Goal: Information Seeking & Learning: Learn about a topic

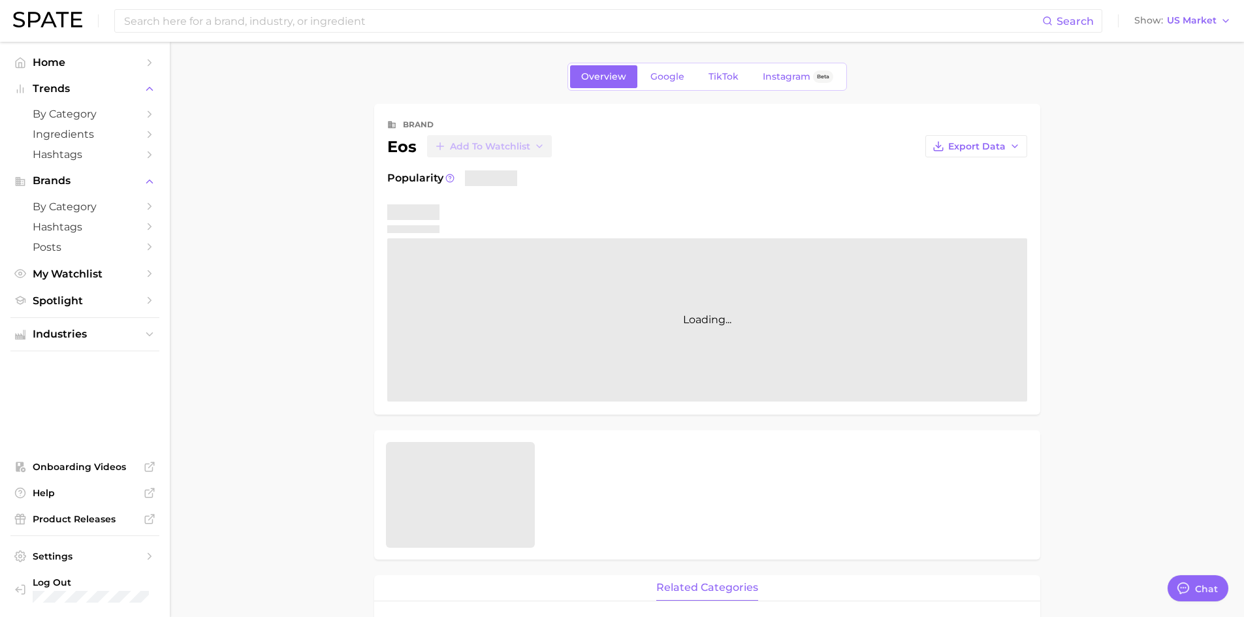
type textarea "x"
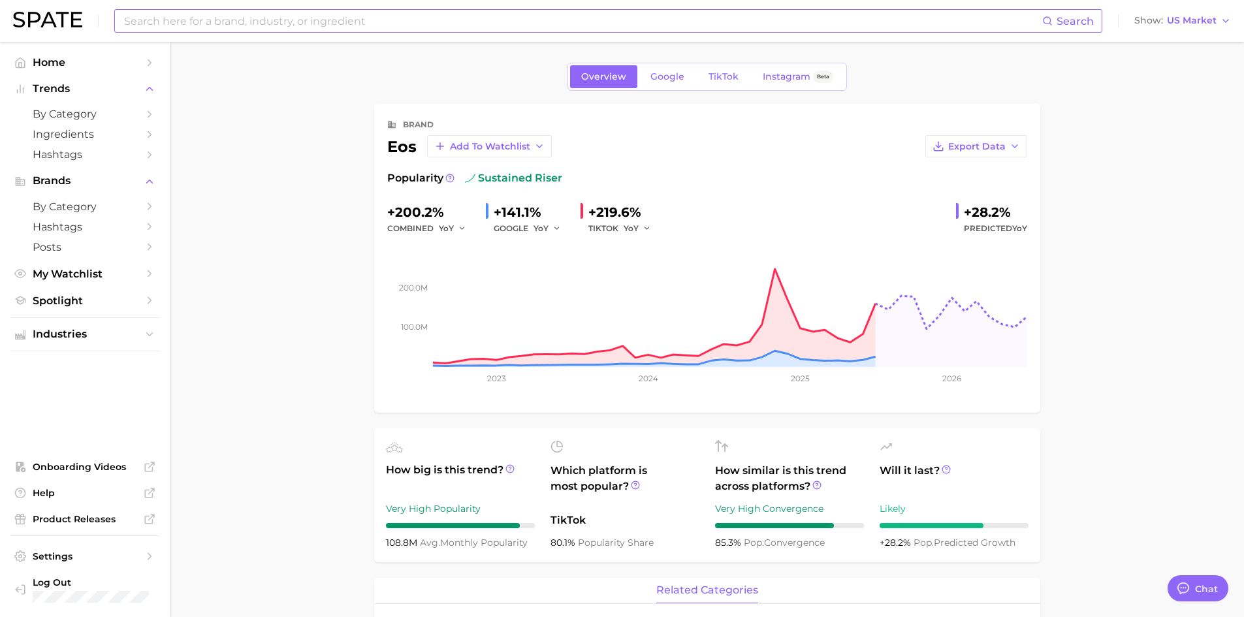
click at [168, 18] on input at bounding box center [582, 21] width 919 height 22
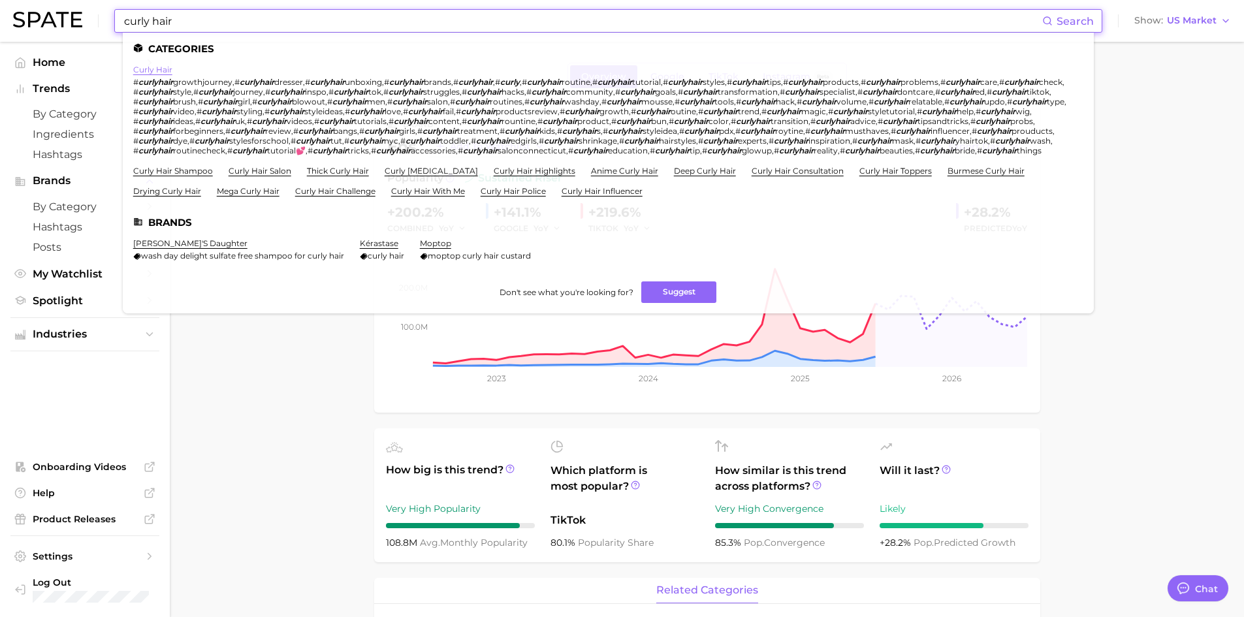
type input "curly hair"
click at [155, 71] on link "curly hair" at bounding box center [152, 70] width 39 height 10
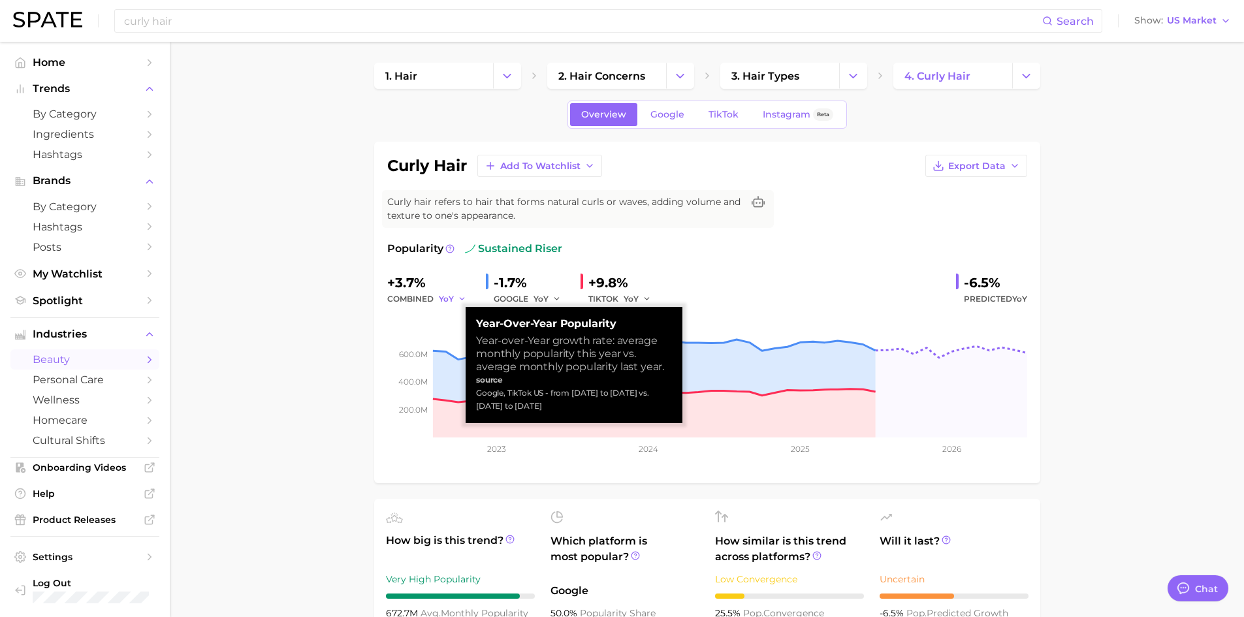
click at [458, 296] on icon "button" at bounding box center [462, 298] width 9 height 9
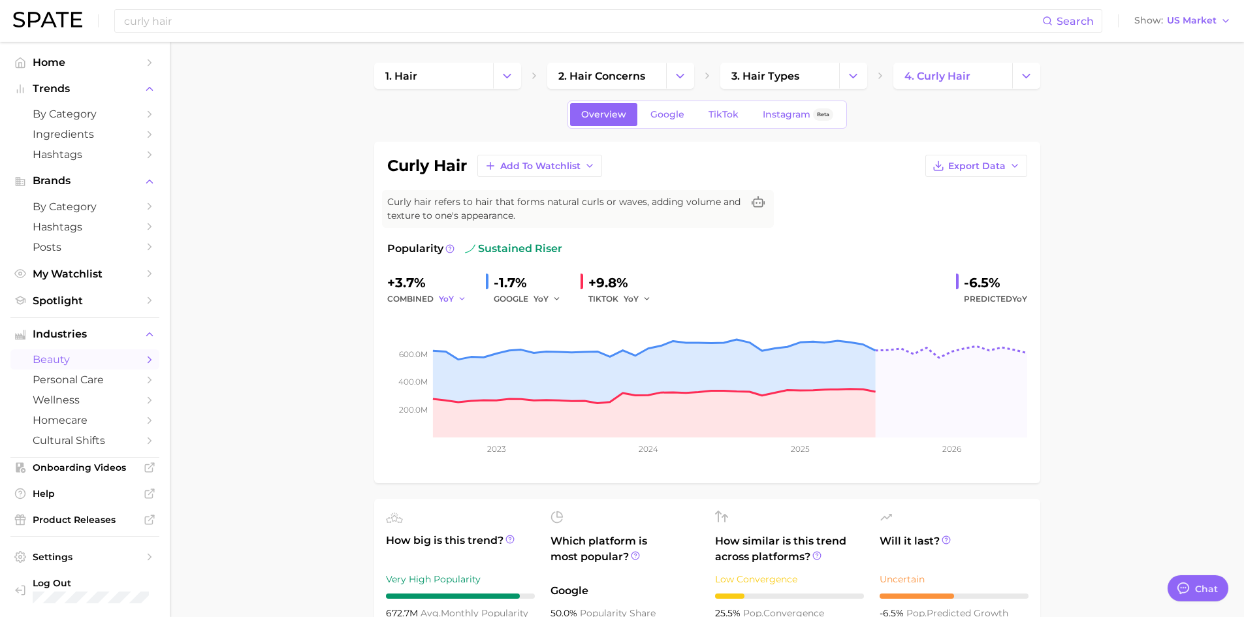
click at [460, 299] on polyline "button" at bounding box center [462, 299] width 5 height 2
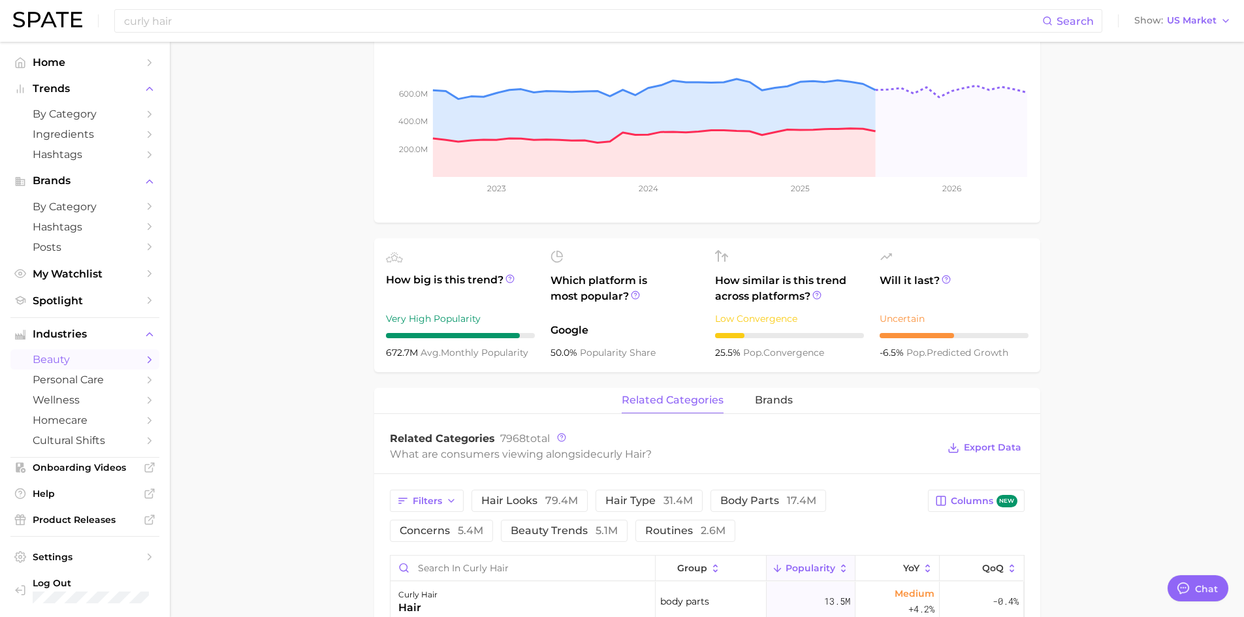
scroll to position [196, 0]
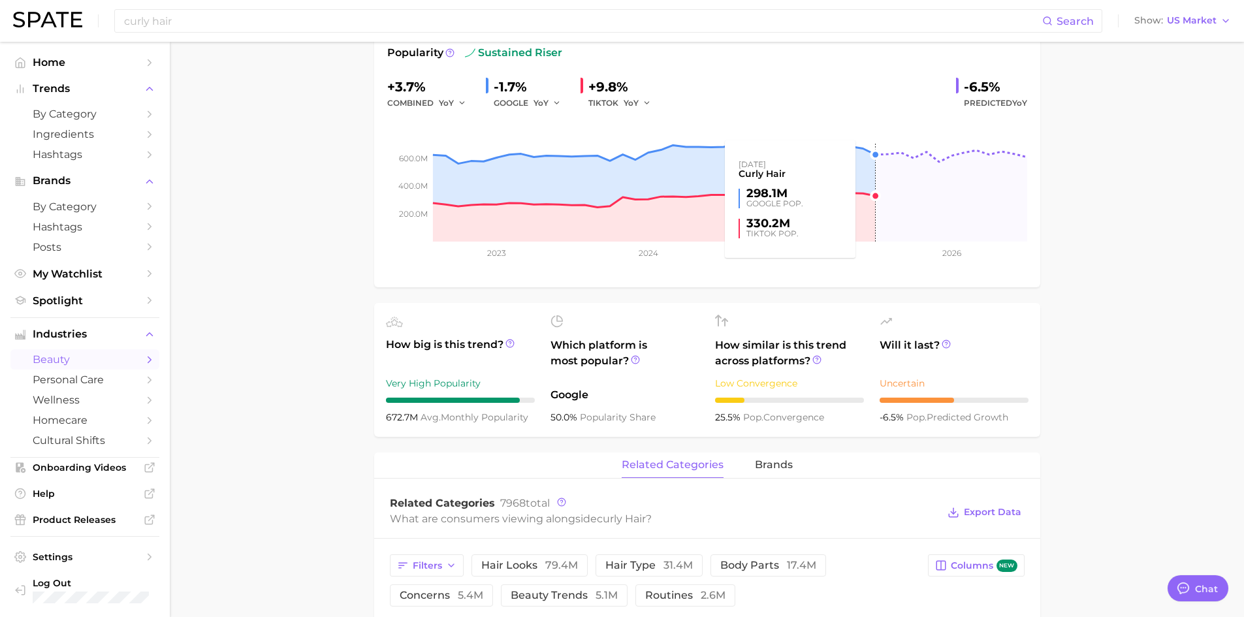
click at [874, 154] on rect at bounding box center [707, 176] width 640 height 131
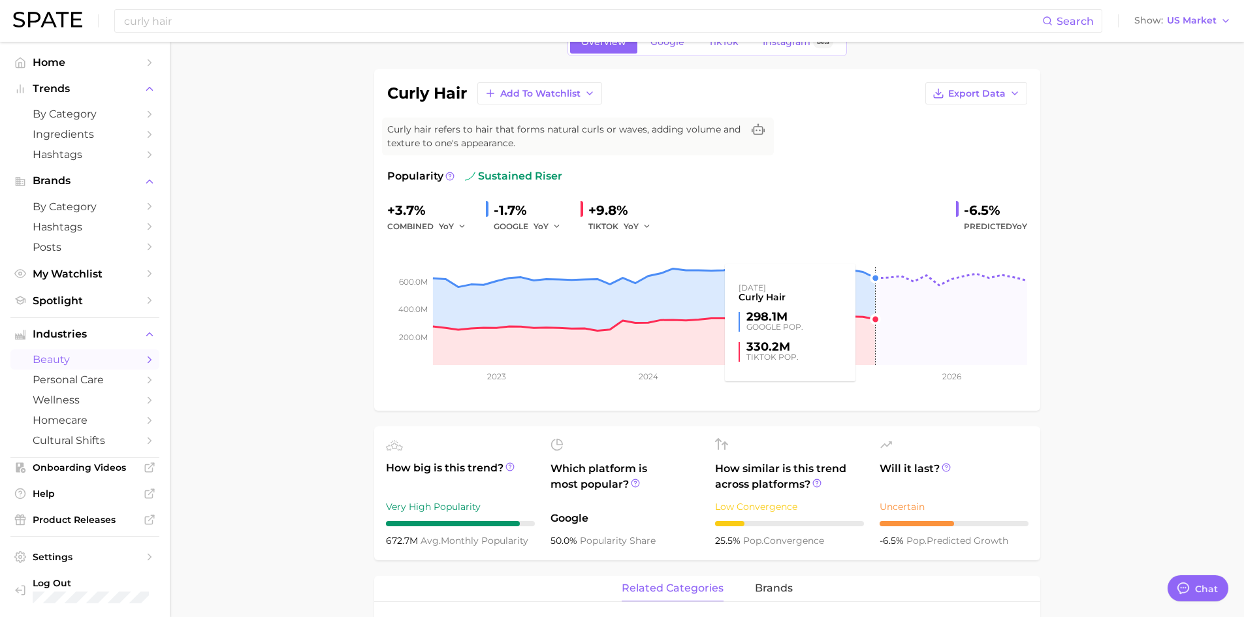
scroll to position [0, 0]
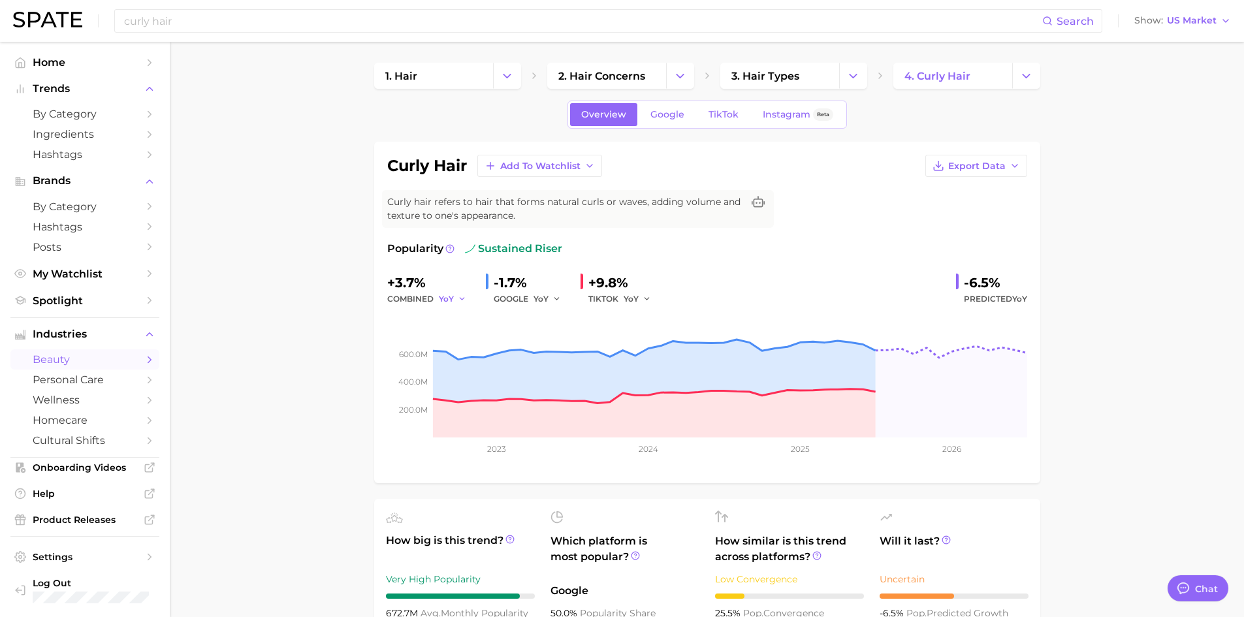
click at [458, 298] on icon "button" at bounding box center [462, 298] width 9 height 9
click at [360, 358] on button "MoM" at bounding box center [404, 367] width 144 height 24
click at [467, 300] on icon "button" at bounding box center [466, 298] width 9 height 9
click at [368, 315] on button "YoY" at bounding box center [404, 320] width 144 height 24
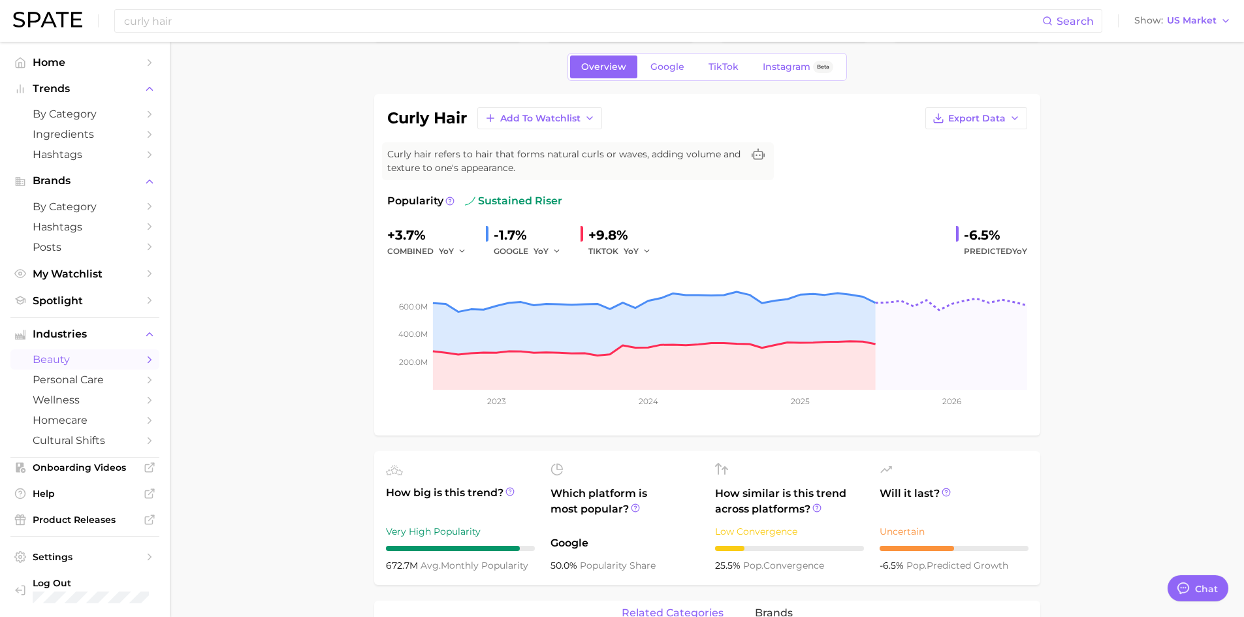
scroll to position [131, 0]
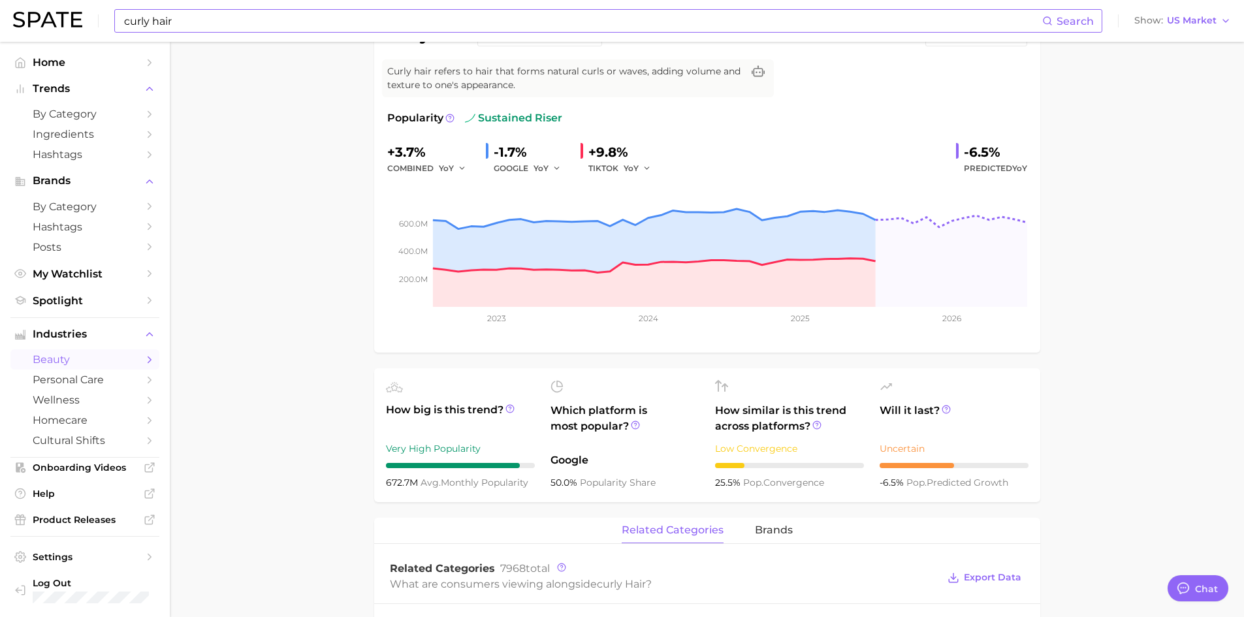
click at [178, 25] on input "curly hair" at bounding box center [582, 21] width 919 height 22
drag, startPoint x: 244, startPoint y: 21, endPoint x: 42, endPoint y: 24, distance: 201.8
click at [42, 24] on div "curly hair deep condition Search No results for " curly hair deep condition " S…" at bounding box center [622, 21] width 1218 height 42
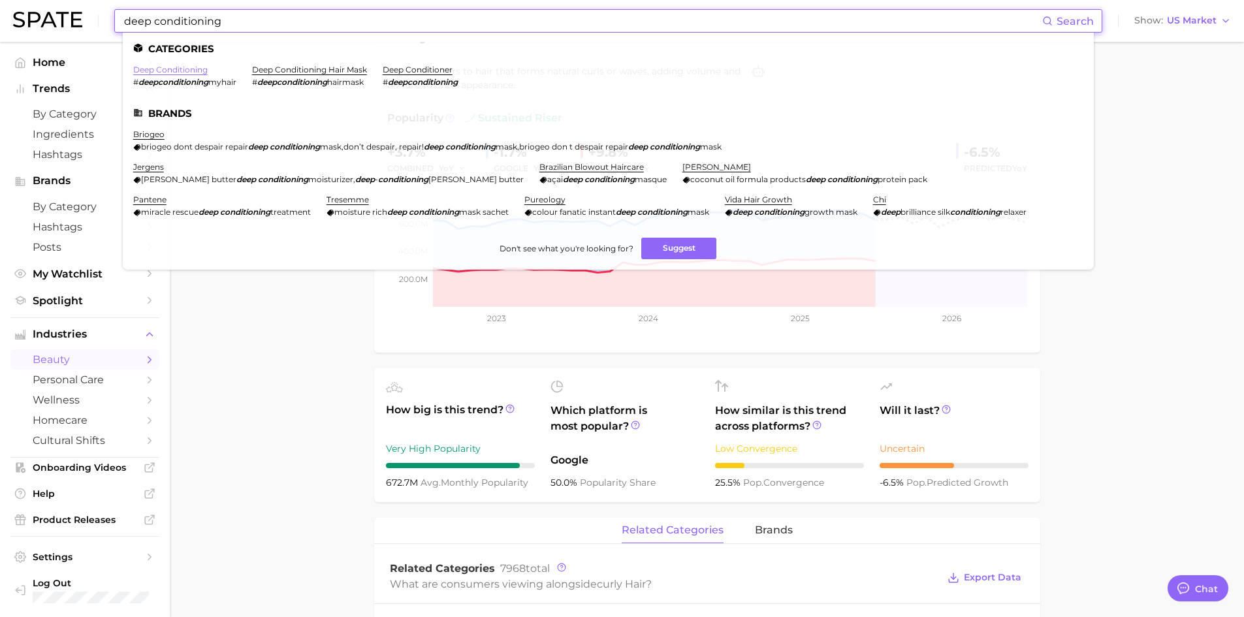
click at [170, 72] on link "deep conditioning" at bounding box center [170, 70] width 74 height 10
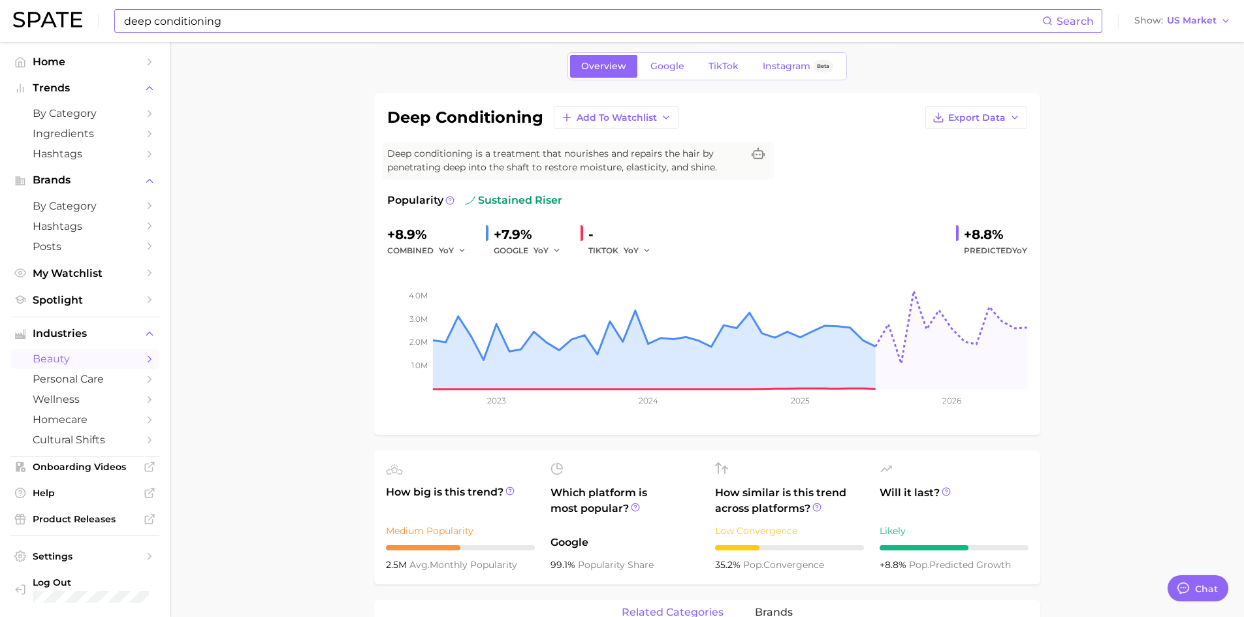
scroll to position [131, 0]
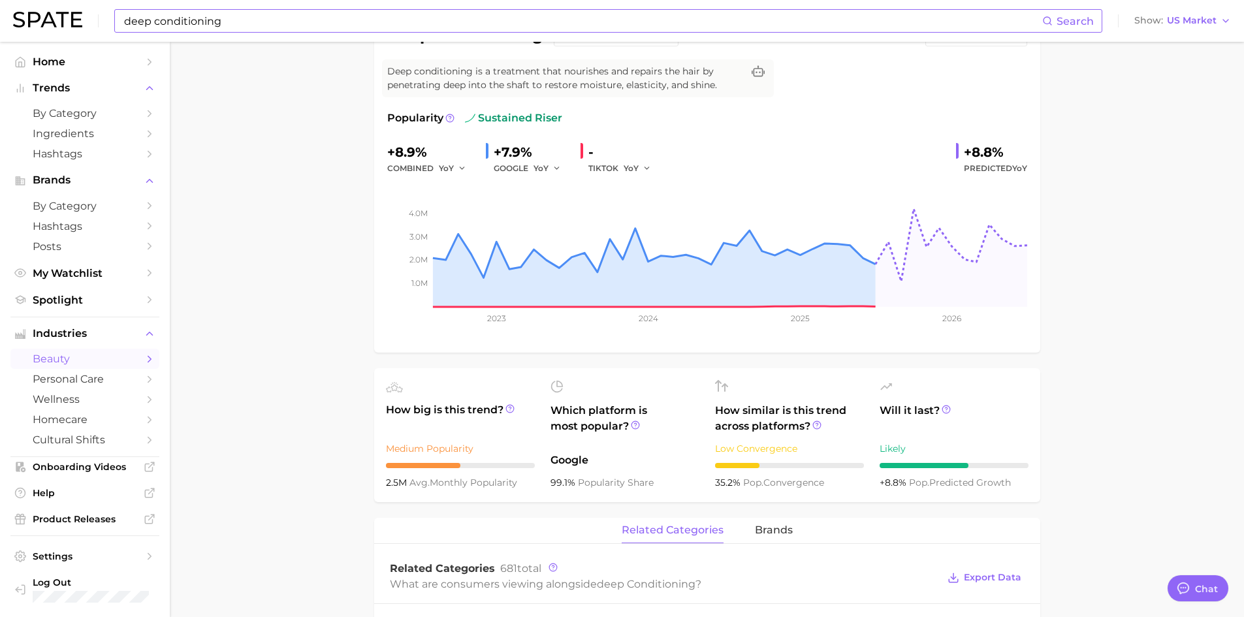
click at [456, 480] on span "avg. monthly popularity" at bounding box center [463, 483] width 108 height 12
click at [507, 407] on icon at bounding box center [509, 408] width 9 height 9
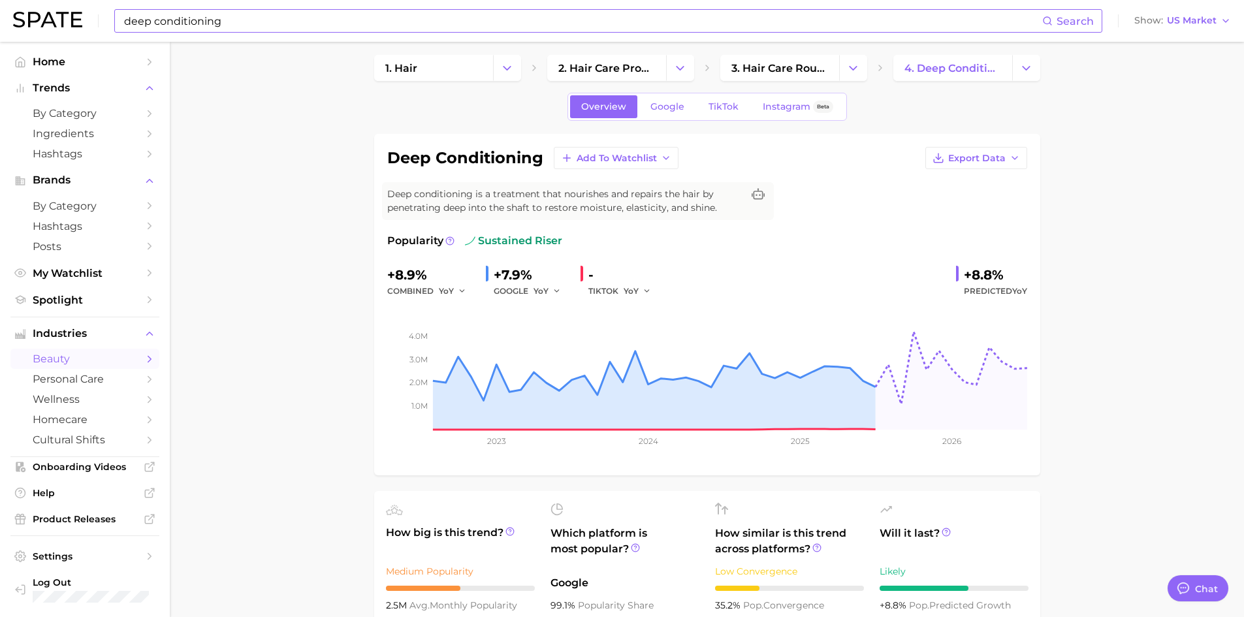
scroll to position [0, 0]
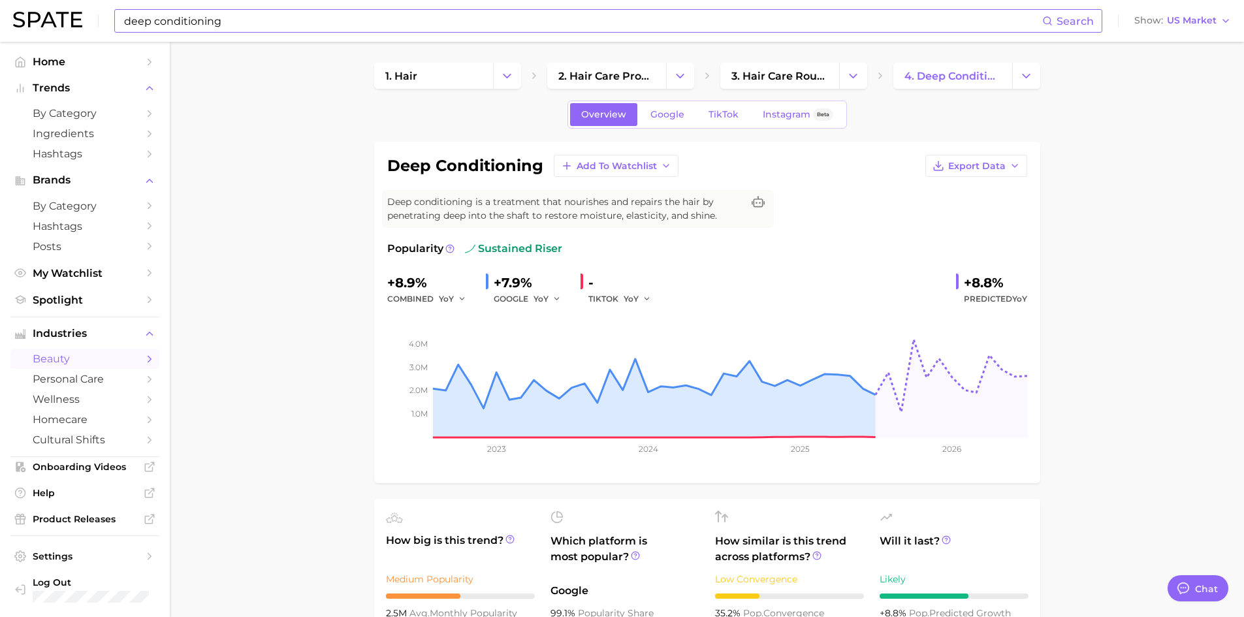
click at [227, 19] on input "deep conditioning" at bounding box center [582, 21] width 919 height 22
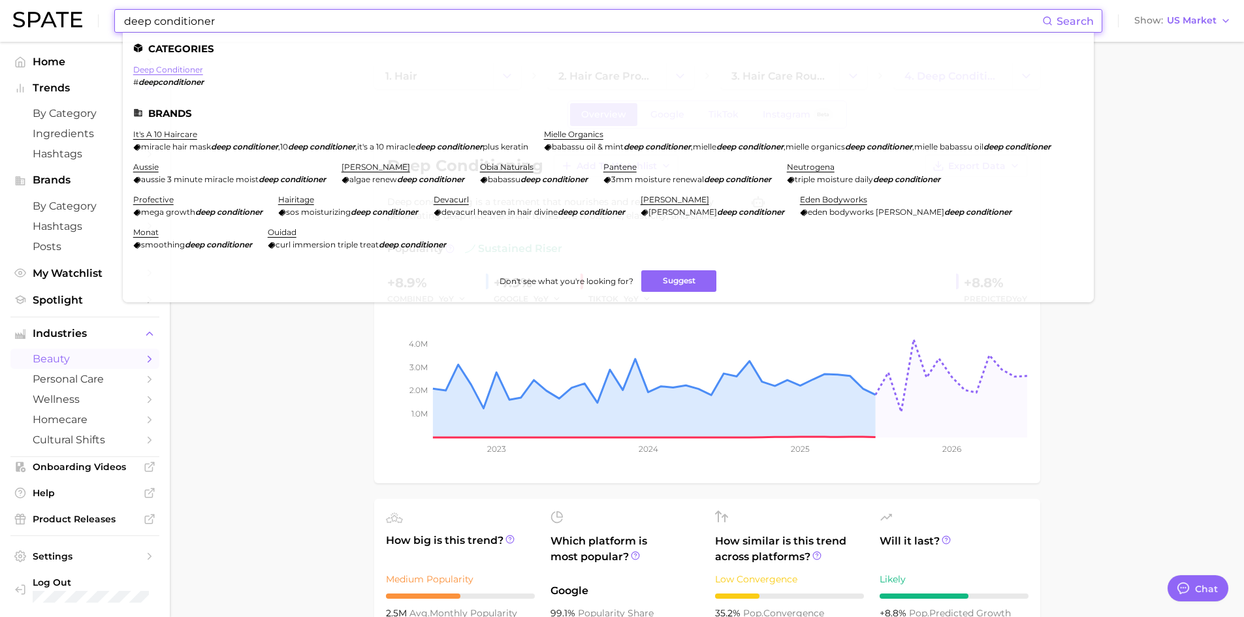
click at [178, 69] on link "deep conditioner" at bounding box center [168, 70] width 70 height 10
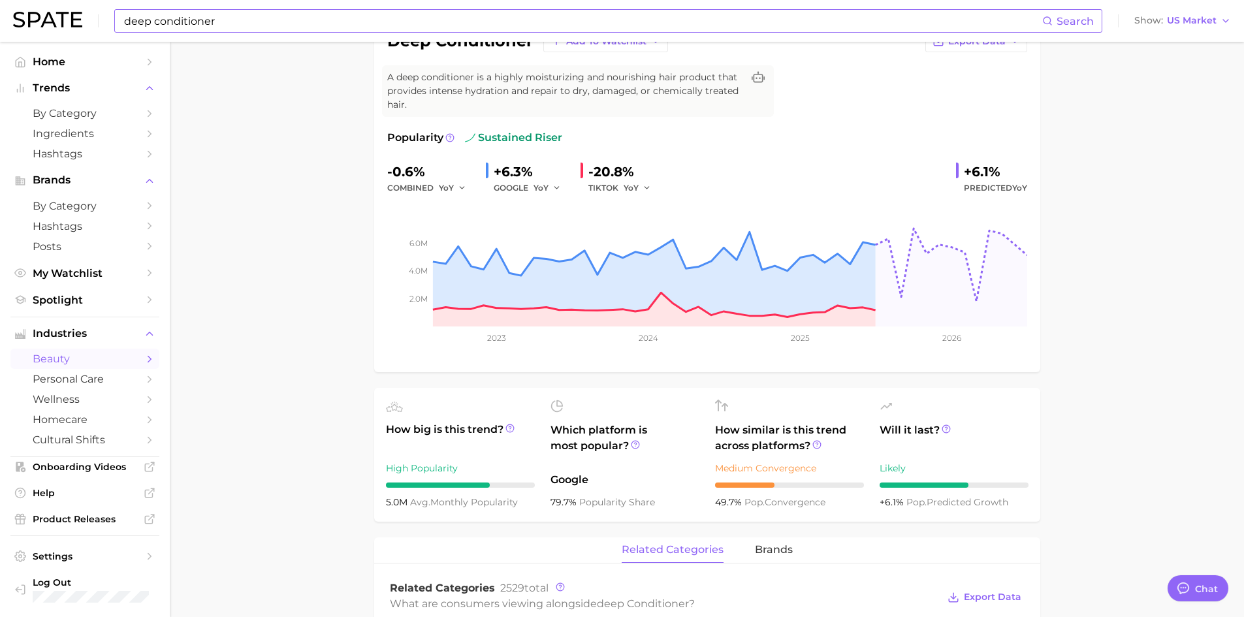
scroll to position [131, 0]
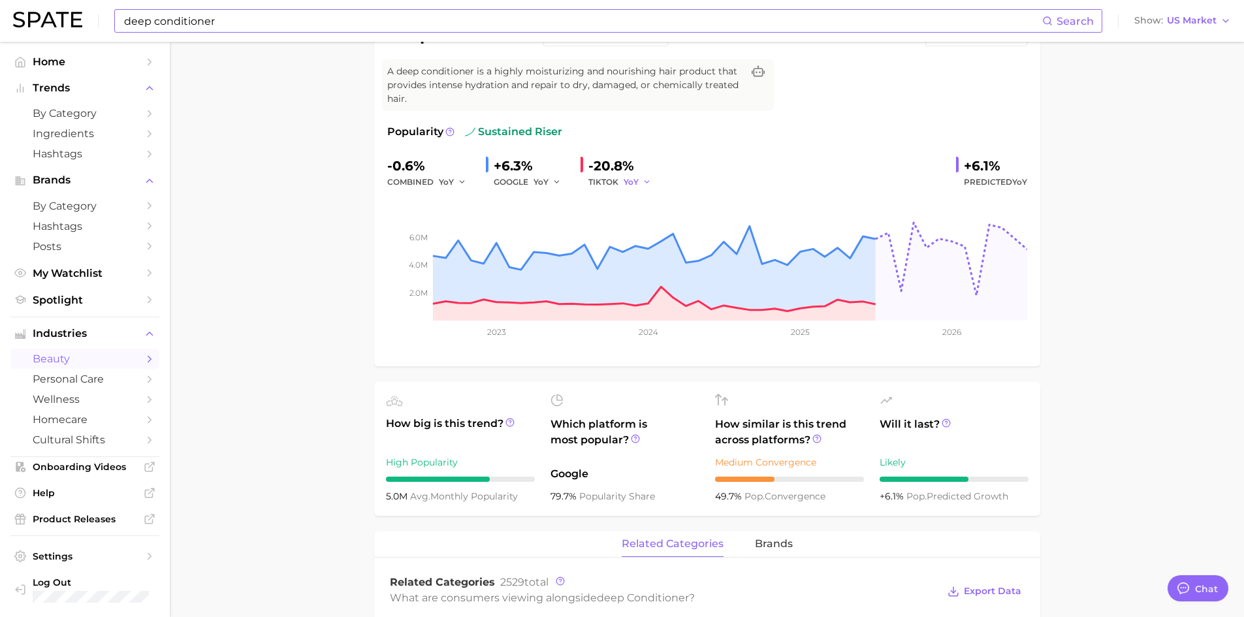
click at [649, 178] on icon "button" at bounding box center [646, 182] width 9 height 9
click at [542, 246] on span "MoM" at bounding box center [534, 249] width 23 height 11
click at [647, 179] on icon "button" at bounding box center [651, 182] width 9 height 9
click at [533, 206] on span "YoY" at bounding box center [531, 202] width 16 height 11
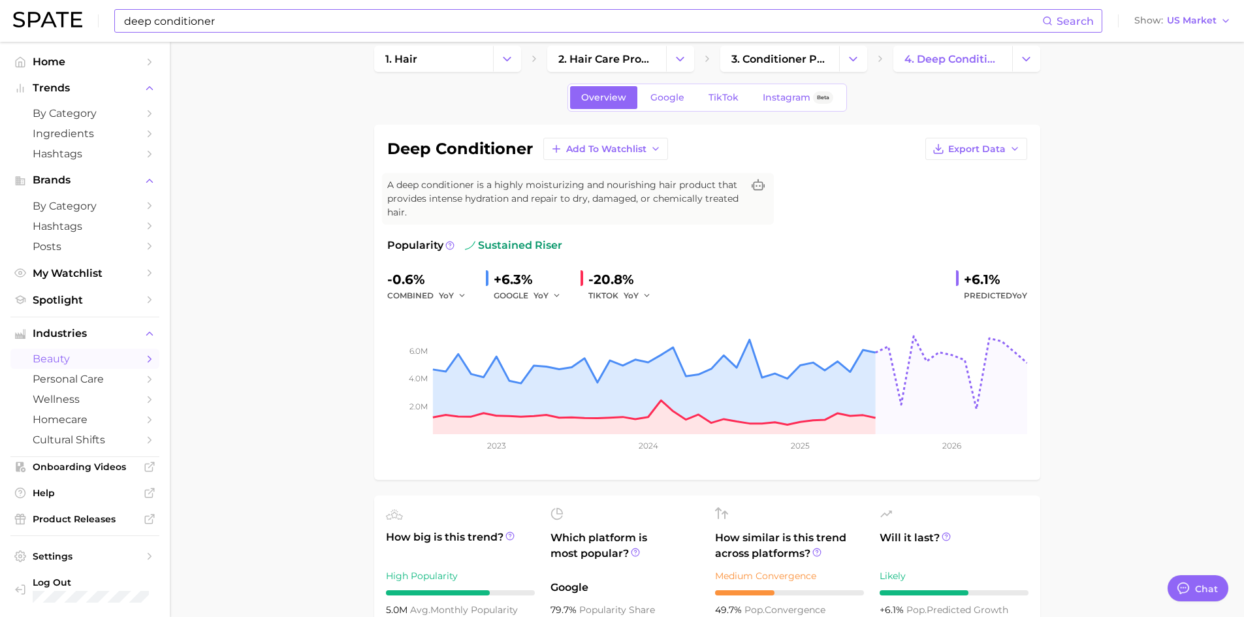
scroll to position [0, 0]
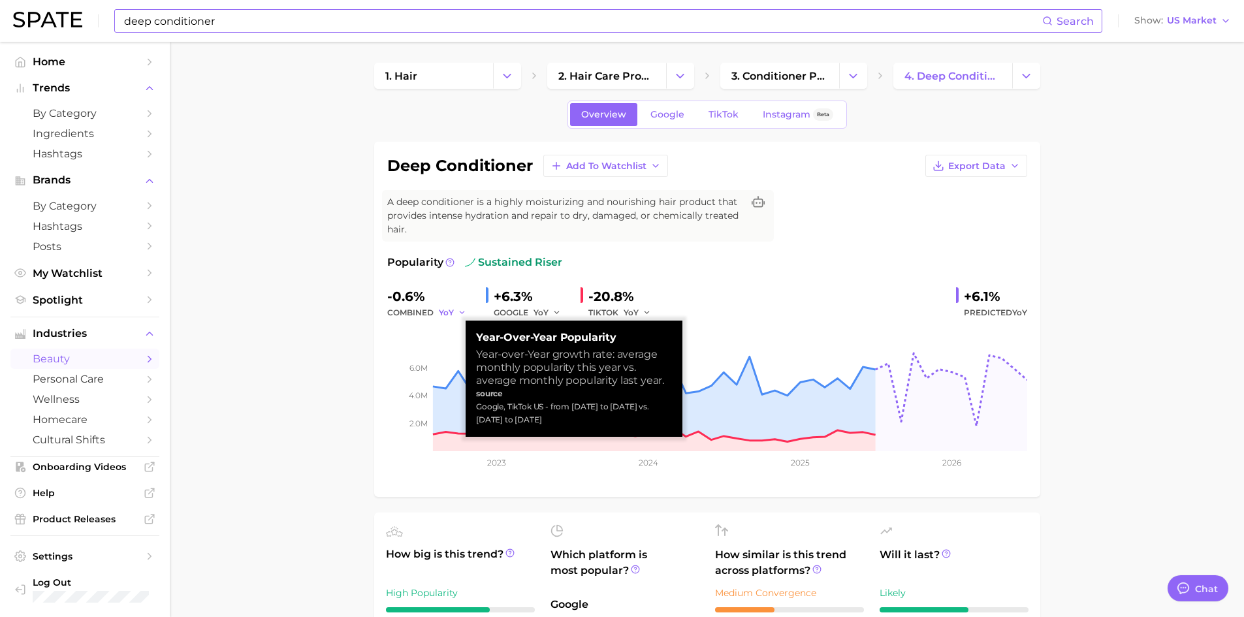
click at [460, 314] on icon "button" at bounding box center [462, 312] width 9 height 9
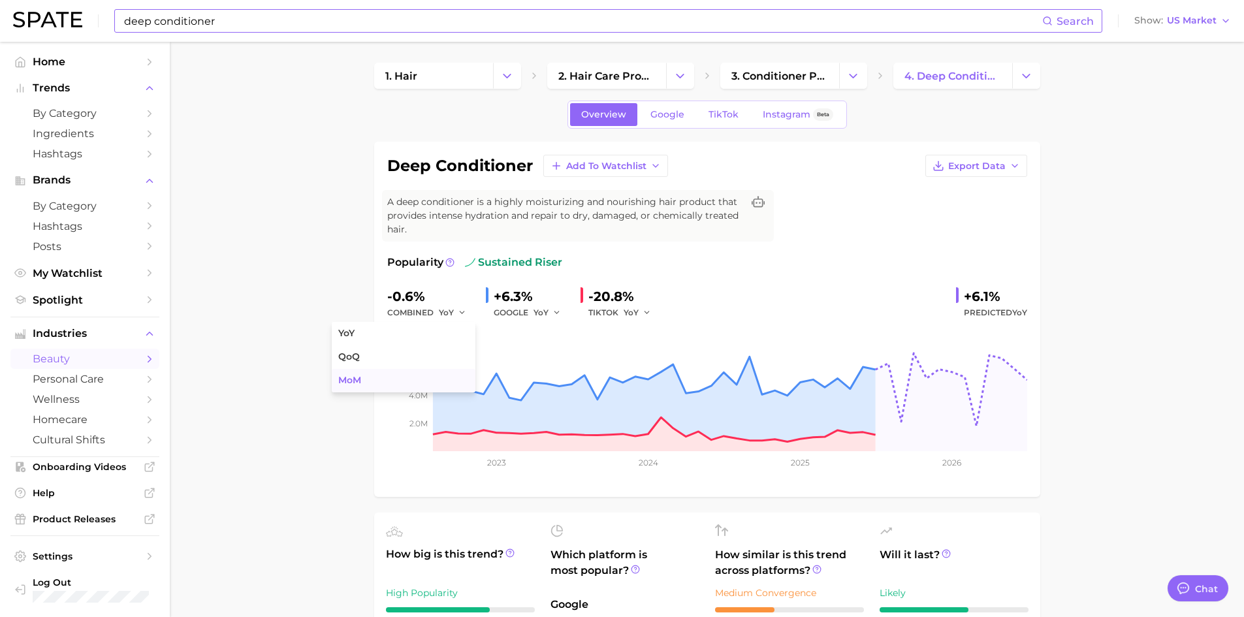
click at [372, 373] on button "MoM" at bounding box center [404, 381] width 144 height 24
click at [469, 311] on icon "button" at bounding box center [466, 312] width 9 height 9
click at [385, 358] on button "QoQ" at bounding box center [404, 357] width 144 height 24
click at [555, 316] on icon "button" at bounding box center [556, 312] width 9 height 9
click at [460, 350] on button "QoQ" at bounding box center [498, 357] width 144 height 24
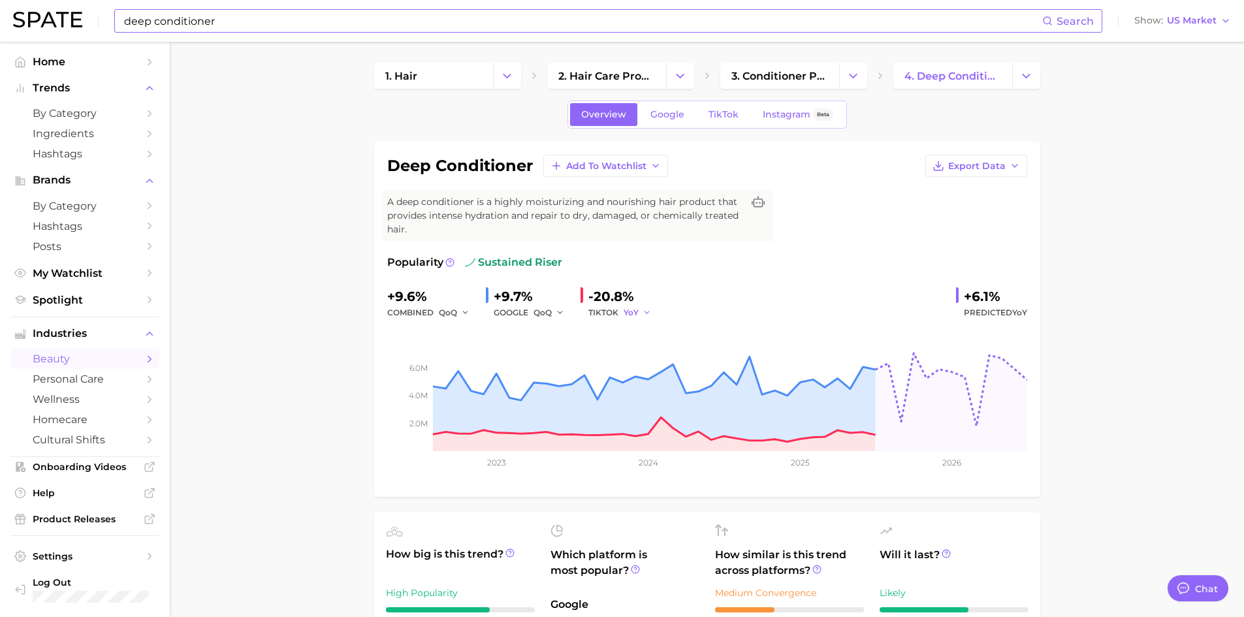
click at [633, 311] on span "YoY" at bounding box center [631, 312] width 15 height 11
click at [642, 311] on icon "button" at bounding box center [646, 312] width 9 height 9
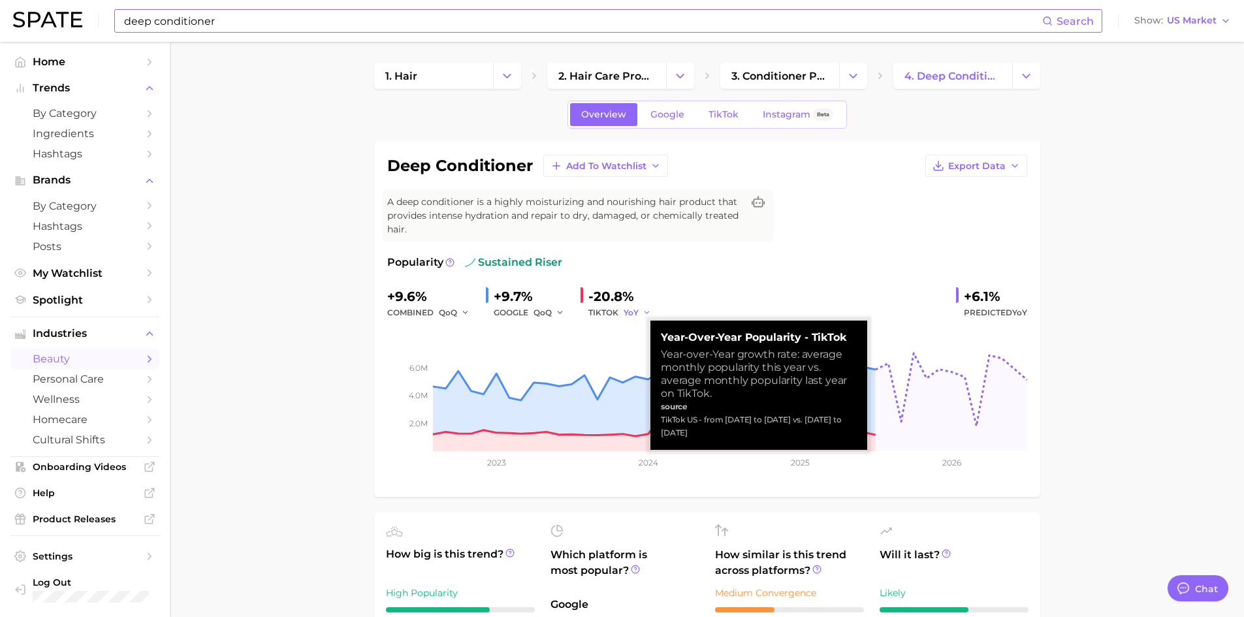
click at [644, 314] on icon "button" at bounding box center [646, 312] width 9 height 9
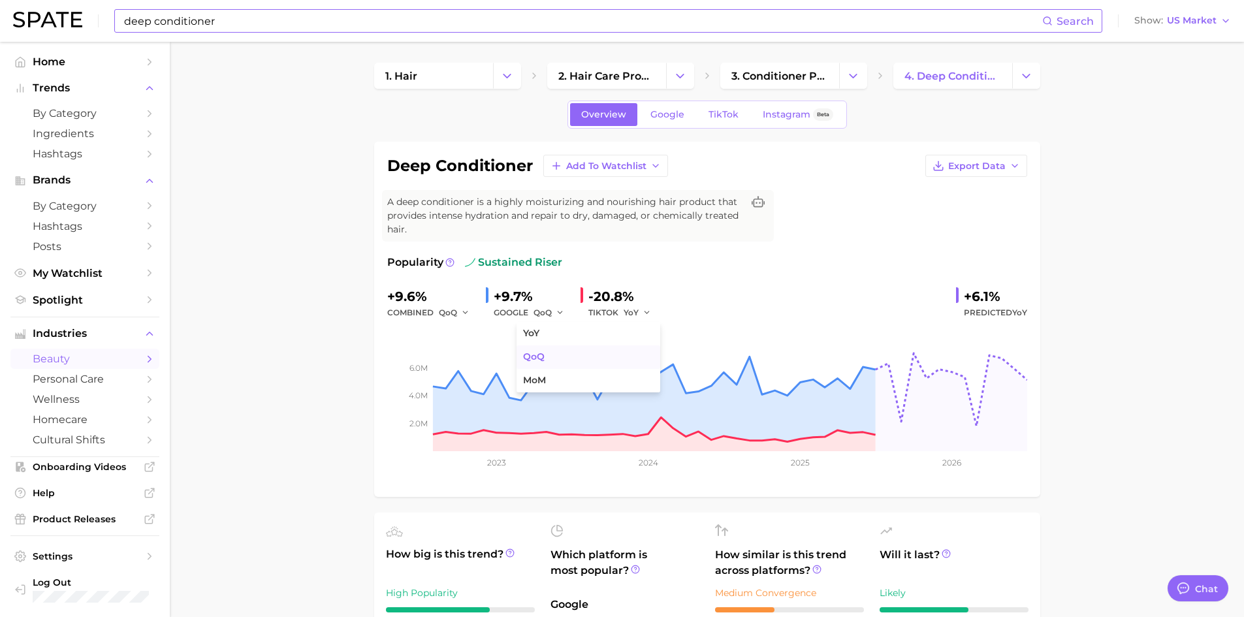
click at [575, 353] on button "QoQ" at bounding box center [588, 357] width 144 height 24
click at [222, 20] on input "deep conditioner" at bounding box center [582, 21] width 919 height 22
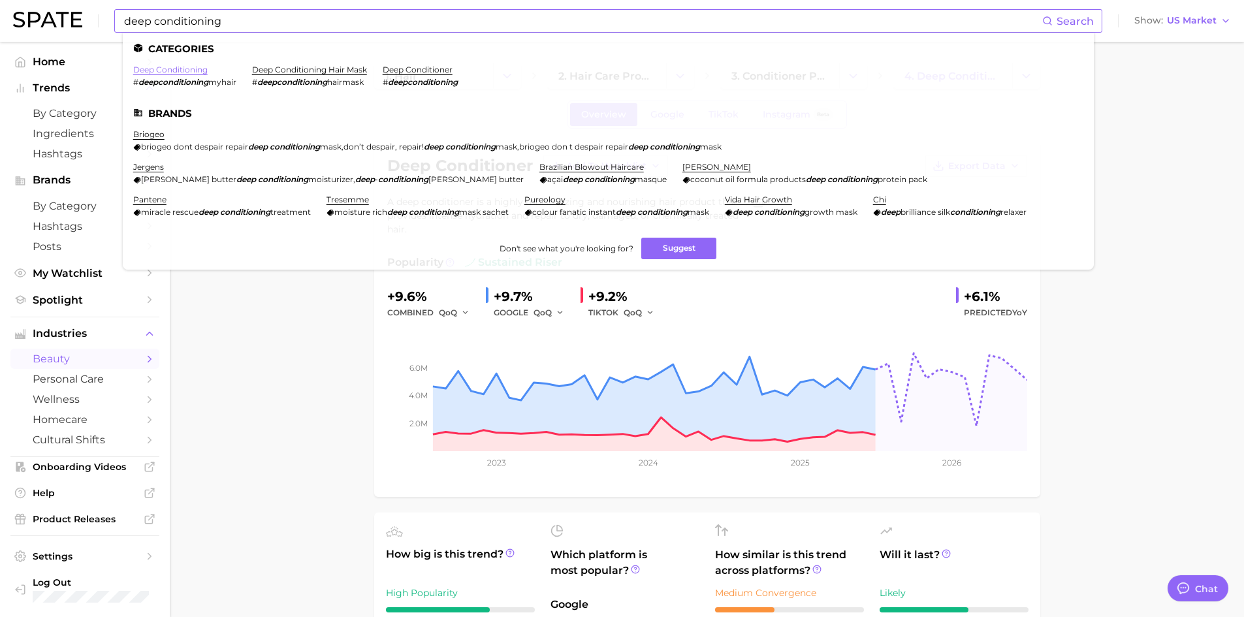
click at [202, 69] on link "deep conditioning" at bounding box center [170, 70] width 74 height 10
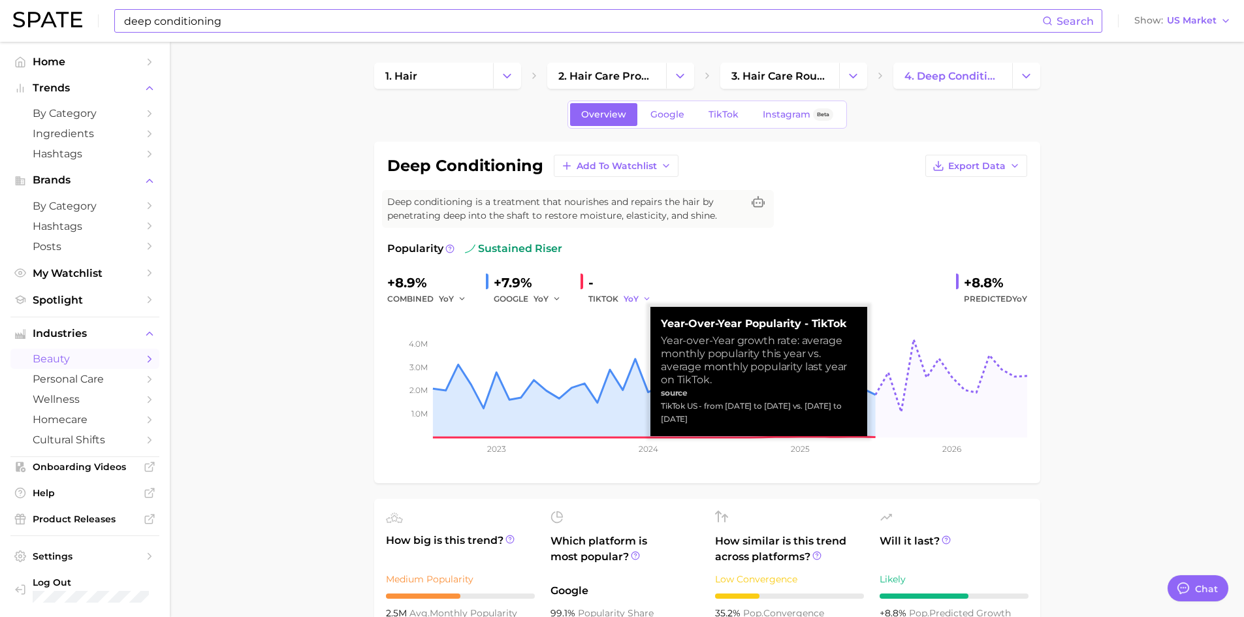
click at [646, 298] on icon "button" at bounding box center [646, 298] width 9 height 9
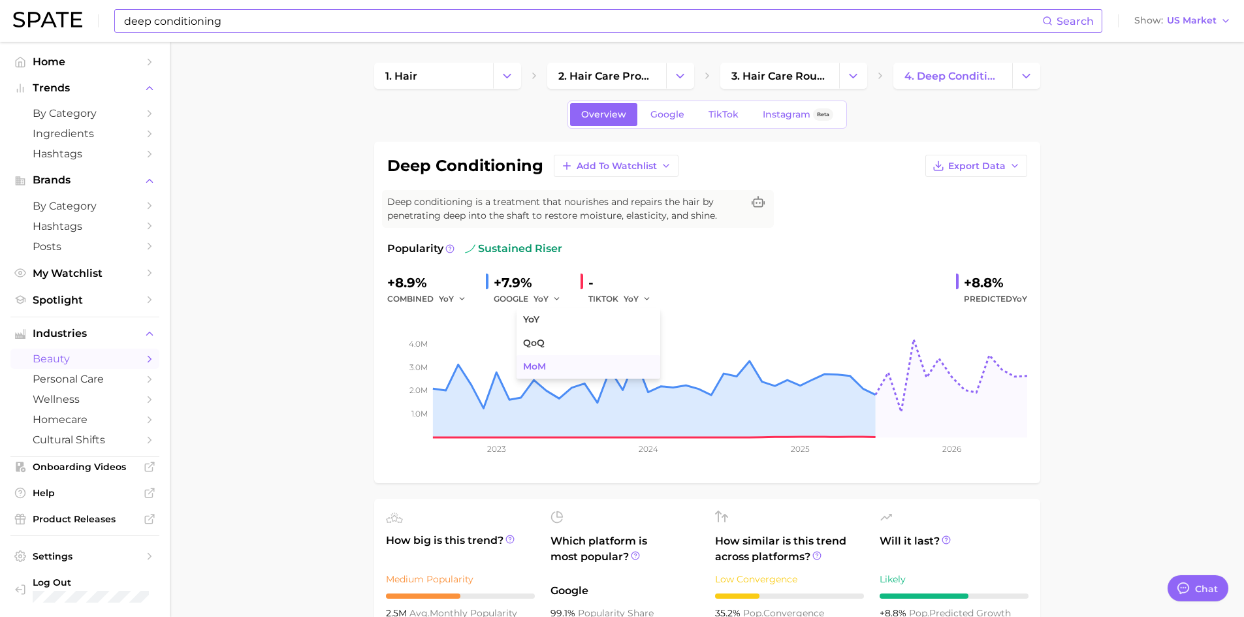
click at [576, 359] on button "MoM" at bounding box center [588, 367] width 144 height 24
click at [652, 295] on icon "button" at bounding box center [651, 298] width 9 height 9
click at [586, 343] on button "QoQ" at bounding box center [588, 344] width 144 height 24
click at [648, 296] on icon "button" at bounding box center [650, 298] width 9 height 9
click at [548, 319] on button "YoY" at bounding box center [588, 320] width 144 height 24
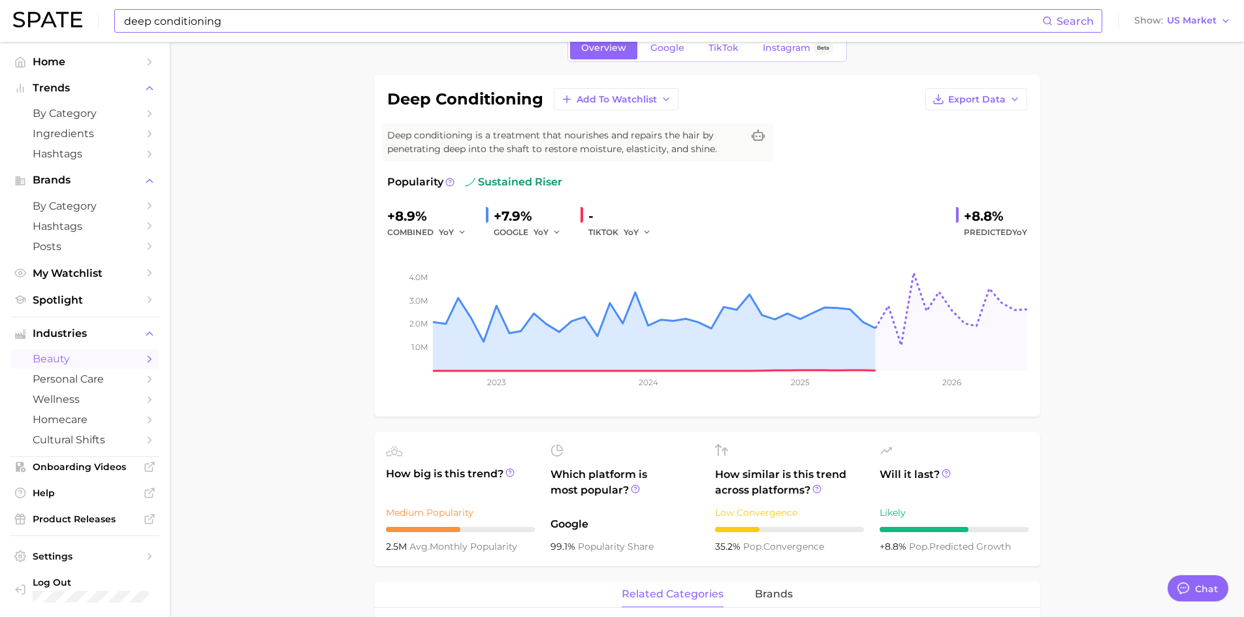
scroll to position [65, 0]
click at [156, 25] on input "deep conditioning" at bounding box center [582, 21] width 919 height 22
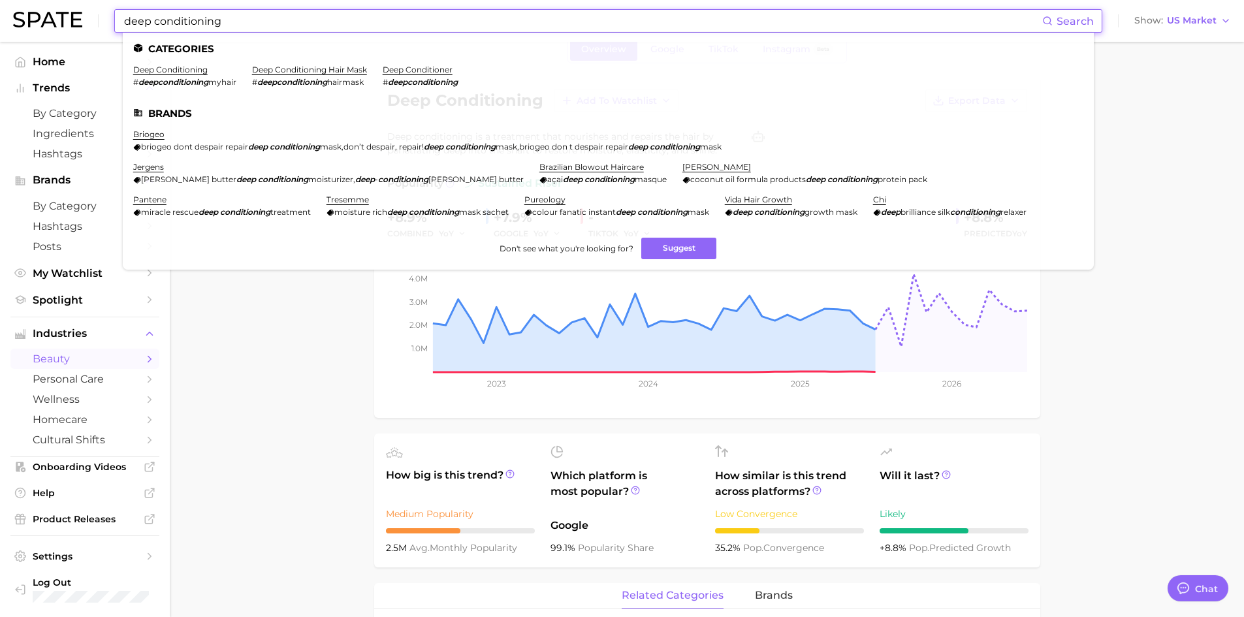
click at [155, 21] on input "deep conditioning" at bounding box center [582, 21] width 919 height 22
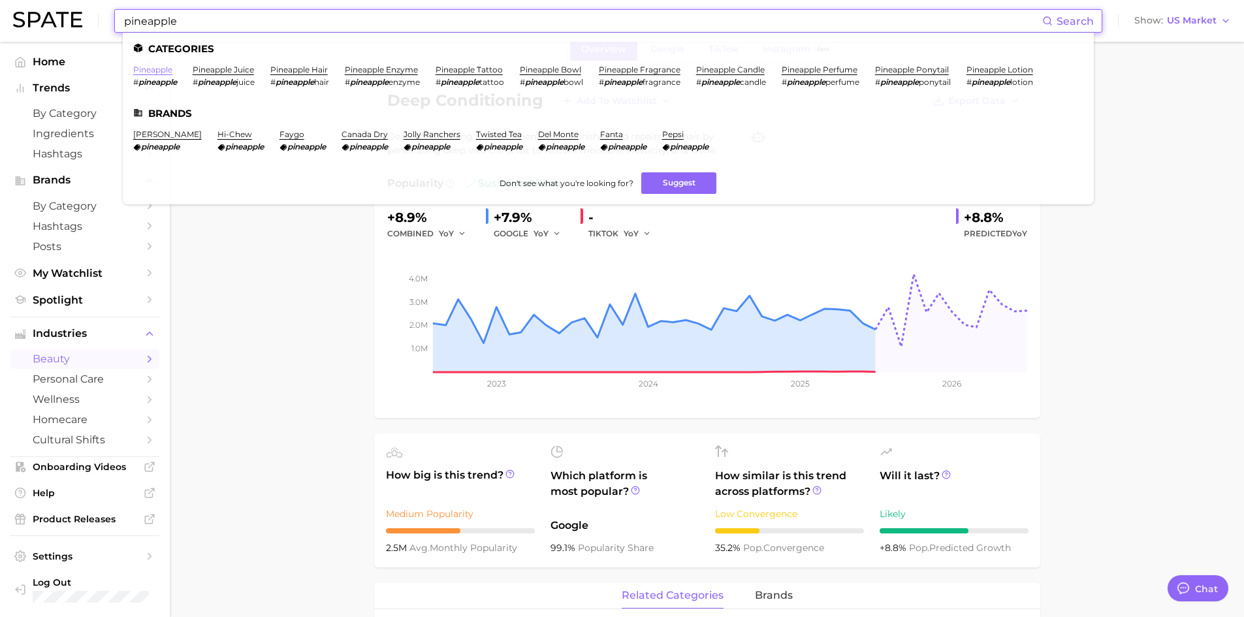
click at [155, 72] on link "pineapple" at bounding box center [152, 70] width 39 height 10
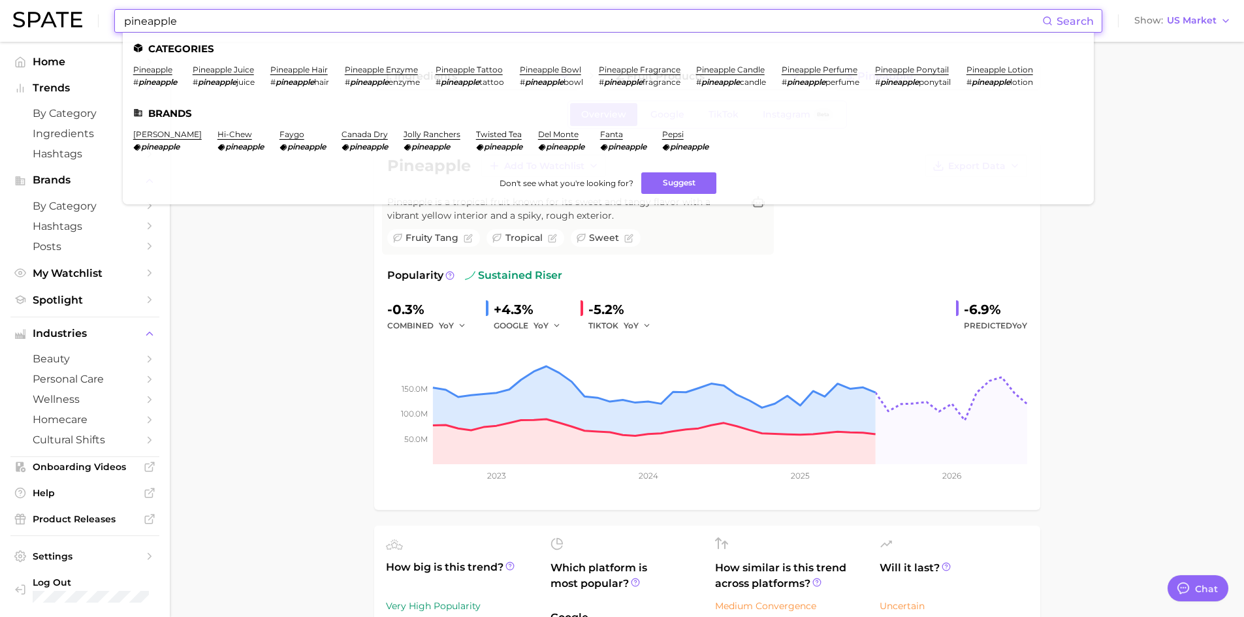
click at [201, 25] on input "pineapple" at bounding box center [582, 21] width 919 height 22
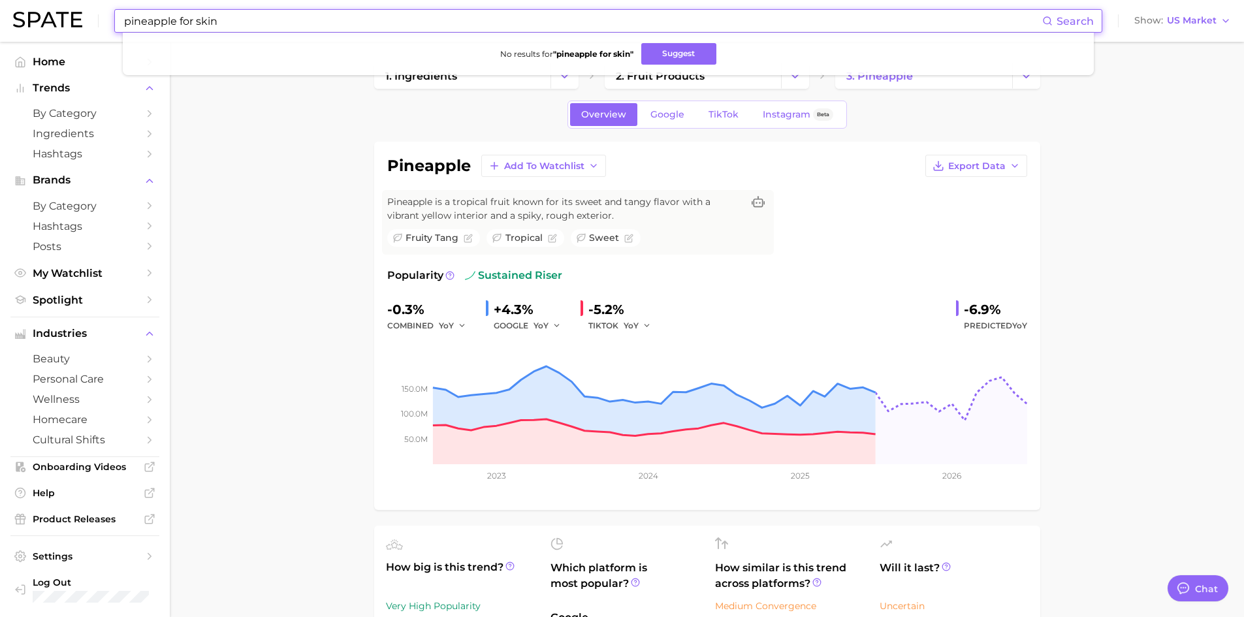
drag, startPoint x: 236, startPoint y: 19, endPoint x: 106, endPoint y: 20, distance: 129.3
click at [106, 20] on div "pineapple for skin Search No results for " pineapple for skin " Suggest Show US…" at bounding box center [622, 21] width 1218 height 42
type input "skincare"
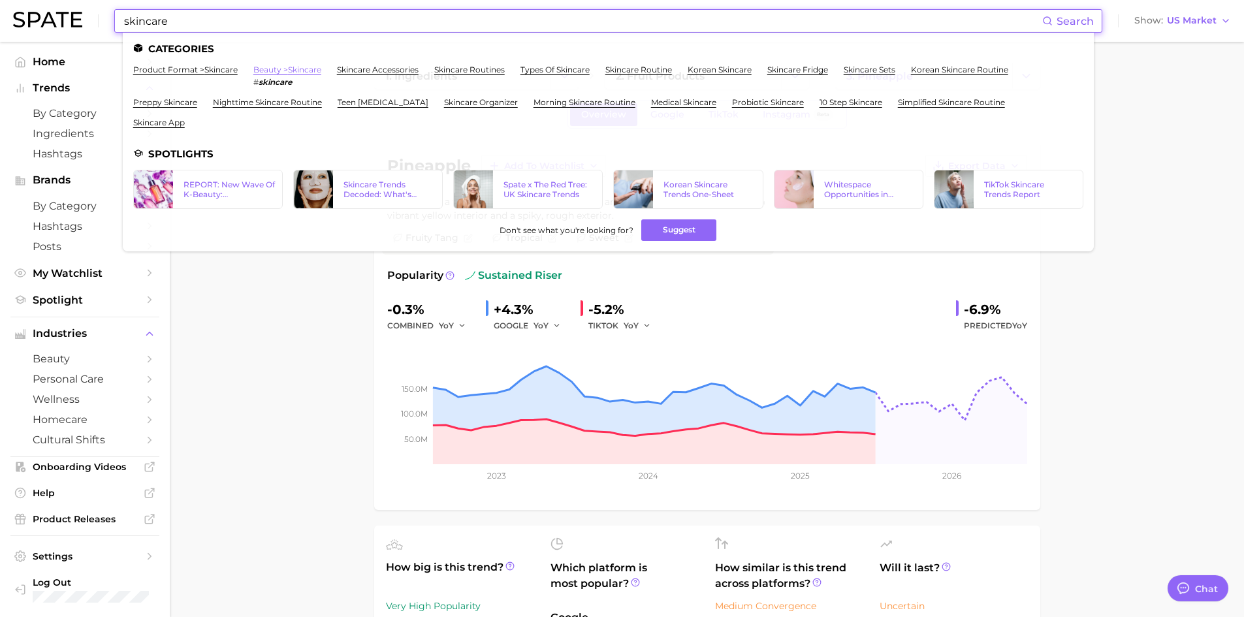
click at [302, 67] on link "beauty > skincare" at bounding box center [287, 70] width 68 height 10
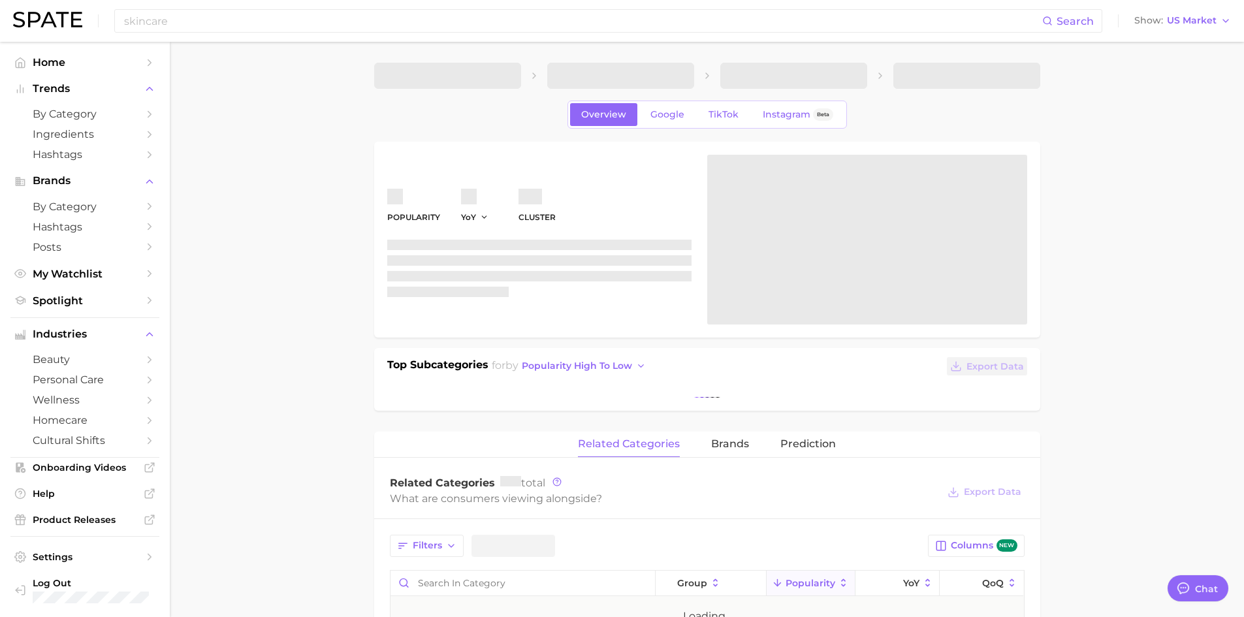
type textarea "x"
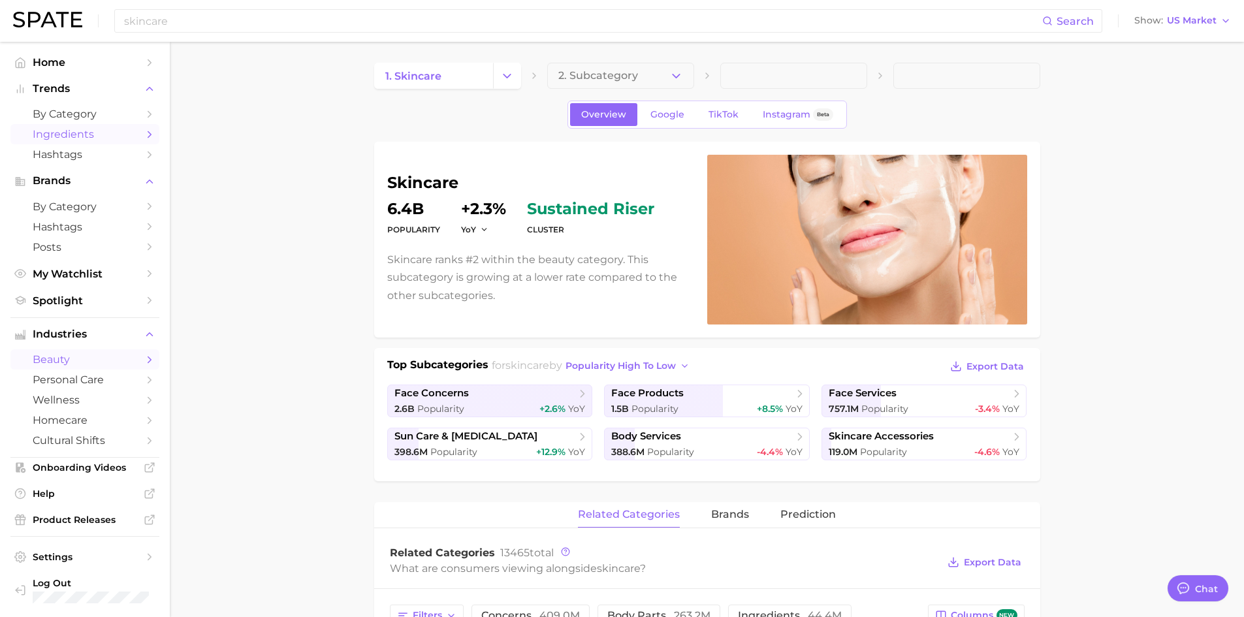
click at [126, 133] on span "Ingredients" at bounding box center [85, 134] width 104 height 12
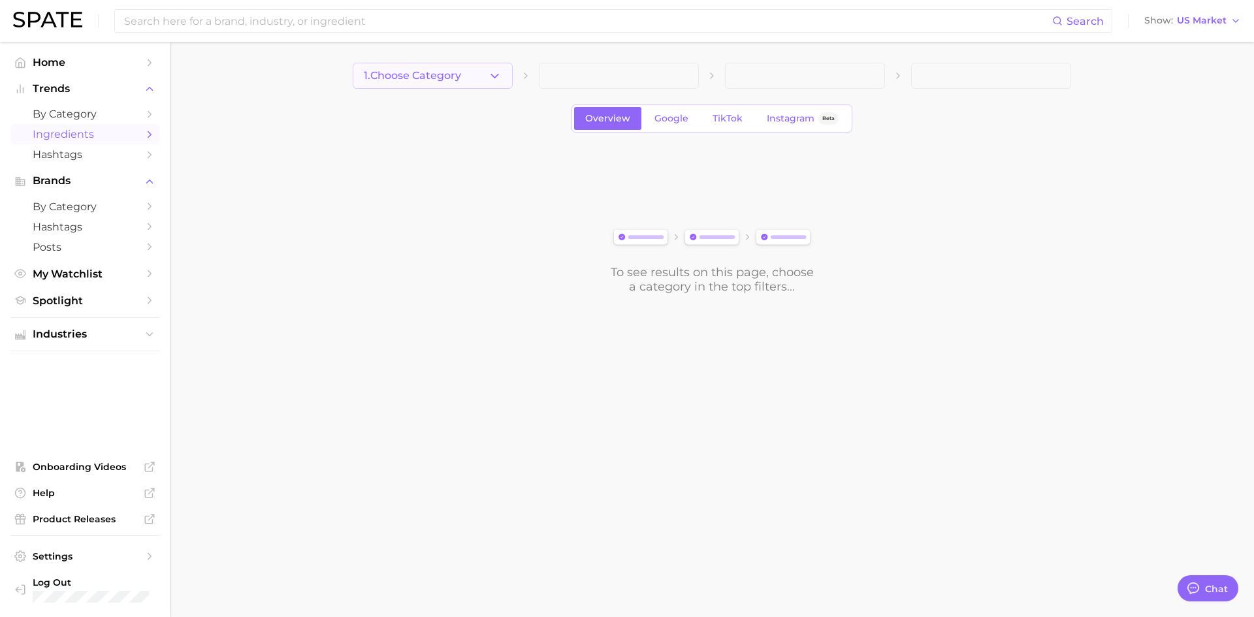
click at [505, 80] on button "1. Choose Category" at bounding box center [433, 76] width 160 height 26
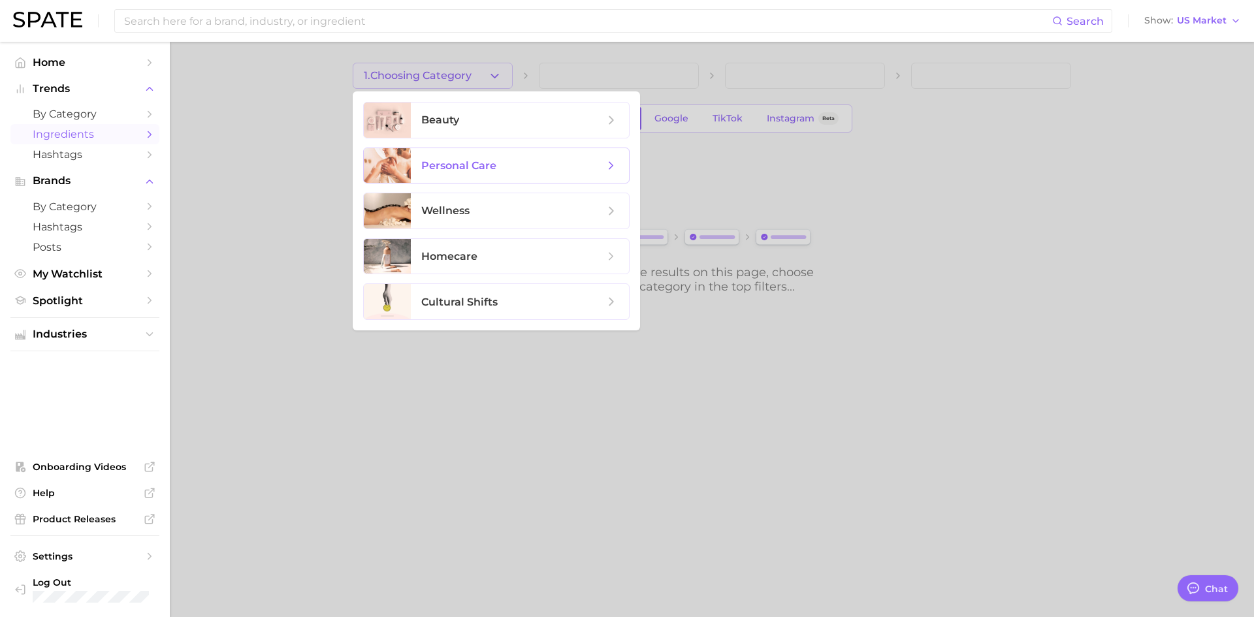
click at [482, 174] on span "personal care" at bounding box center [520, 165] width 218 height 35
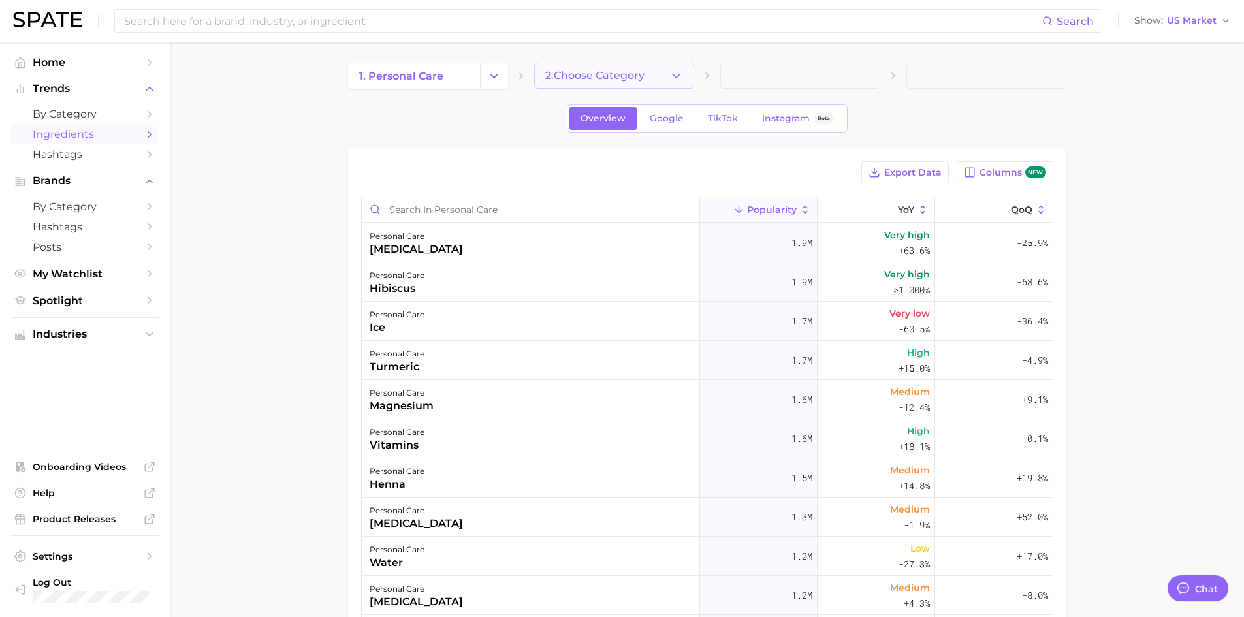
click at [672, 71] on icon "button" at bounding box center [676, 76] width 14 height 14
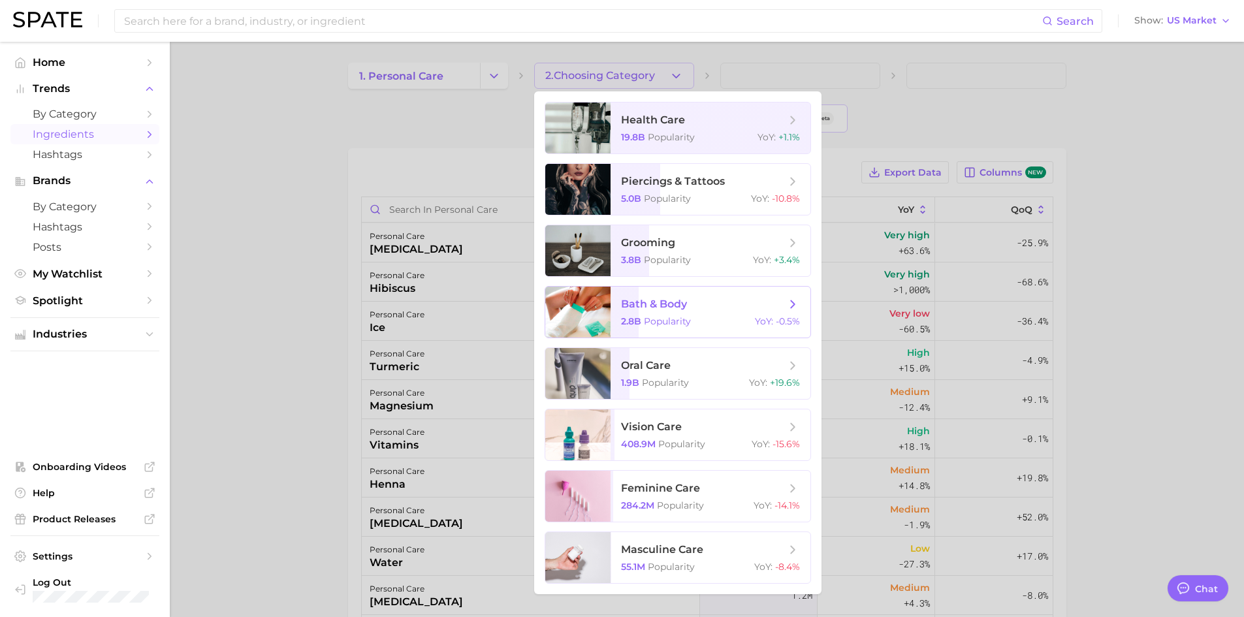
click at [700, 330] on span "bath & body 2.8b Popularity YoY : -0.5%" at bounding box center [710, 312] width 200 height 51
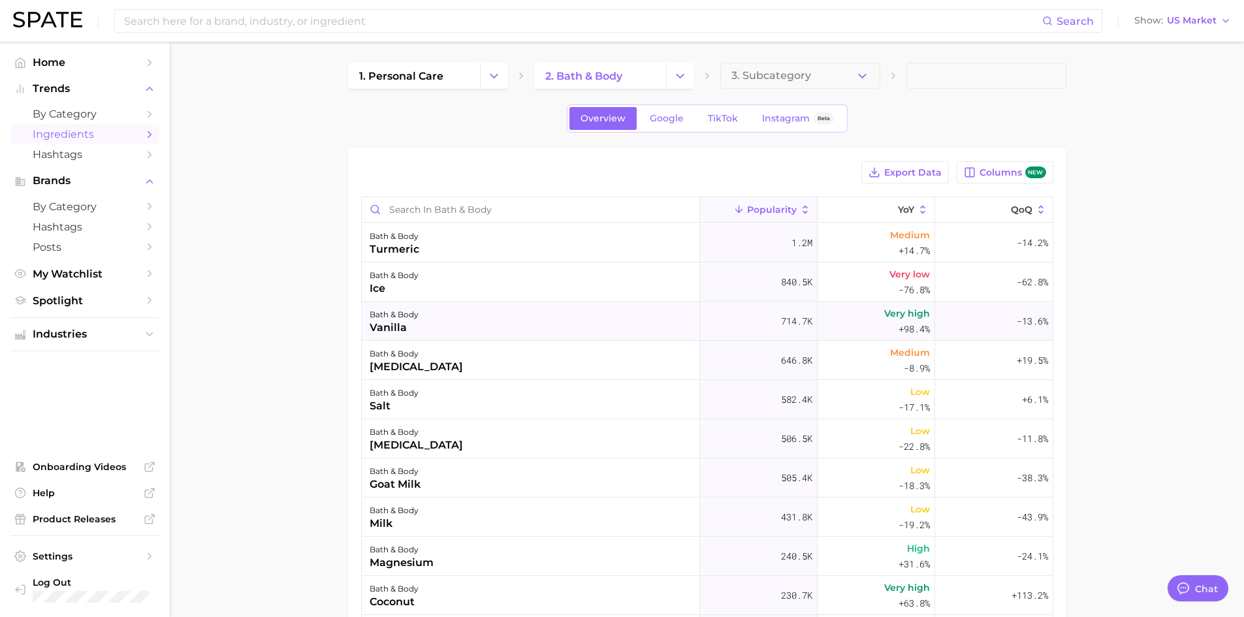
click at [400, 330] on div "vanilla" at bounding box center [394, 328] width 49 height 16
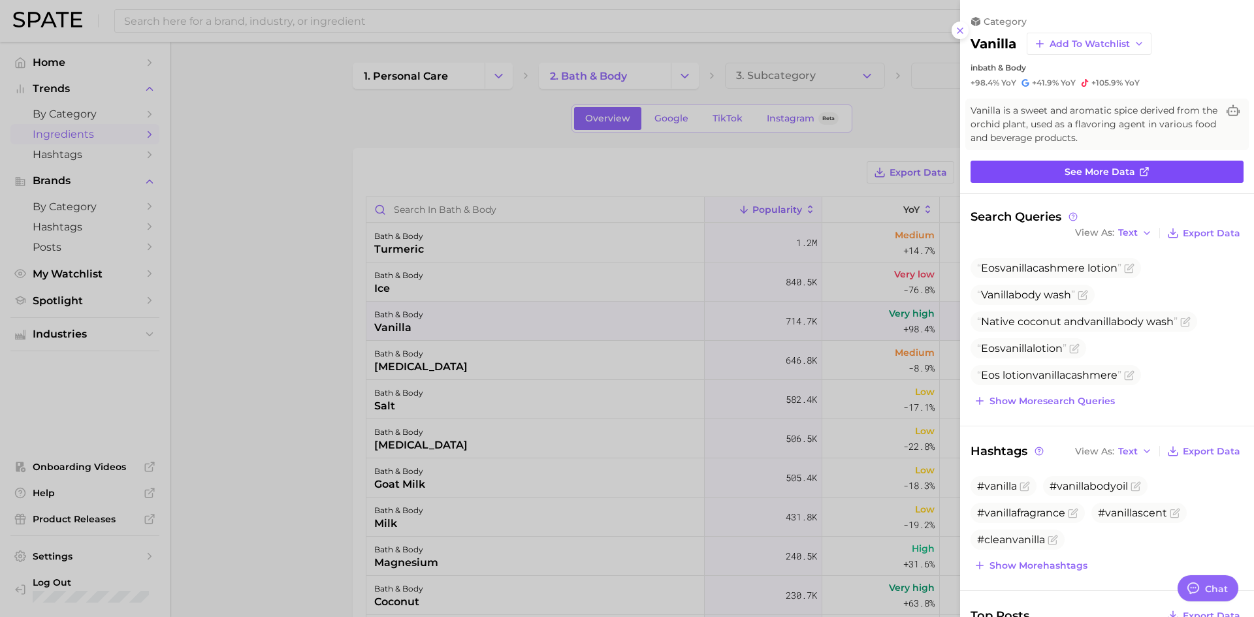
click at [1070, 170] on span "See more data" at bounding box center [1099, 171] width 71 height 11
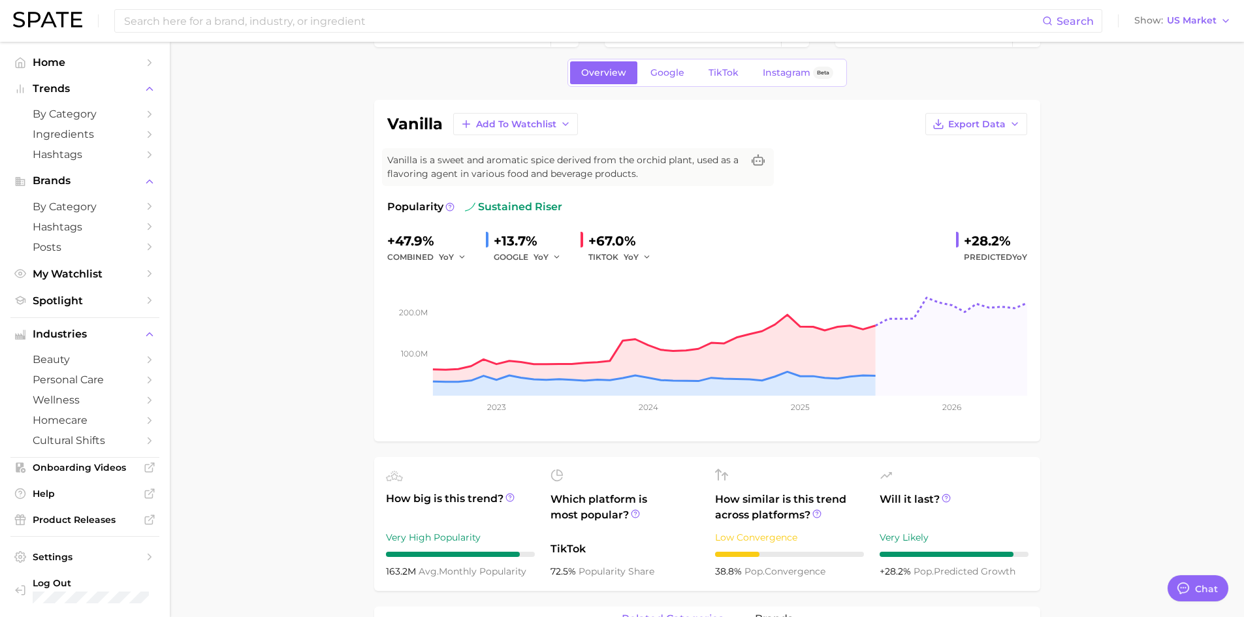
scroll to position [65, 0]
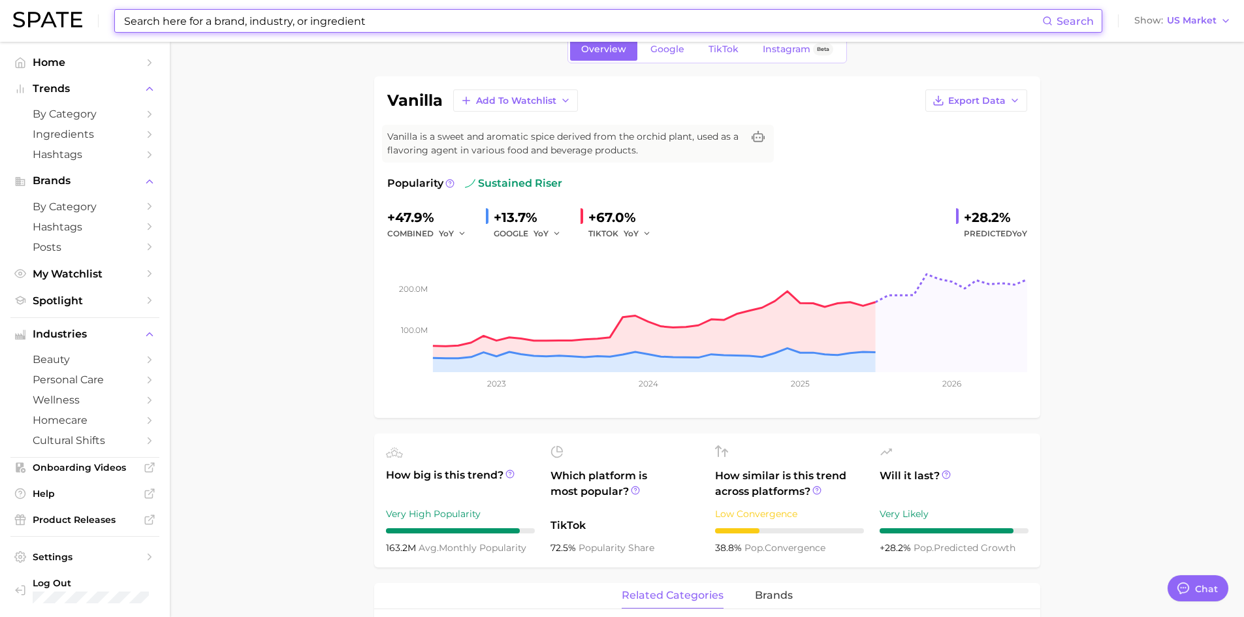
click at [164, 27] on input at bounding box center [582, 21] width 919 height 22
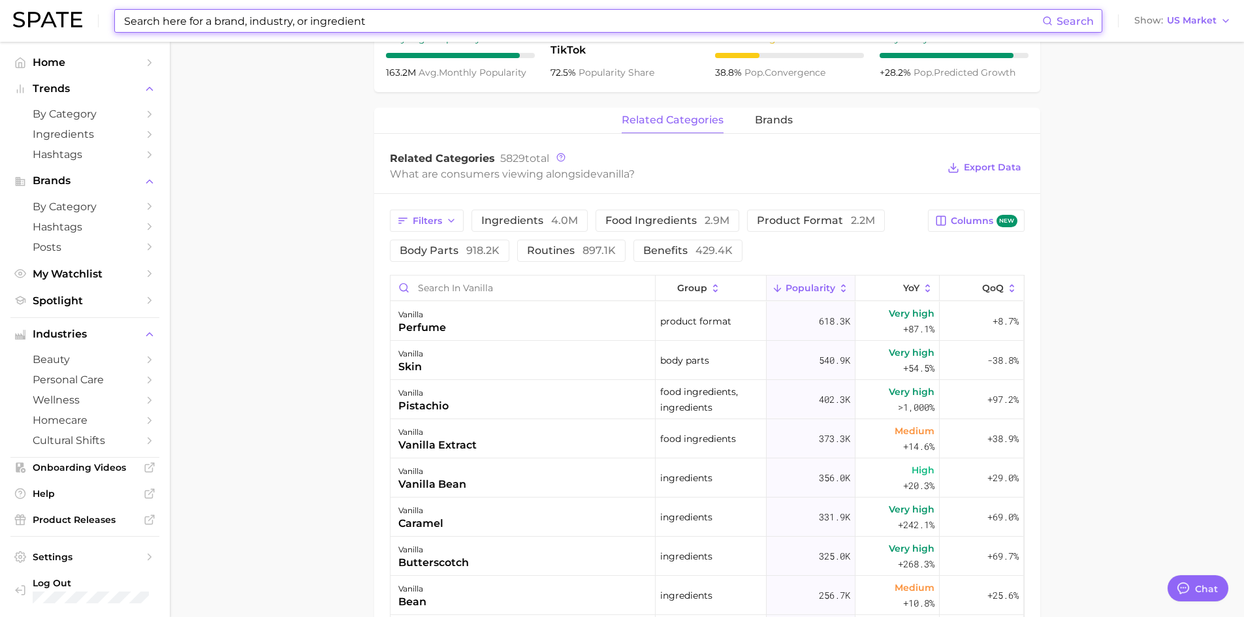
scroll to position [588, 0]
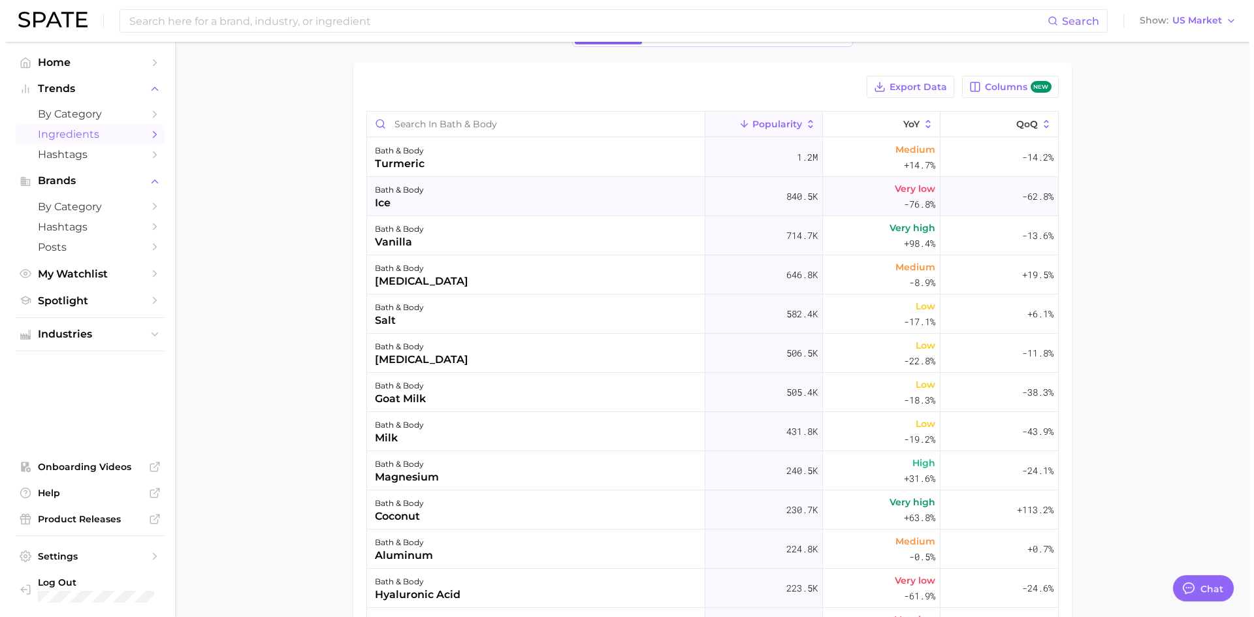
scroll to position [79, 0]
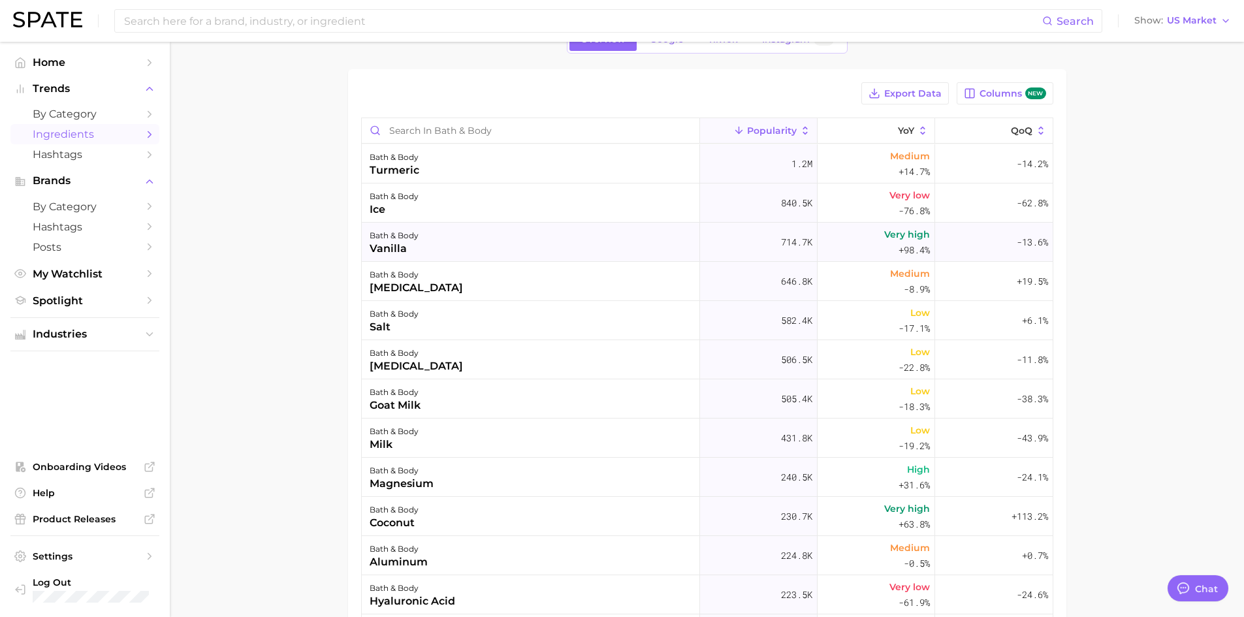
click at [389, 252] on div "vanilla" at bounding box center [394, 249] width 49 height 16
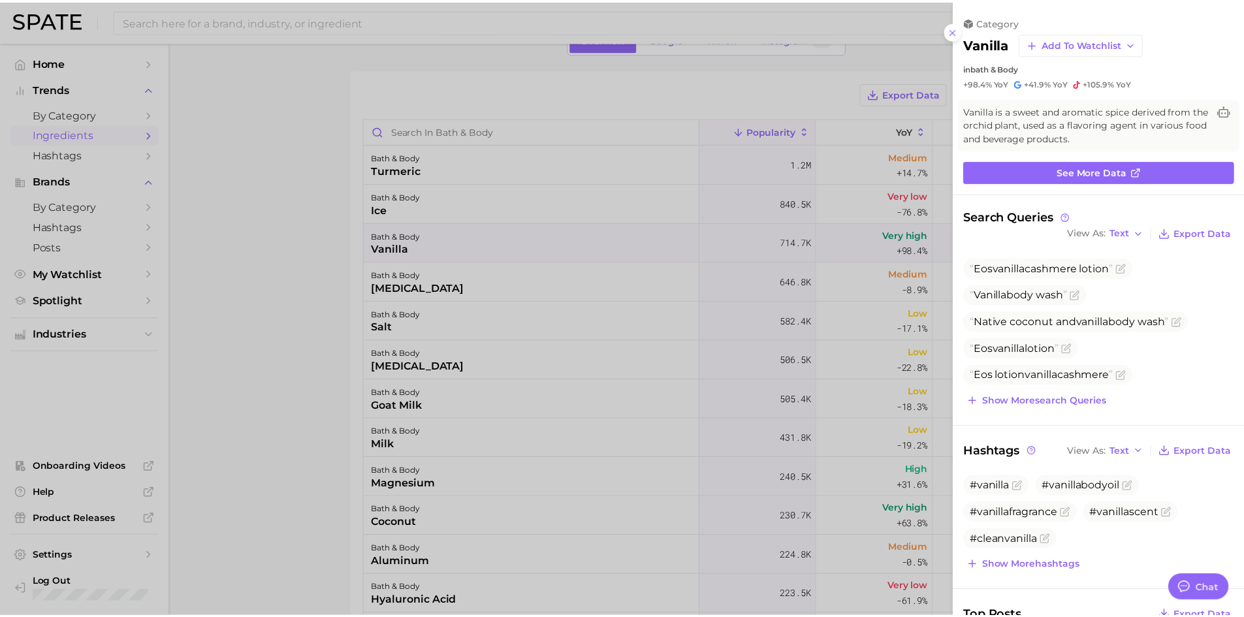
scroll to position [0, 0]
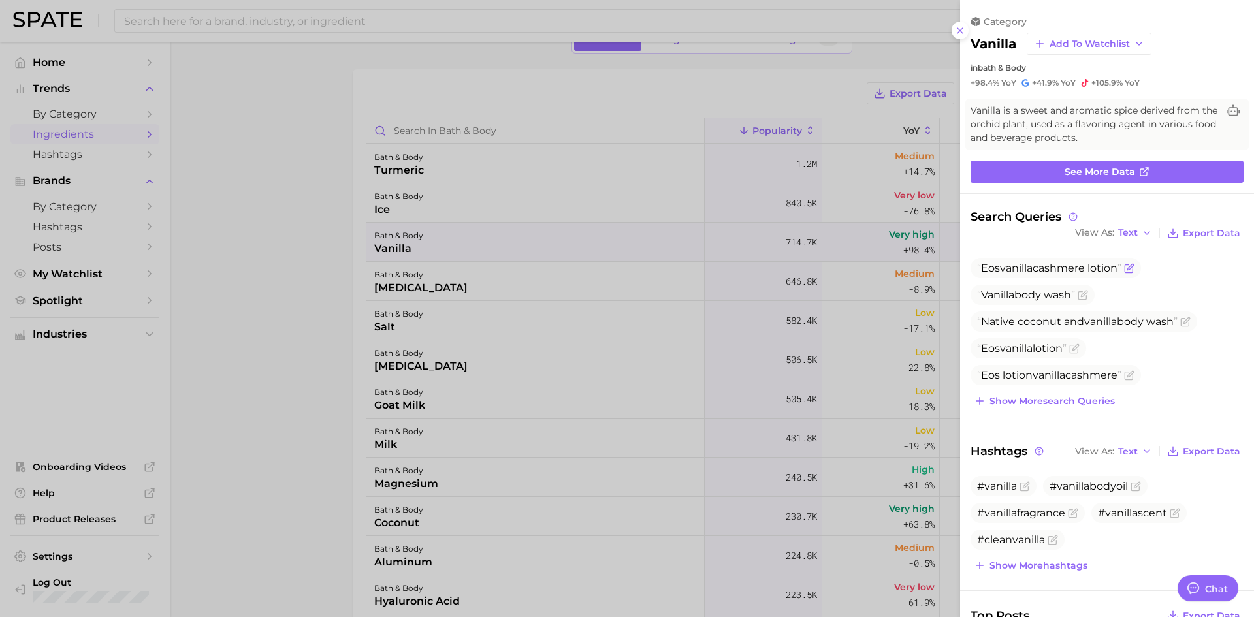
click at [1075, 274] on span "Eos vanilla cashmere lotion" at bounding box center [1049, 268] width 144 height 12
click at [1132, 269] on icon "Flag as miscategorized or irrelevant" at bounding box center [1129, 268] width 10 height 10
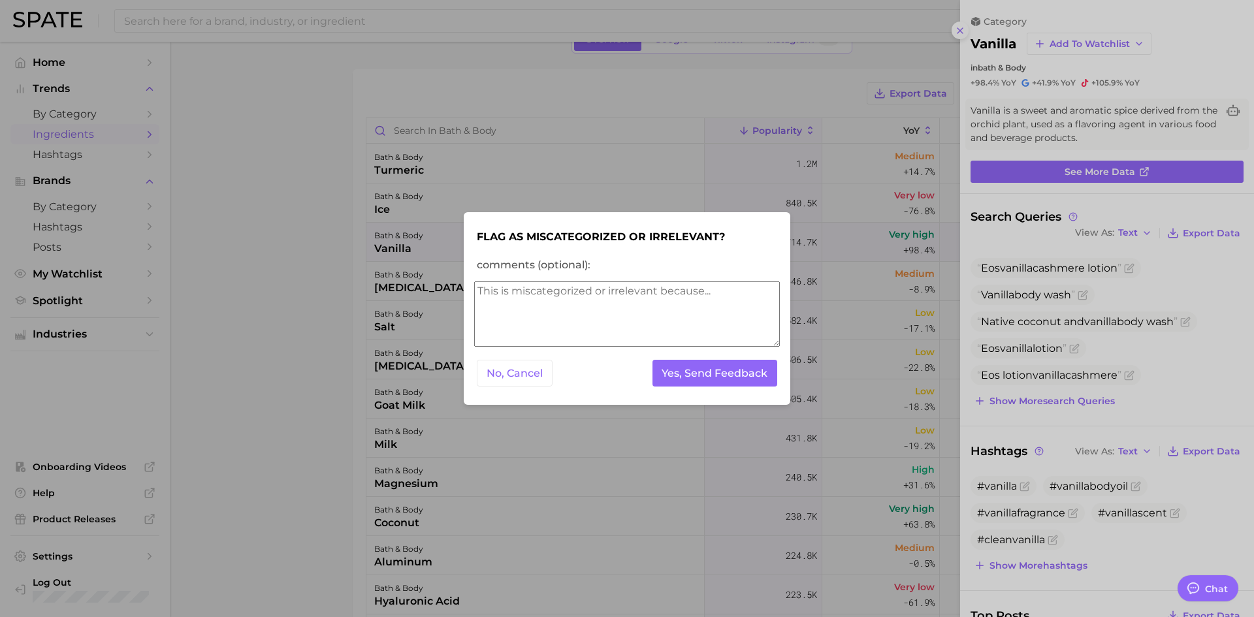
click at [638, 187] on div at bounding box center [627, 308] width 1254 height 617
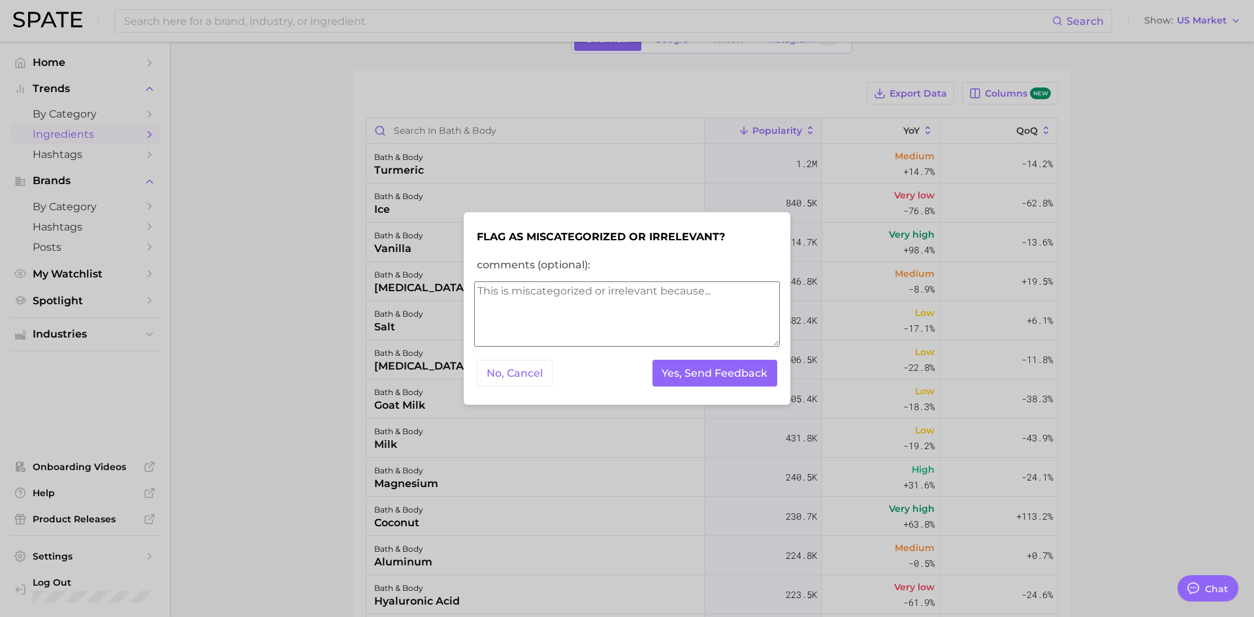
drag, startPoint x: 1030, startPoint y: 274, endPoint x: 1225, endPoint y: 284, distance: 195.5
click at [1043, 276] on div at bounding box center [627, 308] width 1254 height 617
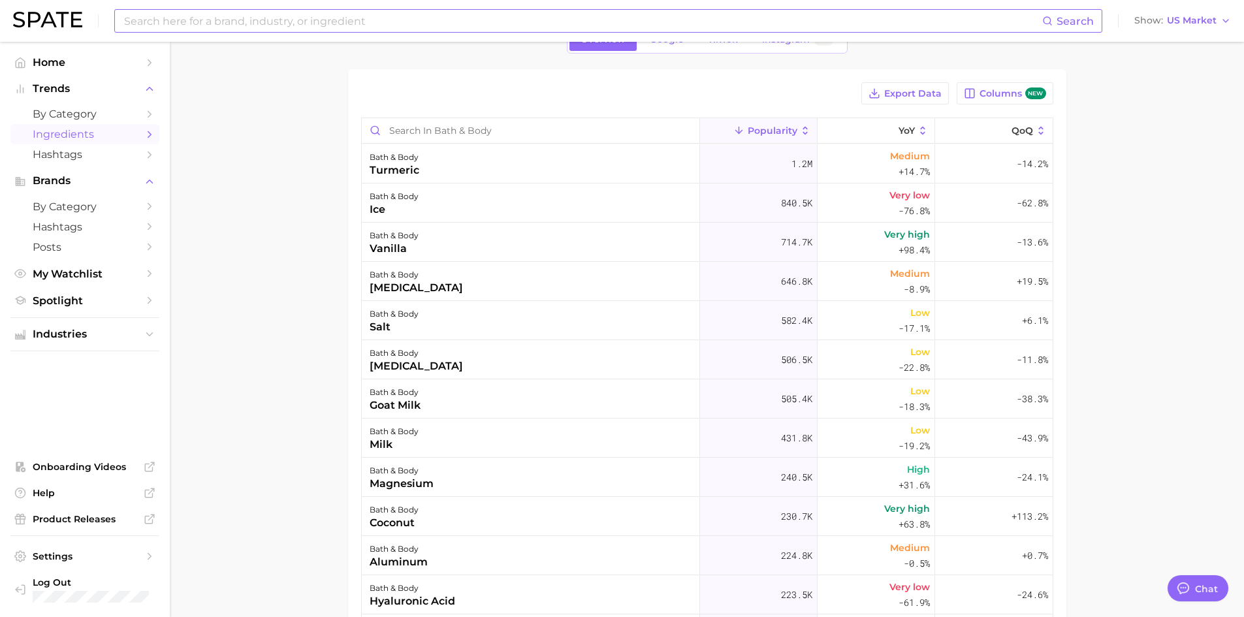
click at [127, 22] on input at bounding box center [582, 21] width 919 height 22
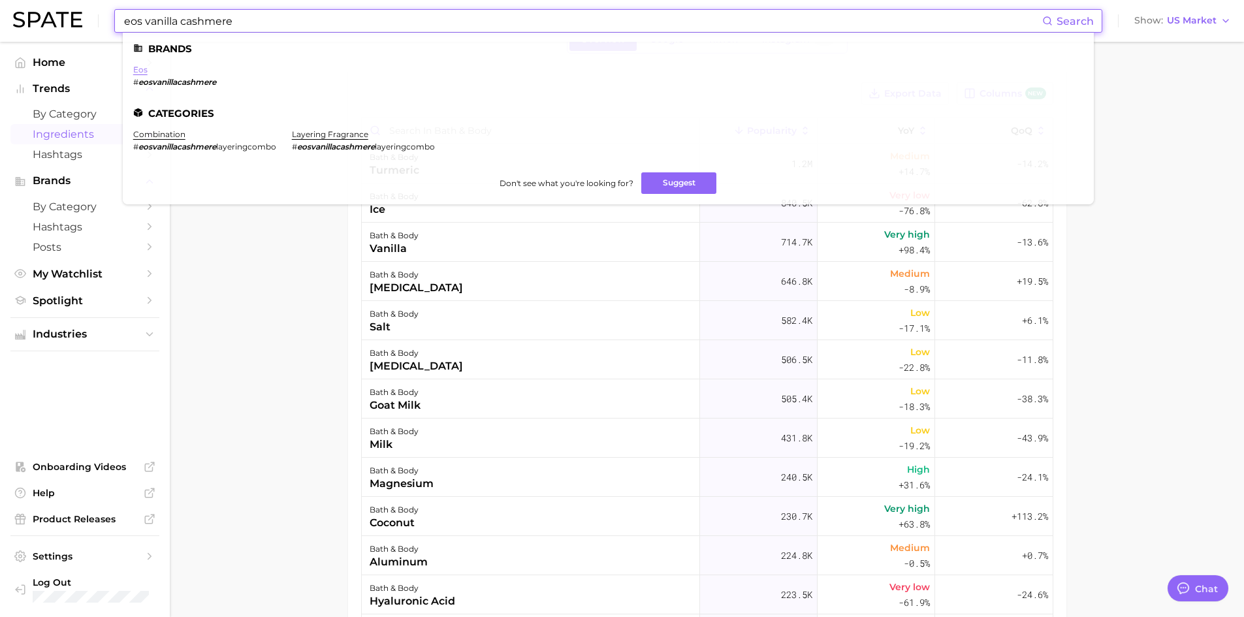
type input "eos vanilla cashmere"
click at [144, 71] on link "eos" at bounding box center [140, 70] width 14 height 10
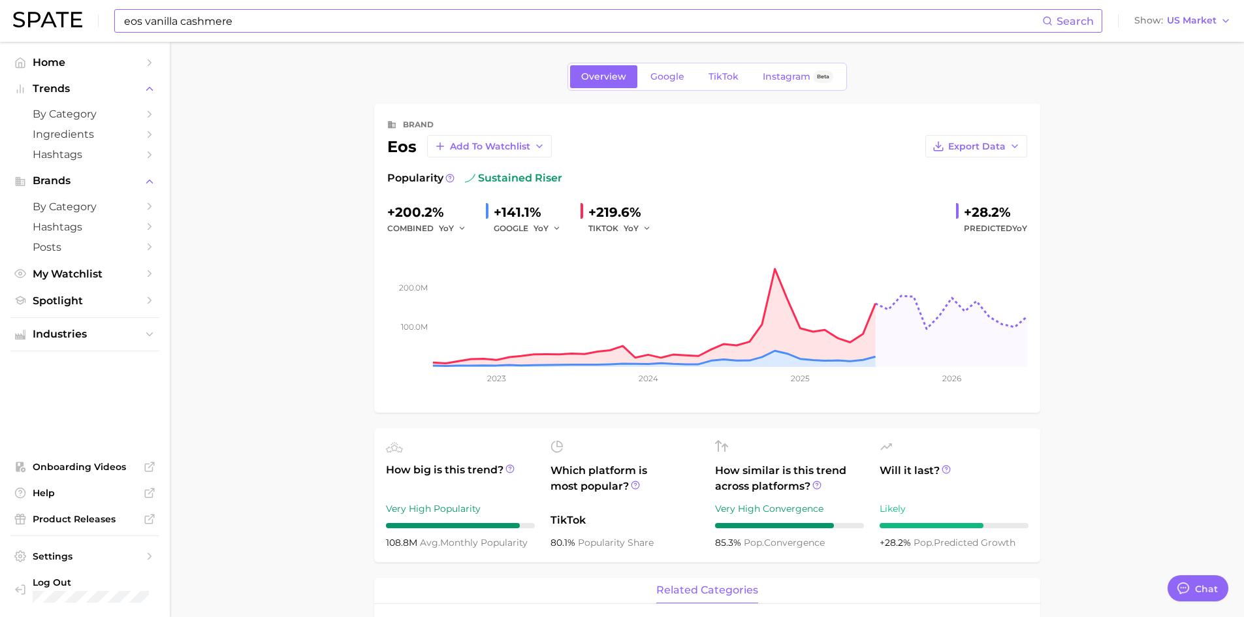
click at [121, 22] on div "eos vanilla cashmere Search" at bounding box center [608, 21] width 988 height 24
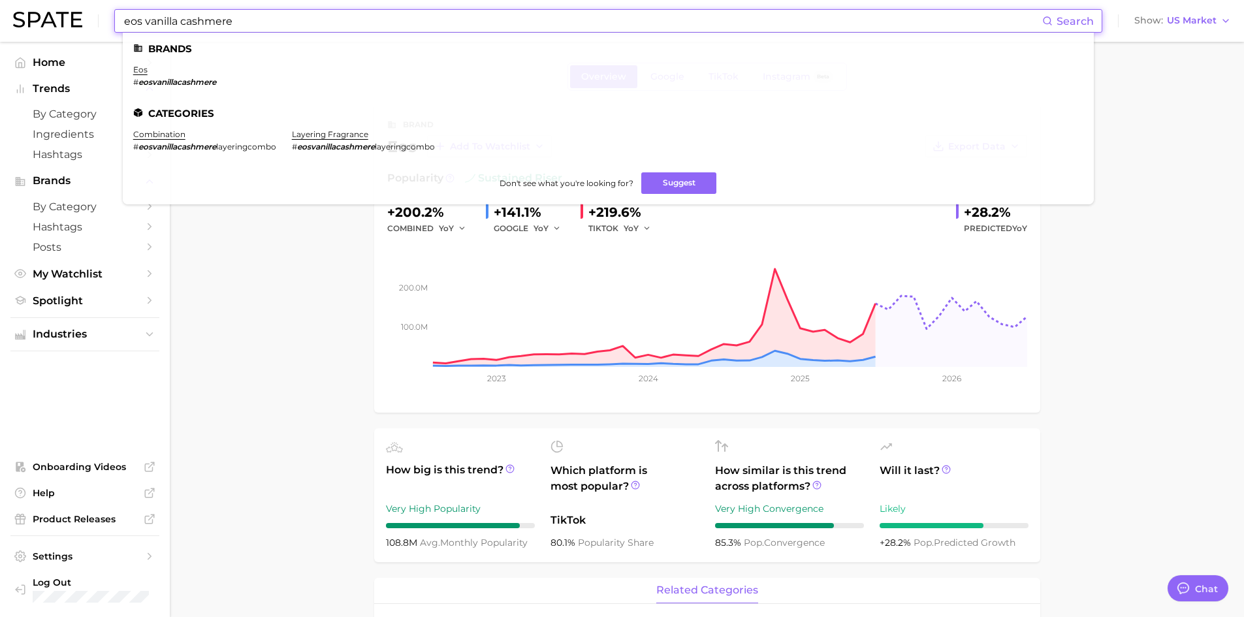
click at [125, 22] on input "eos vanilla cashmere" at bounding box center [582, 21] width 919 height 22
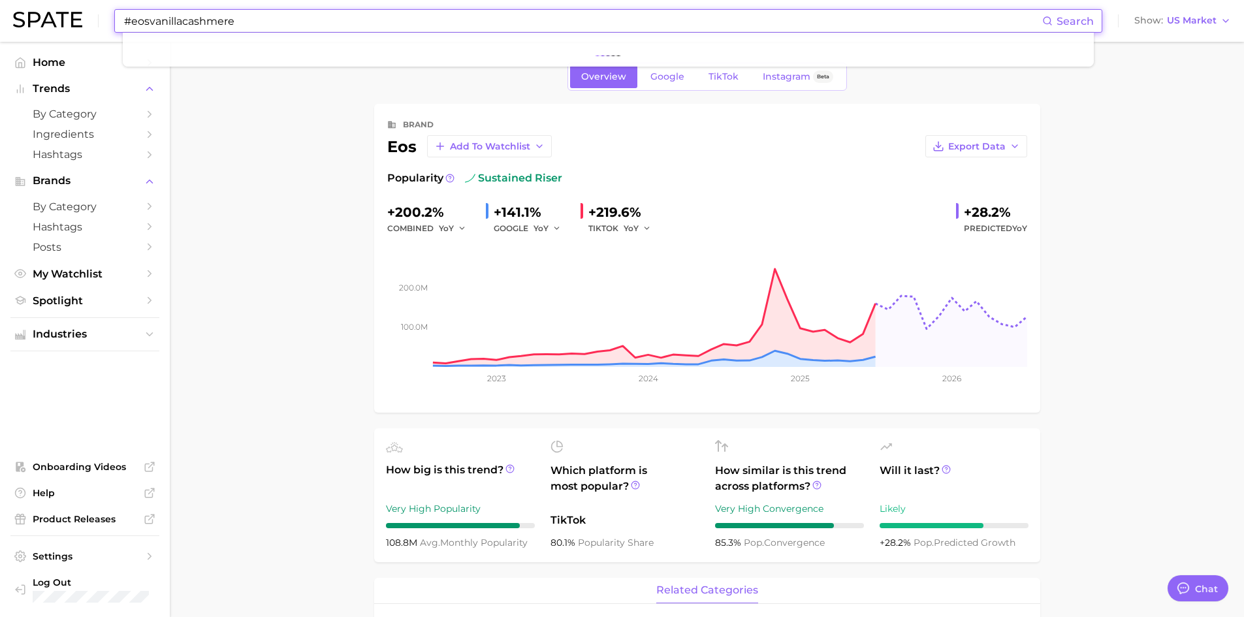
type input "#eosvanillacashmere"
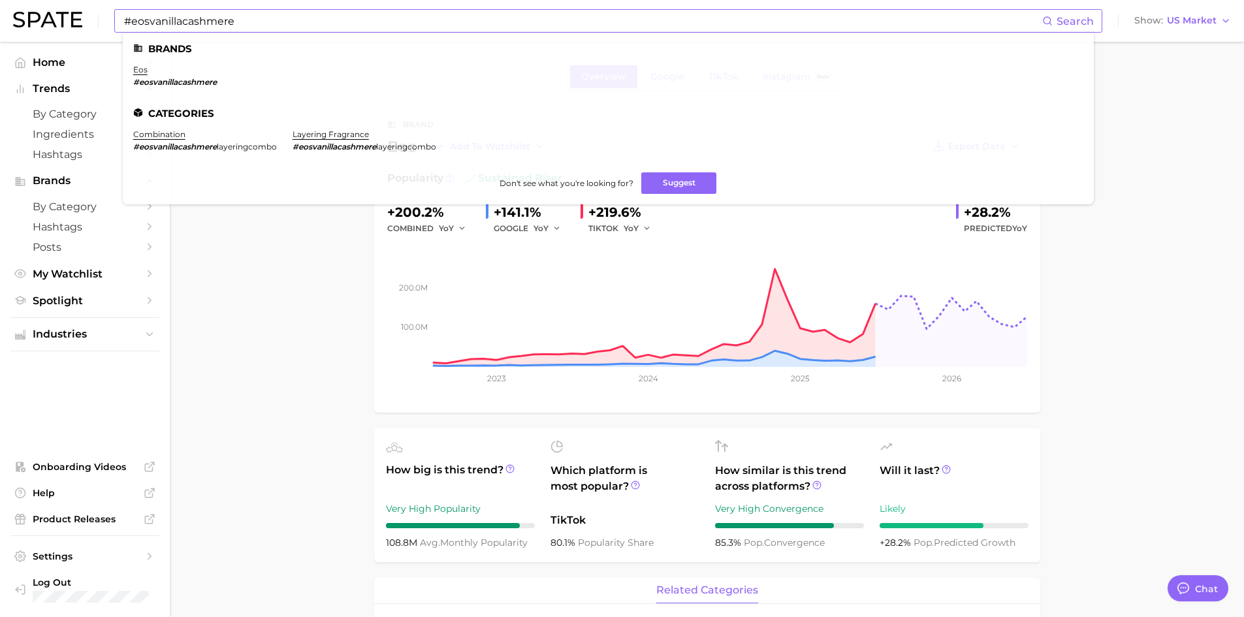
click at [1068, 23] on span "Search" at bounding box center [1074, 21] width 37 height 12
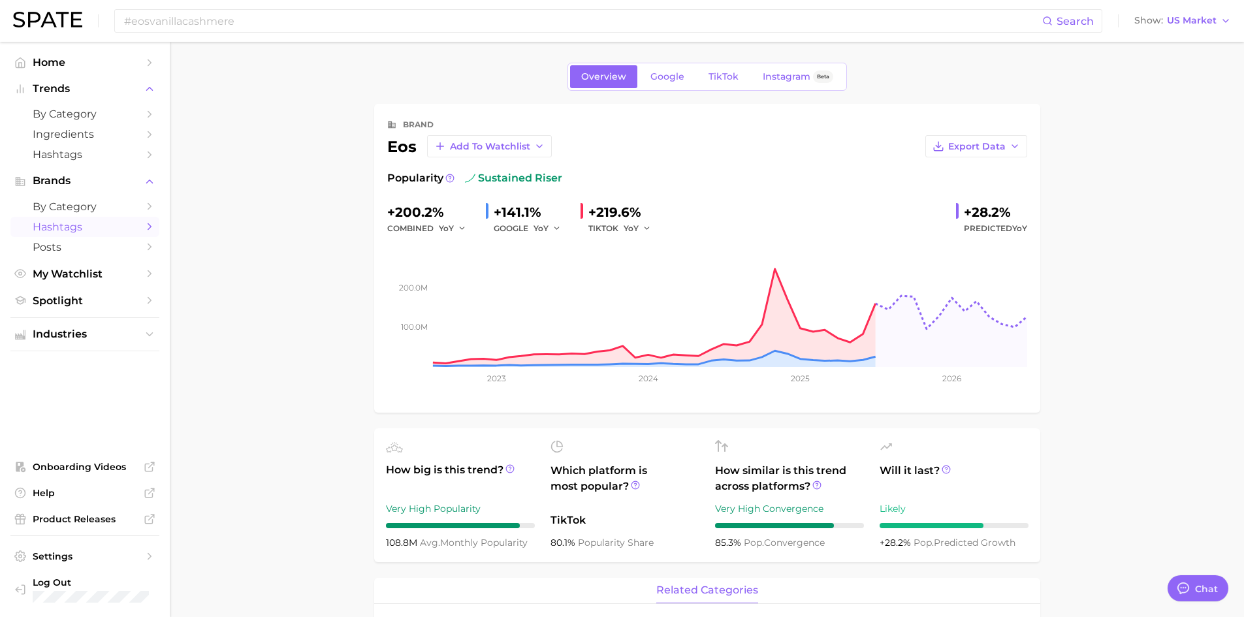
click at [129, 221] on span "Hashtags" at bounding box center [85, 227] width 104 height 12
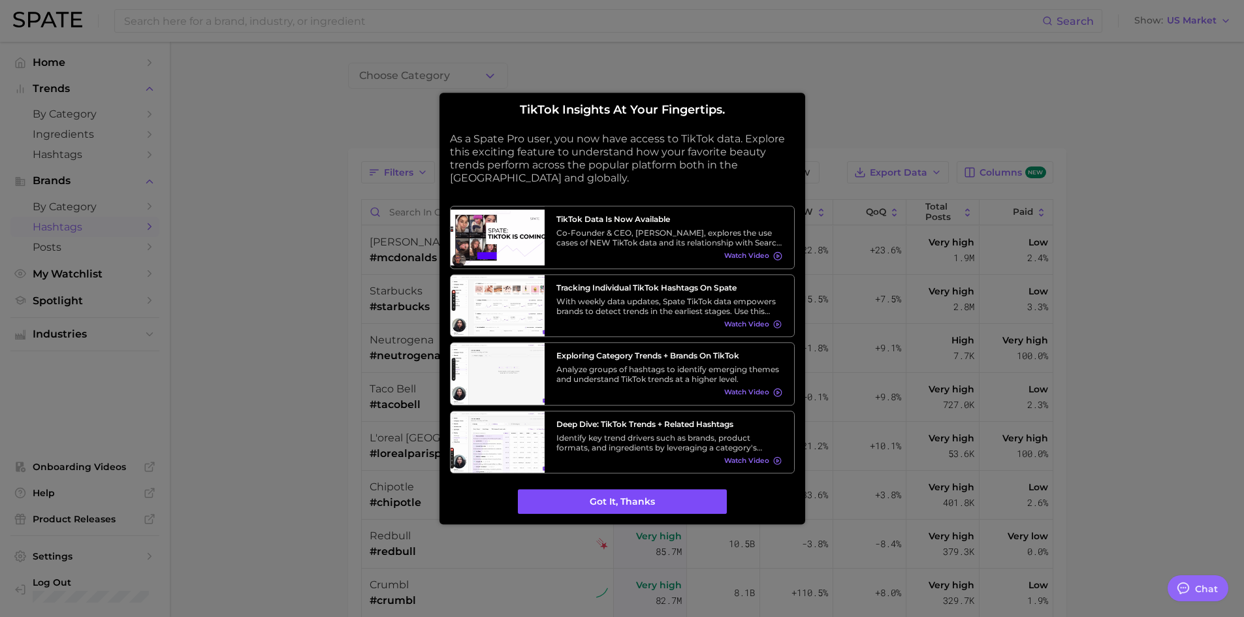
click at [695, 499] on button "Got it, thanks" at bounding box center [622, 502] width 209 height 25
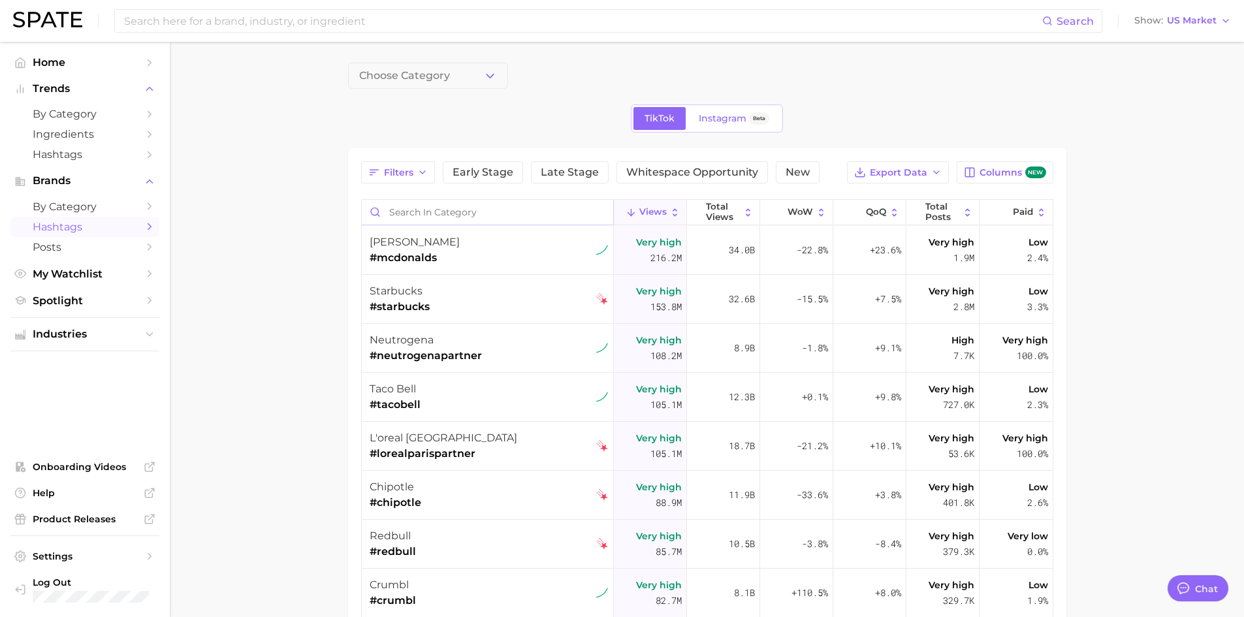
click at [458, 219] on input "Search in category" at bounding box center [487, 212] width 251 height 25
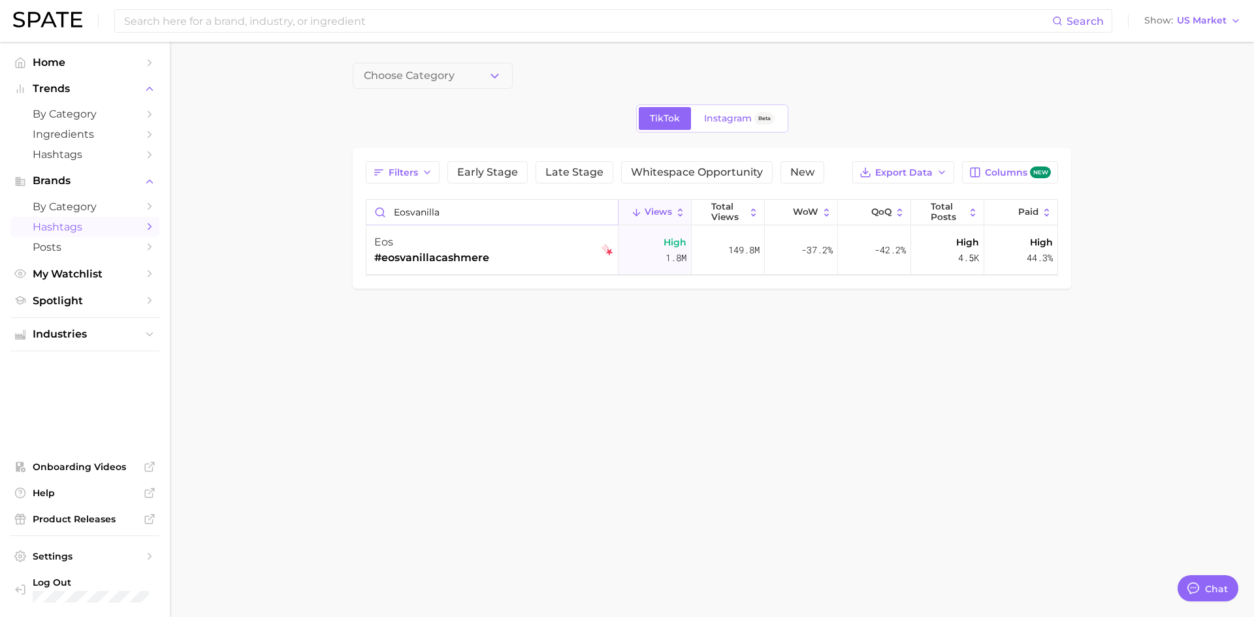
type input "eosvanilla"
click at [716, 119] on span "Instagram" at bounding box center [728, 118] width 48 height 11
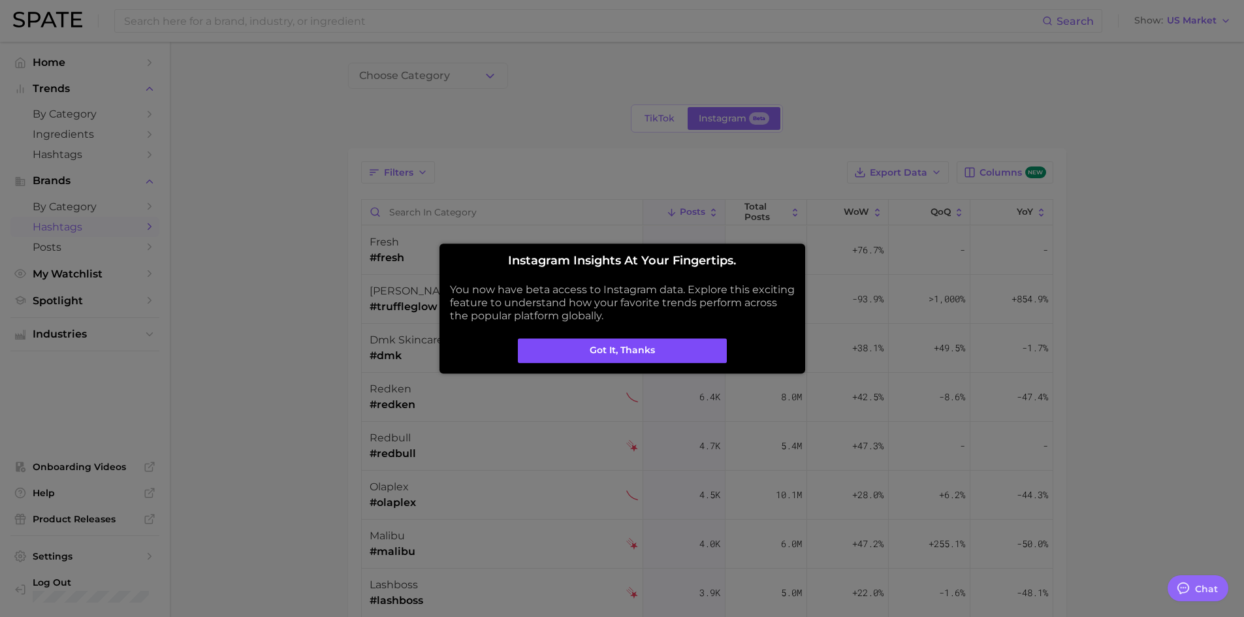
click at [648, 343] on button "Got it, thanks" at bounding box center [622, 350] width 209 height 25
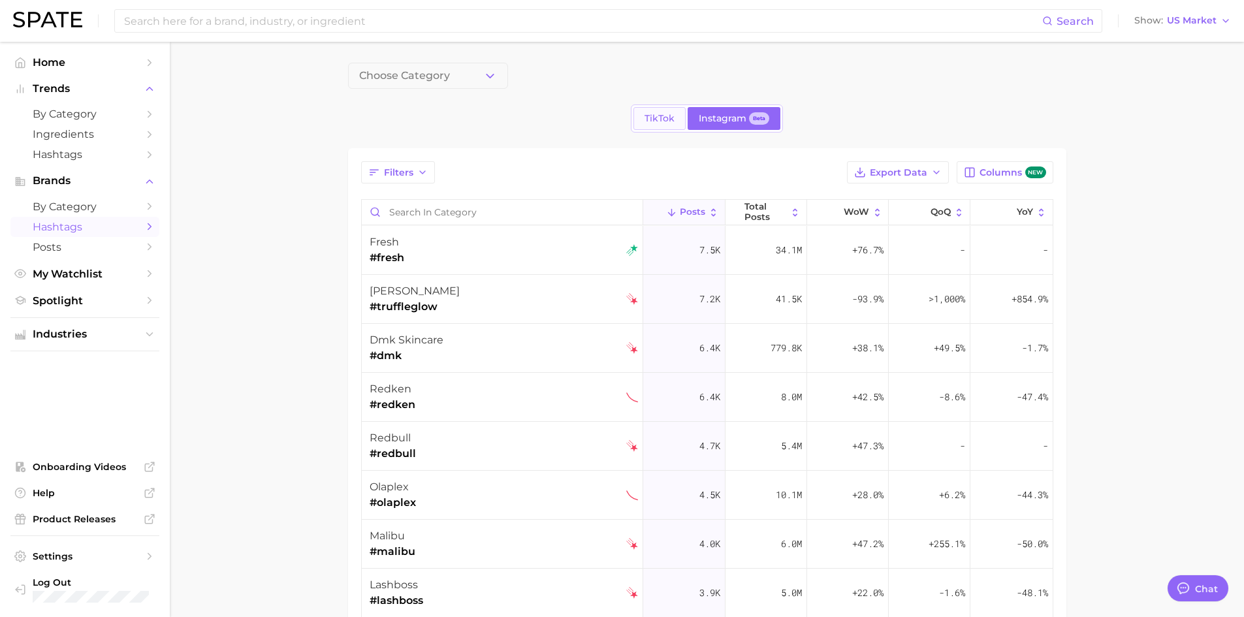
click at [672, 116] on span "TikTok" at bounding box center [659, 118] width 30 height 11
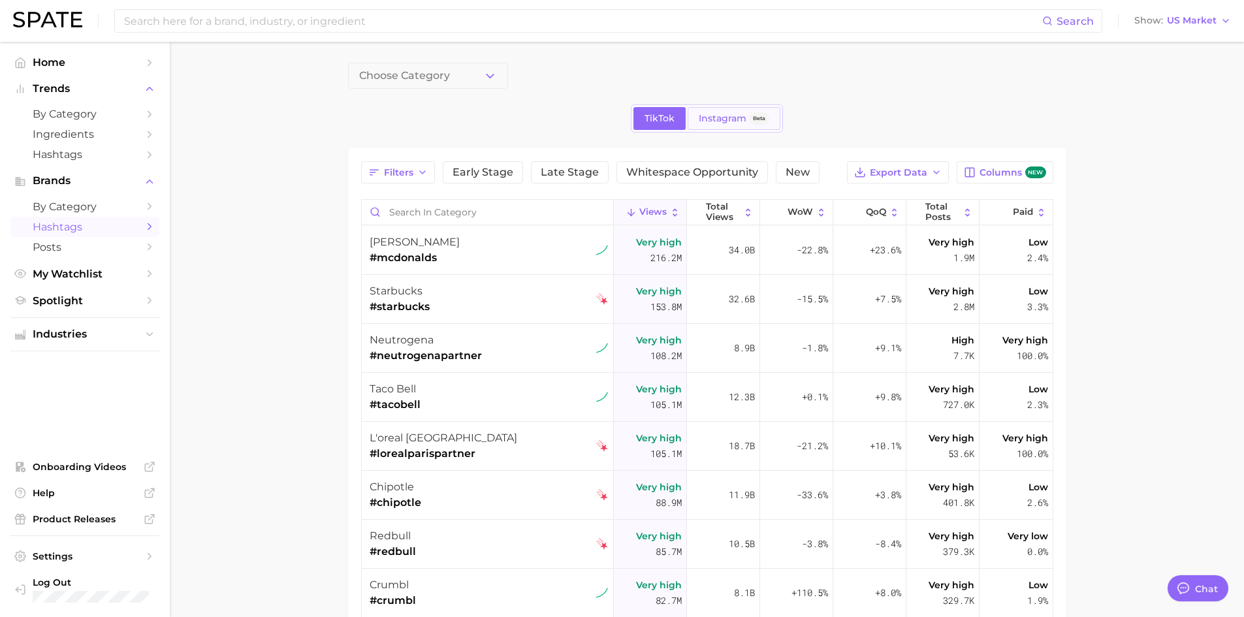
click at [727, 121] on span "Instagram" at bounding box center [723, 118] width 48 height 11
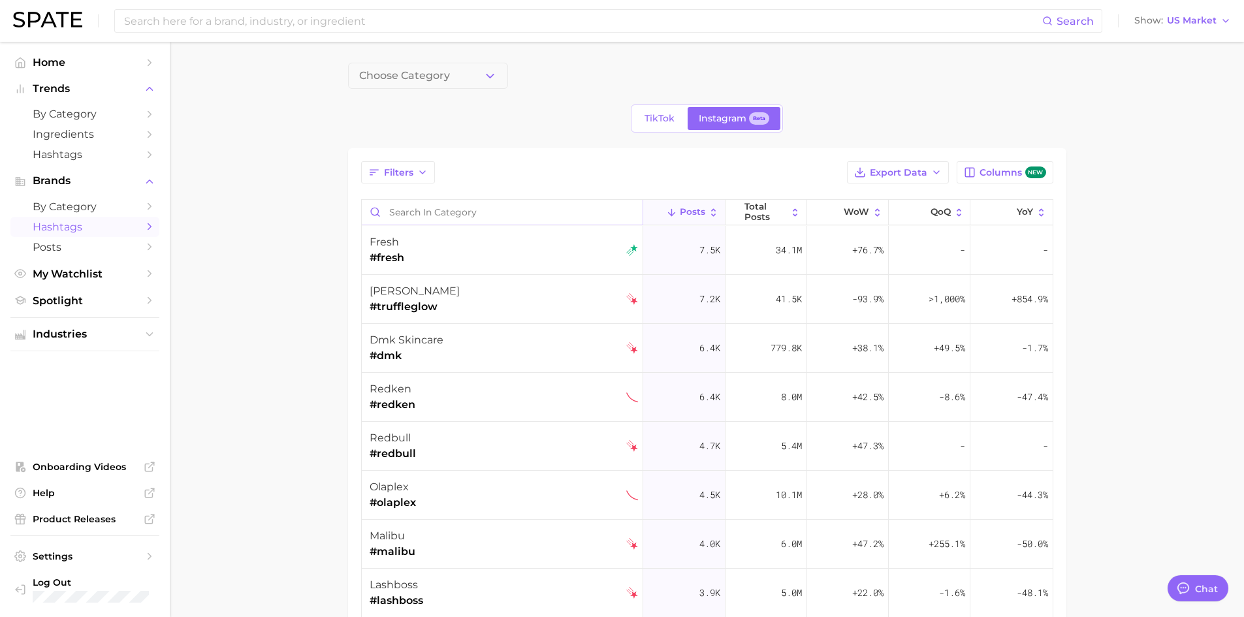
click at [441, 208] on input "Search in category" at bounding box center [502, 212] width 281 height 25
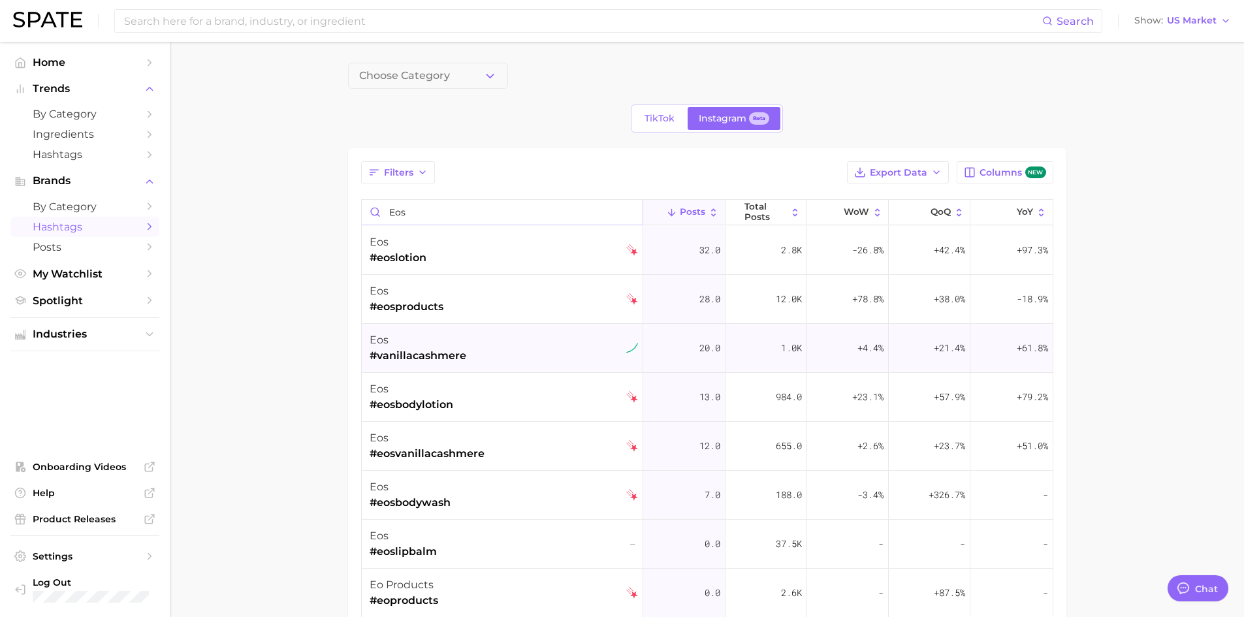
type input "eos"
click at [432, 364] on div "eos #vanillacashmere" at bounding box center [418, 348] width 97 height 49
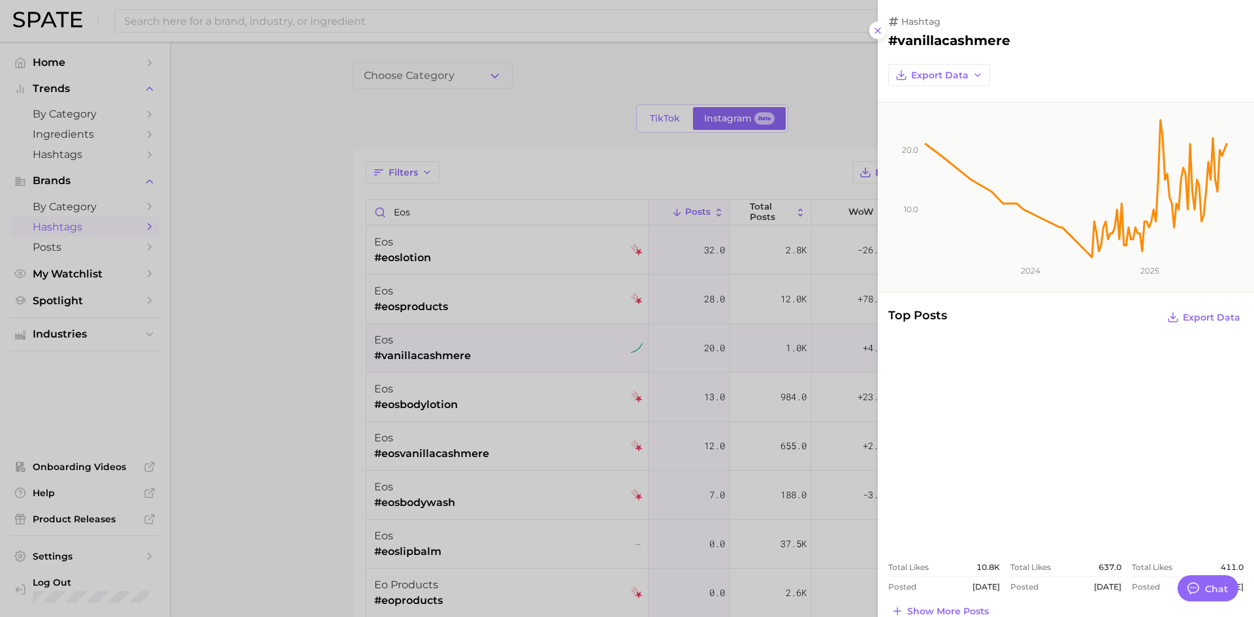
click at [317, 213] on div at bounding box center [627, 308] width 1254 height 617
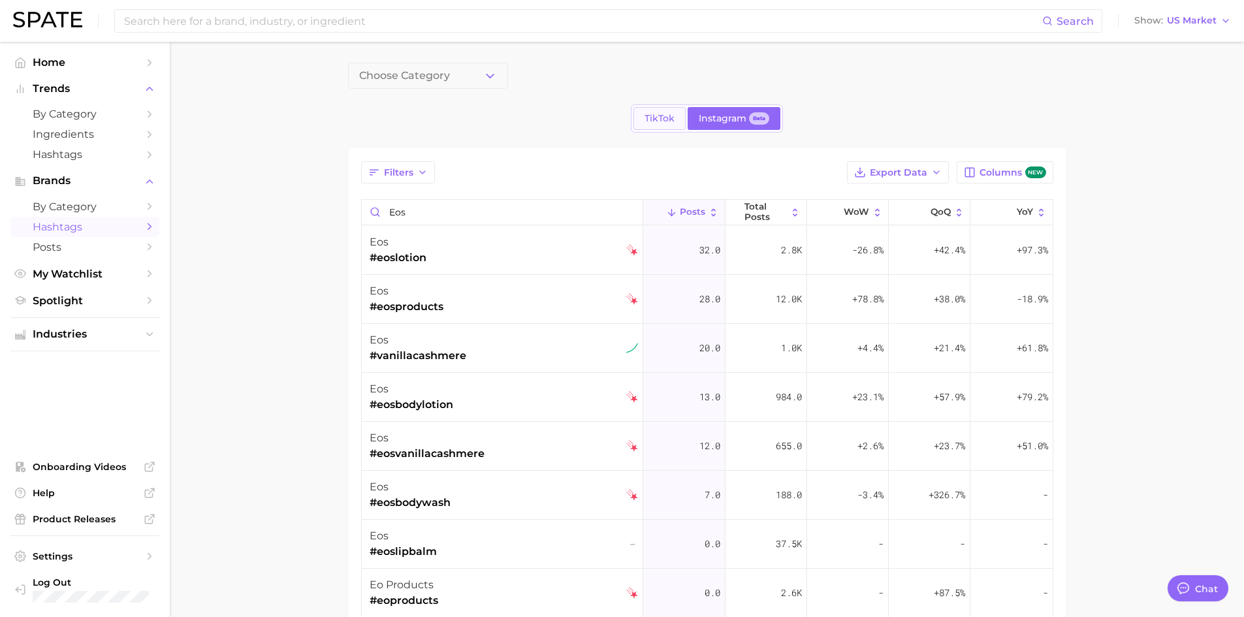
click at [654, 120] on span "TikTok" at bounding box center [659, 118] width 30 height 11
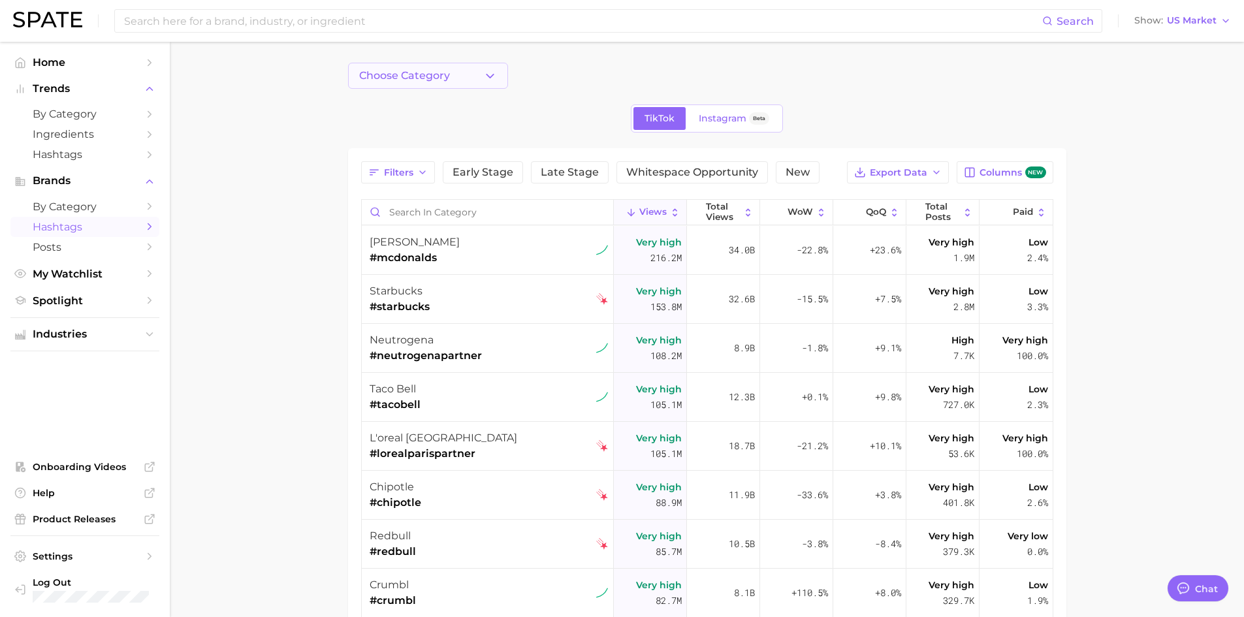
click at [389, 82] on span "Choose Category" at bounding box center [404, 76] width 91 height 12
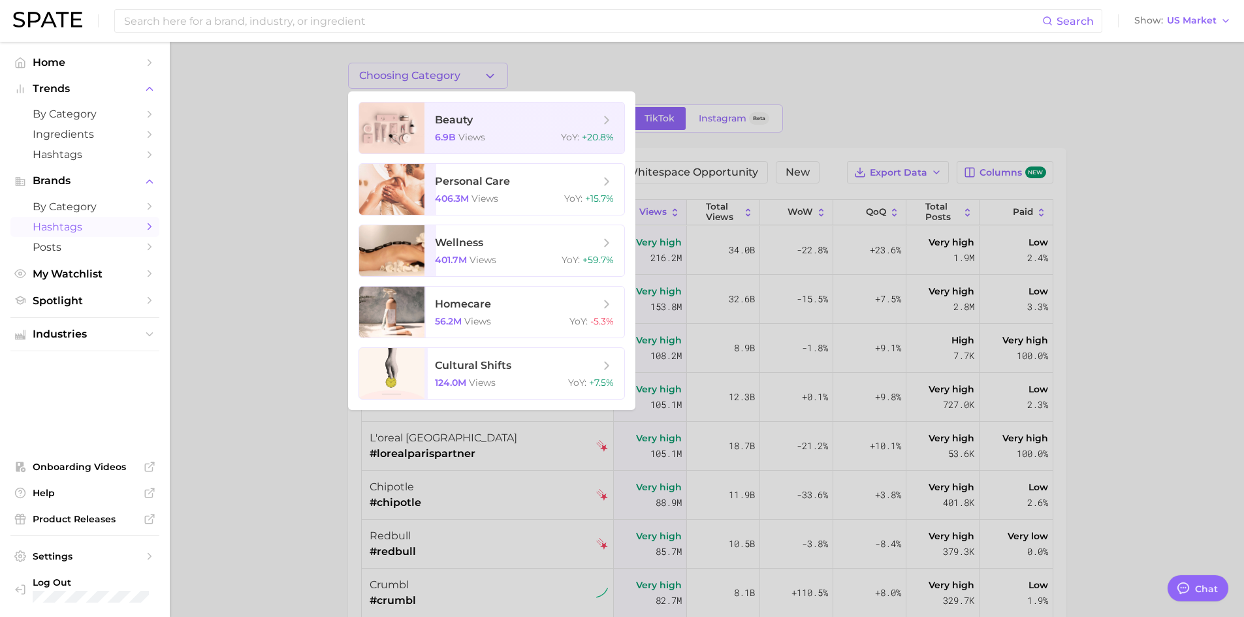
click at [278, 115] on div at bounding box center [622, 308] width 1244 height 617
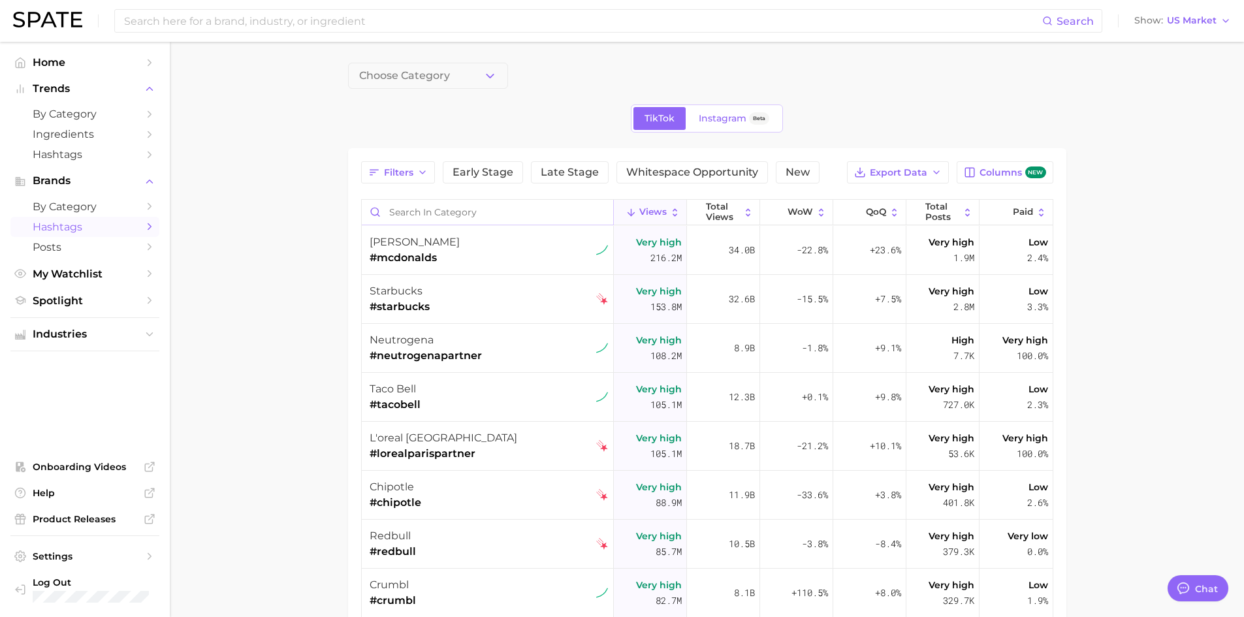
click at [415, 216] on input "Search in category" at bounding box center [487, 212] width 251 height 25
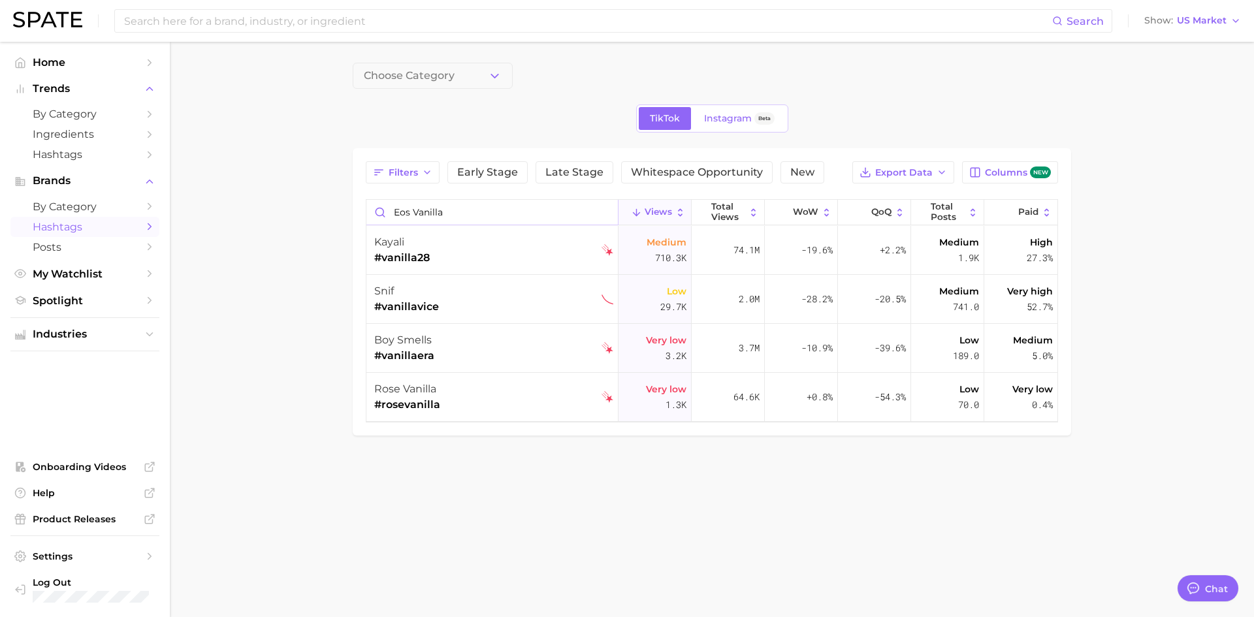
click at [415, 212] on input "eos vanilla" at bounding box center [491, 212] width 251 height 25
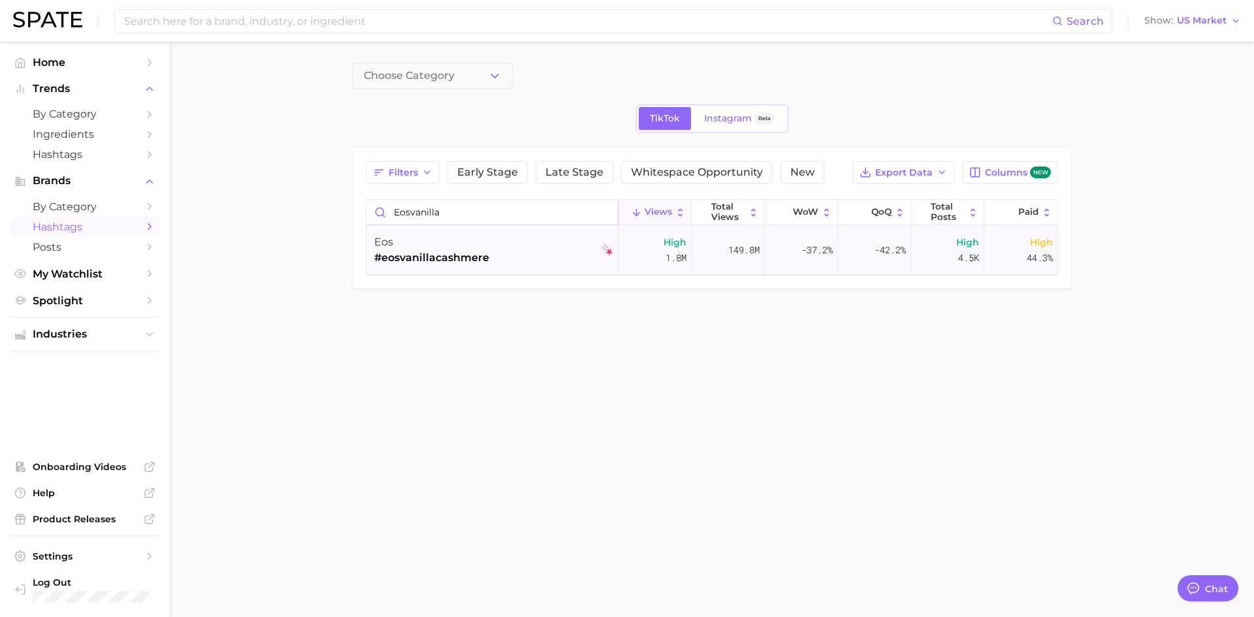
type input "eosvanilla"
click at [450, 255] on span "#eosvanillacashmere" at bounding box center [431, 258] width 115 height 16
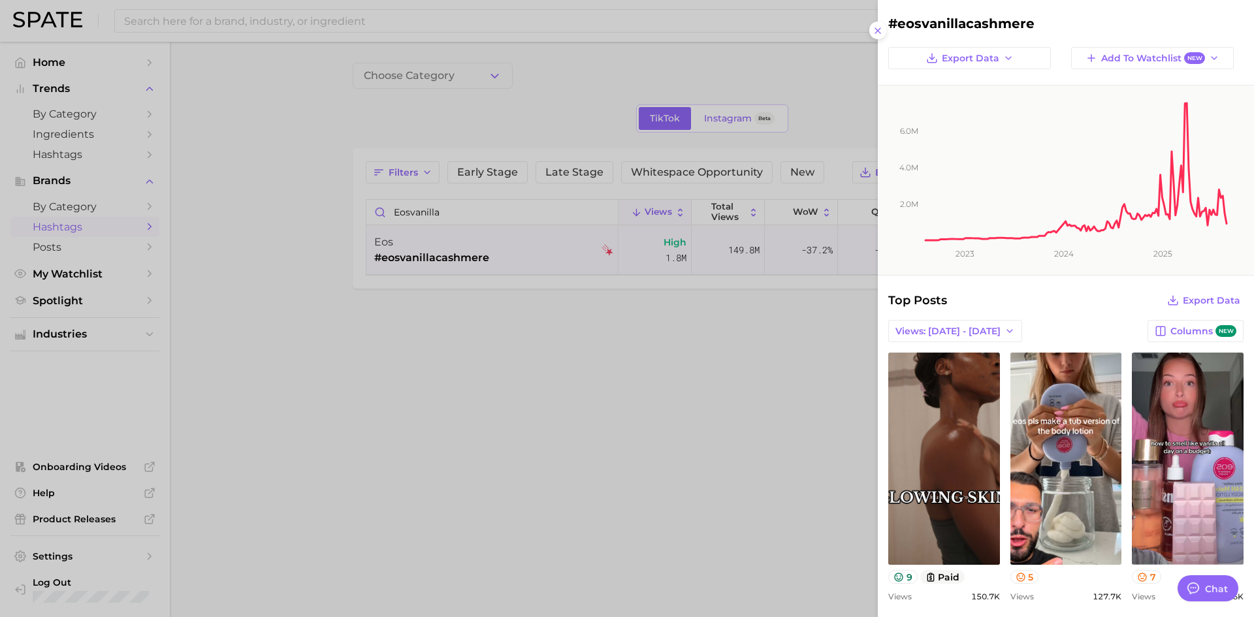
click at [755, 428] on div at bounding box center [627, 308] width 1254 height 617
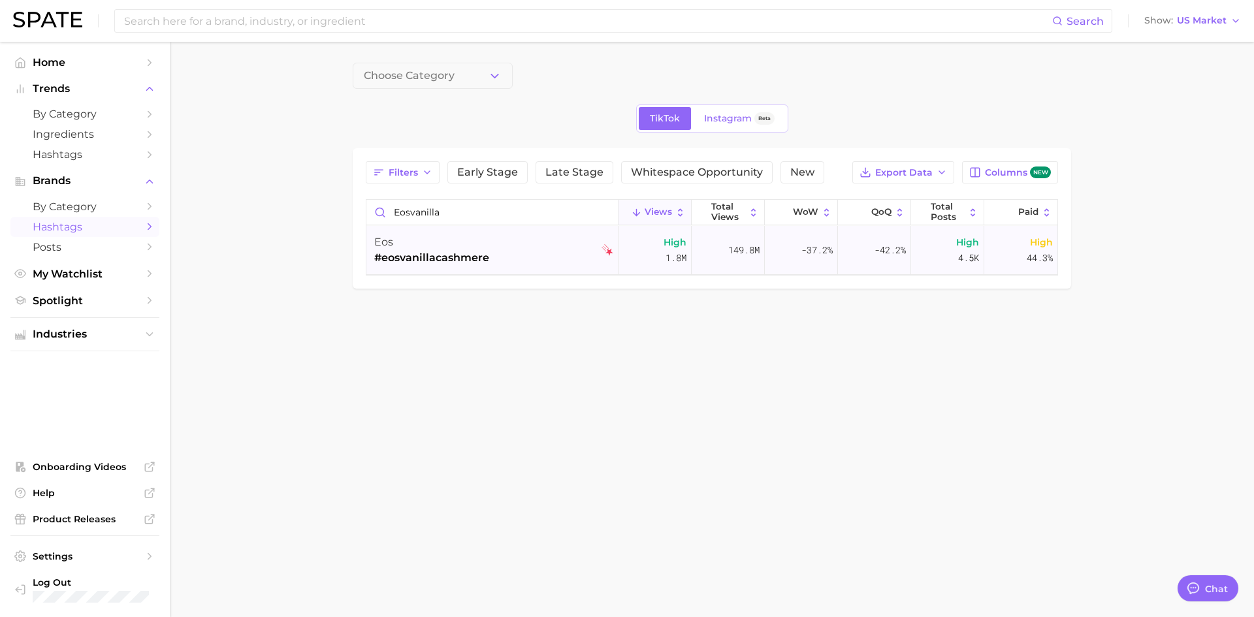
click at [608, 246] on img at bounding box center [607, 250] width 12 height 12
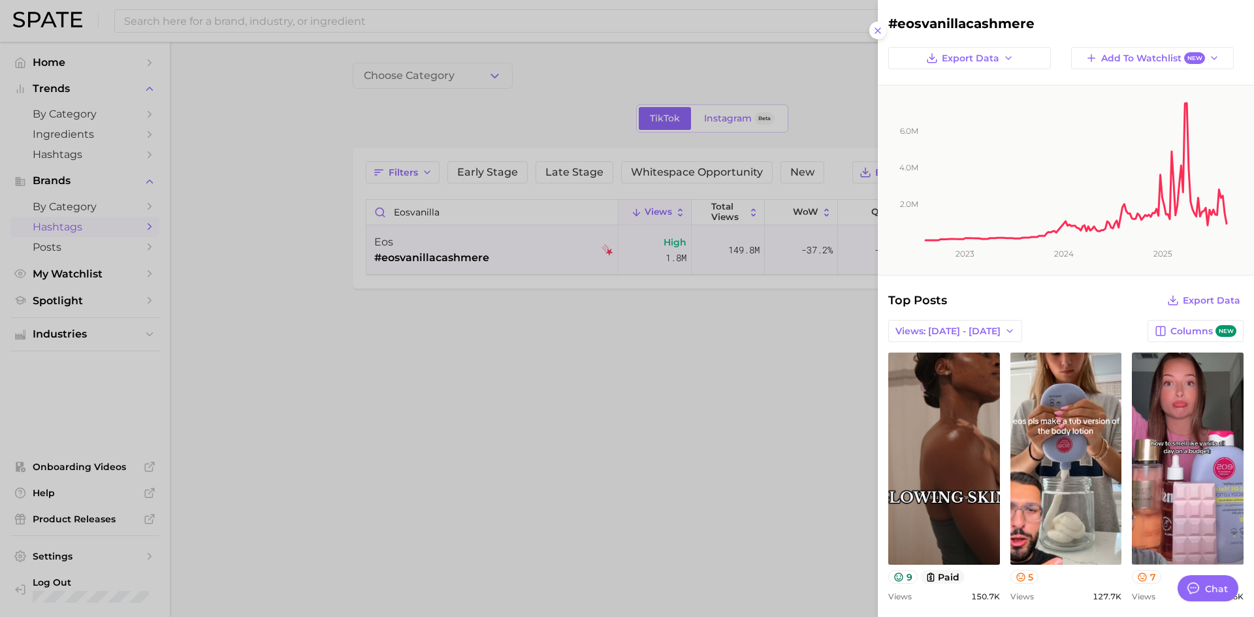
click at [783, 498] on div at bounding box center [627, 308] width 1254 height 617
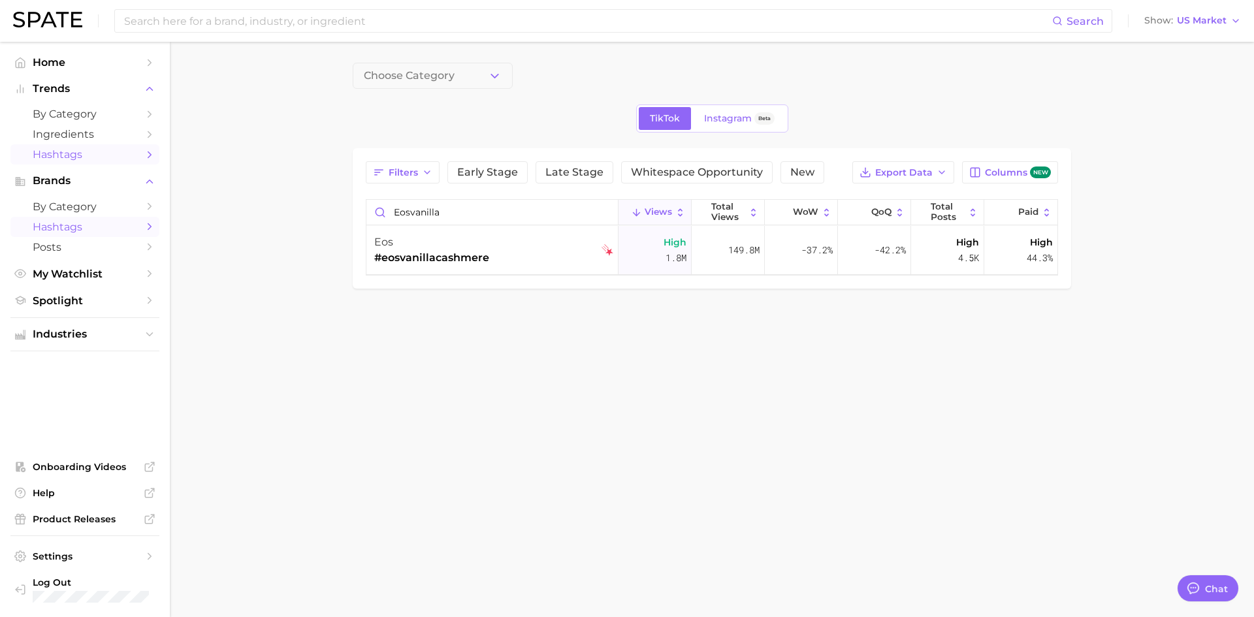
click at [108, 146] on link "Hashtags" at bounding box center [84, 154] width 149 height 20
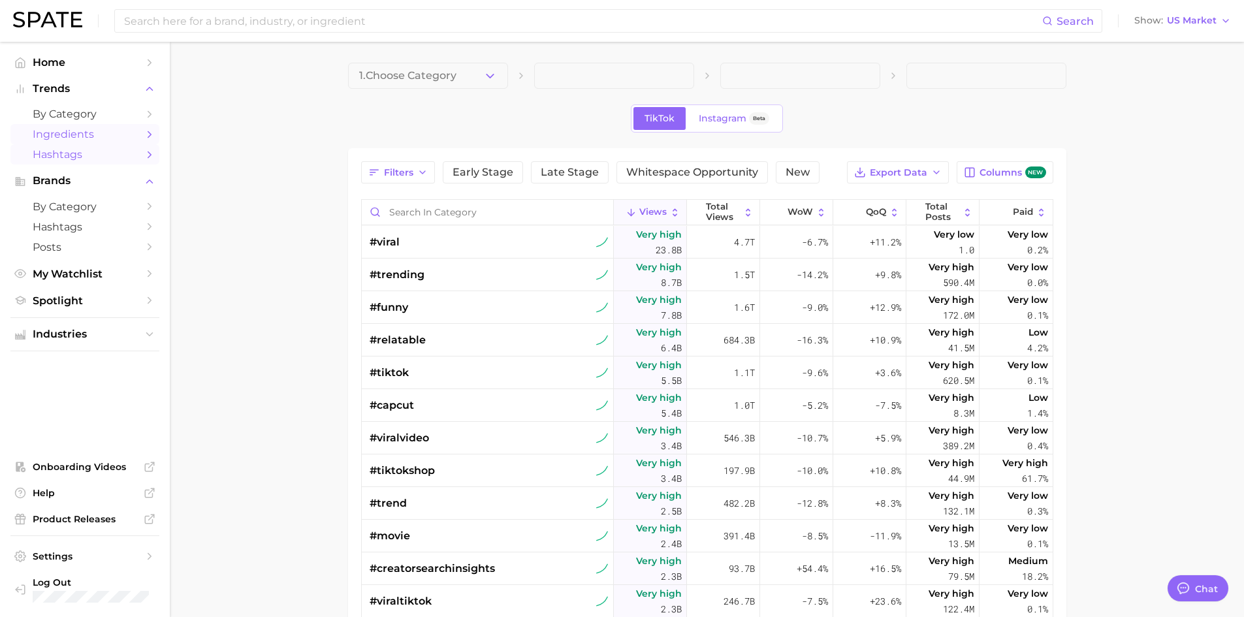
click at [109, 133] on span "Ingredients" at bounding box center [85, 134] width 104 height 12
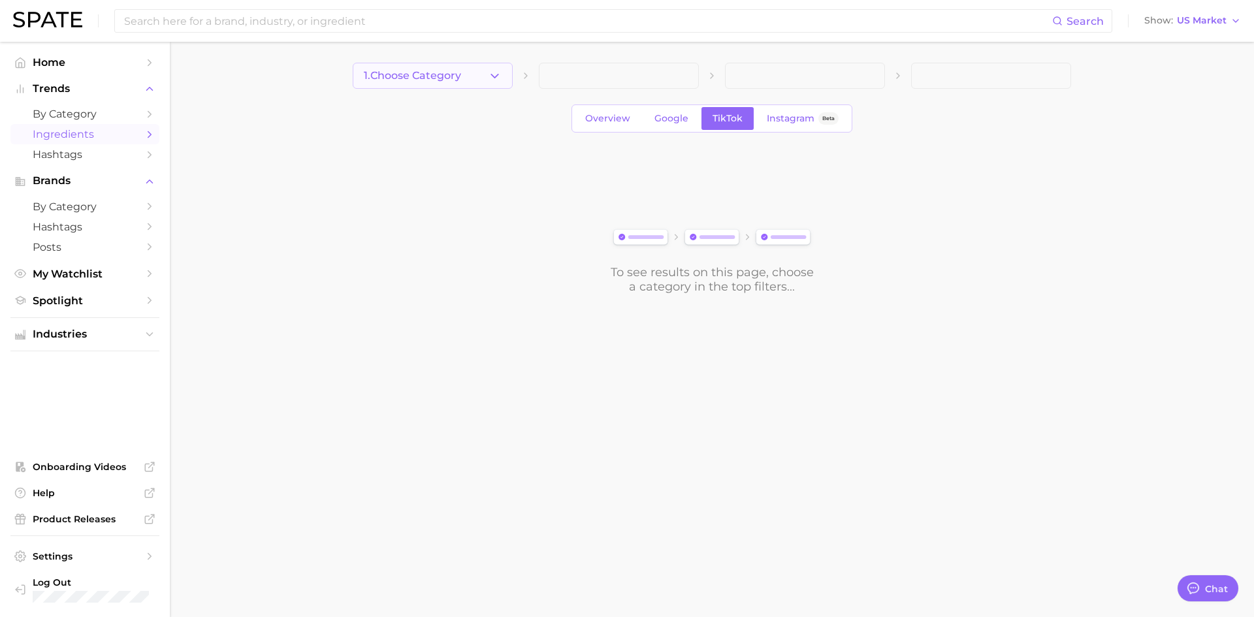
click at [467, 78] on button "1. Choose Category" at bounding box center [433, 76] width 160 height 26
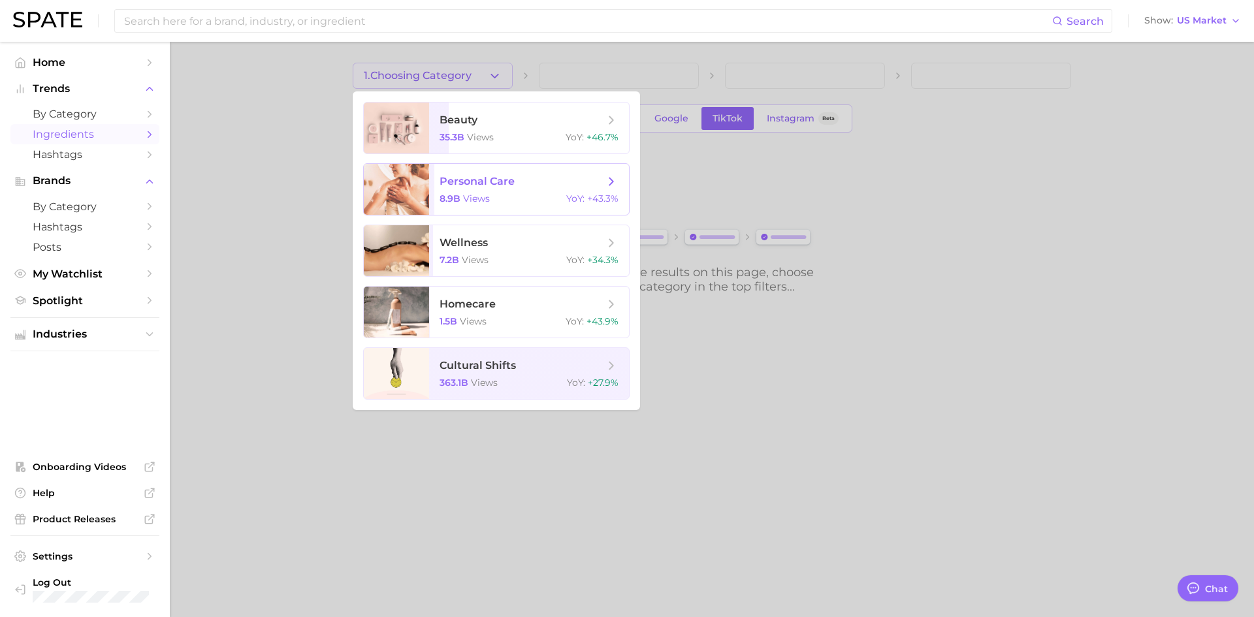
click at [518, 205] on span "personal care 8.9b views YoY : +43.3%" at bounding box center [529, 189] width 200 height 51
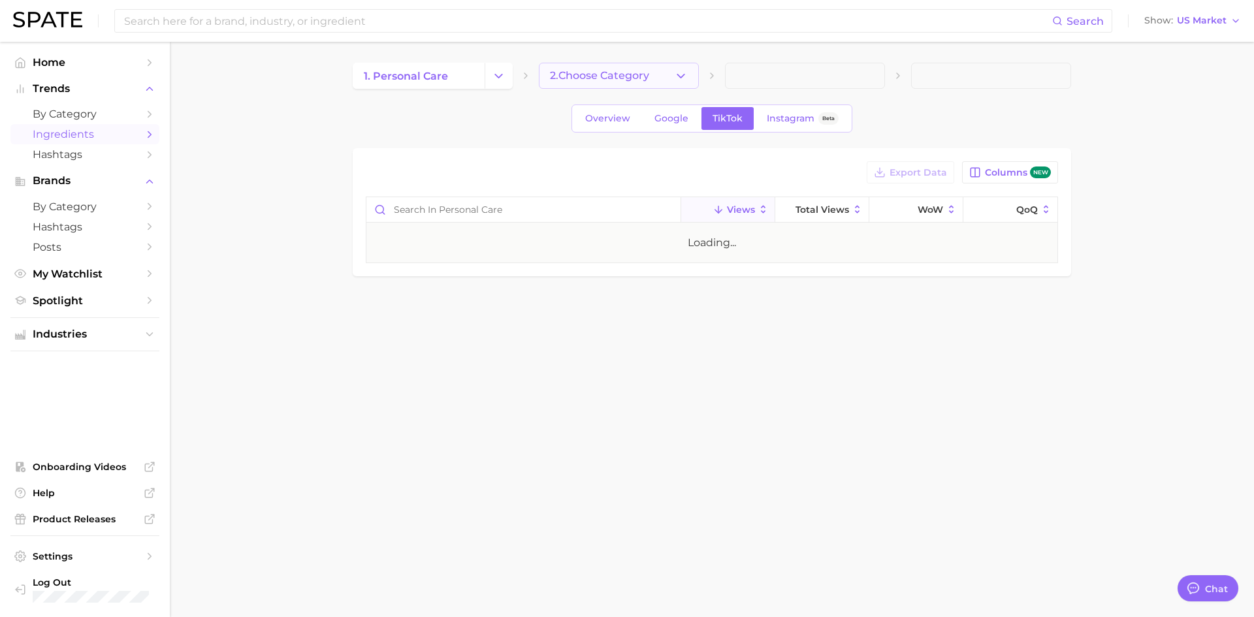
click at [614, 82] on span "2. Choose Category" at bounding box center [599, 76] width 99 height 12
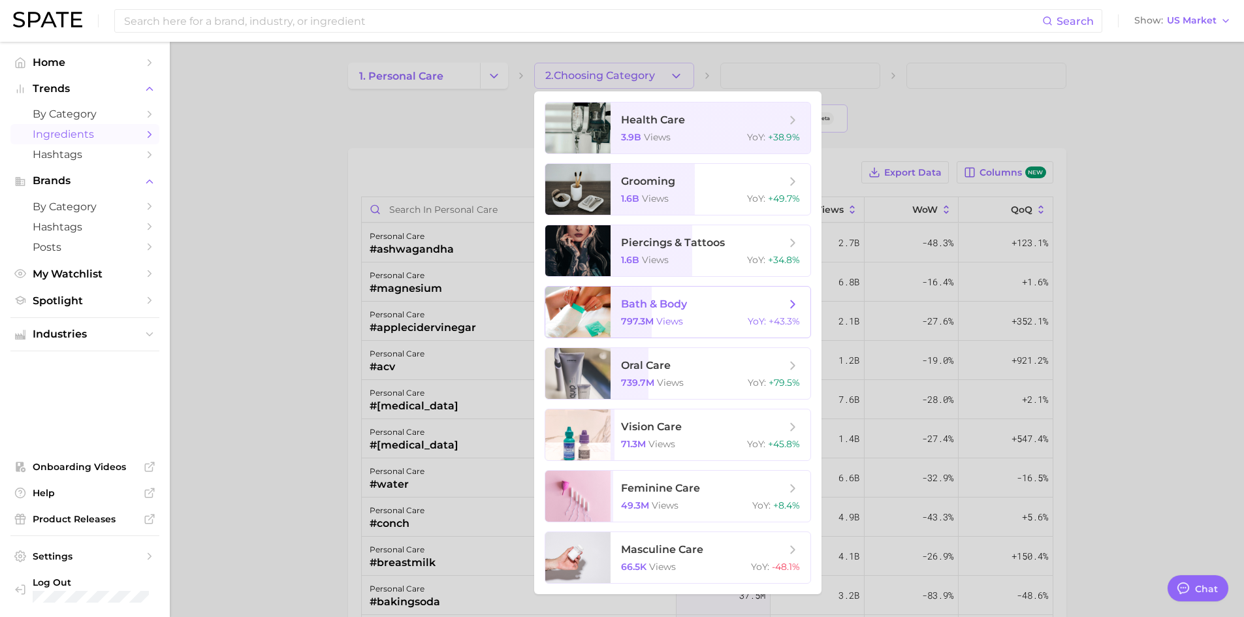
click at [716, 316] on div "797.3m views YoY : +43.3%" at bounding box center [710, 321] width 179 height 12
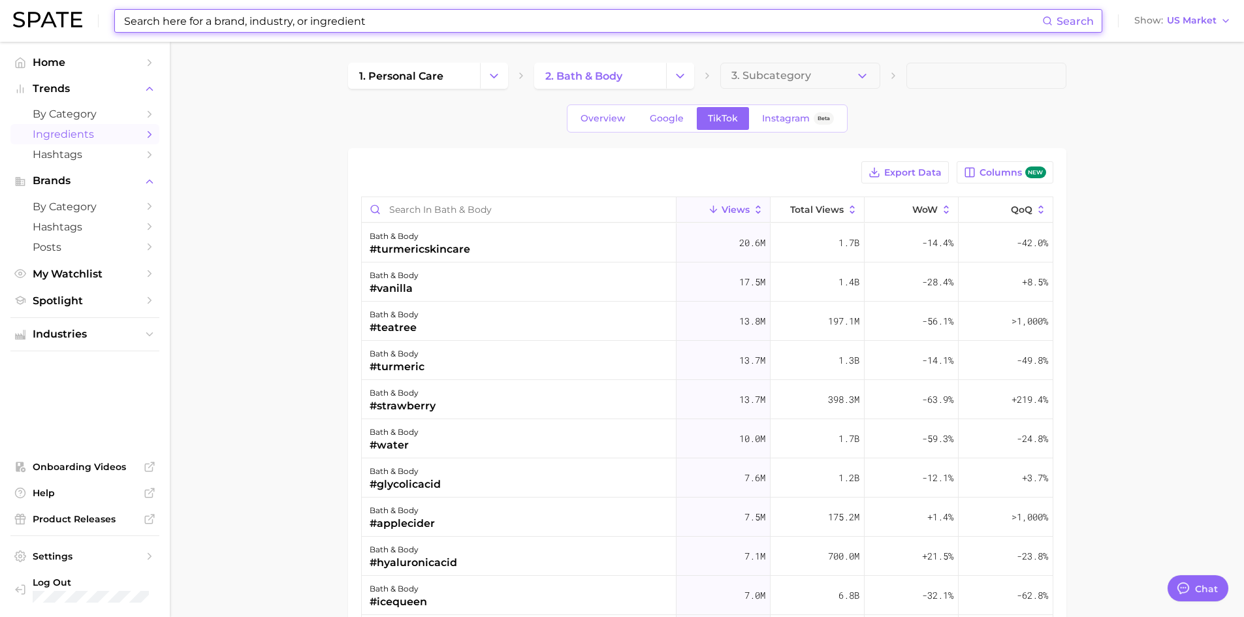
click at [281, 27] on input at bounding box center [582, 21] width 919 height 22
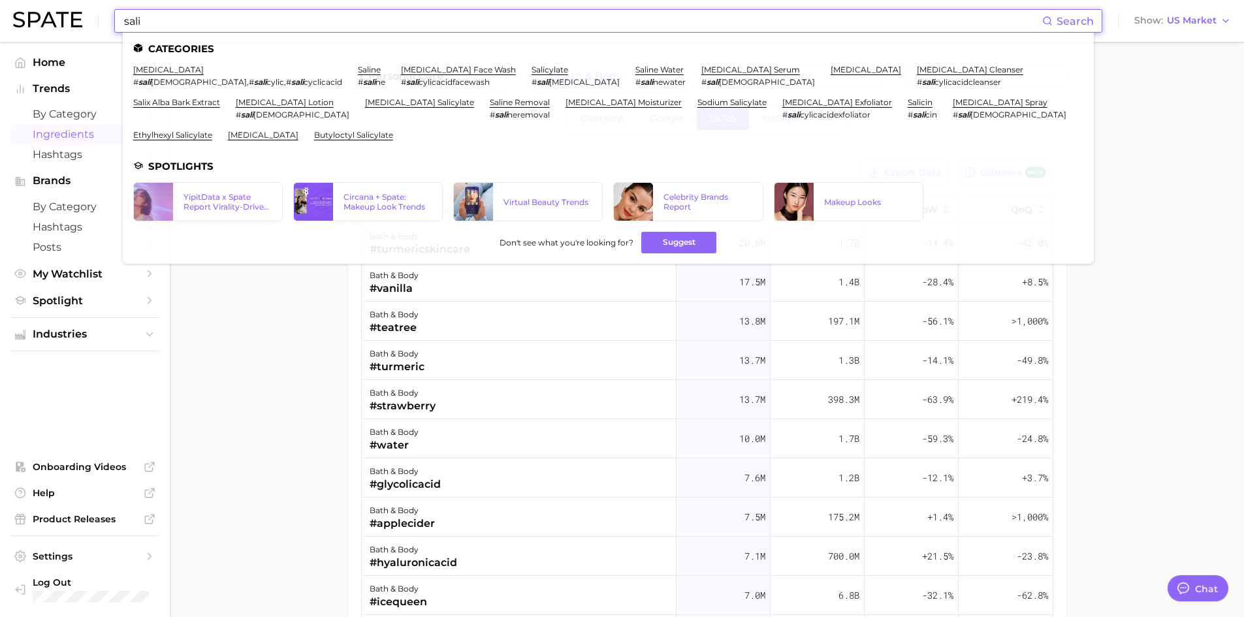
type input "sali"
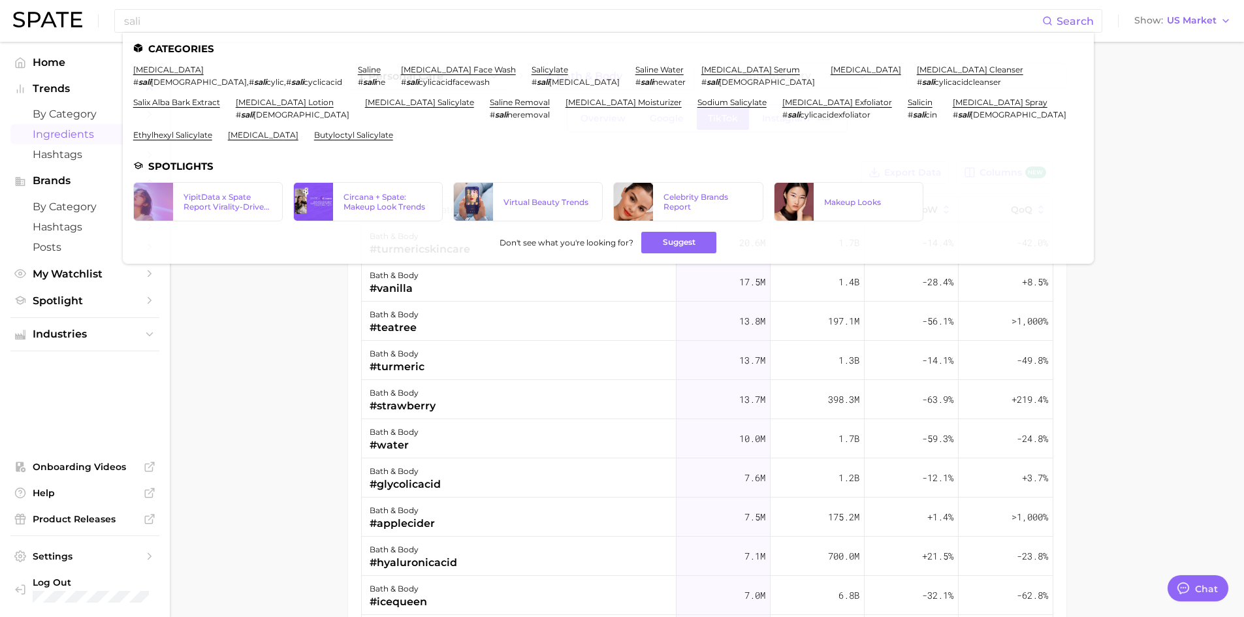
click at [266, 422] on main "1. personal care 2. bath & body 3. Subcategory Overview Google TikTok Instagram…" at bounding box center [707, 467] width 1074 height 850
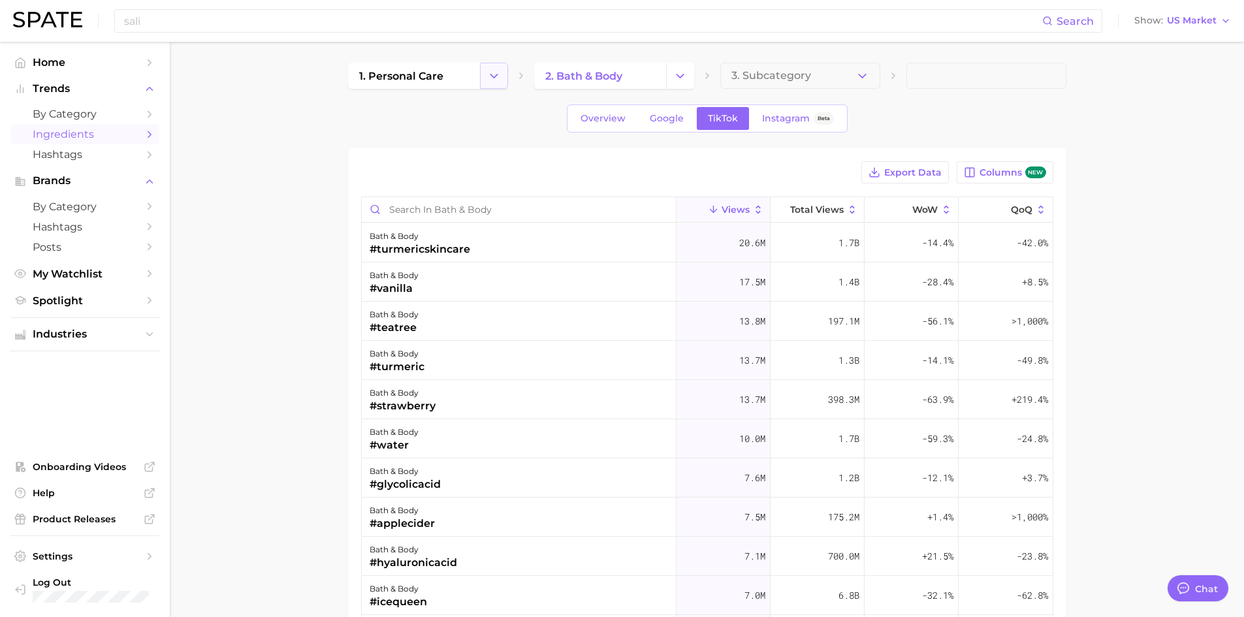
click at [499, 69] on icon "Change Category" at bounding box center [494, 76] width 14 height 14
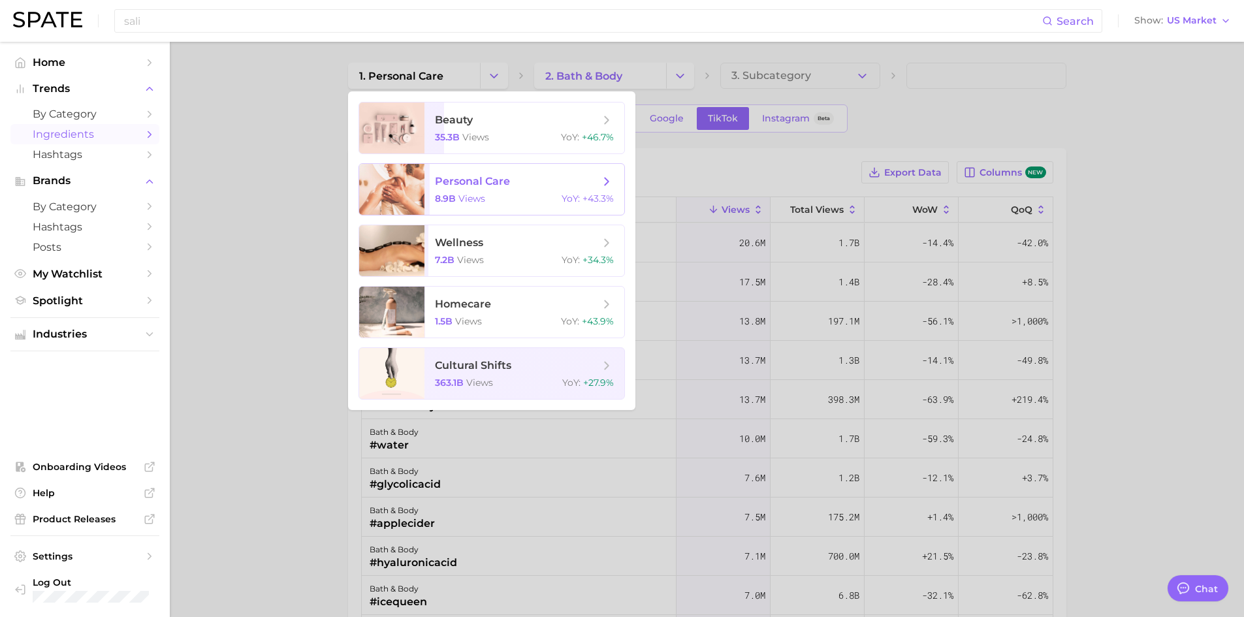
click at [513, 191] on span "personal care 8.9b views YoY : +43.3%" at bounding box center [524, 189] width 200 height 51
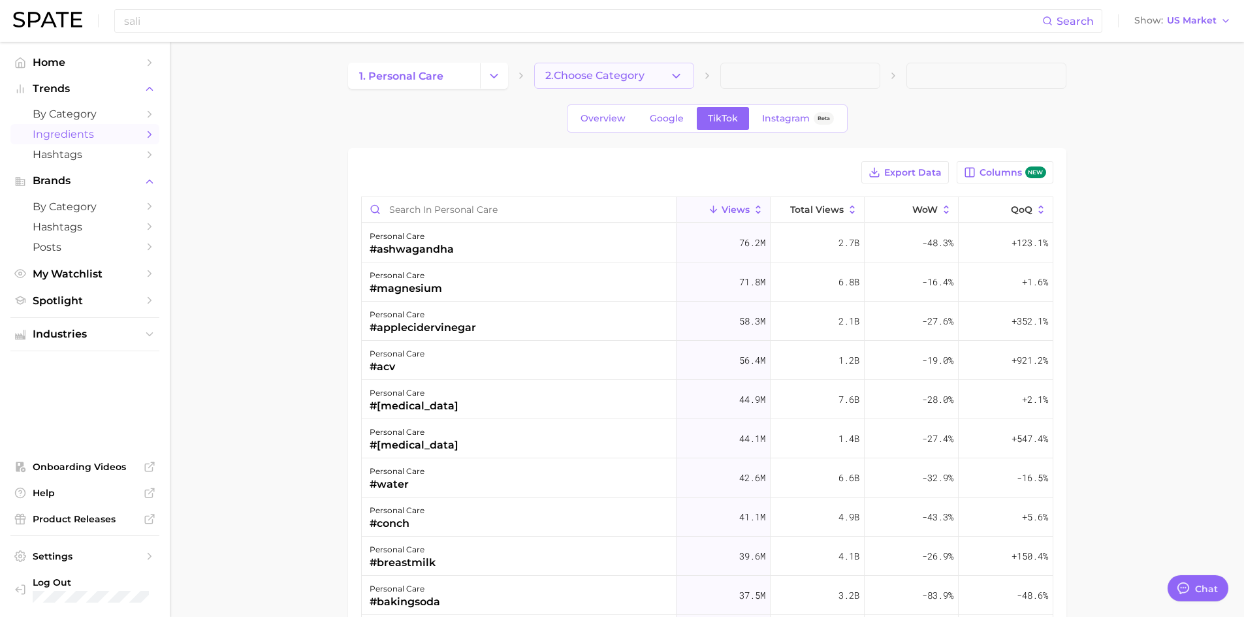
click at [608, 82] on button "2. Choose Category" at bounding box center [614, 76] width 160 height 26
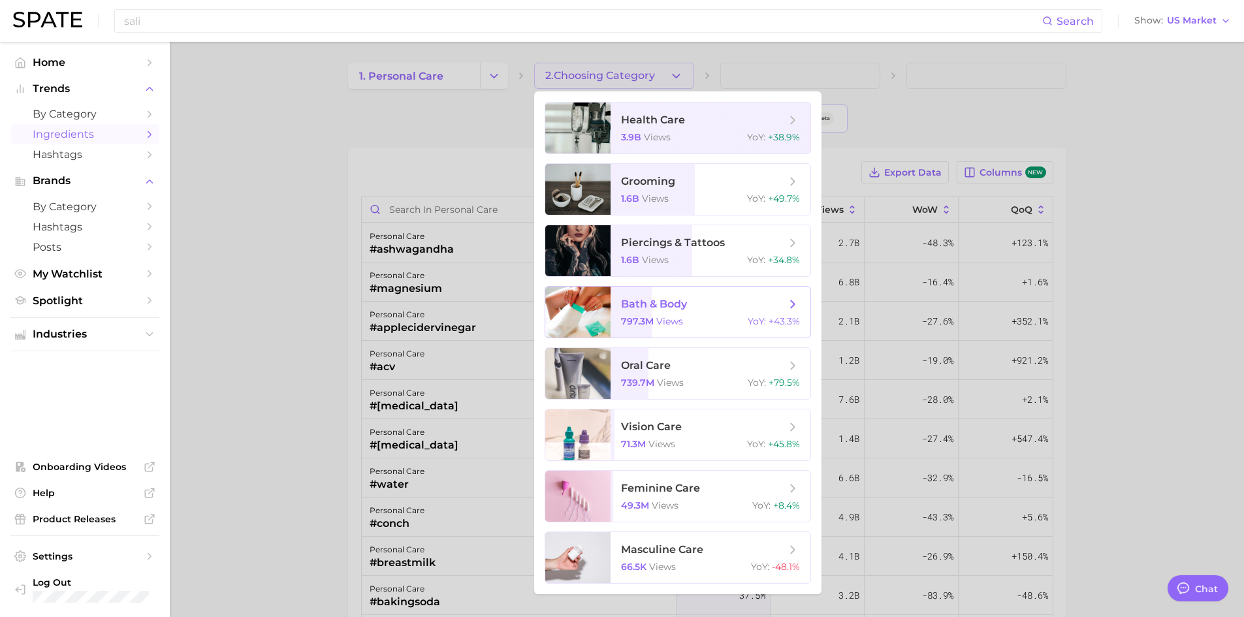
click at [704, 320] on div "797.3m views YoY : +43.3%" at bounding box center [710, 321] width 179 height 12
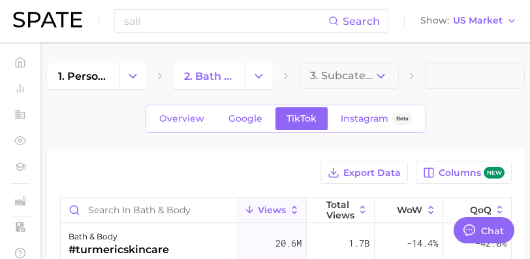
type textarea "x"
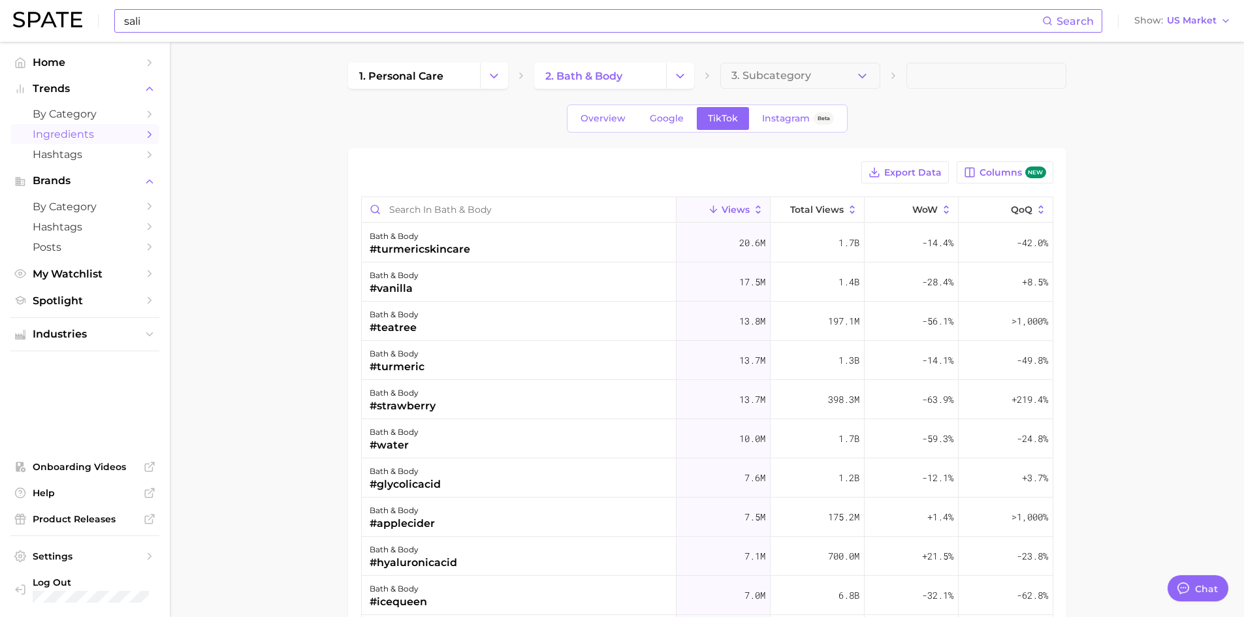
click at [280, 20] on input "sali" at bounding box center [582, 21] width 919 height 22
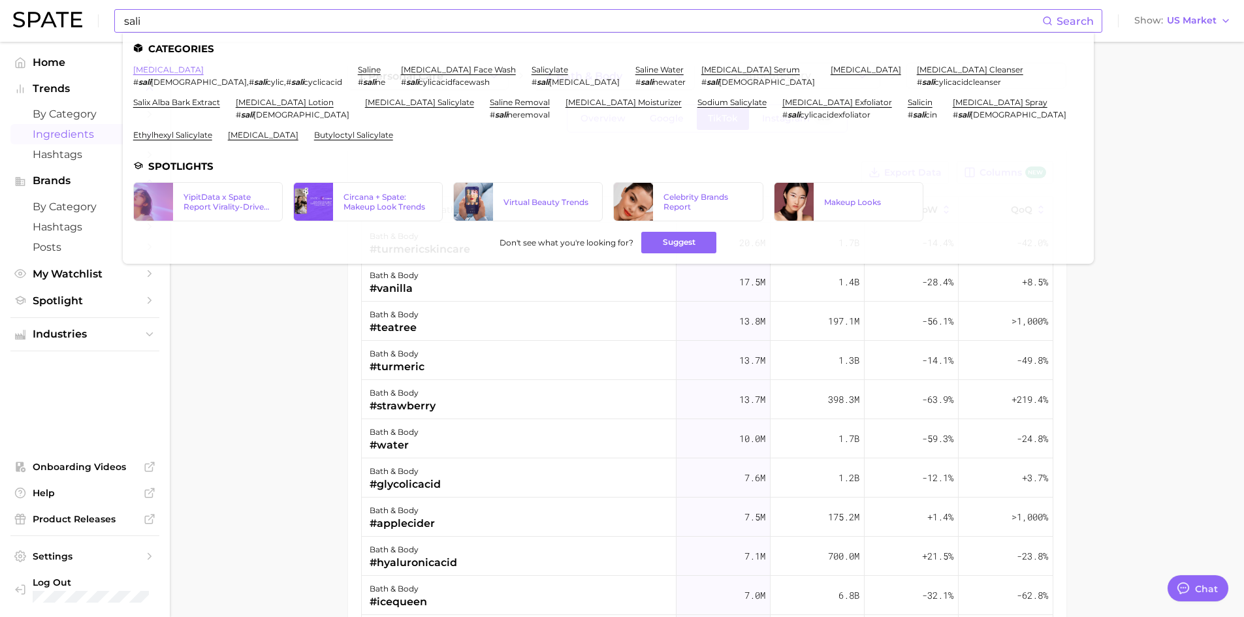
click at [157, 71] on link "[MEDICAL_DATA]" at bounding box center [168, 70] width 71 height 10
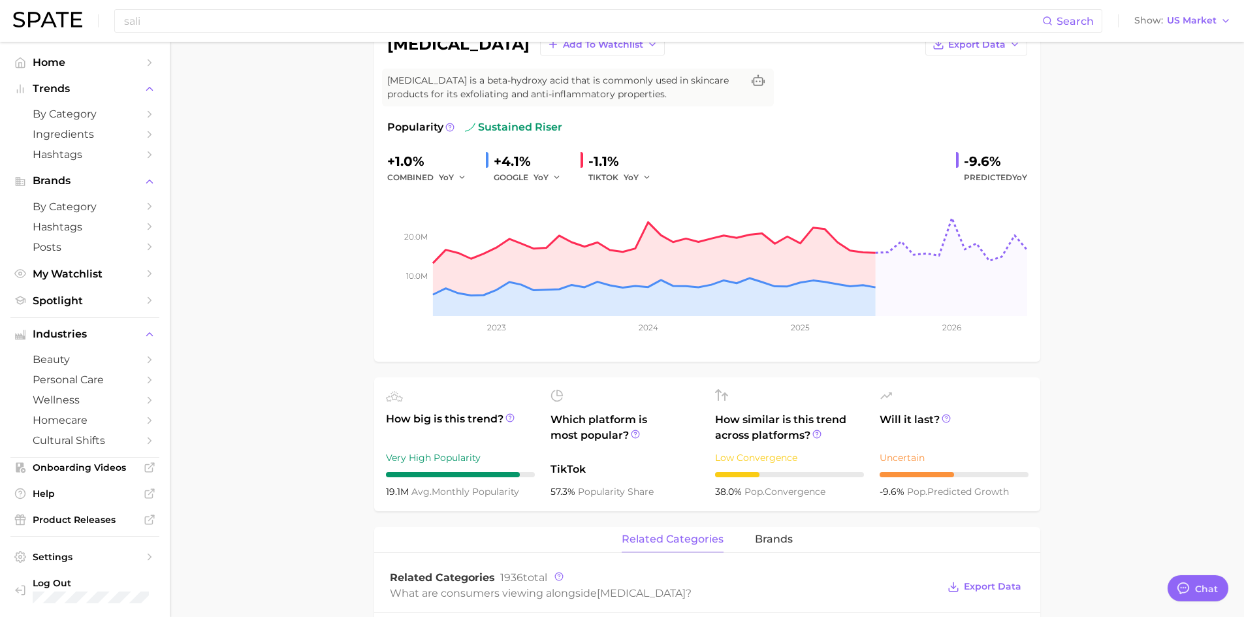
scroll to position [326, 0]
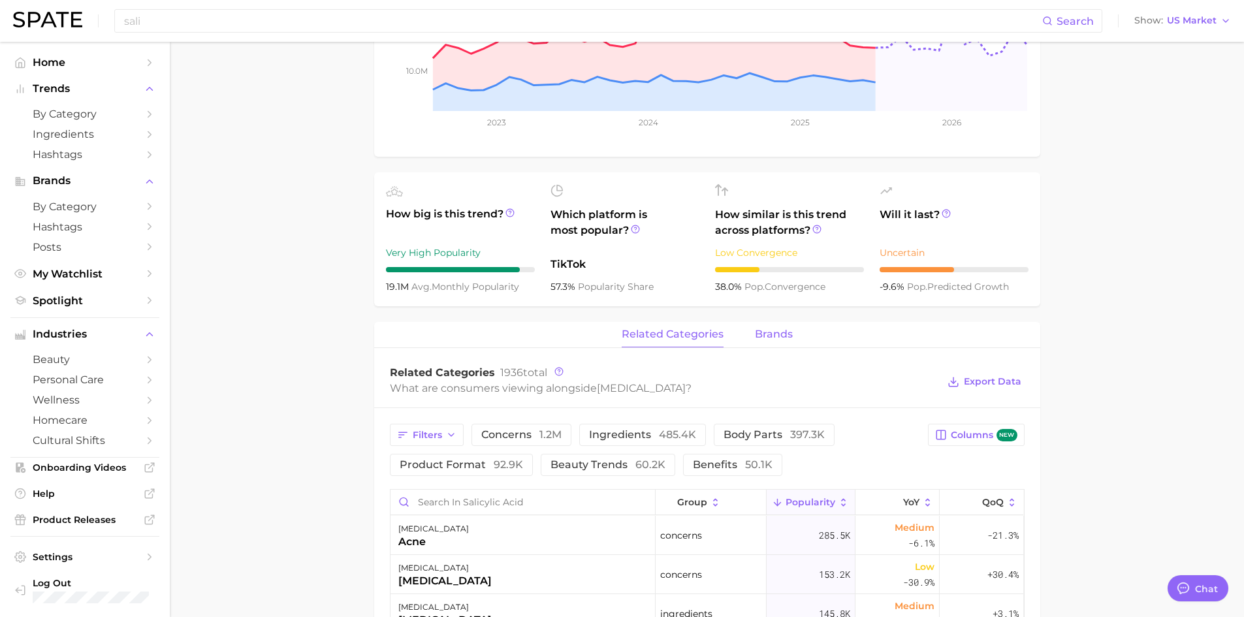
click at [770, 332] on span "brands" at bounding box center [774, 334] width 38 height 12
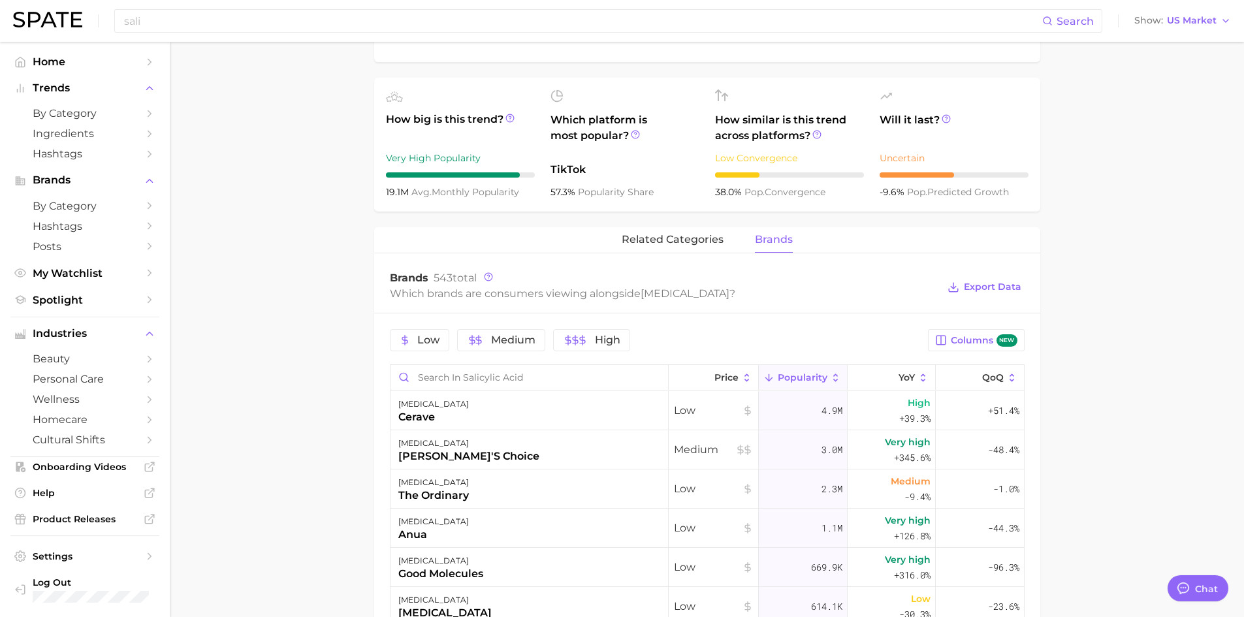
scroll to position [457, 0]
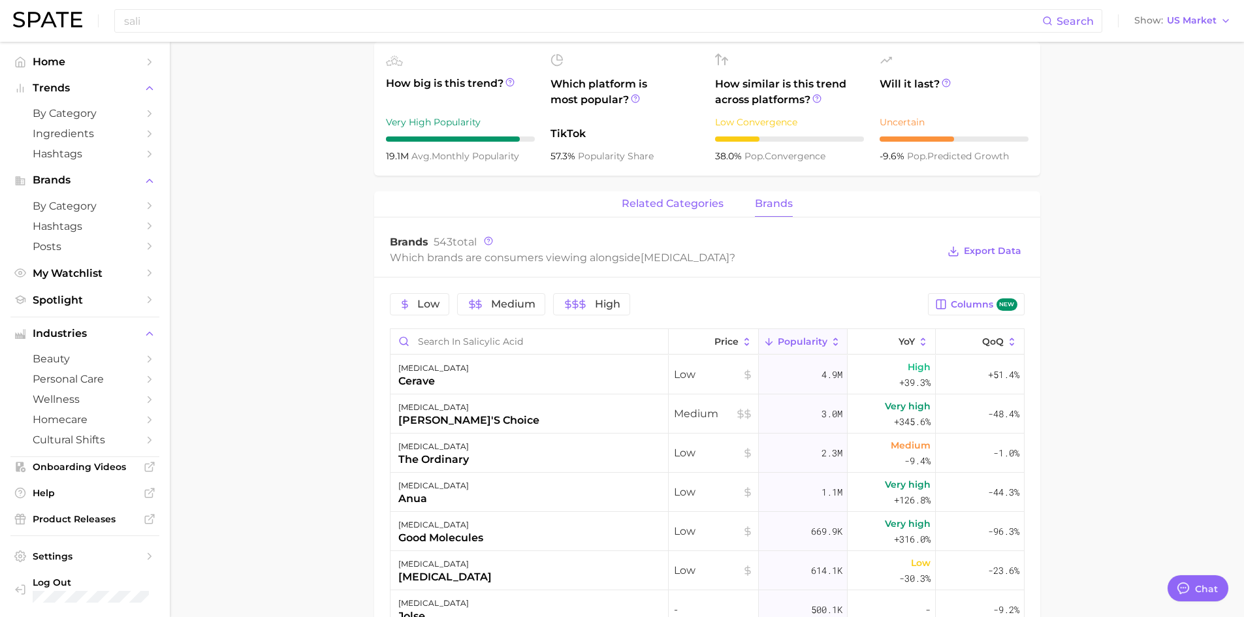
click at [659, 212] on button "related categories" at bounding box center [673, 203] width 102 height 25
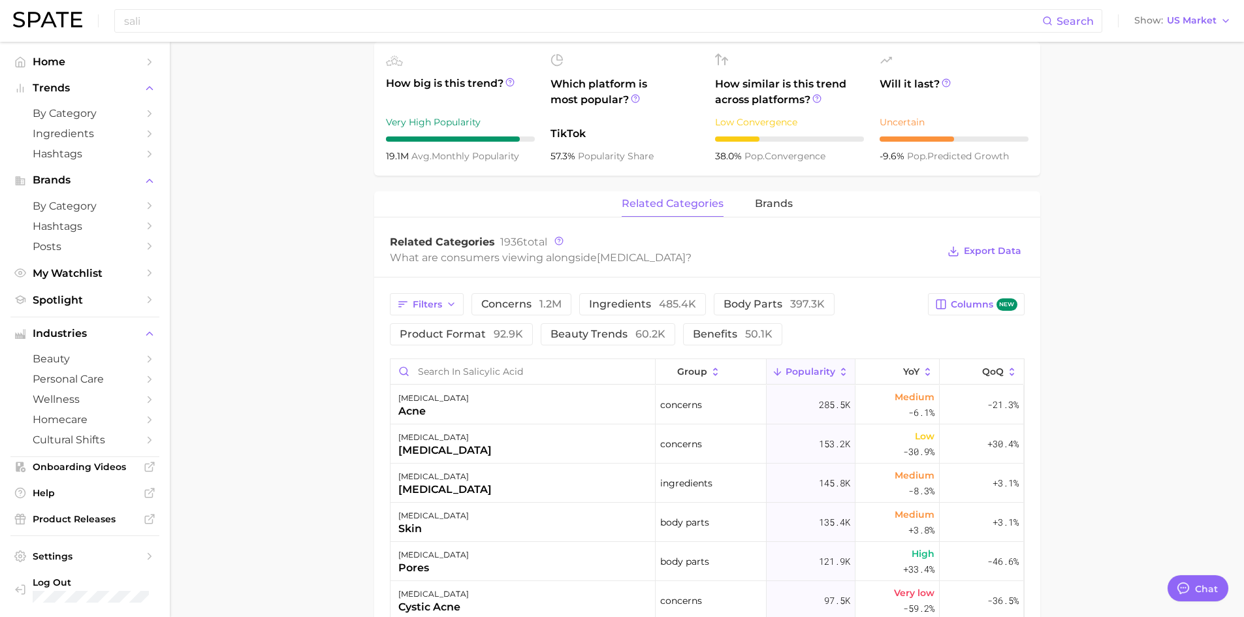
scroll to position [0, 0]
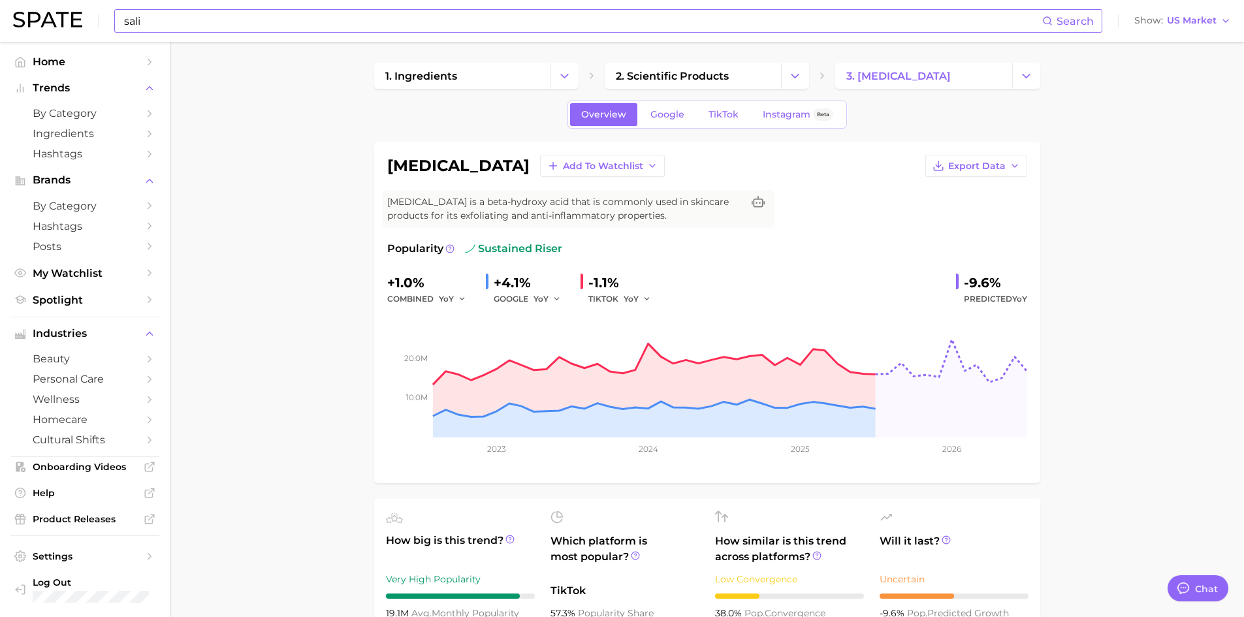
click at [251, 27] on input "sali" at bounding box center [582, 21] width 919 height 22
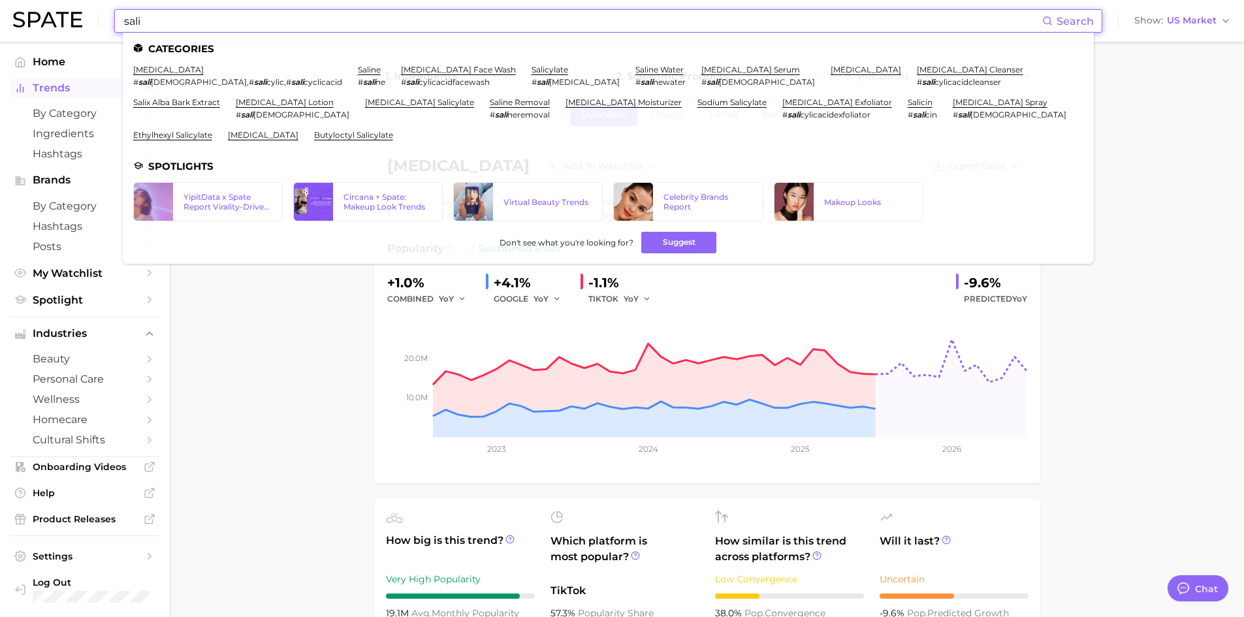
drag, startPoint x: 157, startPoint y: 63, endPoint x: 46, endPoint y: 80, distance: 113.0
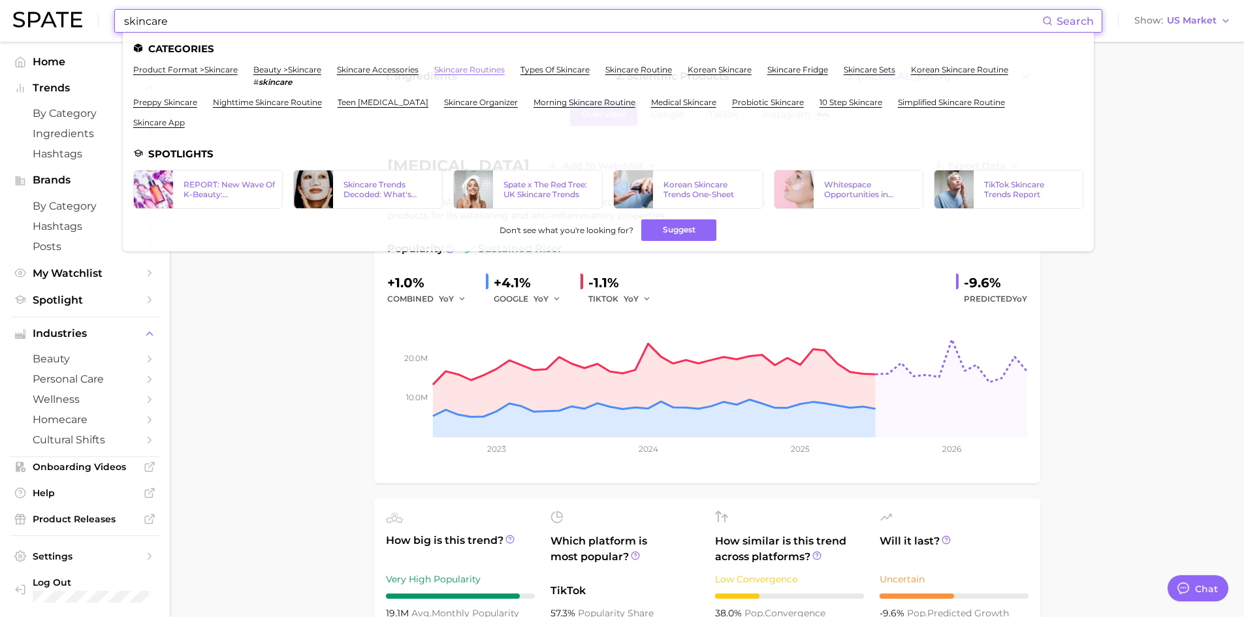
type input "skincare"
click at [486, 69] on link "skincare routines" at bounding box center [469, 70] width 71 height 10
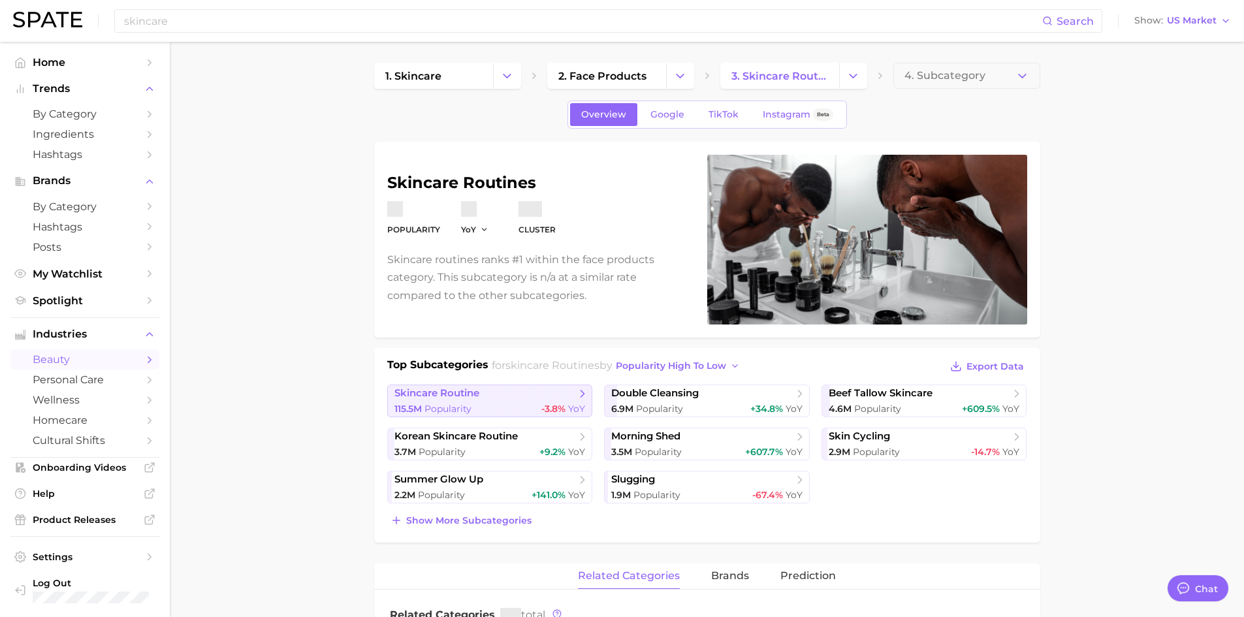
click at [514, 390] on span "skincare routine" at bounding box center [485, 393] width 182 height 13
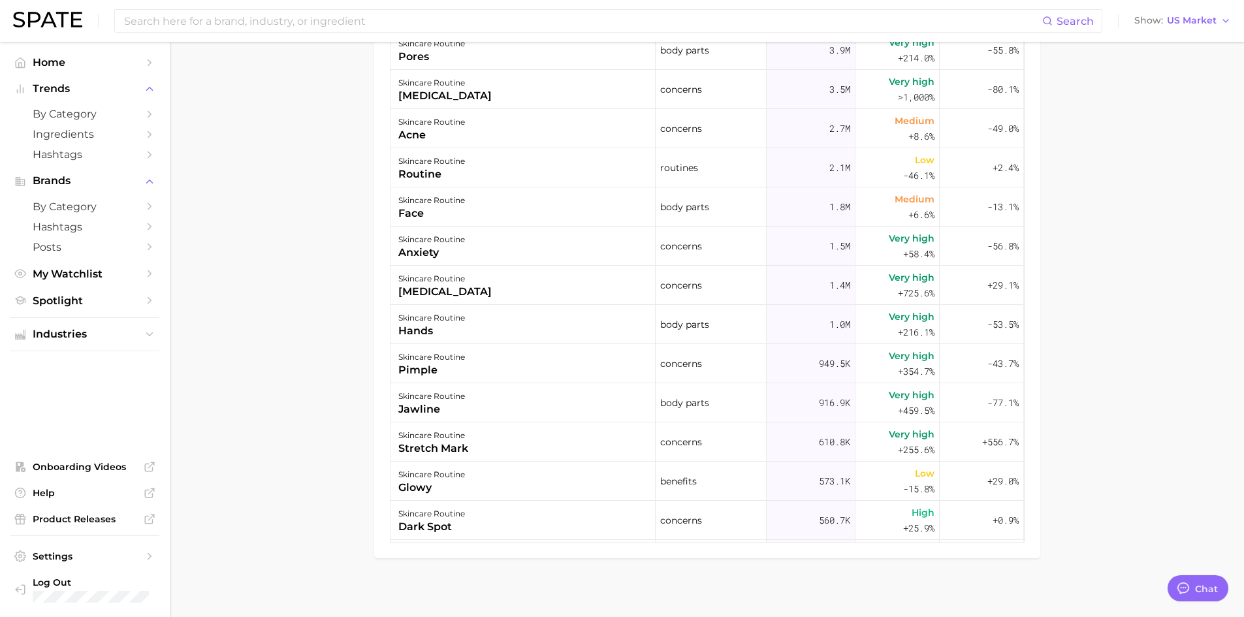
scroll to position [896, 0]
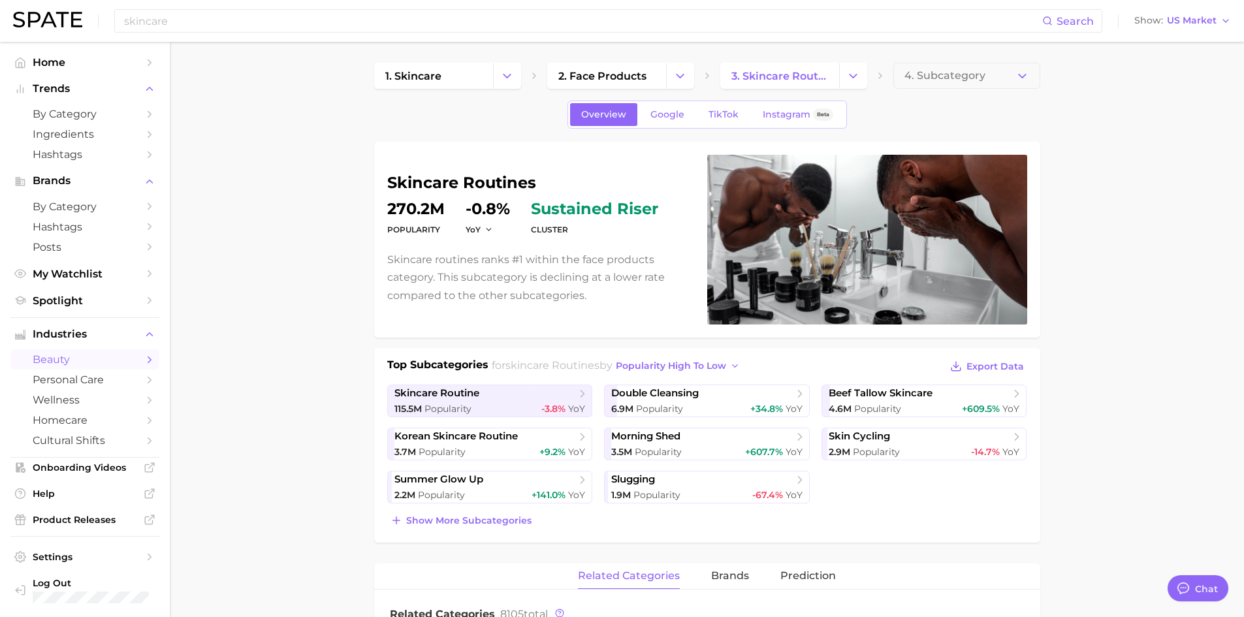
click at [503, 82] on icon "Change Category" at bounding box center [507, 76] width 14 height 14
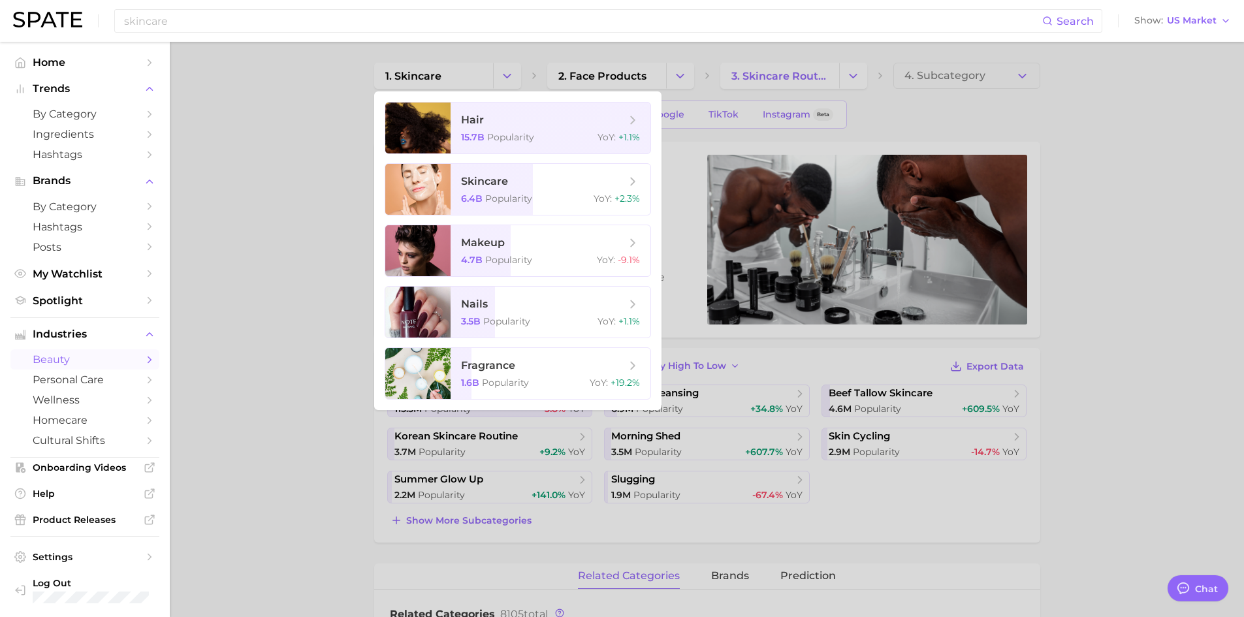
click at [240, 219] on div at bounding box center [622, 308] width 1244 height 617
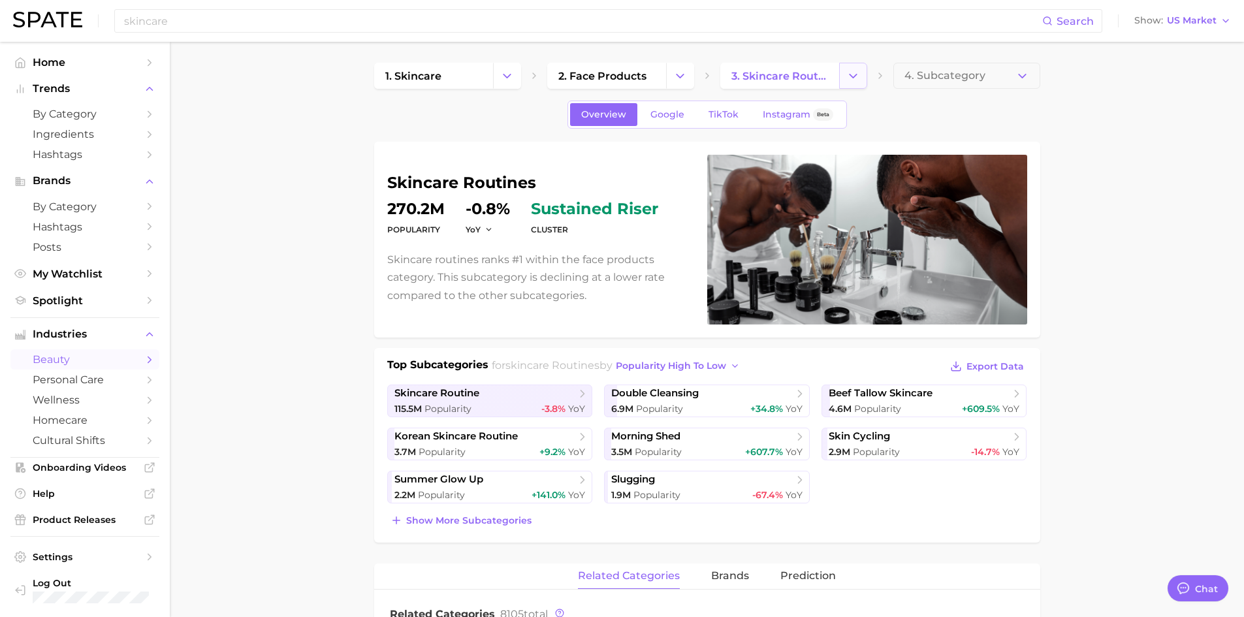
click at [857, 78] on icon "Change Category" at bounding box center [853, 76] width 14 height 14
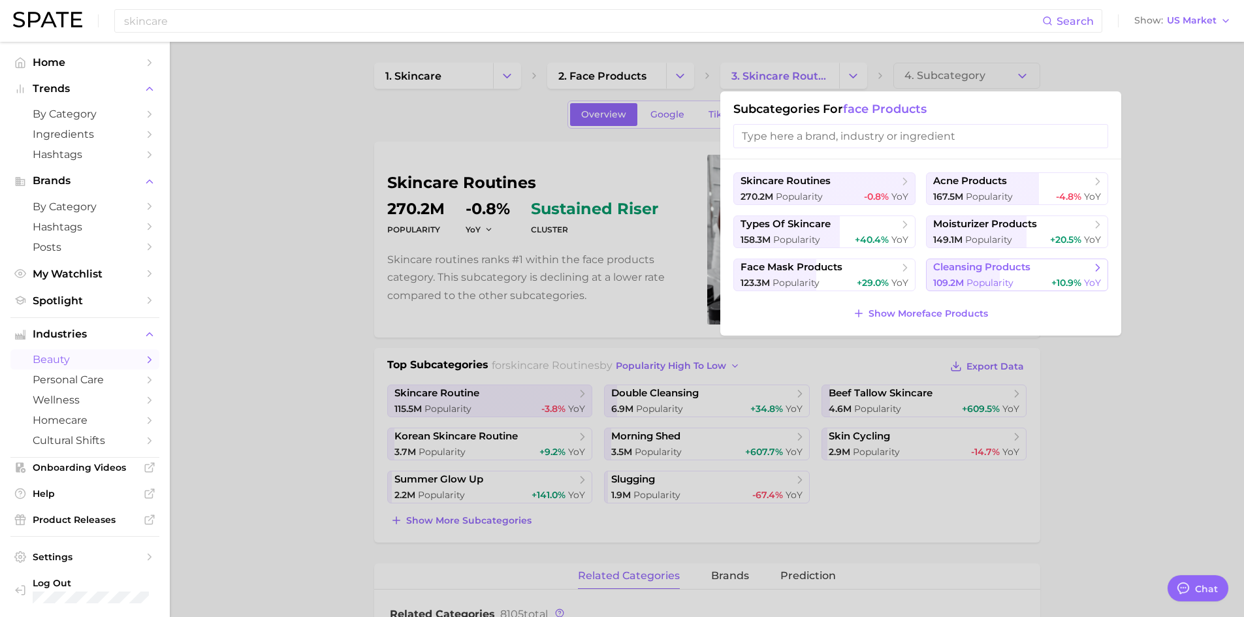
click at [1021, 275] on button "cleansing products 109.2m Popularity +10.9% YoY" at bounding box center [1017, 275] width 182 height 33
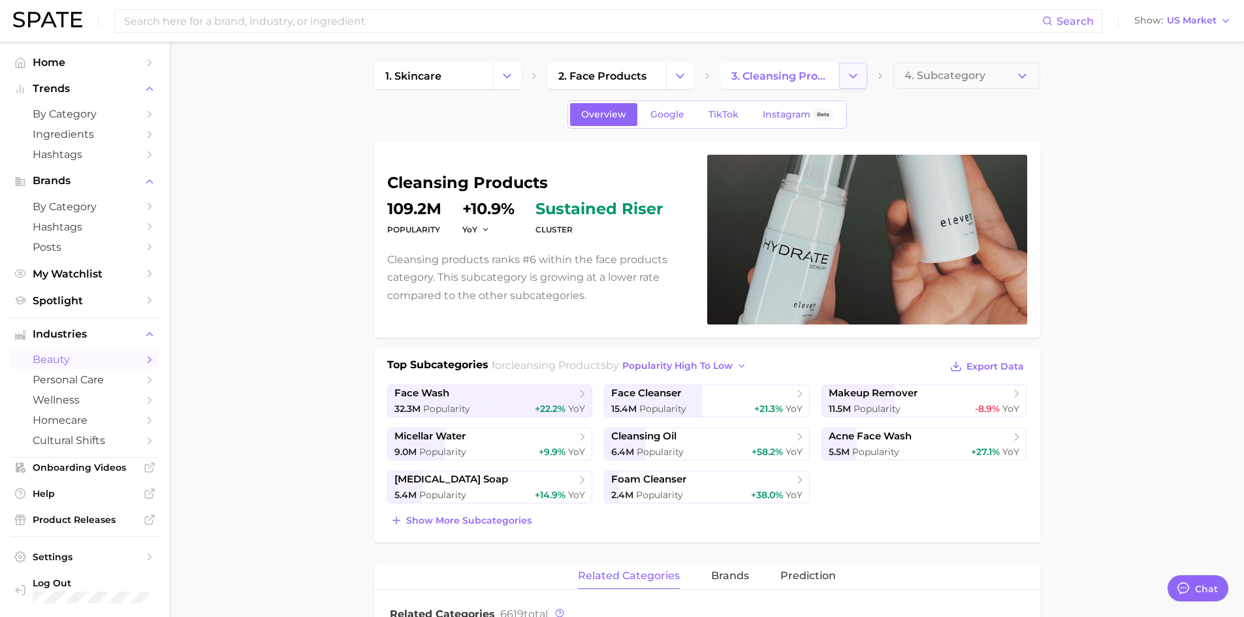
click at [853, 69] on icon "Change Category" at bounding box center [853, 76] width 14 height 14
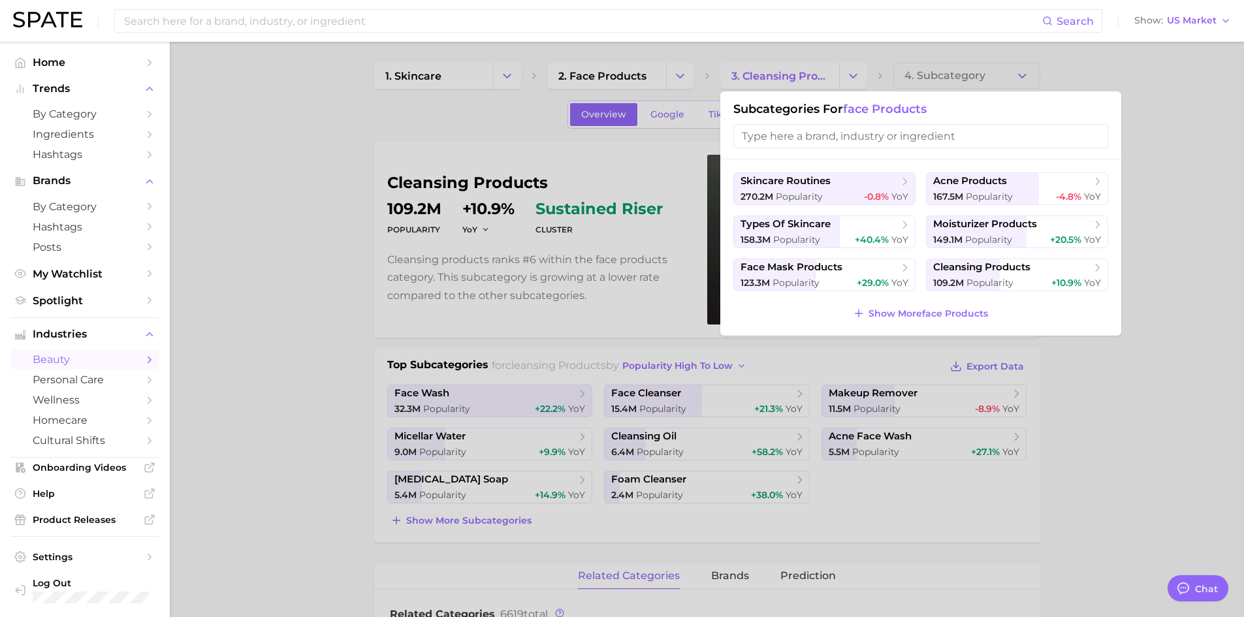
click at [684, 78] on div at bounding box center [622, 308] width 1244 height 617
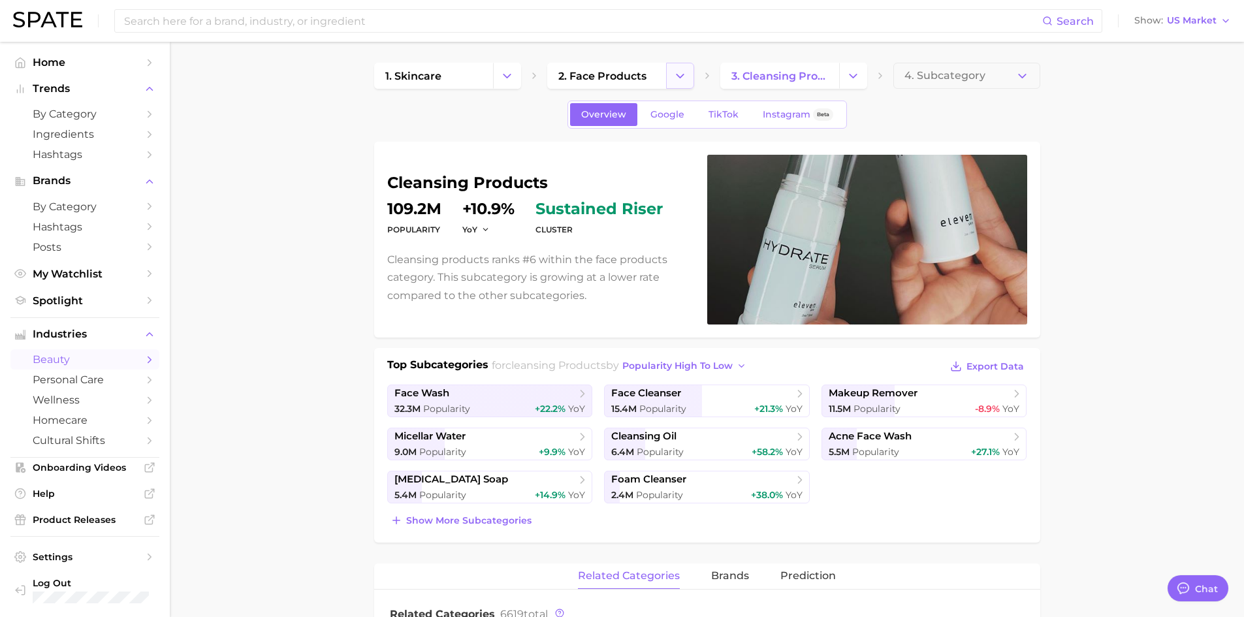
click at [683, 80] on icon "Change Category" at bounding box center [680, 76] width 14 height 14
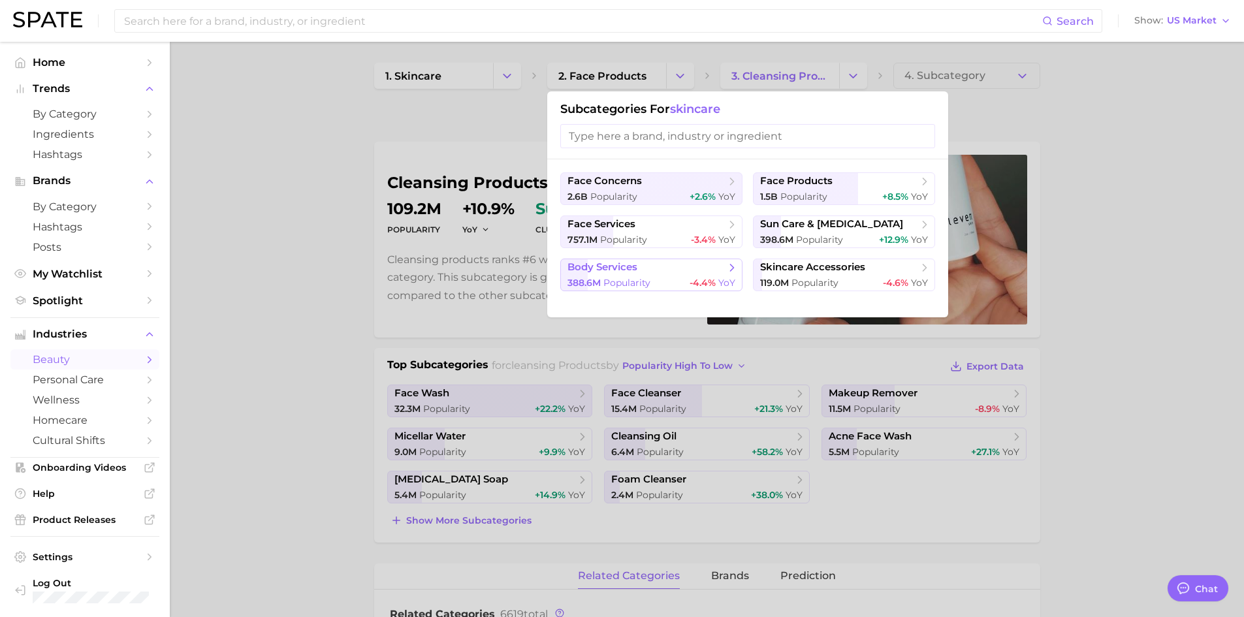
click at [625, 263] on span "body services" at bounding box center [602, 267] width 70 height 12
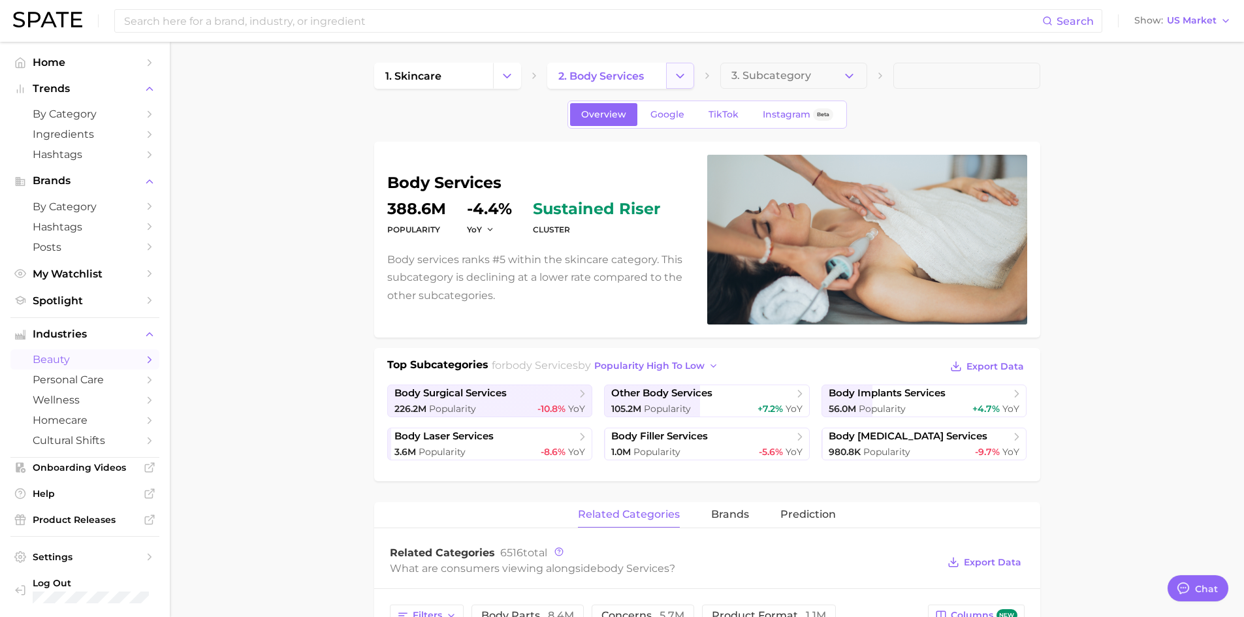
click at [673, 84] on button "Change Category" at bounding box center [680, 76] width 28 height 26
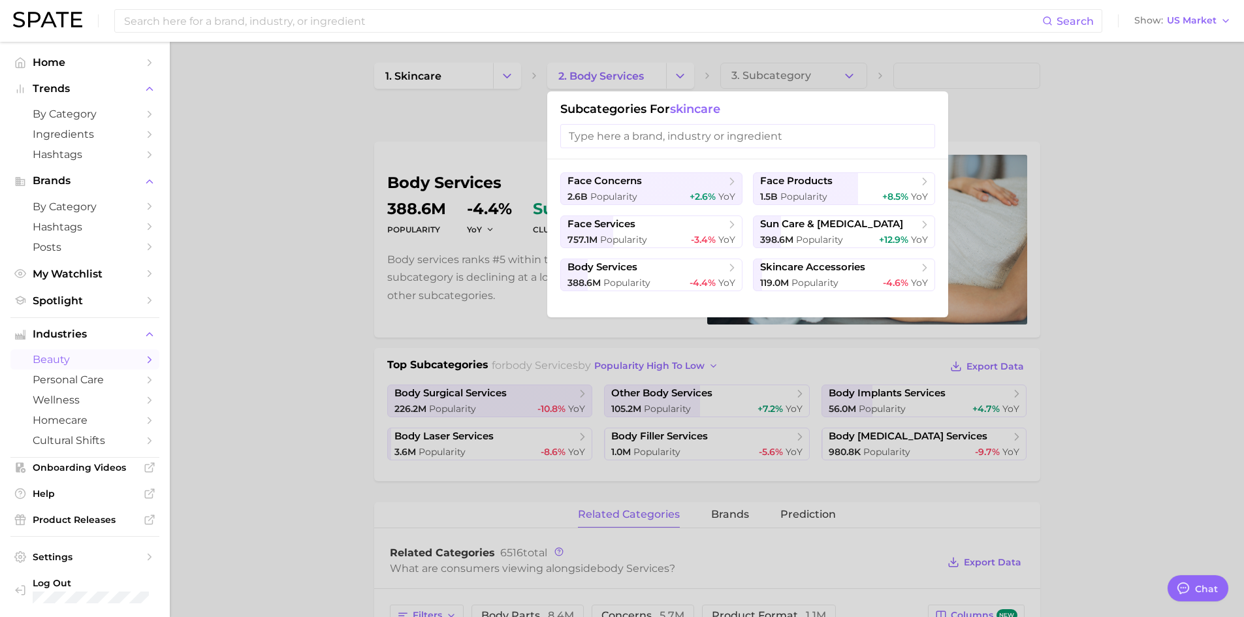
click at [417, 101] on div at bounding box center [622, 308] width 1244 height 617
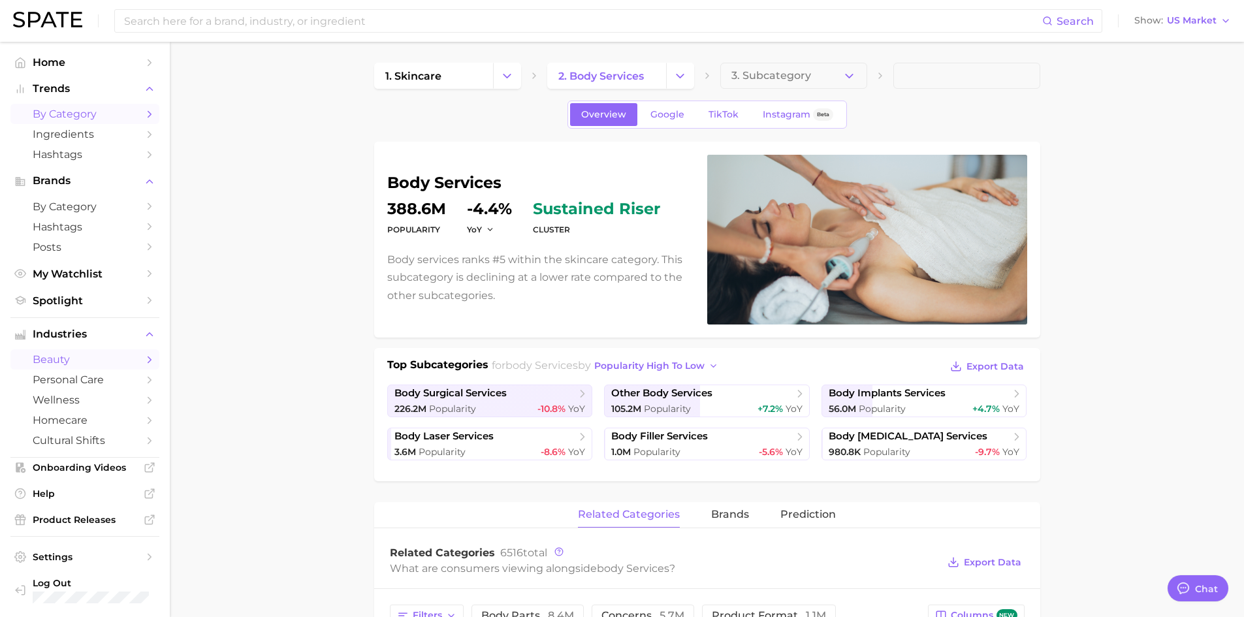
click at [71, 117] on span "by Category" at bounding box center [85, 114] width 104 height 12
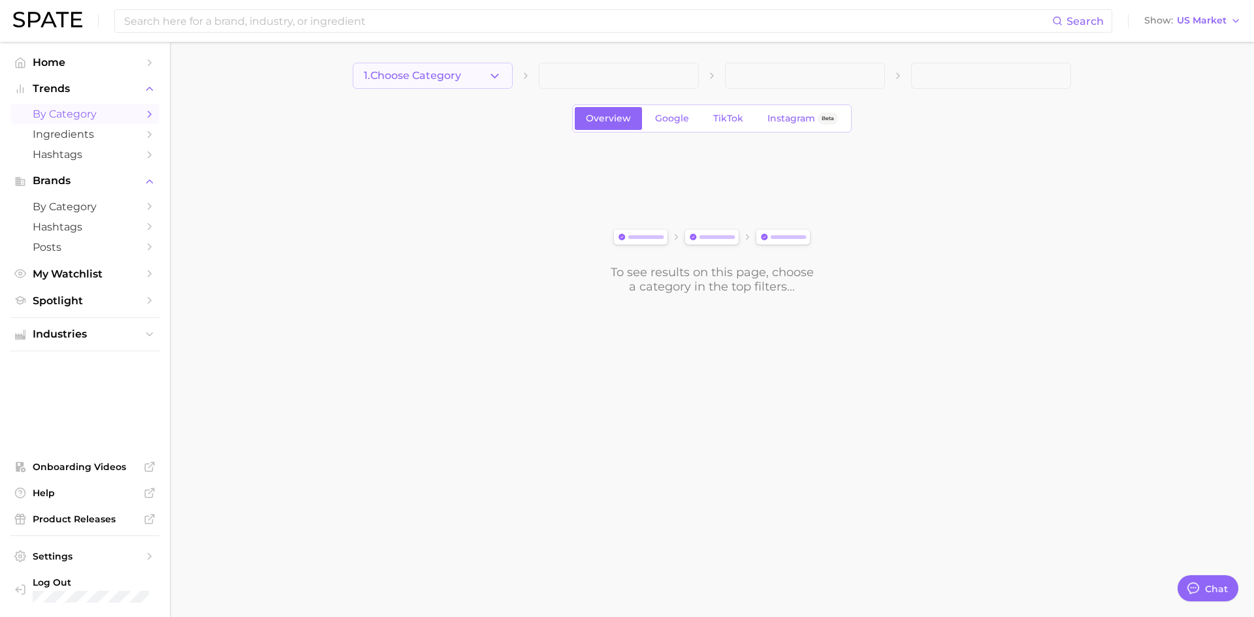
click at [492, 80] on icon "button" at bounding box center [495, 76] width 14 height 14
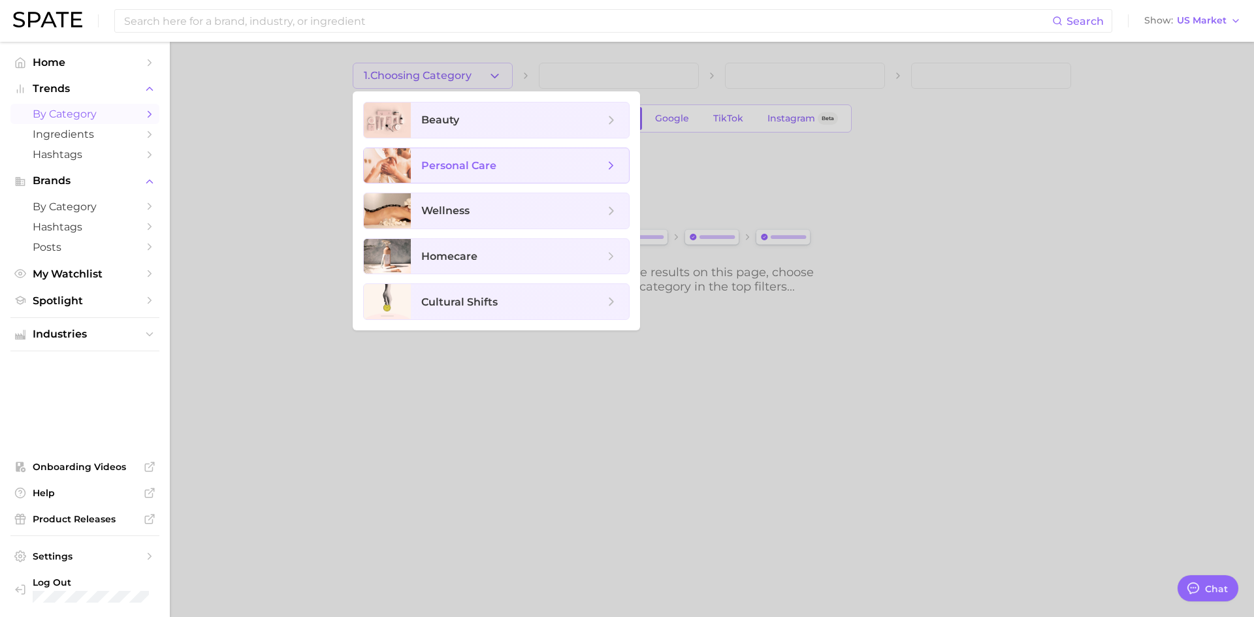
click at [477, 172] on span "personal care" at bounding box center [512, 166] width 183 height 14
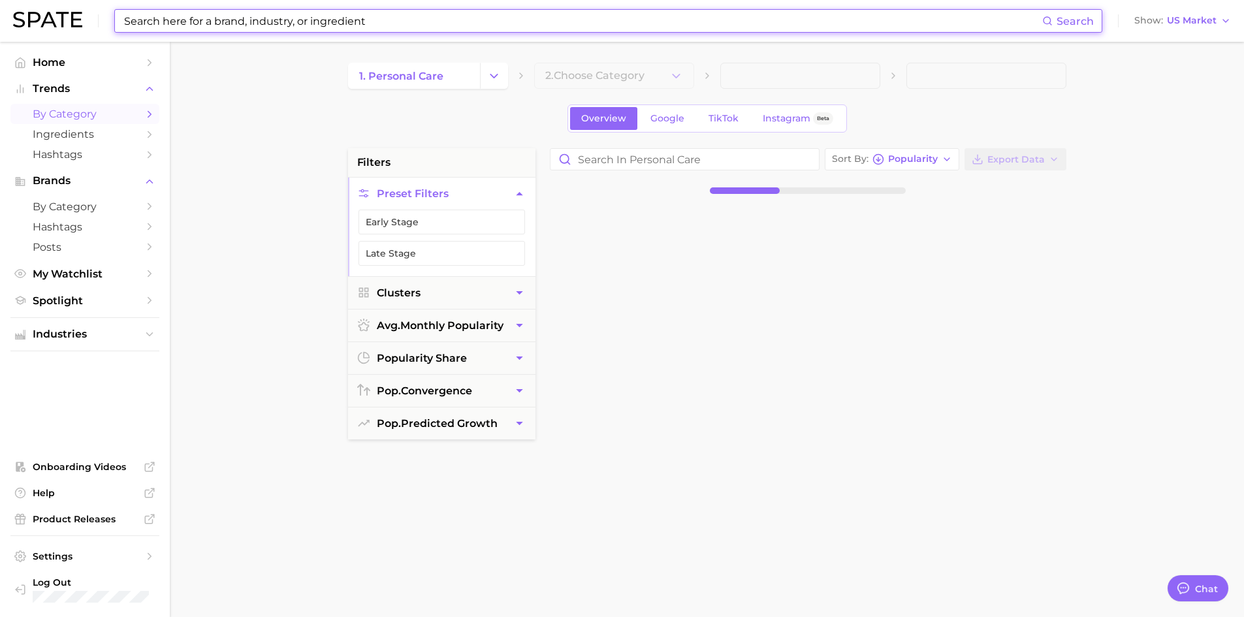
click at [178, 20] on input at bounding box center [582, 21] width 919 height 22
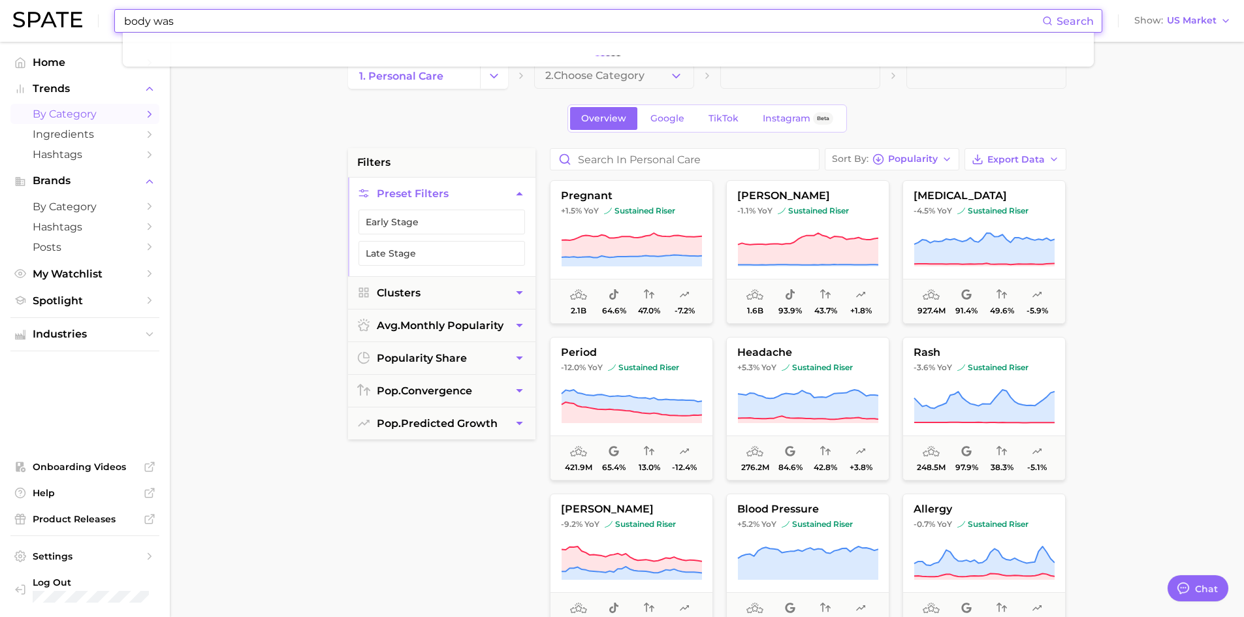
type input "body wash"
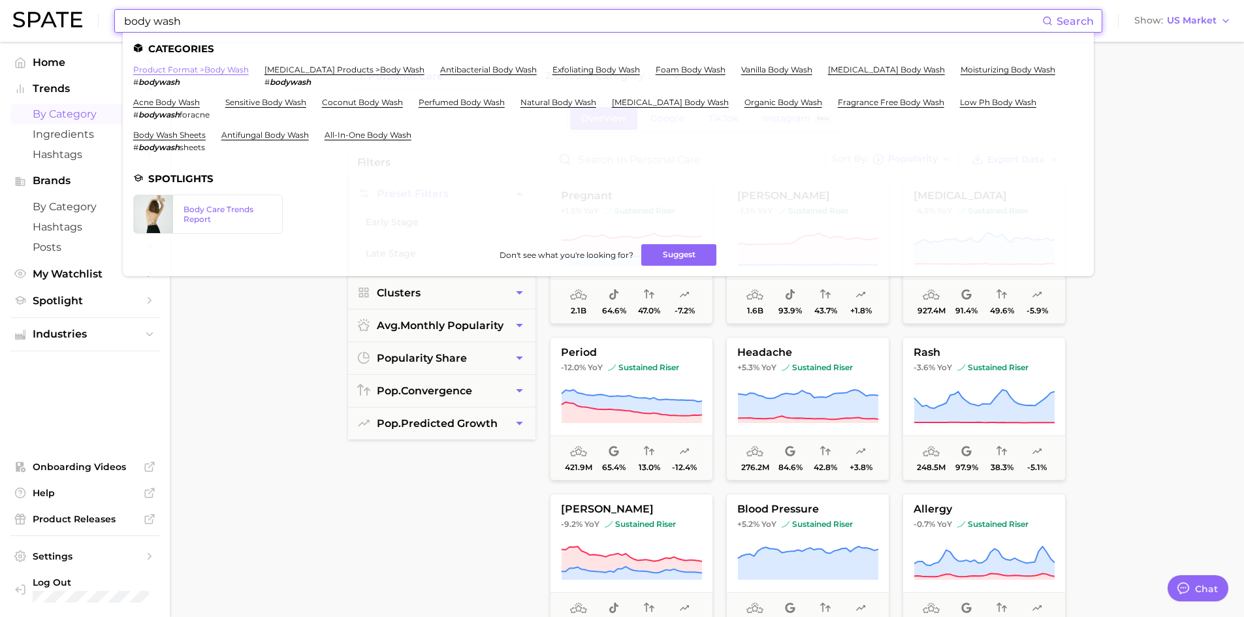
click at [167, 71] on link "product format > body wash" at bounding box center [191, 70] width 116 height 10
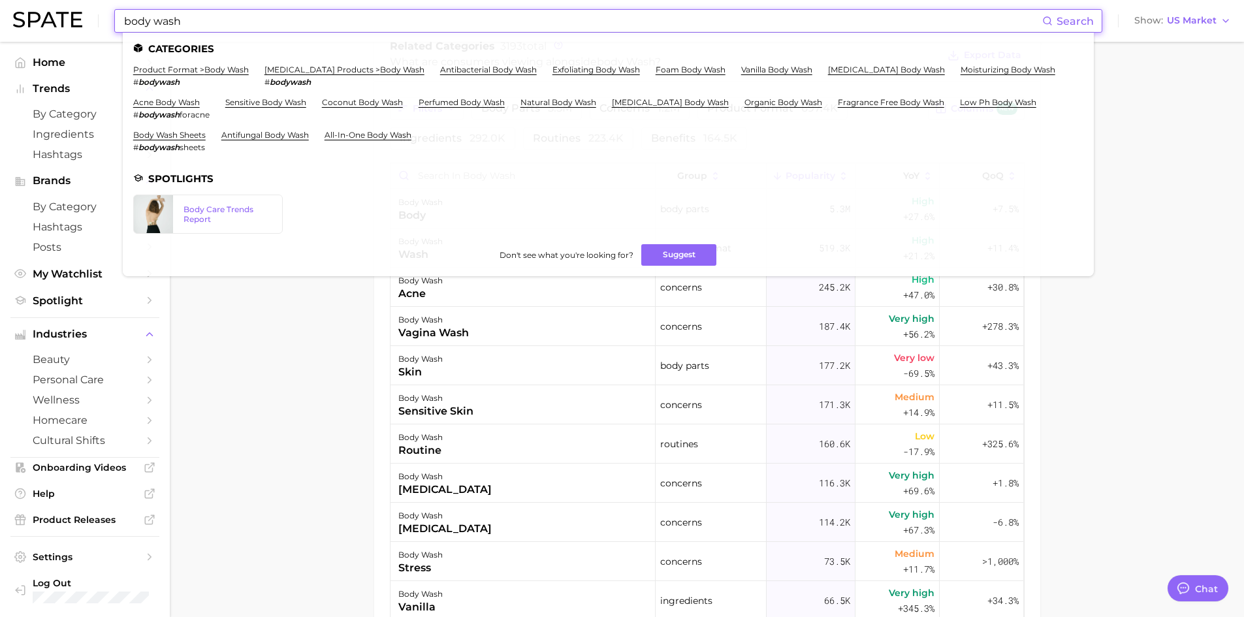
click at [195, 19] on input "body wash" at bounding box center [582, 21] width 919 height 22
click at [124, 25] on input "body wash" at bounding box center [582, 21] width 919 height 22
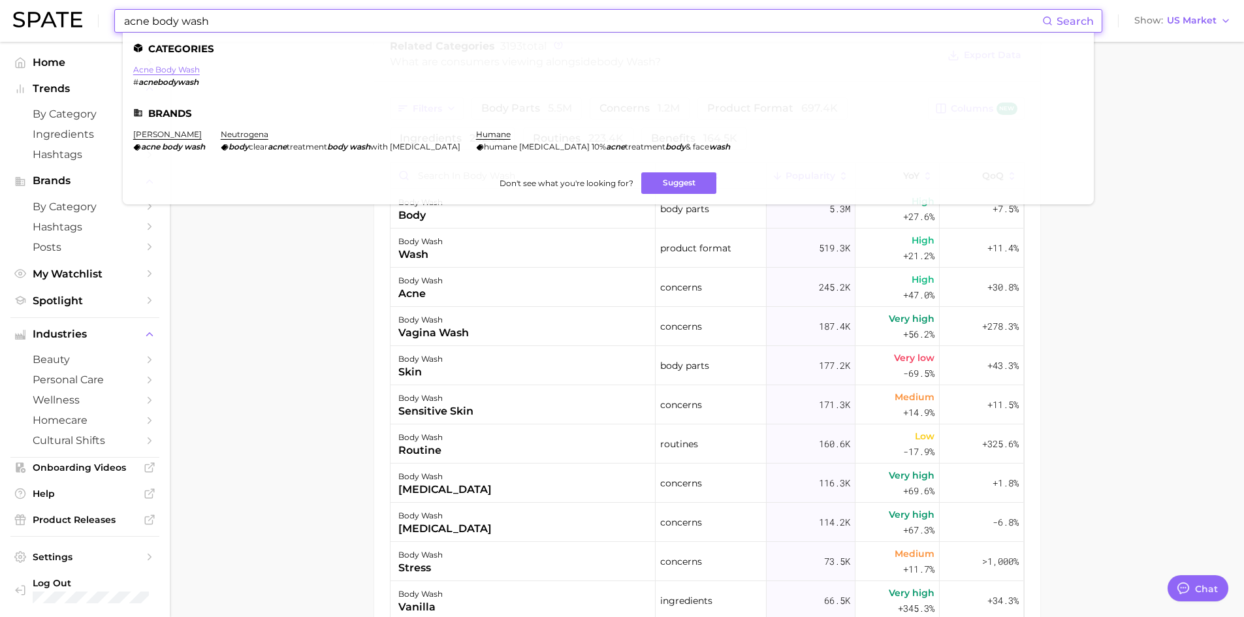
click at [189, 69] on link "acne body wash" at bounding box center [166, 70] width 67 height 10
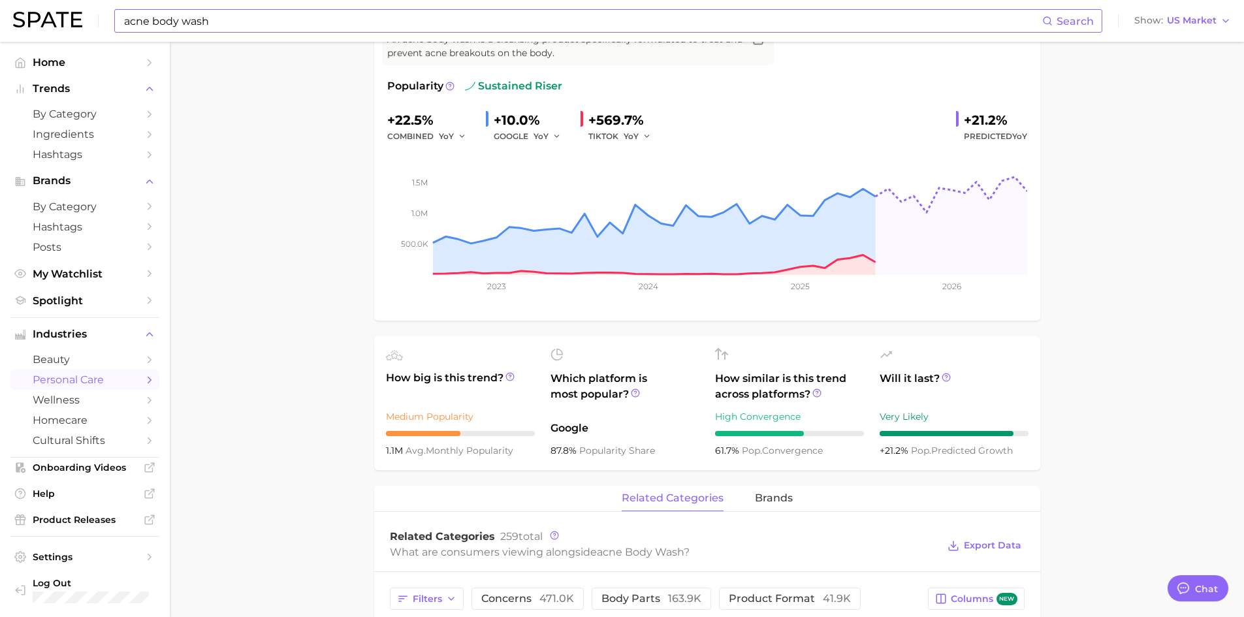
scroll to position [131, 0]
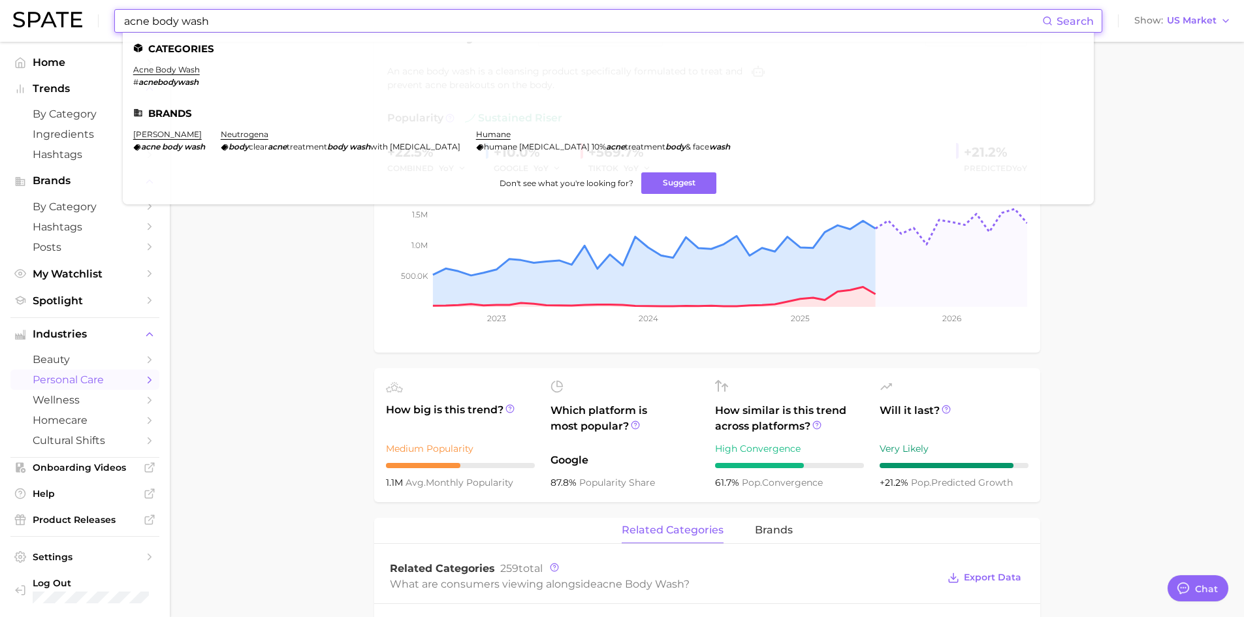
drag, startPoint x: 239, startPoint y: 24, endPoint x: 78, endPoint y: 34, distance: 161.6
click at [78, 34] on div "acne body wash Search Categories acne body wash # acnebodywash Brands murad acn…" at bounding box center [622, 21] width 1218 height 42
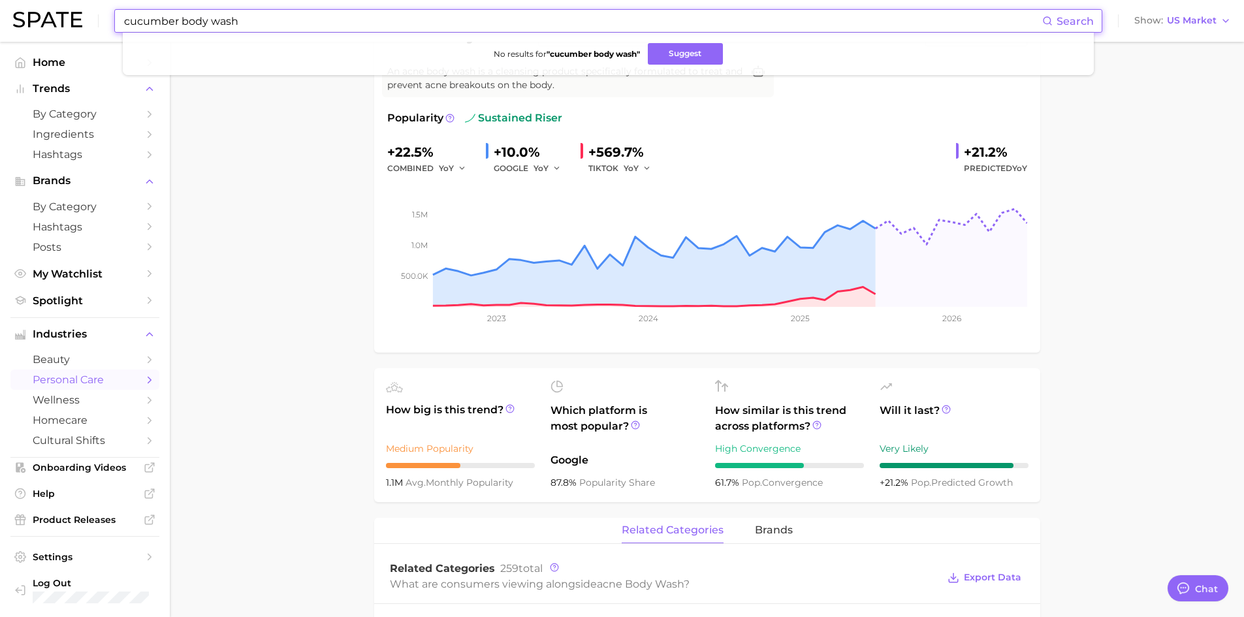
drag, startPoint x: 277, startPoint y: 24, endPoint x: -22, endPoint y: 27, distance: 298.4
click at [0, 27] on html "cucumber body wash Search No results for " cucumber body wash " Suggest Show US…" at bounding box center [622, 177] width 1244 height 617
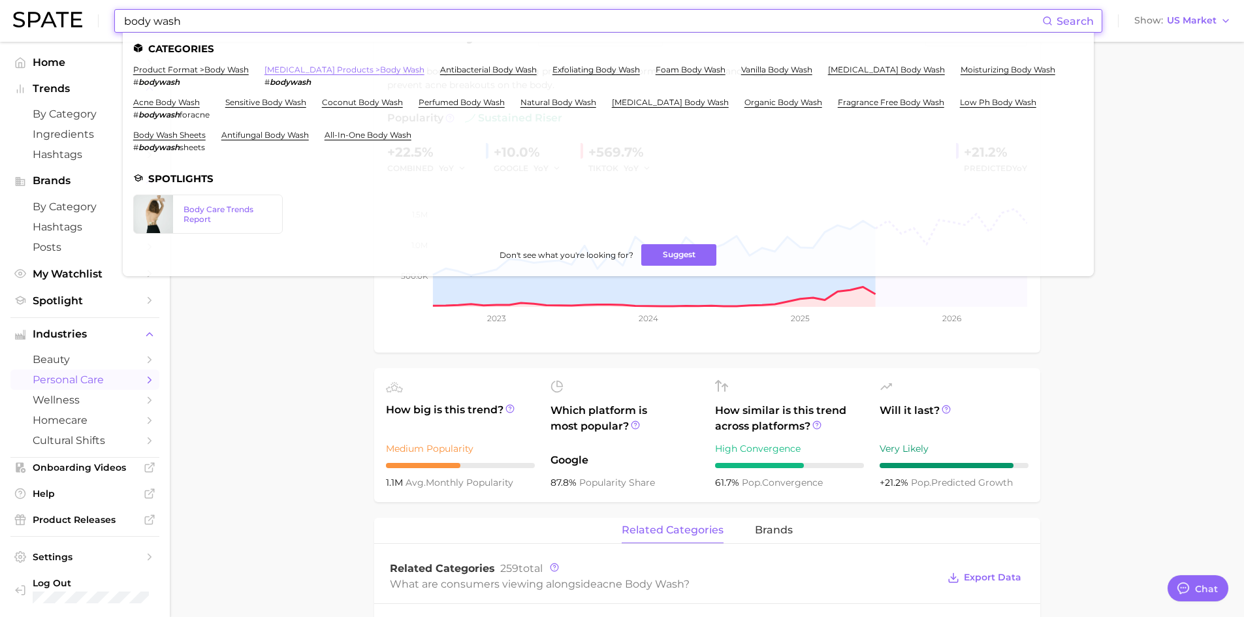
click at [322, 72] on link "[MEDICAL_DATA] products > body wash" at bounding box center [344, 70] width 160 height 10
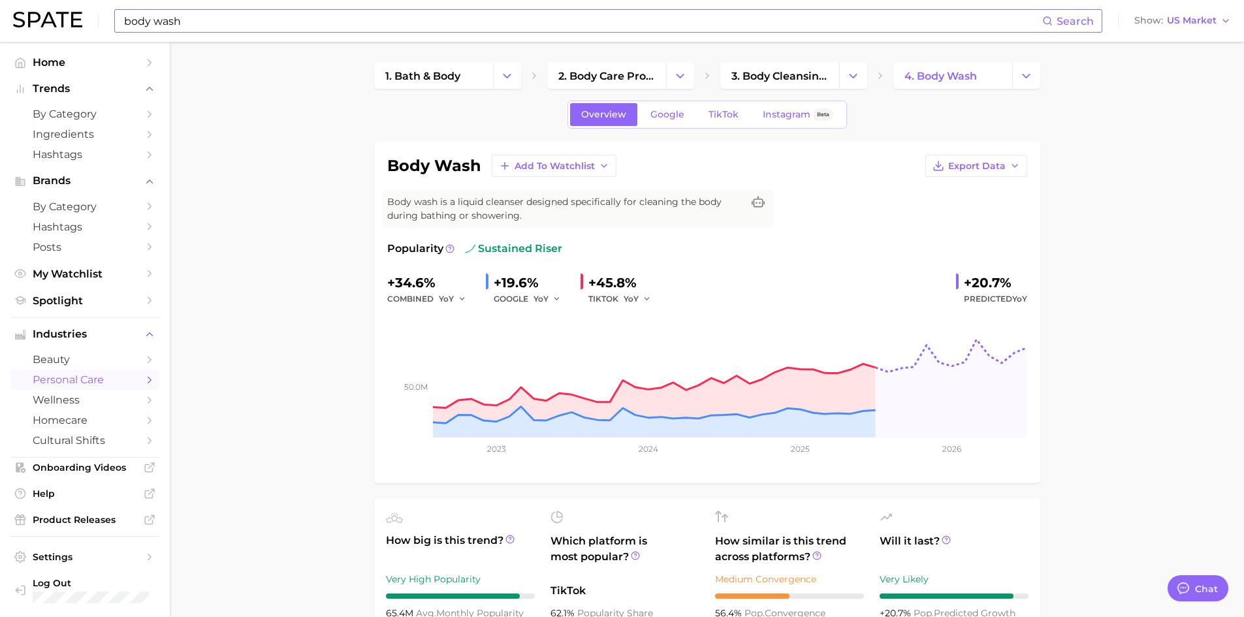
click at [248, 12] on input "body wash" at bounding box center [582, 21] width 919 height 22
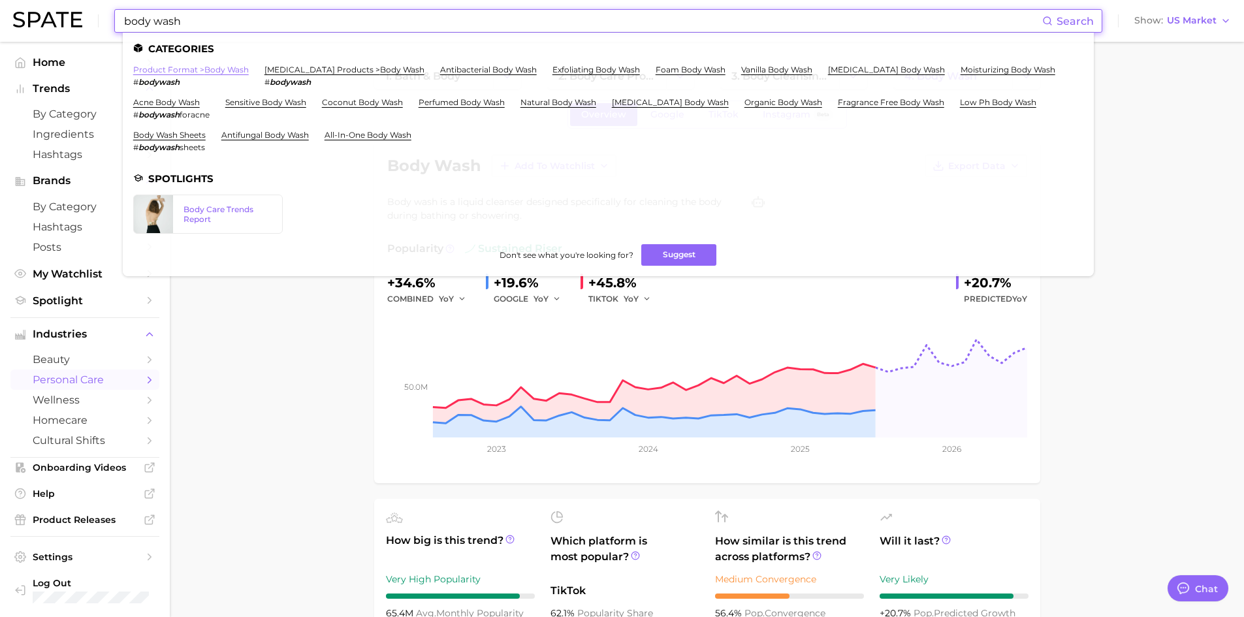
click at [216, 70] on link "product format > body wash" at bounding box center [191, 70] width 116 height 10
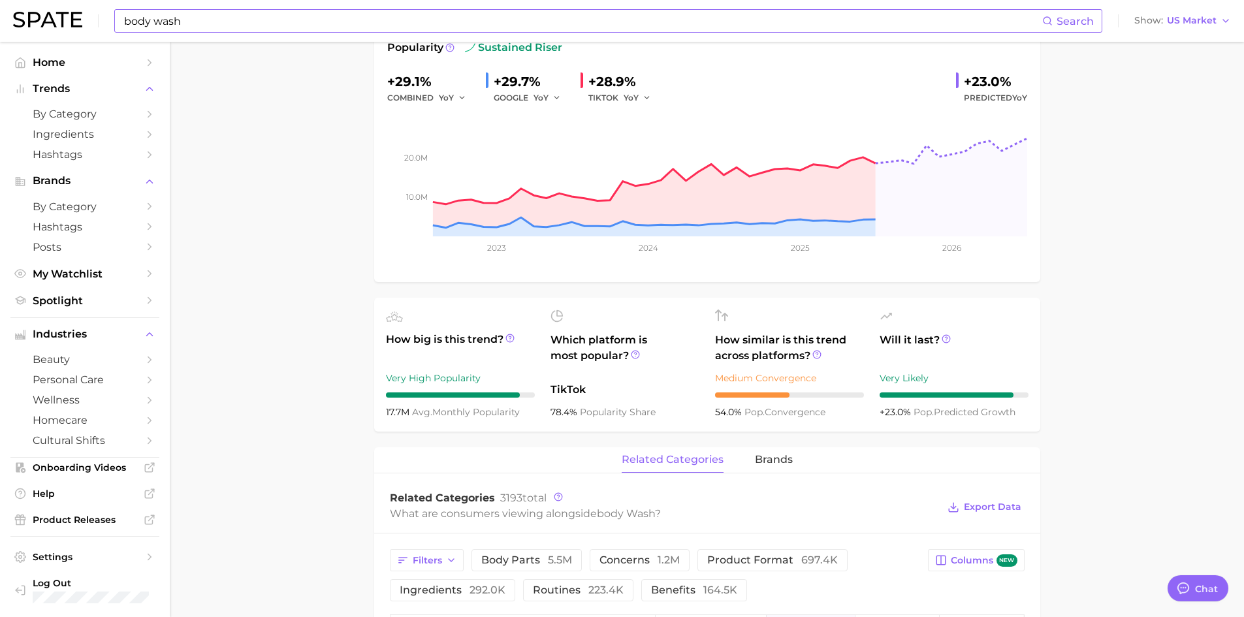
scroll to position [178, 0]
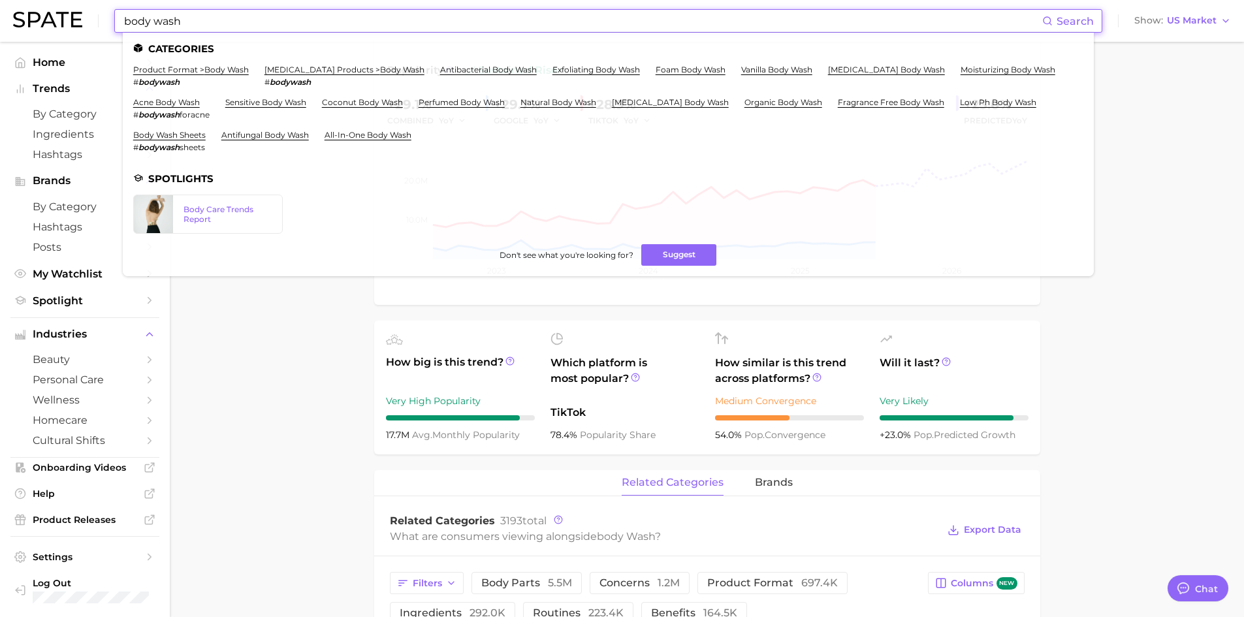
drag, startPoint x: 198, startPoint y: 29, endPoint x: 152, endPoint y: 20, distance: 47.1
click at [152, 20] on input "body wash" at bounding box center [582, 21] width 919 height 22
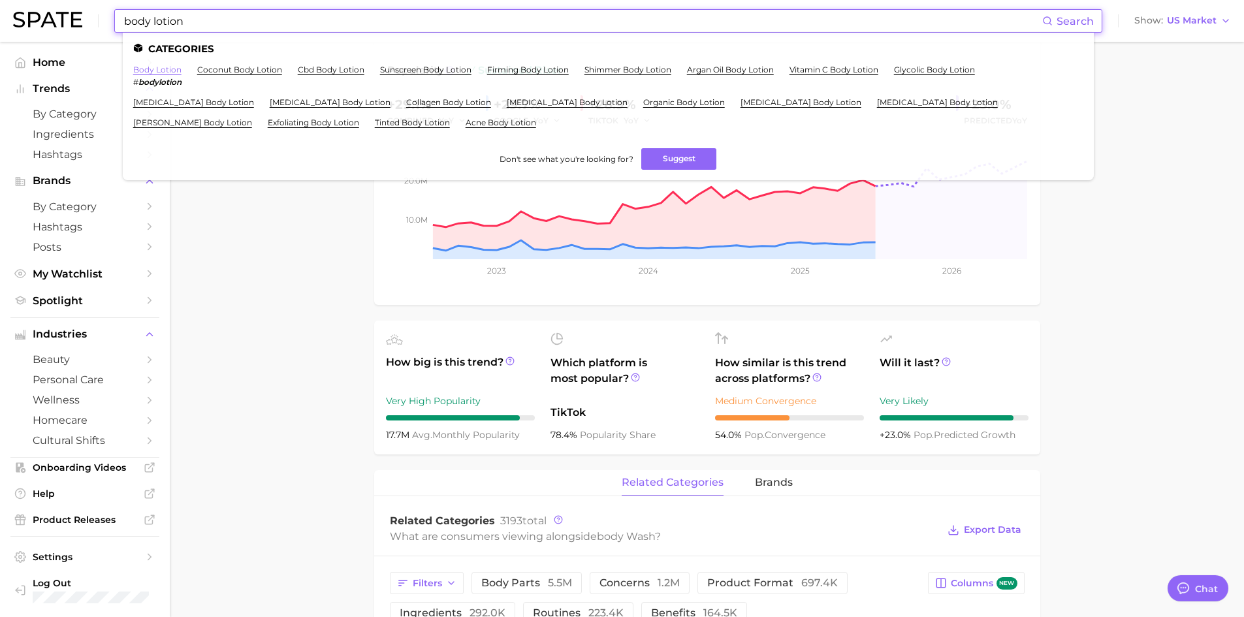
click at [172, 72] on link "body lotion" at bounding box center [157, 70] width 48 height 10
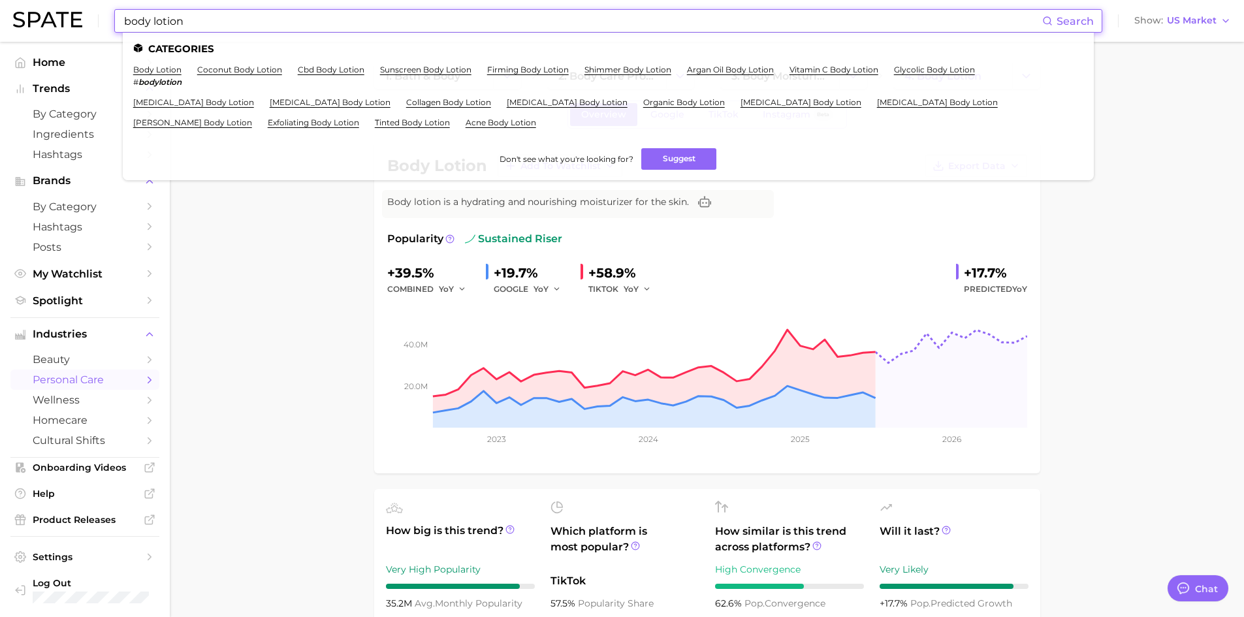
click at [230, 29] on input "body lotion" at bounding box center [582, 21] width 919 height 22
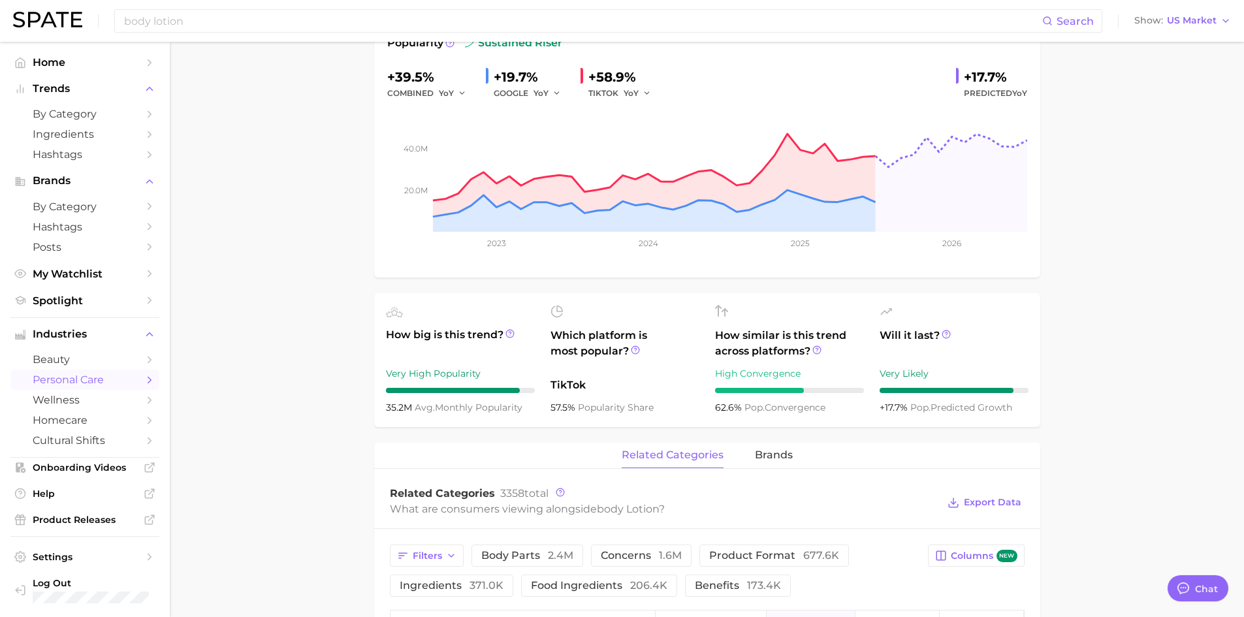
scroll to position [326, 0]
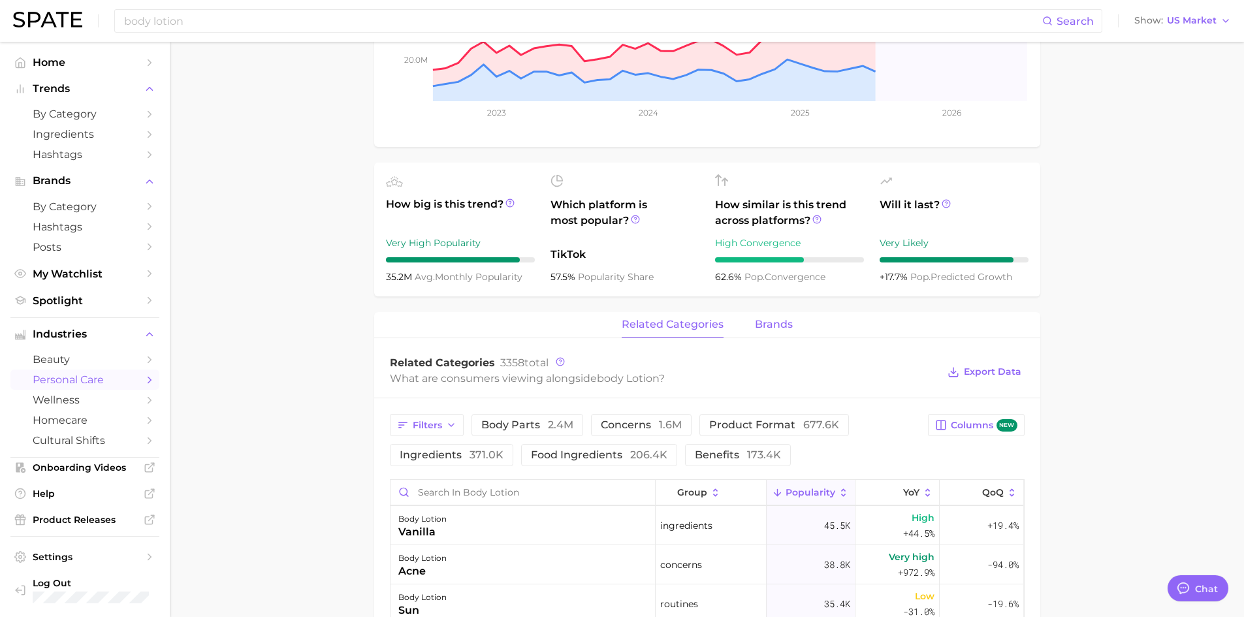
click at [774, 326] on span "brands" at bounding box center [774, 325] width 38 height 12
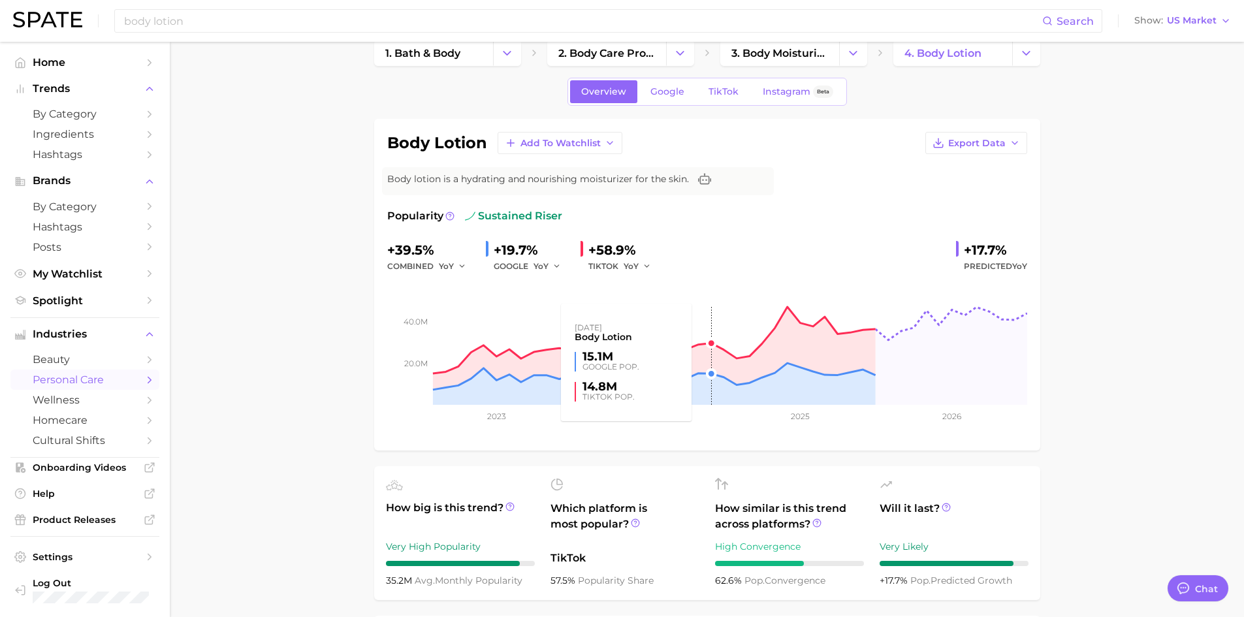
scroll to position [0, 0]
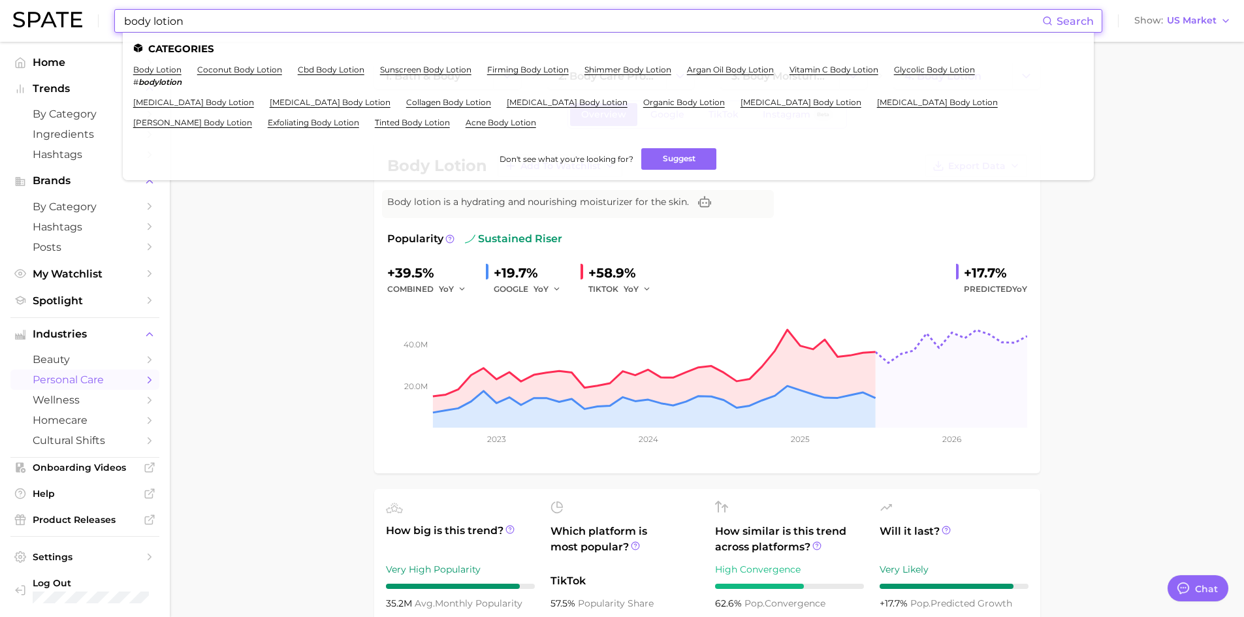
drag, startPoint x: 220, startPoint y: 26, endPoint x: 7, endPoint y: 63, distance: 216.1
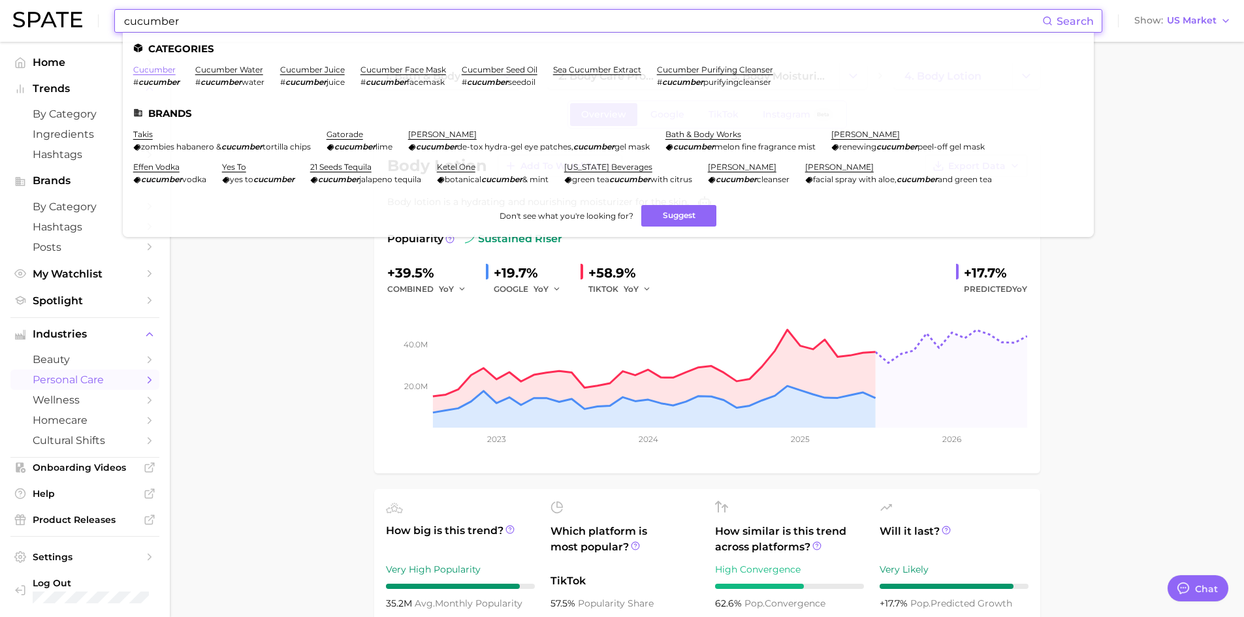
click at [166, 72] on link "cucumber" at bounding box center [154, 70] width 42 height 10
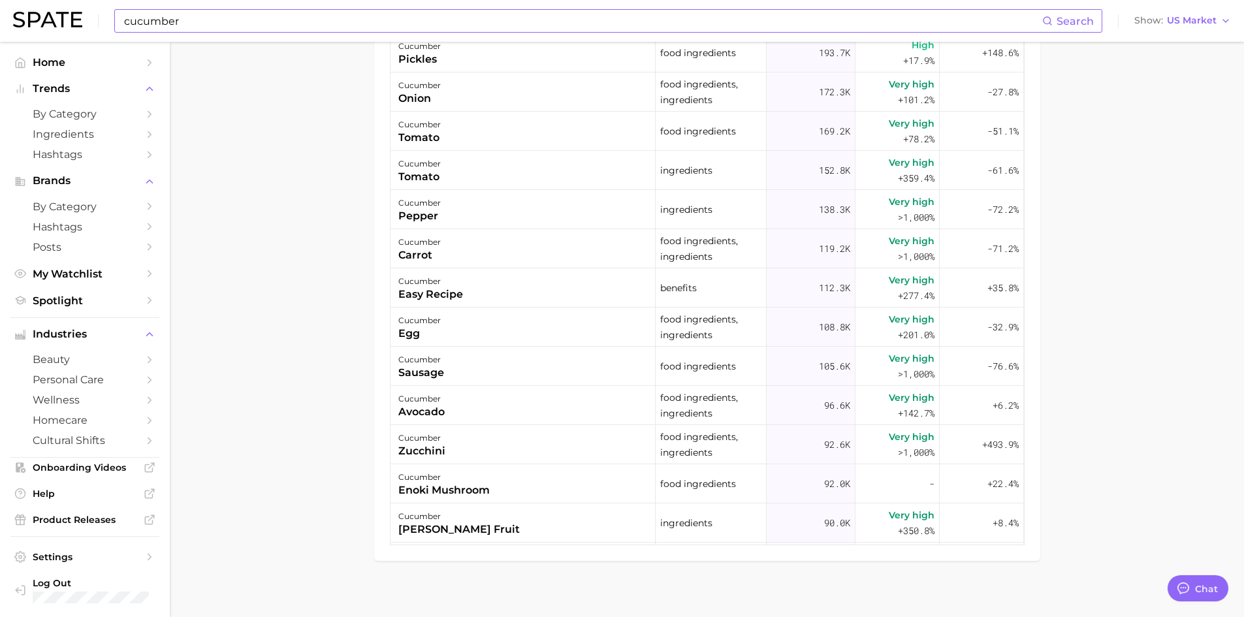
scroll to position [457, 0]
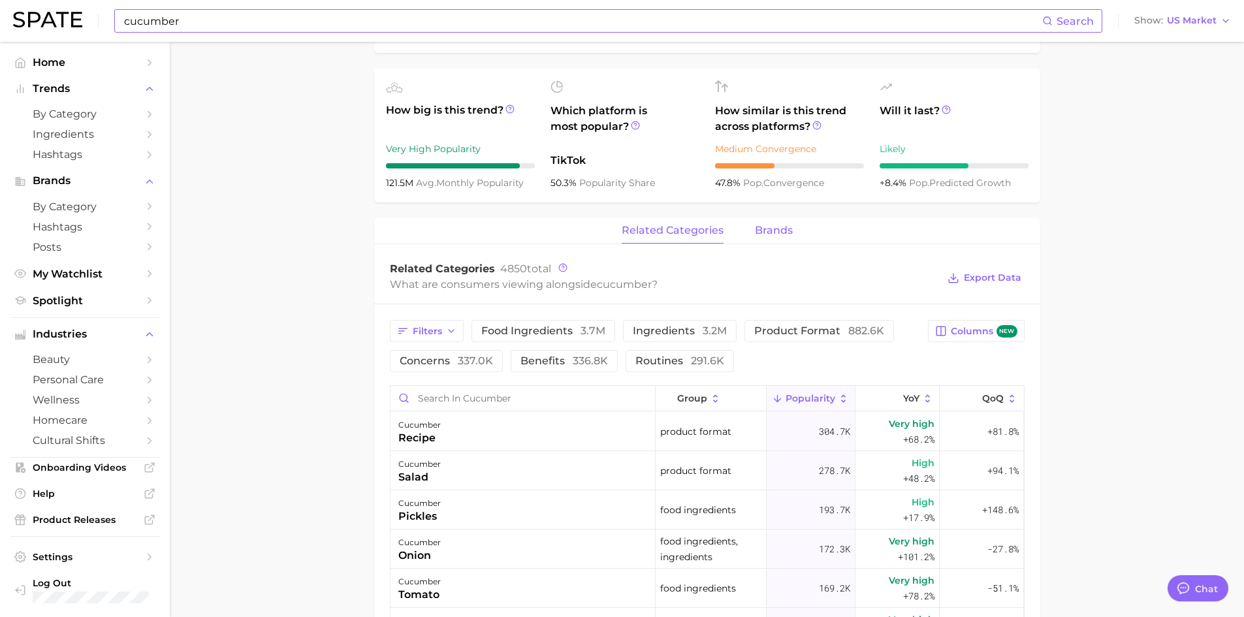
click at [768, 225] on span "brands" at bounding box center [774, 231] width 38 height 12
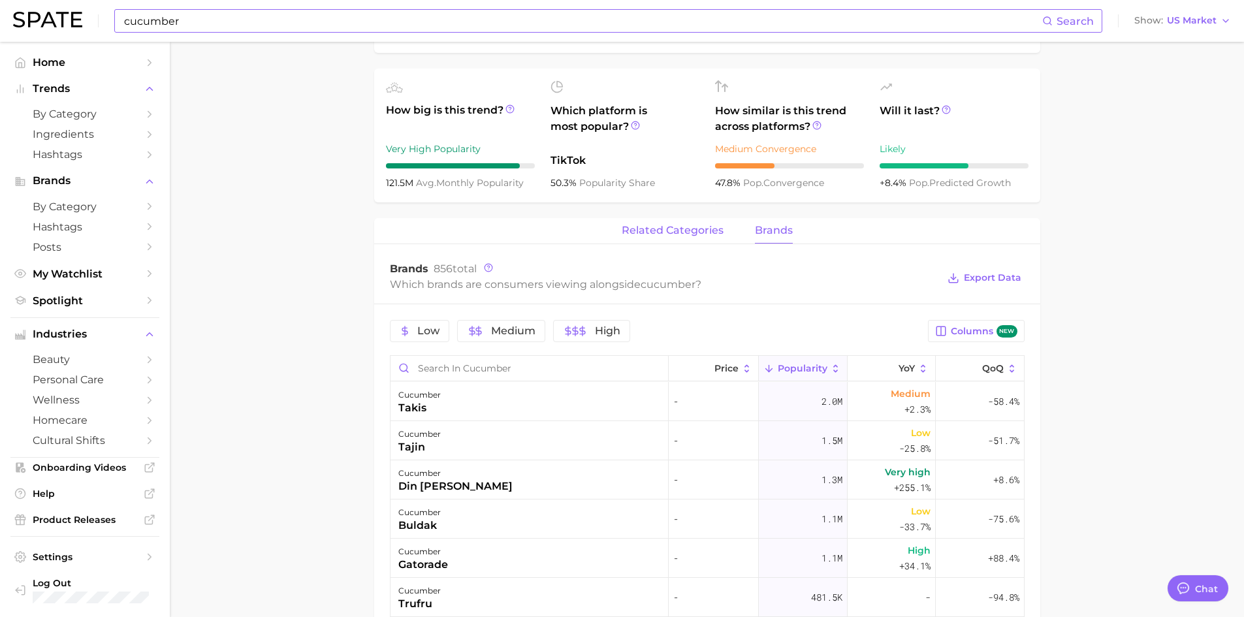
click at [677, 232] on span "related categories" at bounding box center [673, 231] width 102 height 12
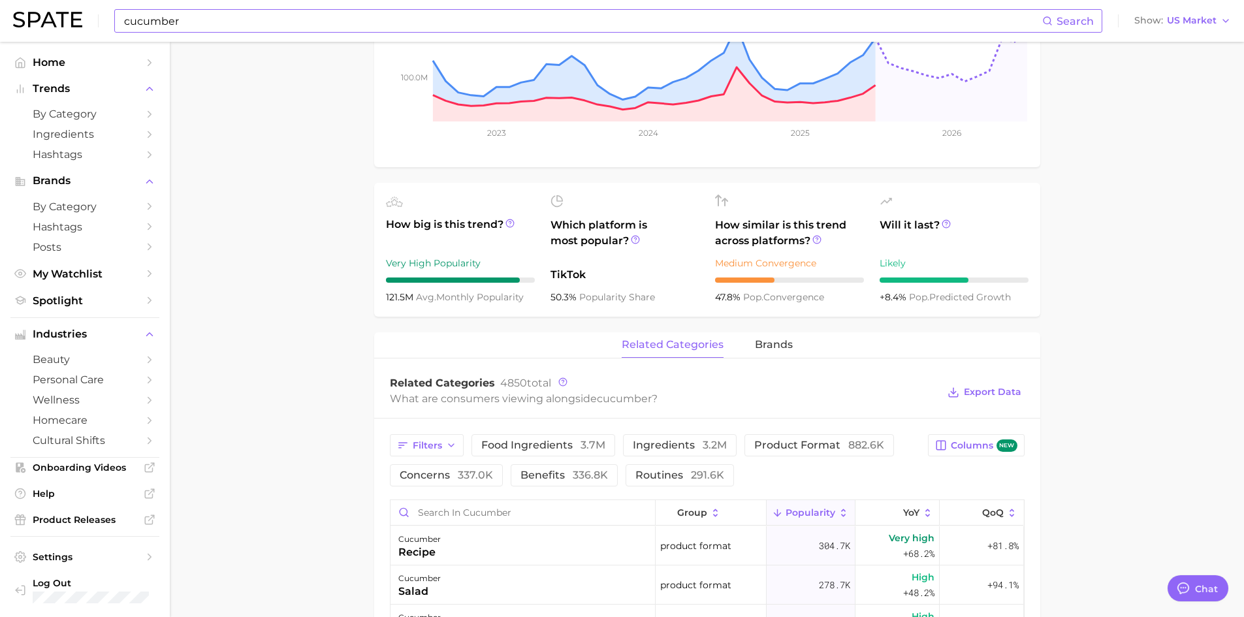
scroll to position [131, 0]
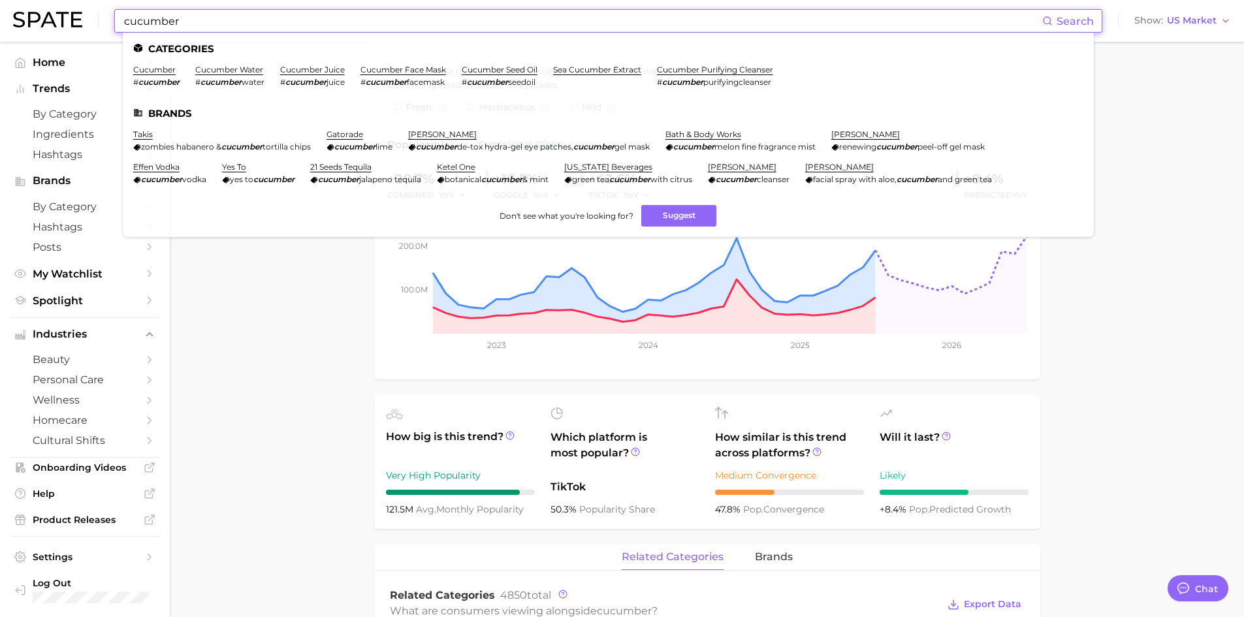
click at [180, 25] on input "cucumber" at bounding box center [582, 21] width 919 height 22
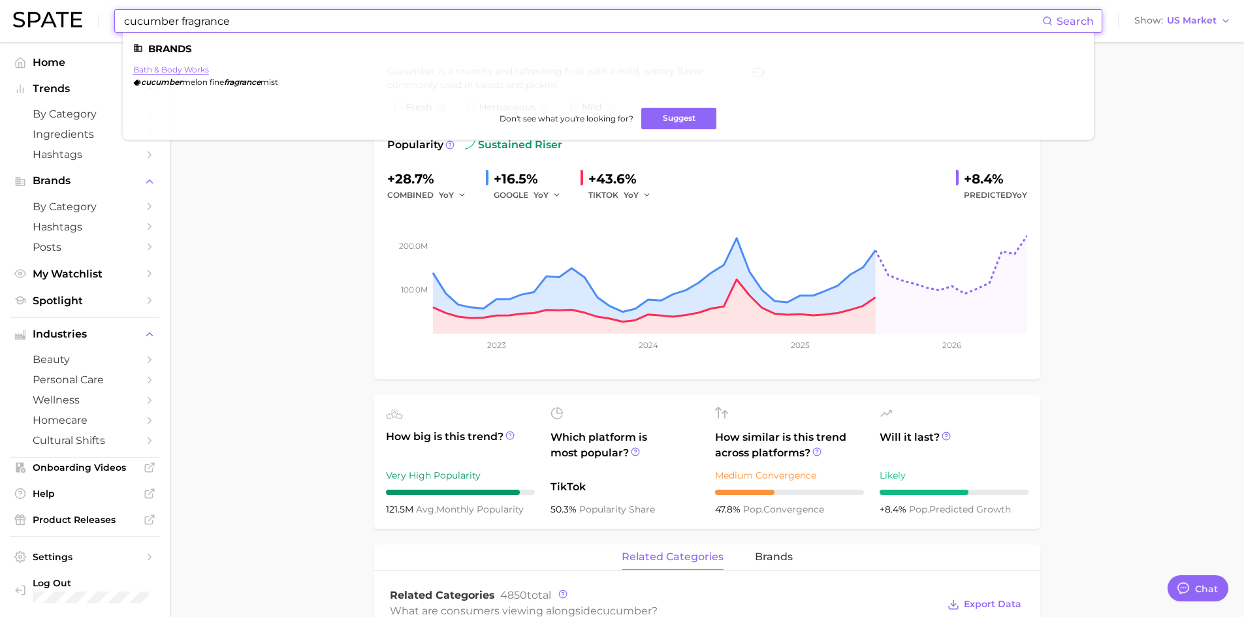
type input "cucumber fragrance"
click at [170, 70] on link "bath & body works" at bounding box center [171, 70] width 76 height 10
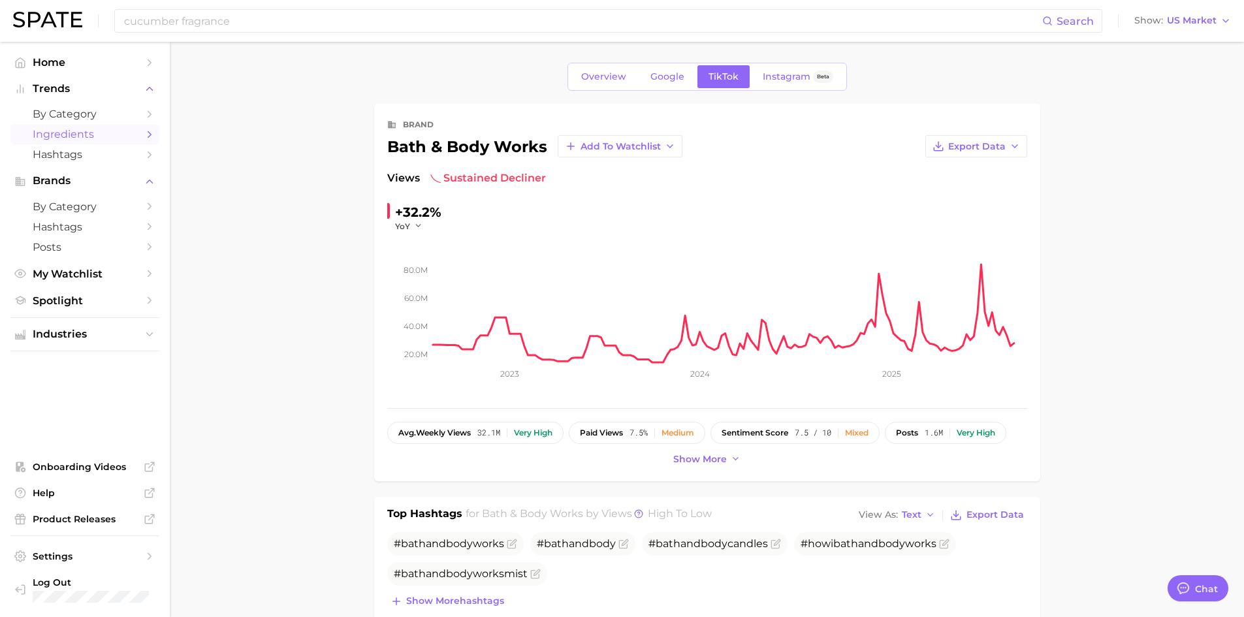
click at [91, 134] on span "Ingredients" at bounding box center [85, 134] width 104 height 12
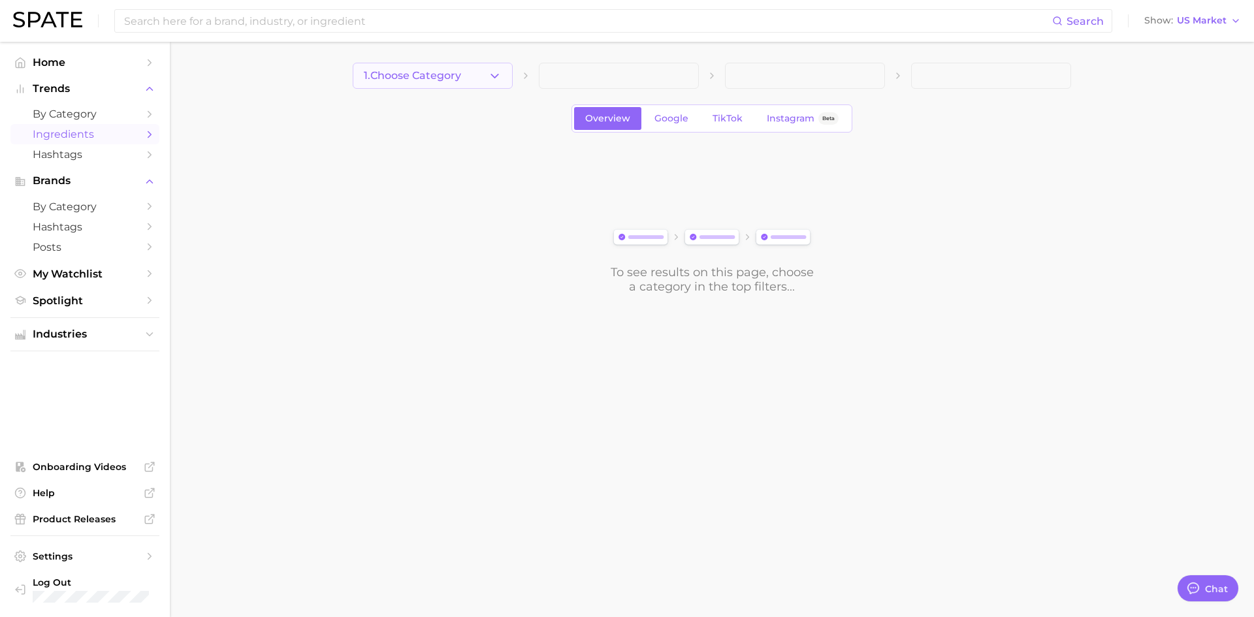
click at [473, 71] on button "1. Choose Category" at bounding box center [433, 76] width 160 height 26
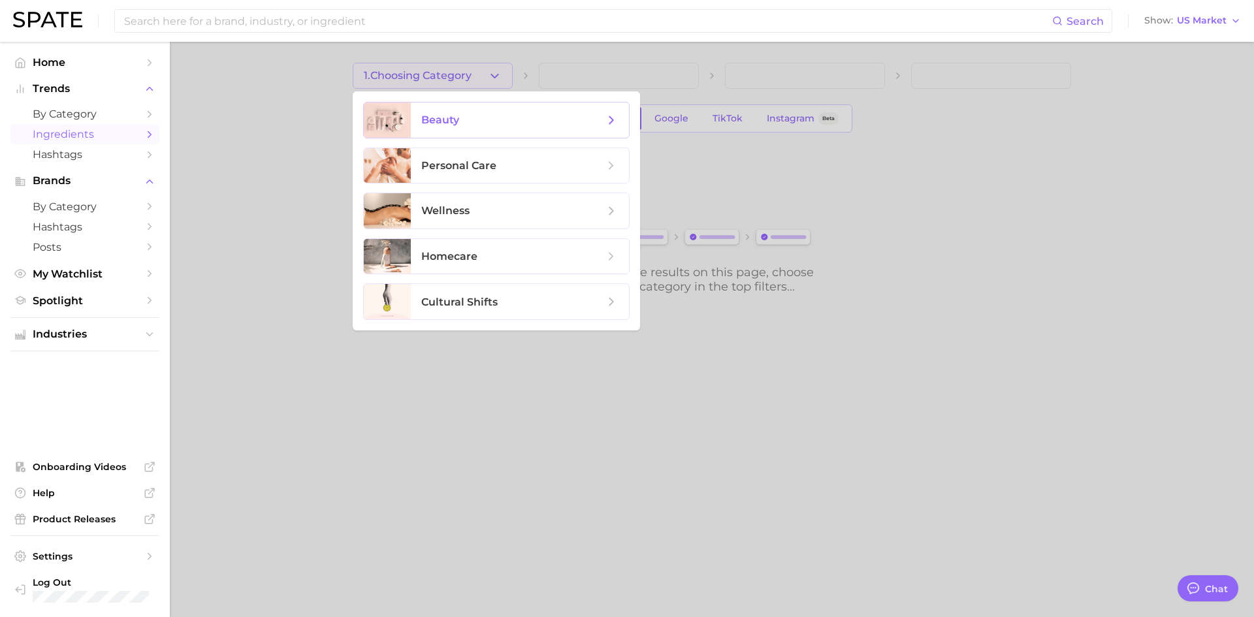
click at [451, 125] on span "beauty" at bounding box center [440, 120] width 38 height 12
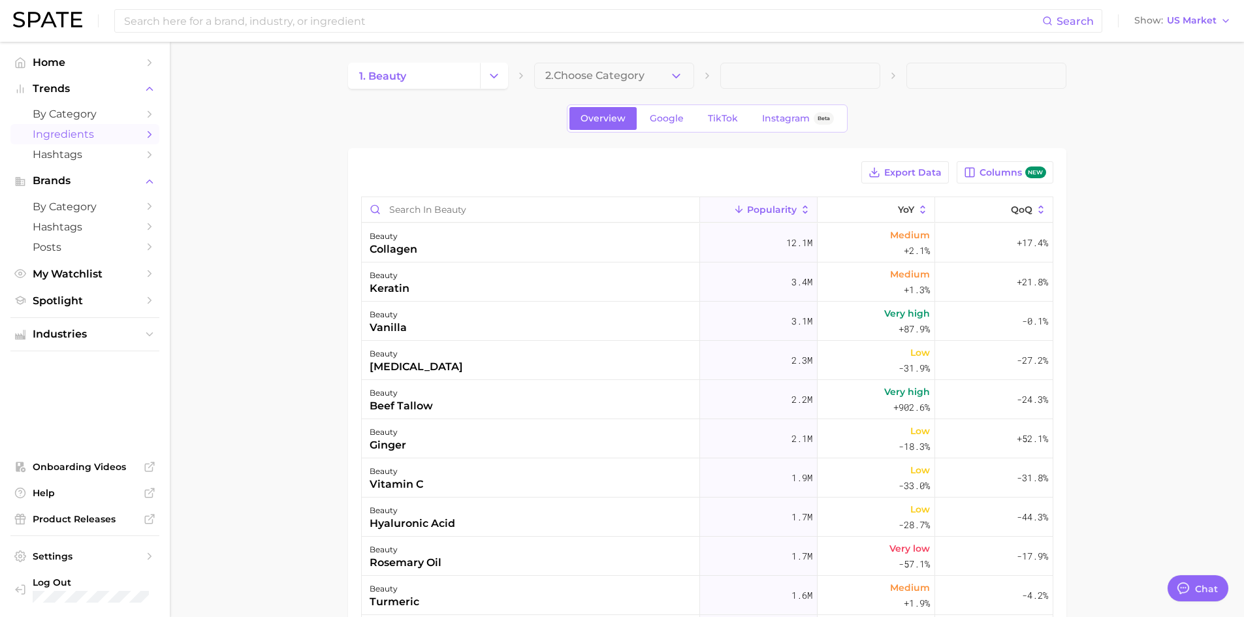
click at [610, 75] on span "2. Choose Category" at bounding box center [594, 76] width 99 height 12
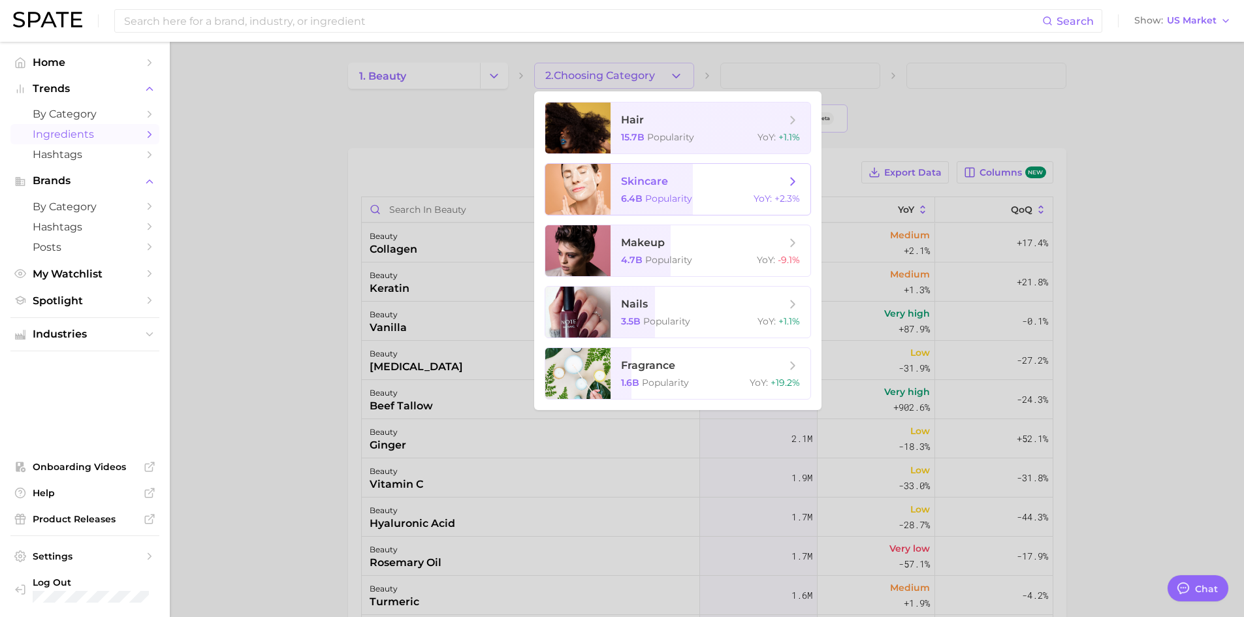
click at [720, 183] on span "skincare" at bounding box center [703, 181] width 165 height 14
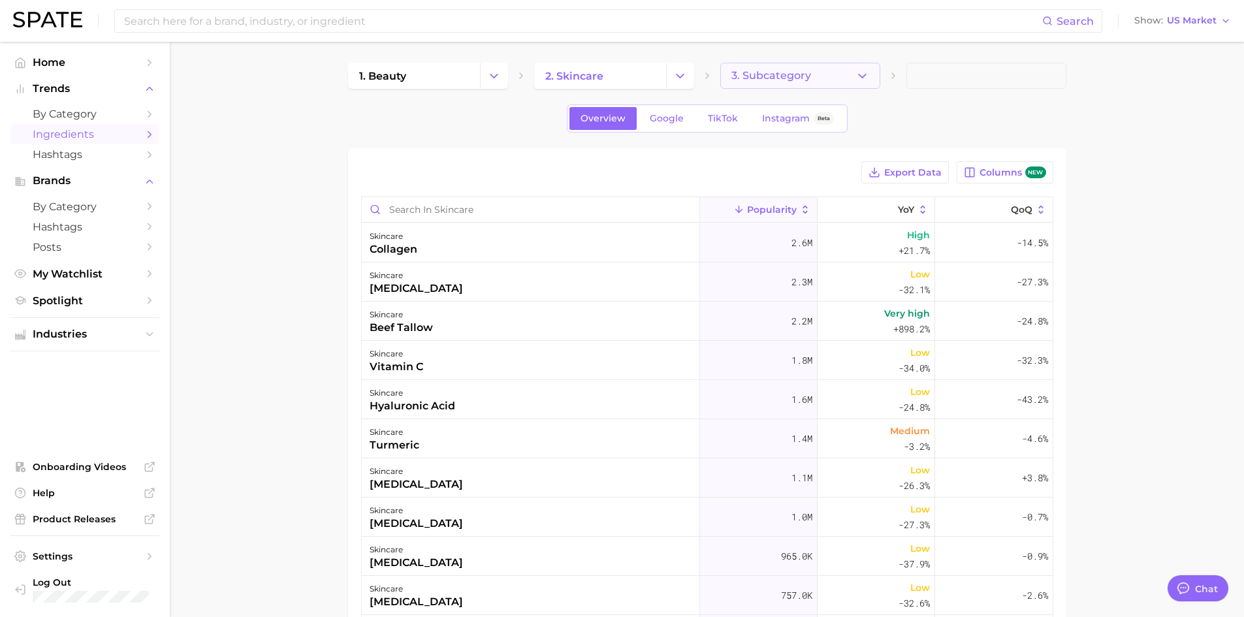
click at [804, 86] on button "3. Subcategory" at bounding box center [800, 76] width 160 height 26
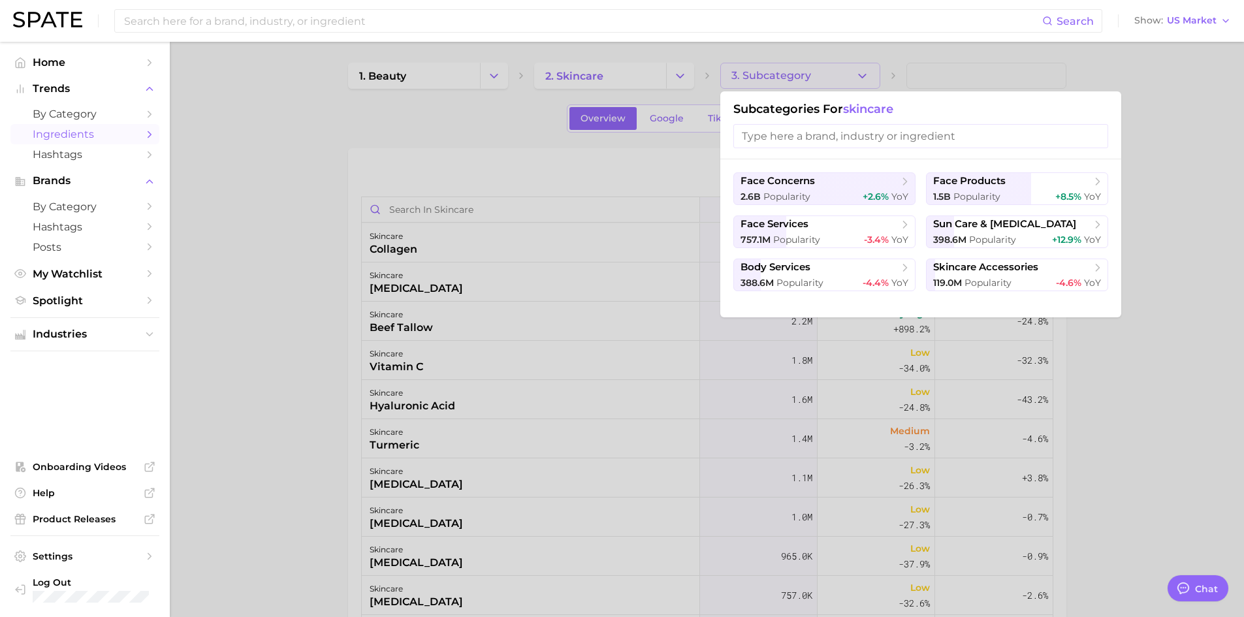
click at [302, 184] on div at bounding box center [622, 308] width 1244 height 617
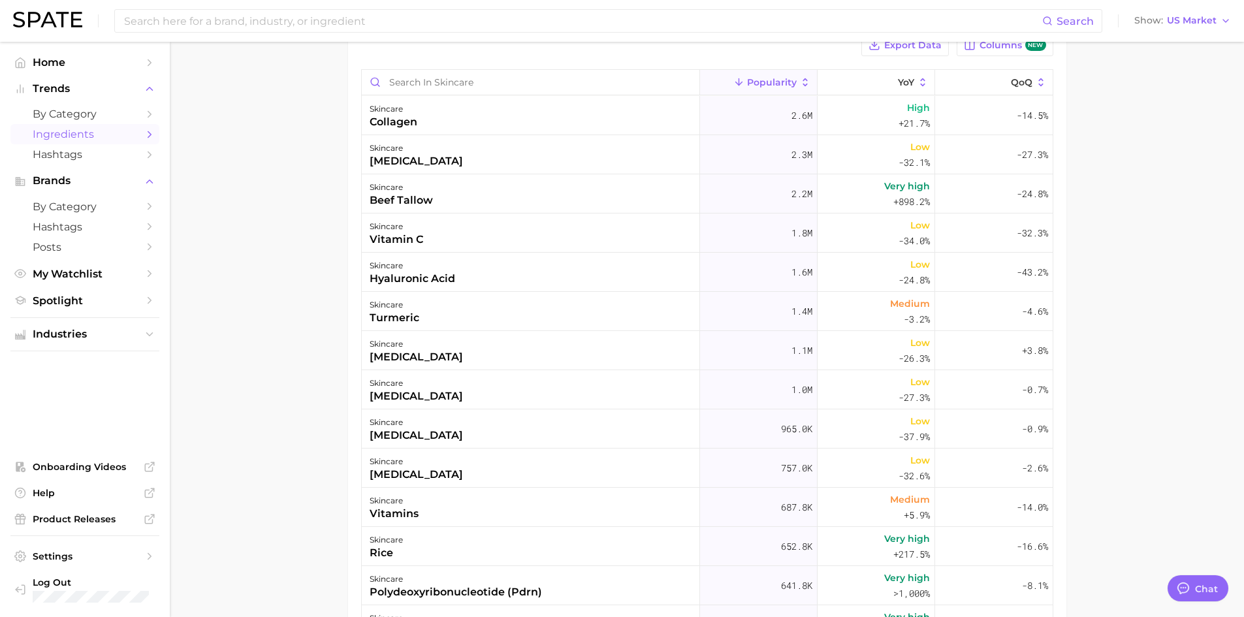
scroll to position [131, 0]
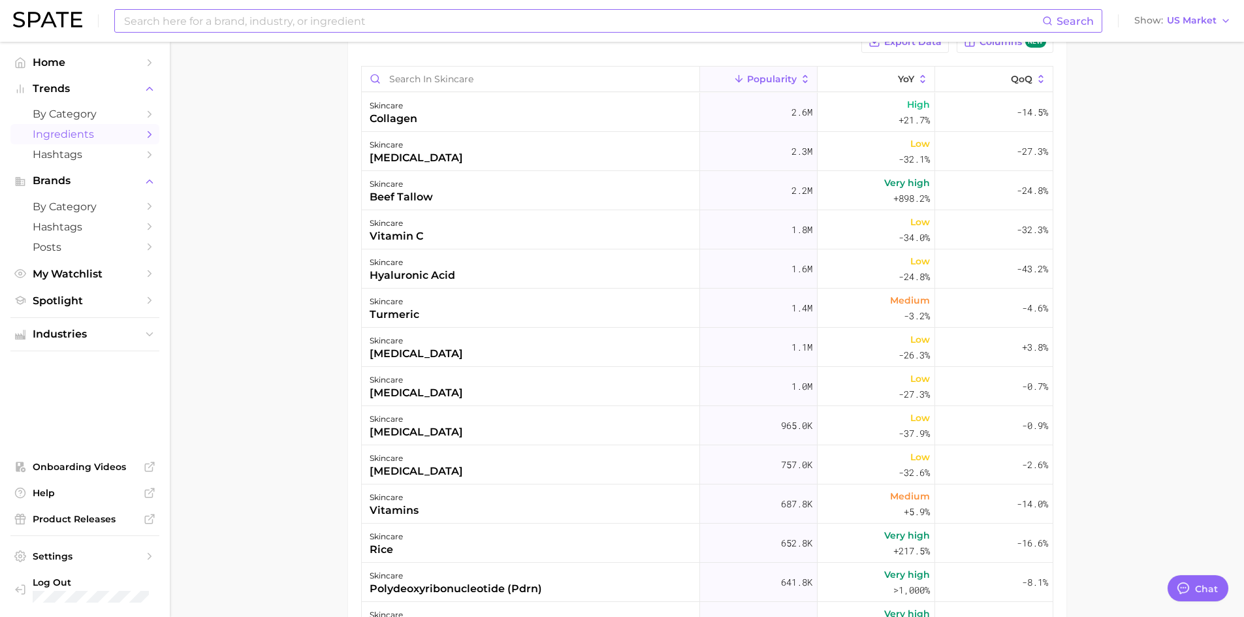
click at [142, 13] on input at bounding box center [582, 21] width 919 height 22
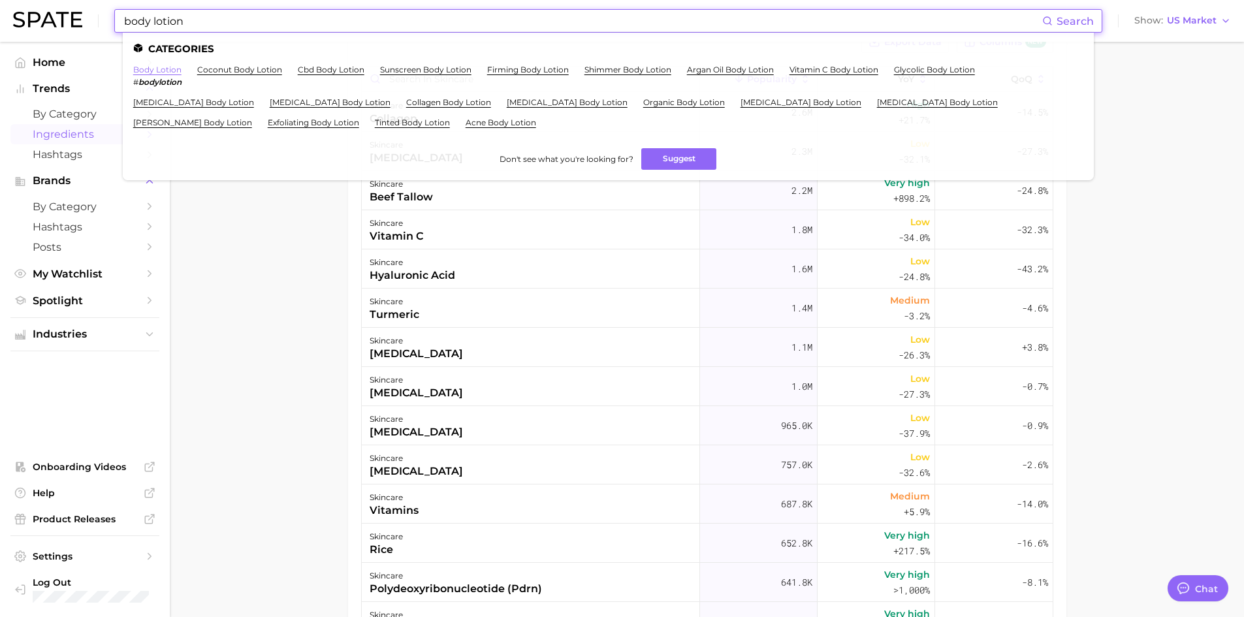
type input "body lotion"
click at [164, 70] on link "body lotion" at bounding box center [157, 70] width 48 height 10
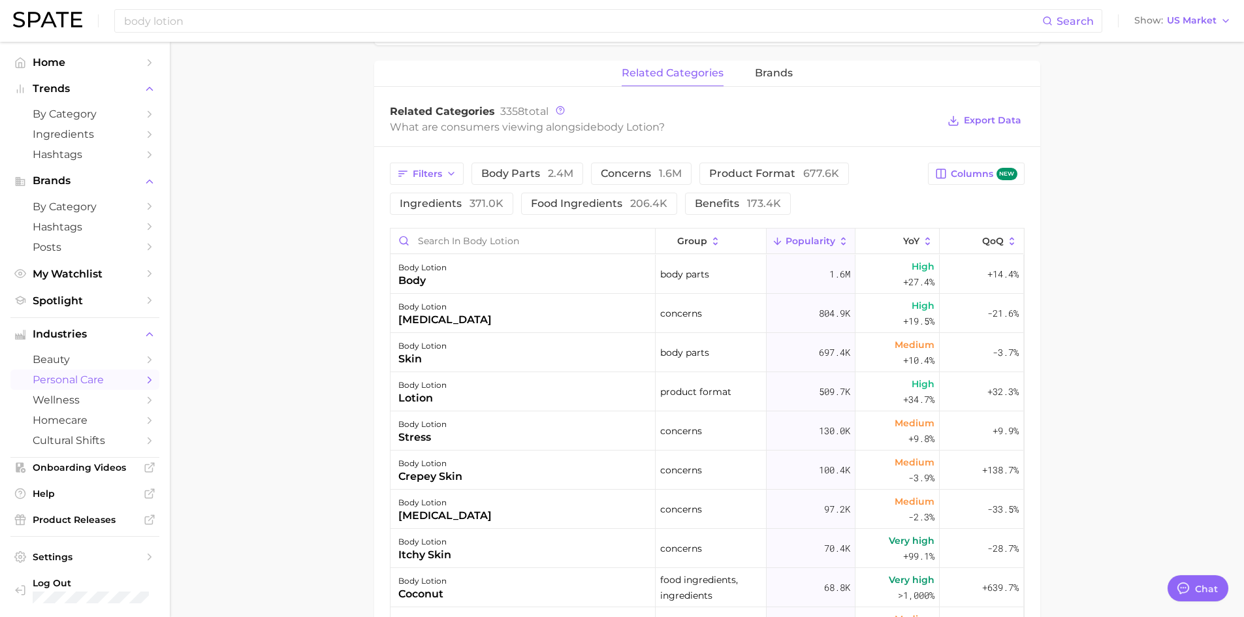
scroll to position [38, 0]
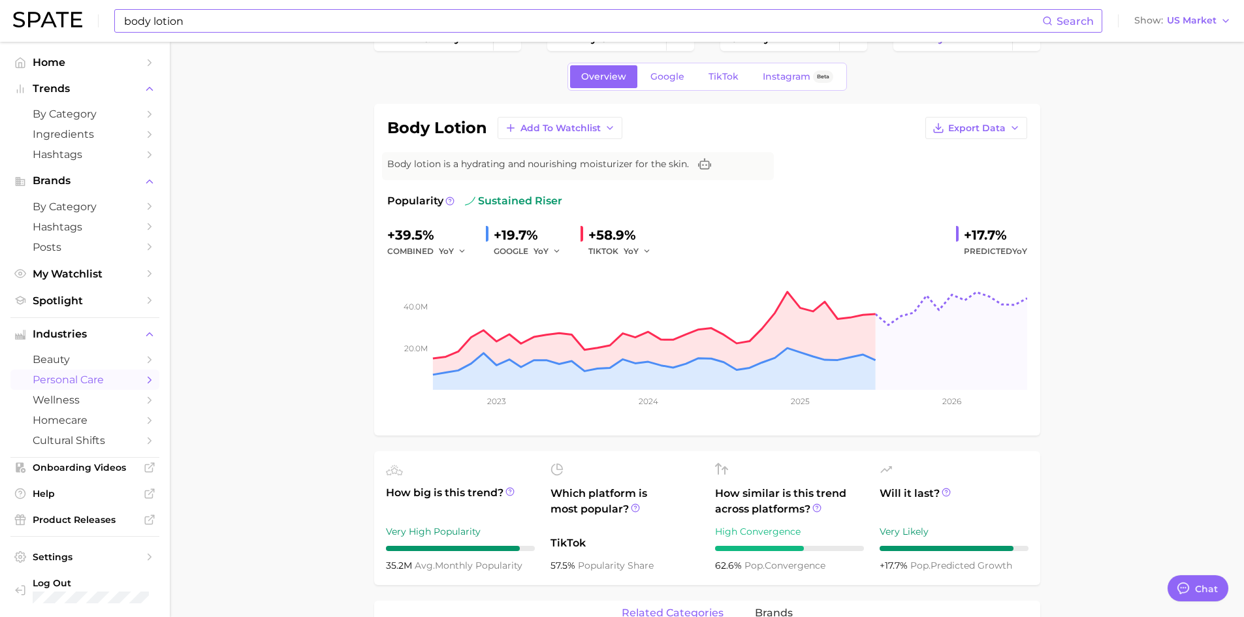
click at [287, 21] on input "body lotion" at bounding box center [582, 21] width 919 height 22
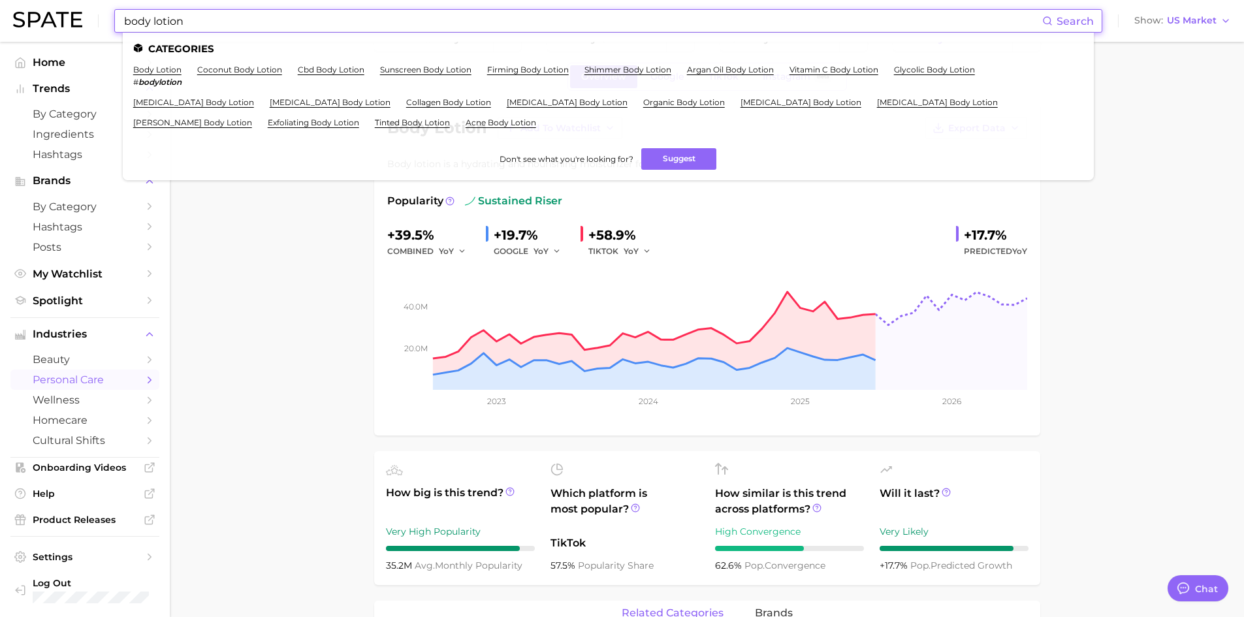
drag, startPoint x: 198, startPoint y: 18, endPoint x: 92, endPoint y: 24, distance: 105.9
click at [92, 24] on div "body lotion Search Categories body lotion # bodylotion coconut body lotion cbd …" at bounding box center [622, 21] width 1218 height 42
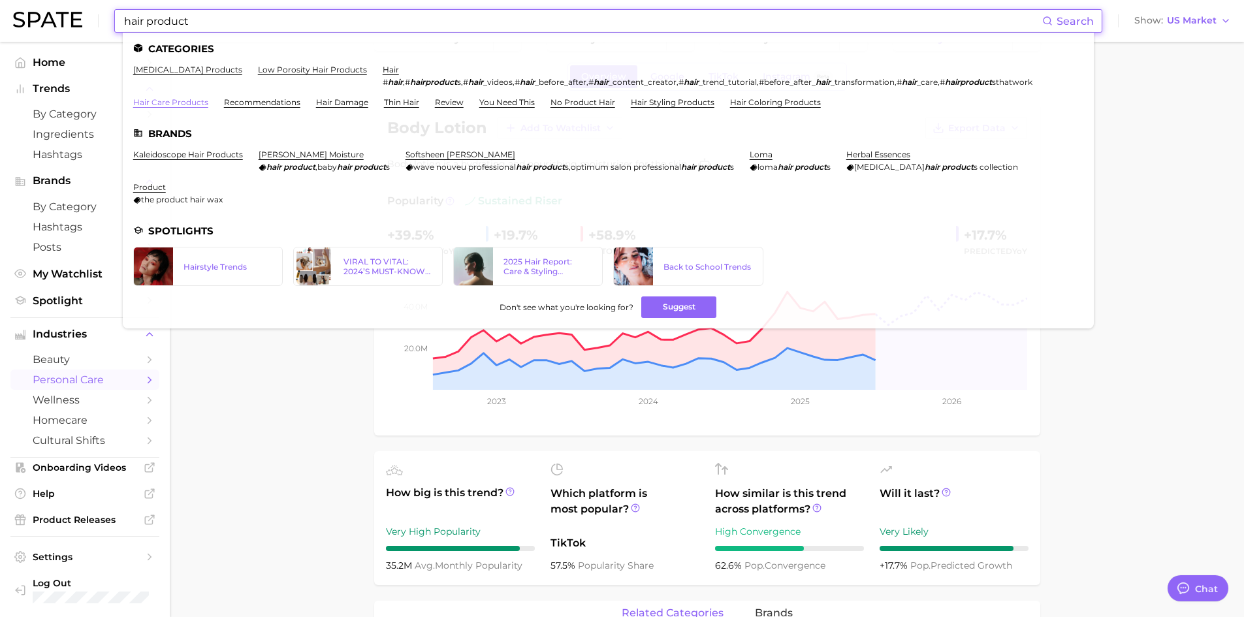
type input "hair product"
click at [178, 104] on link "hair care products" at bounding box center [170, 102] width 75 height 10
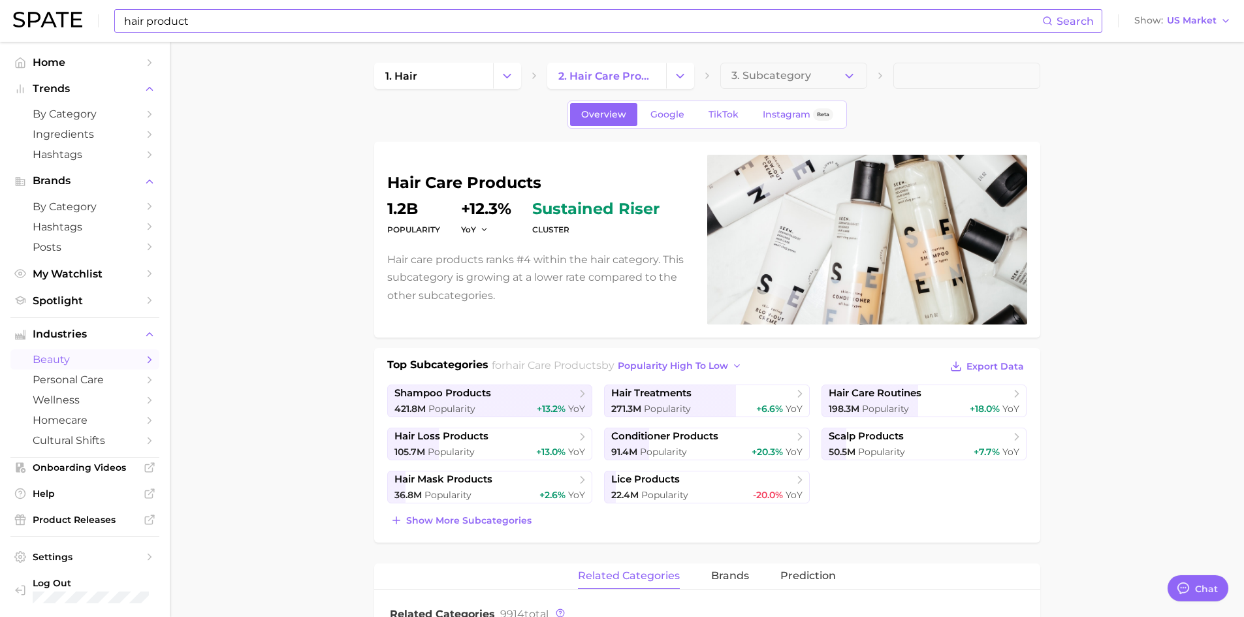
click at [228, 18] on input "hair product" at bounding box center [582, 21] width 919 height 22
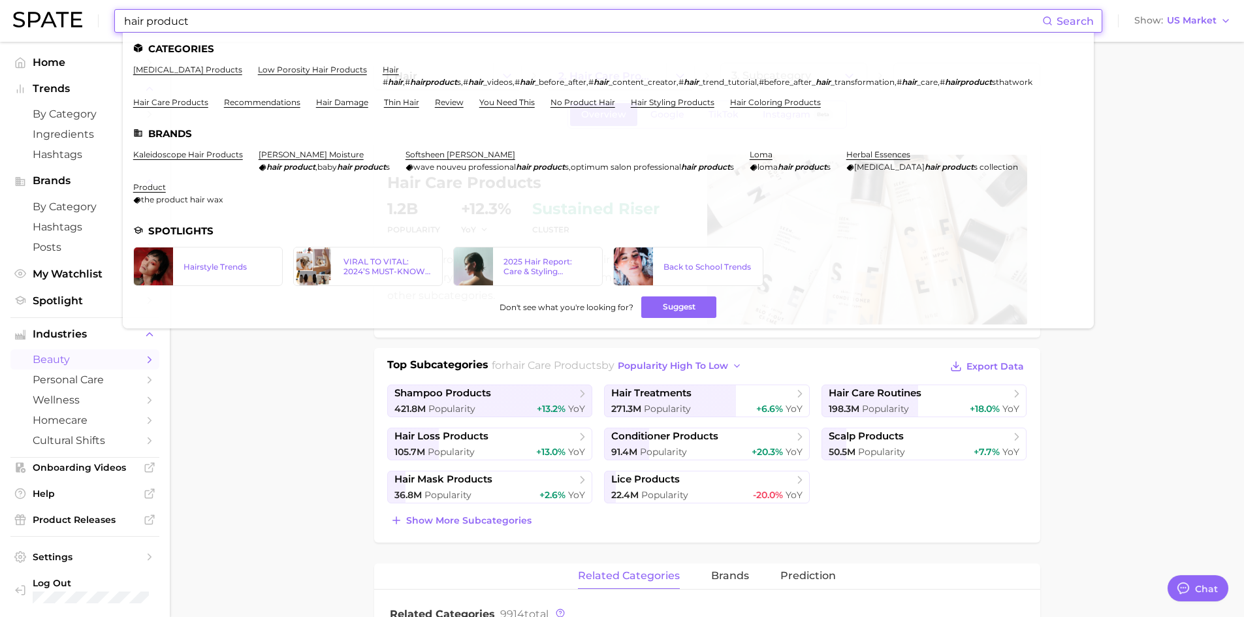
drag, startPoint x: 228, startPoint y: 18, endPoint x: 82, endPoint y: 20, distance: 146.3
click at [82, 20] on div "hair product Search Categories [MEDICAL_DATA] products low porosity hair produc…" at bounding box center [622, 21] width 1218 height 42
click at [201, 31] on input "hair product" at bounding box center [582, 21] width 919 height 22
click at [199, 21] on input "hair product" at bounding box center [582, 21] width 919 height 22
drag, startPoint x: 202, startPoint y: 21, endPoint x: 96, endPoint y: 25, distance: 106.5
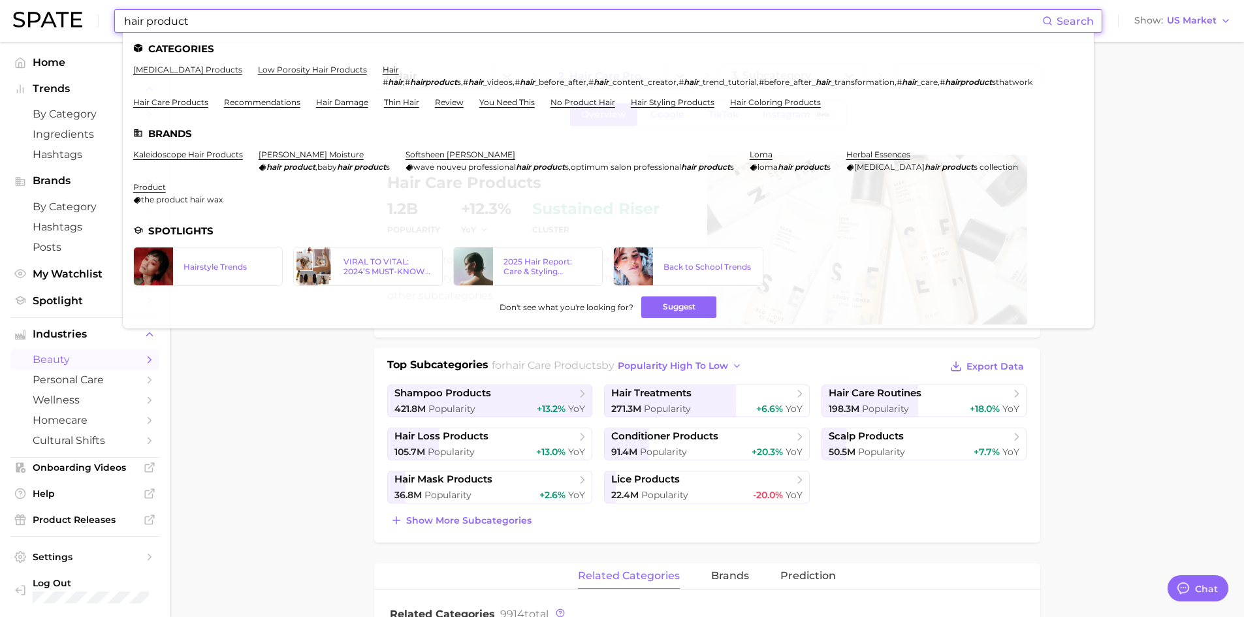
click at [96, 25] on div "hair product Search Categories [MEDICAL_DATA] products low porosity hair produc…" at bounding box center [622, 21] width 1218 height 42
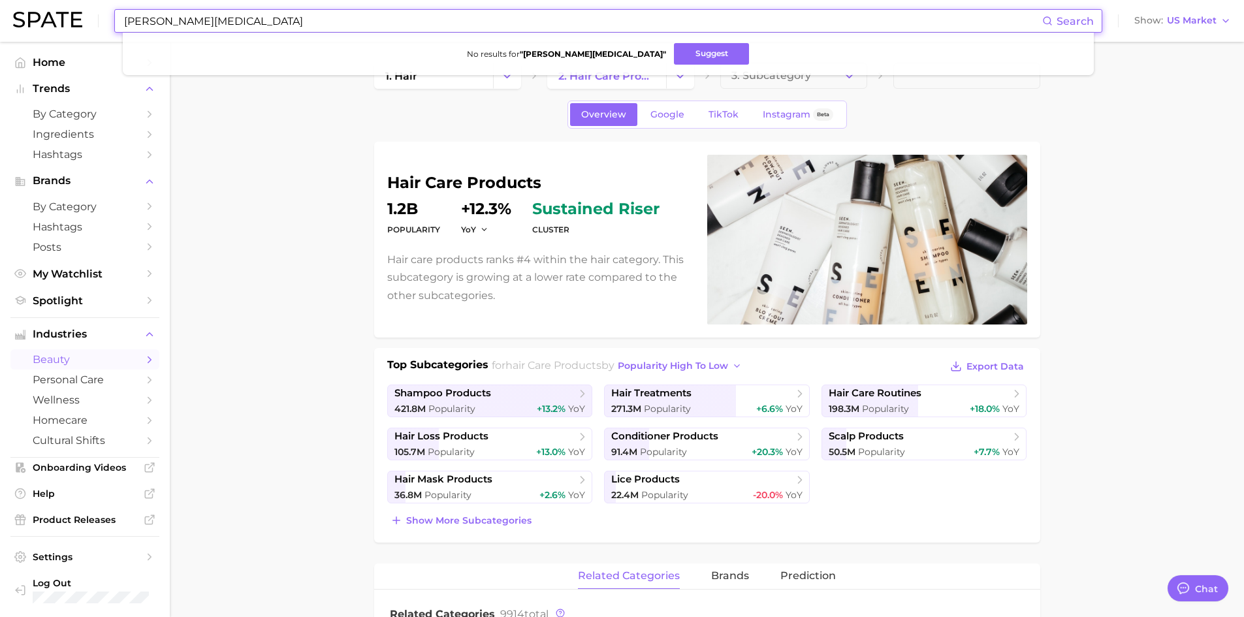
click at [140, 20] on input "[PERSON_NAME][MEDICAL_DATA]" at bounding box center [582, 21] width 919 height 22
type input "[MEDICAL_DATA]"
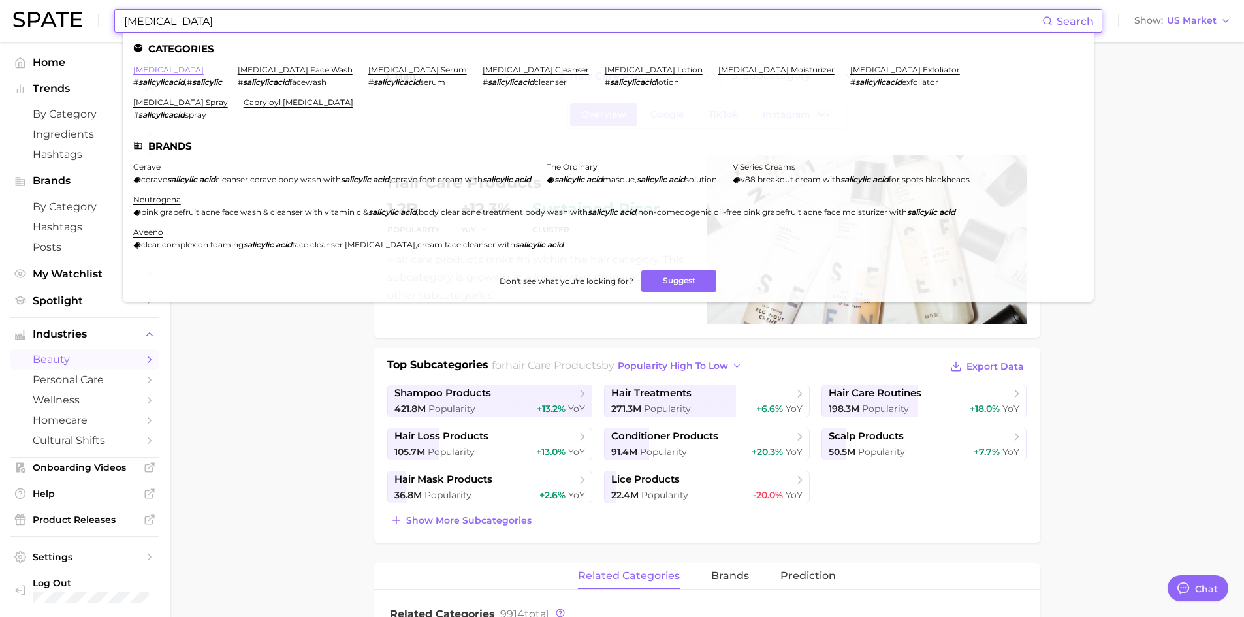
click at [171, 69] on link "[MEDICAL_DATA]" at bounding box center [168, 70] width 71 height 10
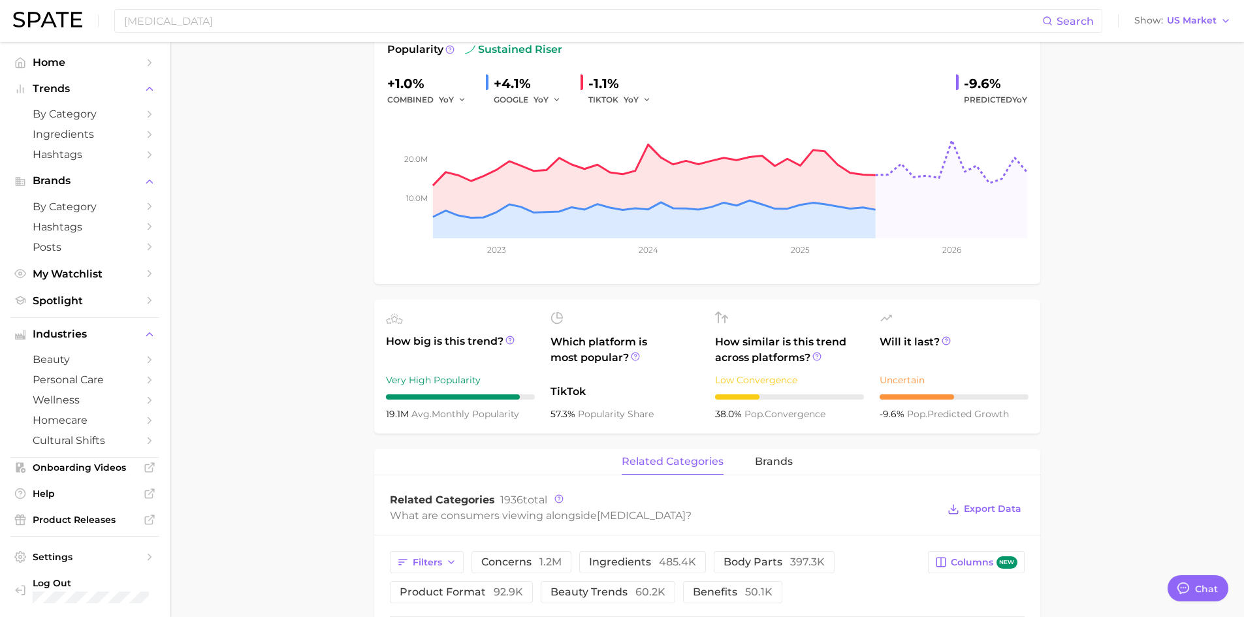
scroll to position [374, 0]
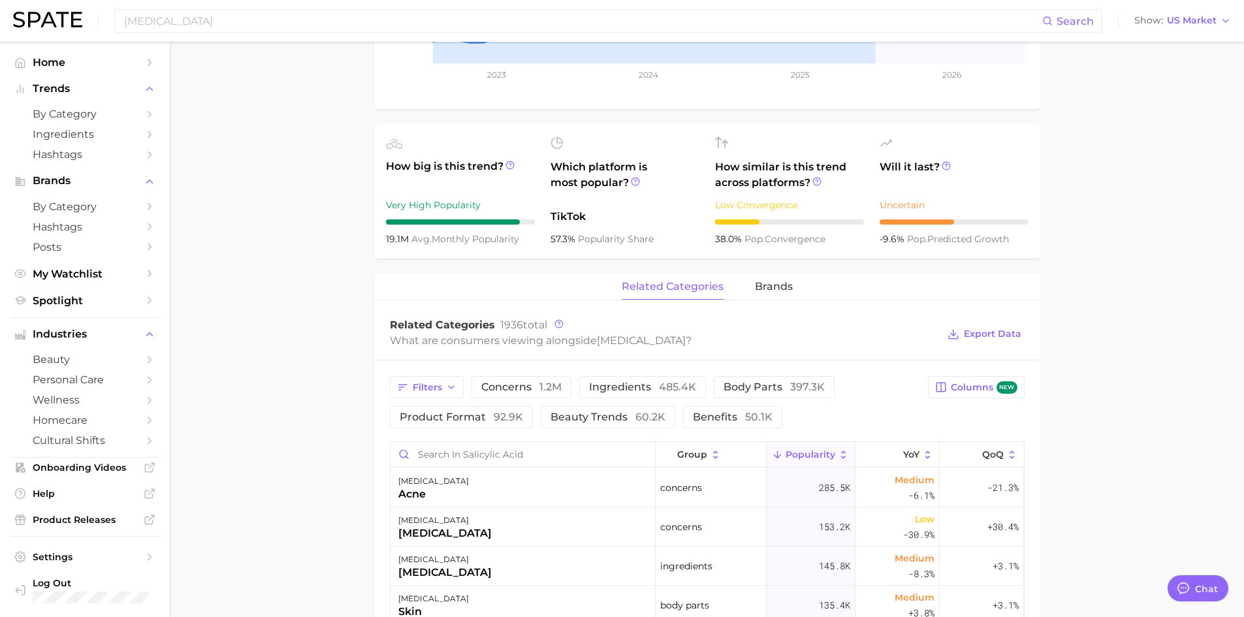
click at [800, 284] on div "related categories brands" at bounding box center [707, 287] width 666 height 26
click at [780, 292] on span "brands" at bounding box center [774, 287] width 38 height 12
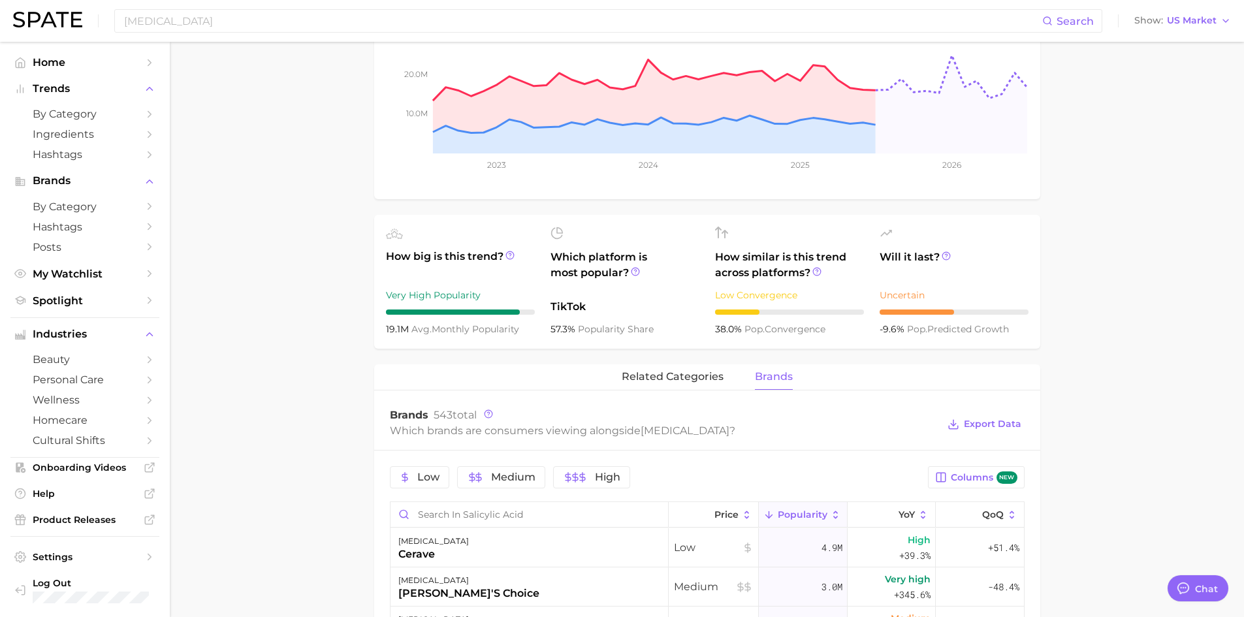
scroll to position [279, 0]
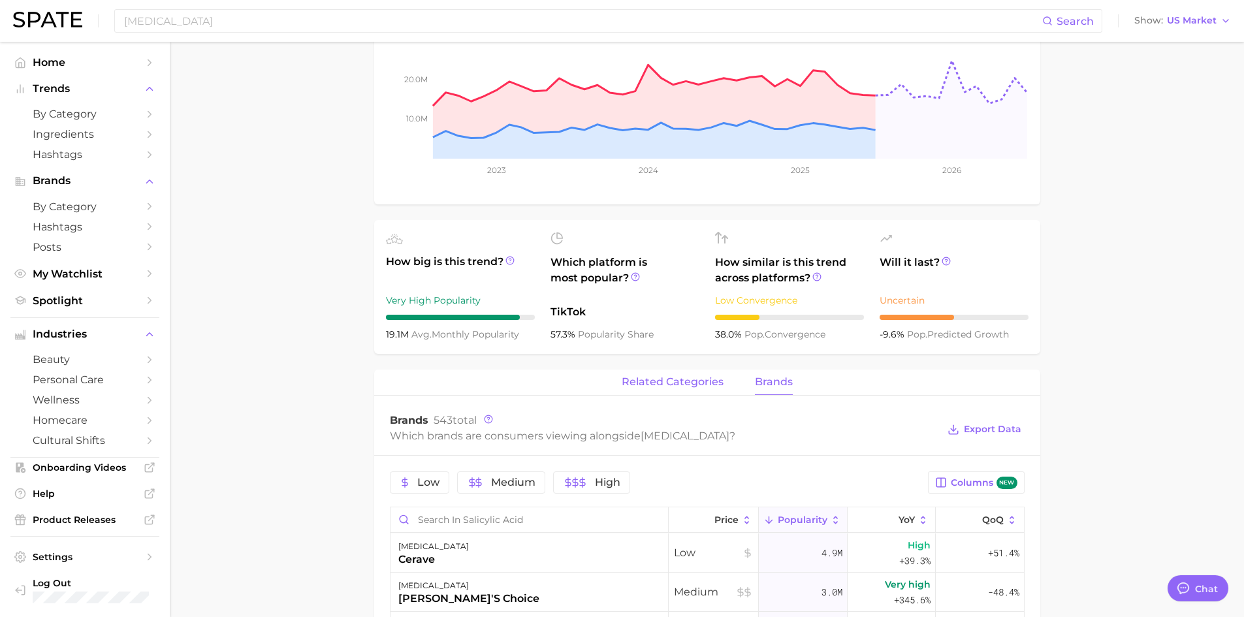
click at [695, 377] on span "related categories" at bounding box center [673, 382] width 102 height 12
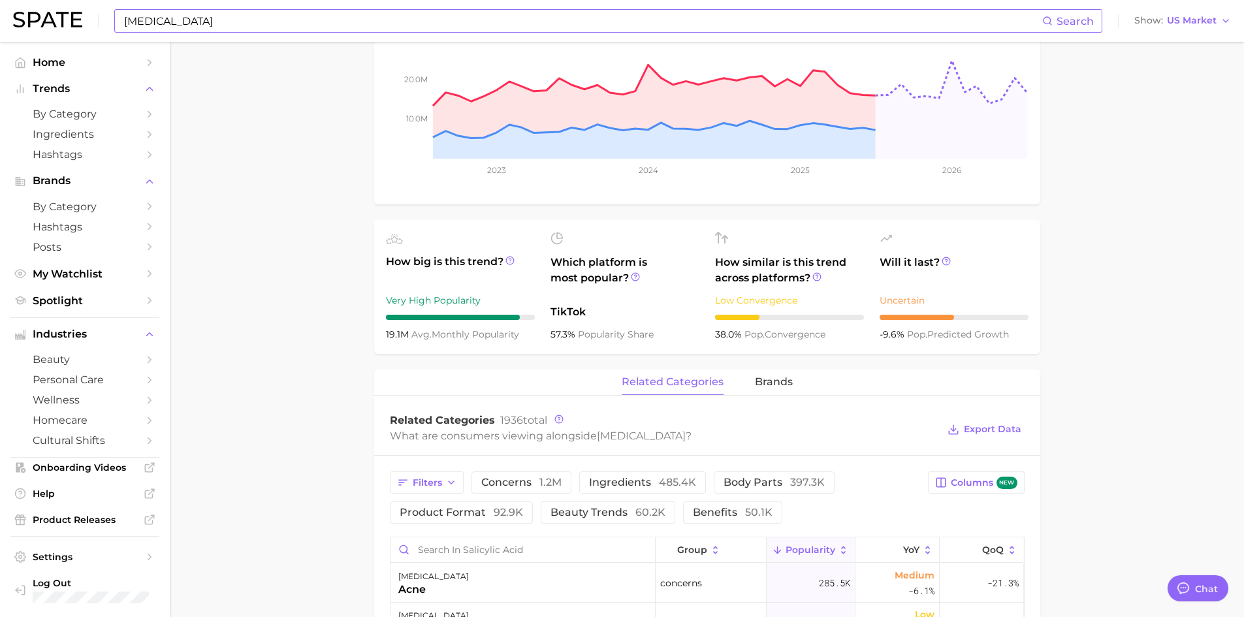
click at [189, 30] on input "[MEDICAL_DATA]" at bounding box center [582, 21] width 919 height 22
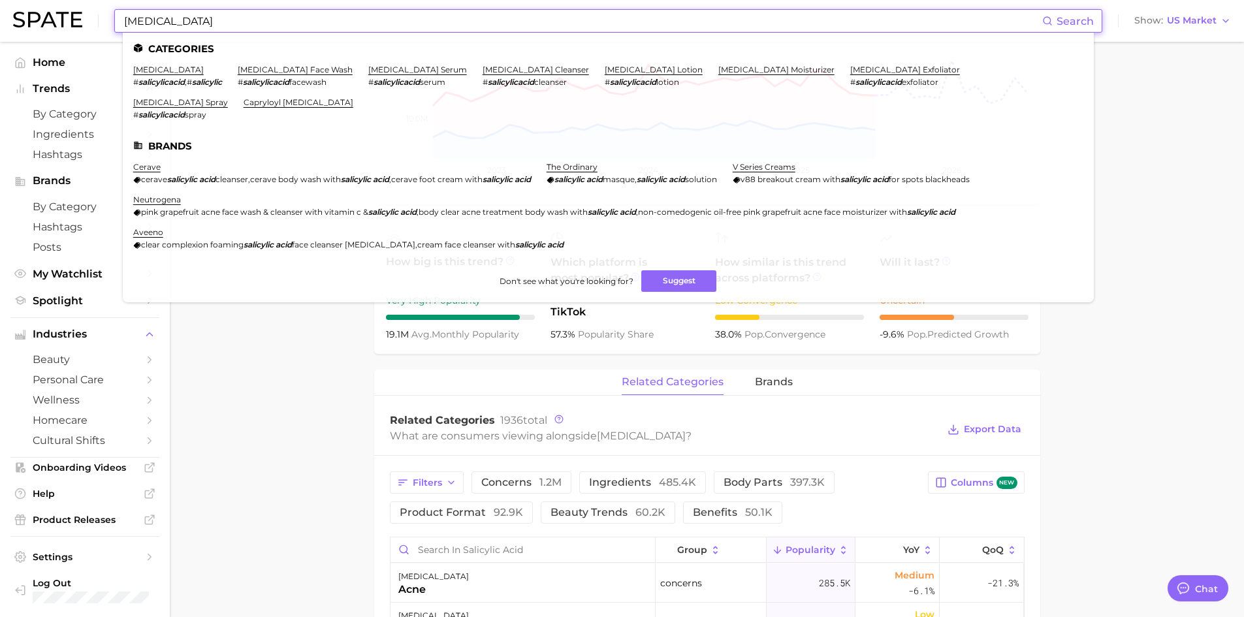
drag, startPoint x: 136, startPoint y: 24, endPoint x: 112, endPoint y: 24, distance: 24.2
click at [112, 24] on div "[MEDICAL_DATA] Search Categories [MEDICAL_DATA] # salicylicacid , # salicylic […" at bounding box center [622, 21] width 1218 height 42
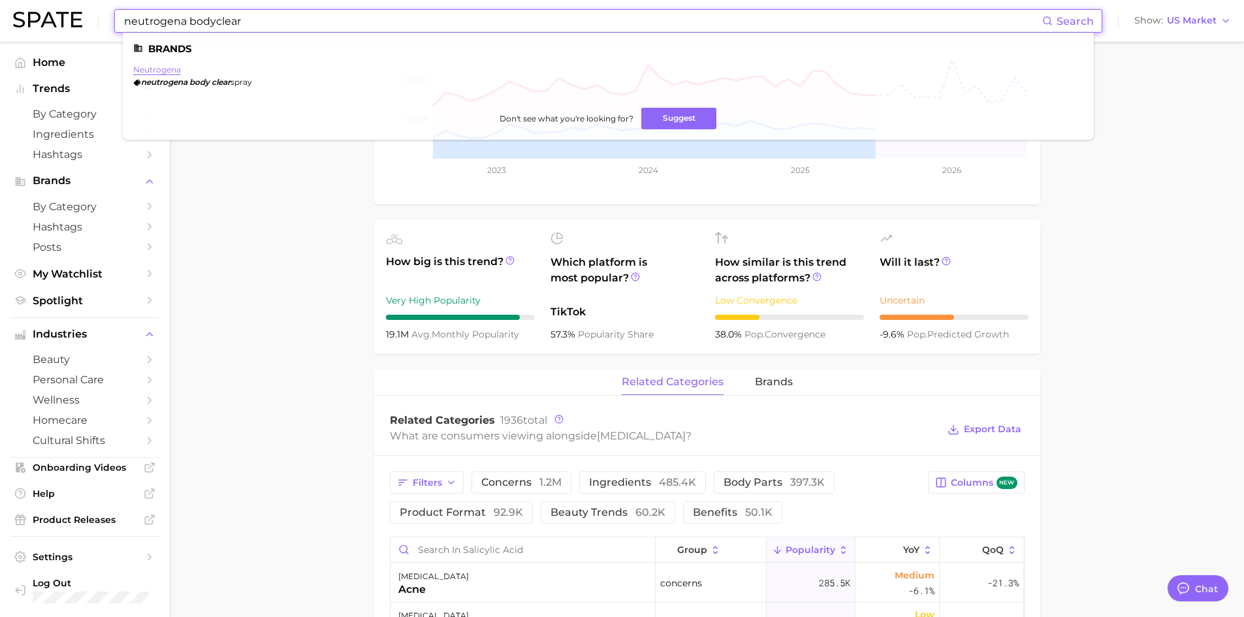
type input "neutrogena bodyclear"
click at [163, 72] on link "neutrogena" at bounding box center [157, 70] width 48 height 10
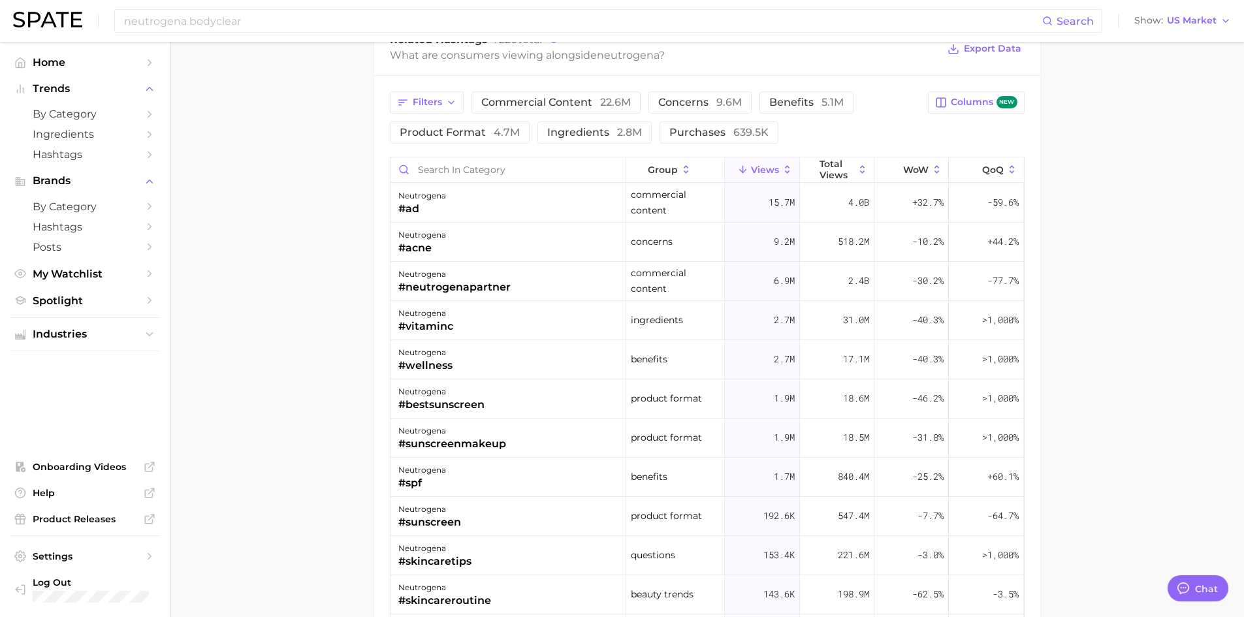
scroll to position [973, 0]
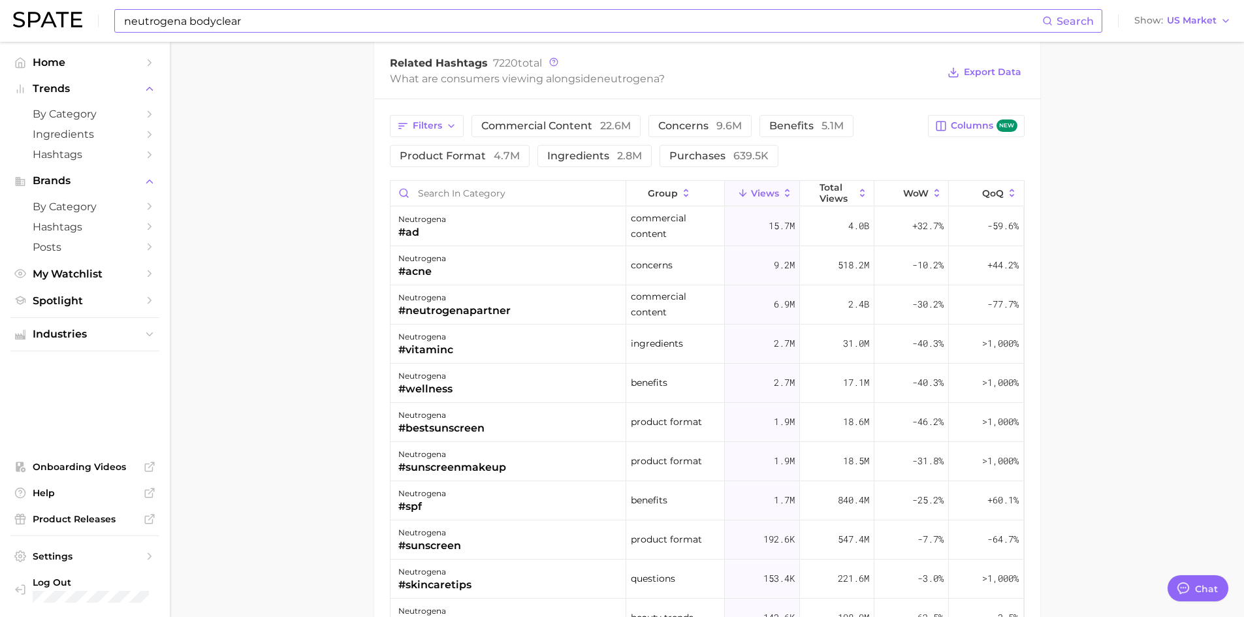
click at [205, 22] on input "neutrogena bodyclear" at bounding box center [582, 21] width 919 height 22
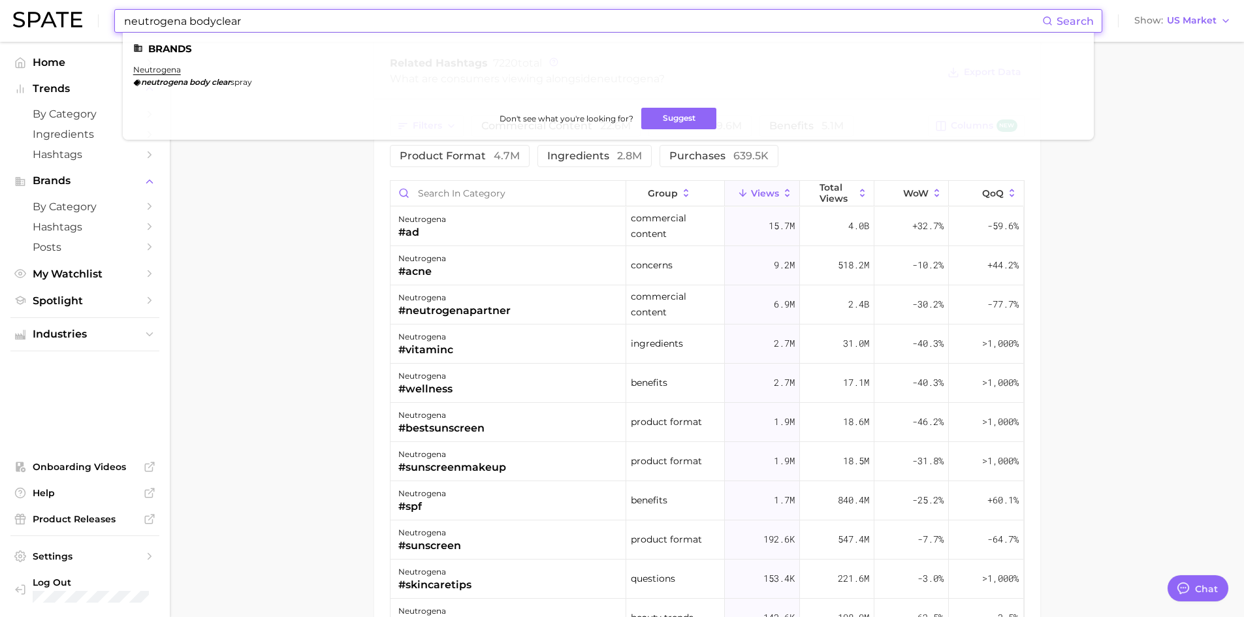
click at [209, 24] on input "neutrogena bodyclear" at bounding box center [582, 21] width 919 height 22
click at [210, 24] on input "neutrogena bodyclear" at bounding box center [582, 21] width 919 height 22
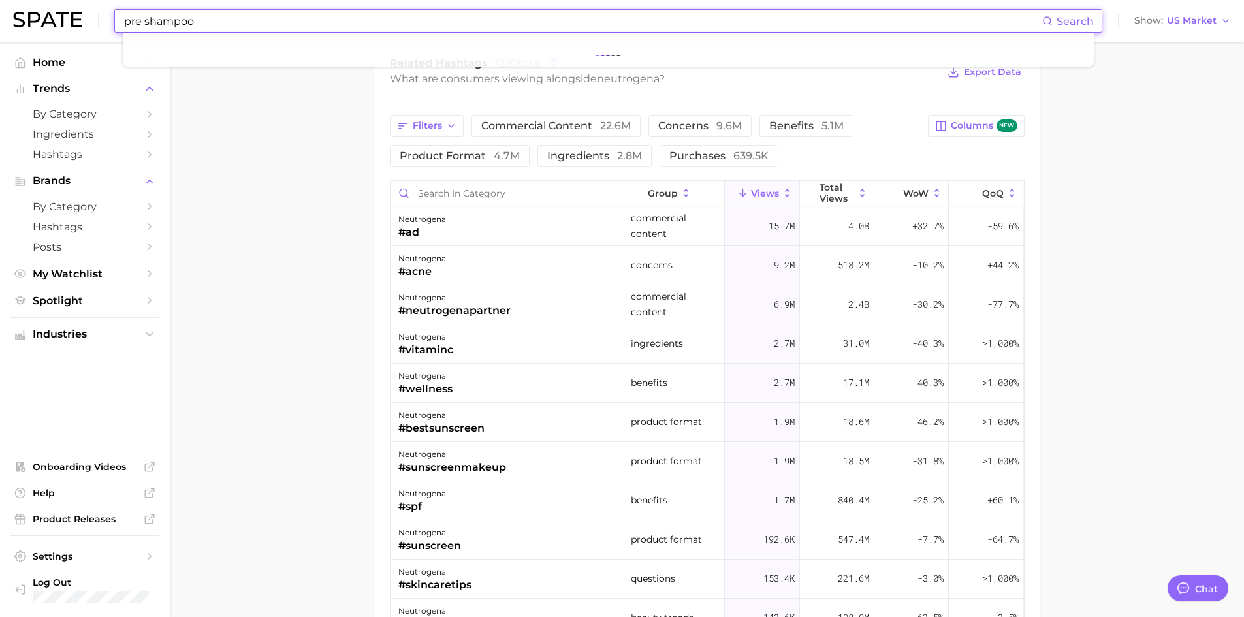
type input "pre shampoo"
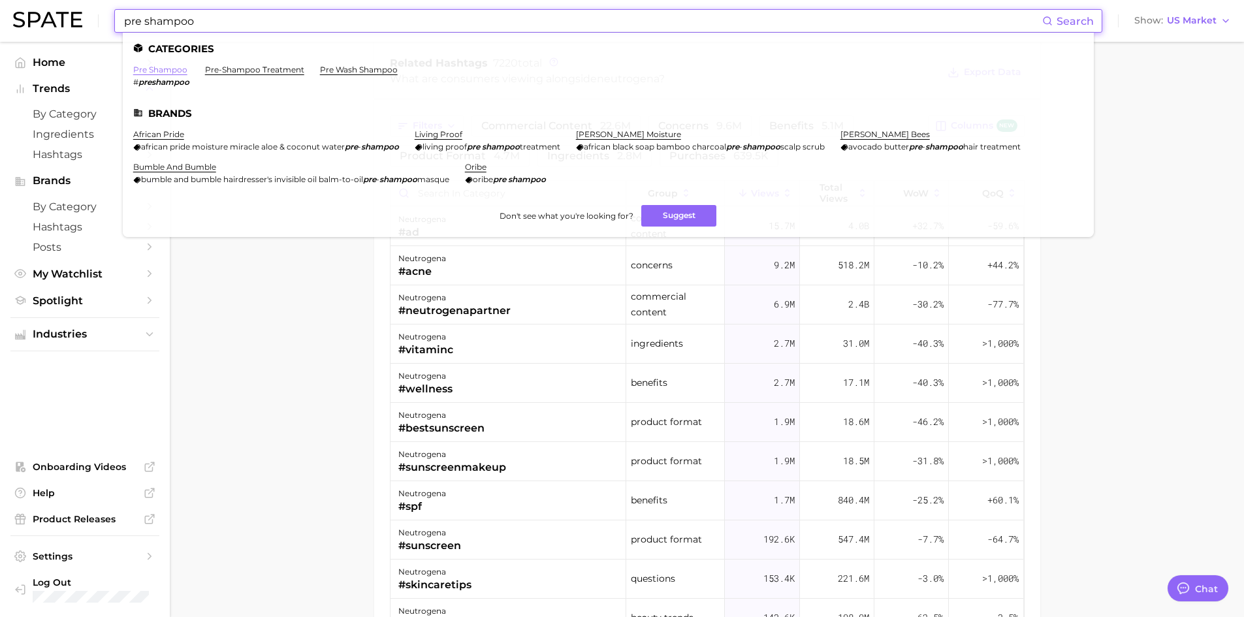
click at [165, 72] on link "pre shampoo" at bounding box center [160, 70] width 54 height 10
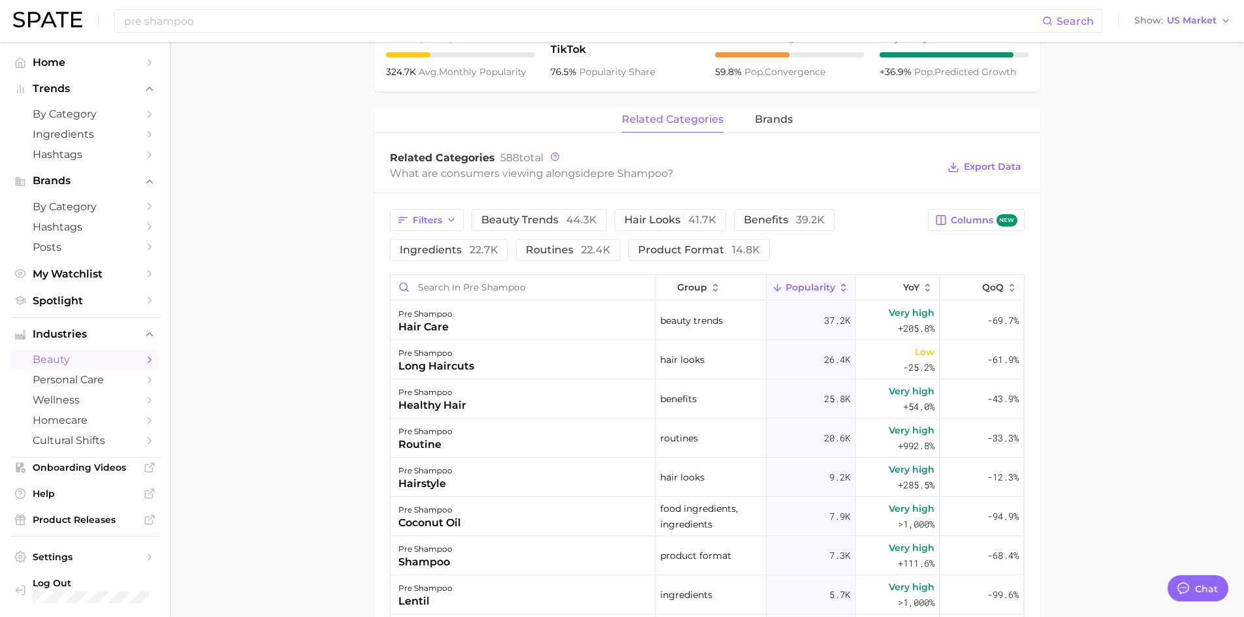
scroll to position [522, 0]
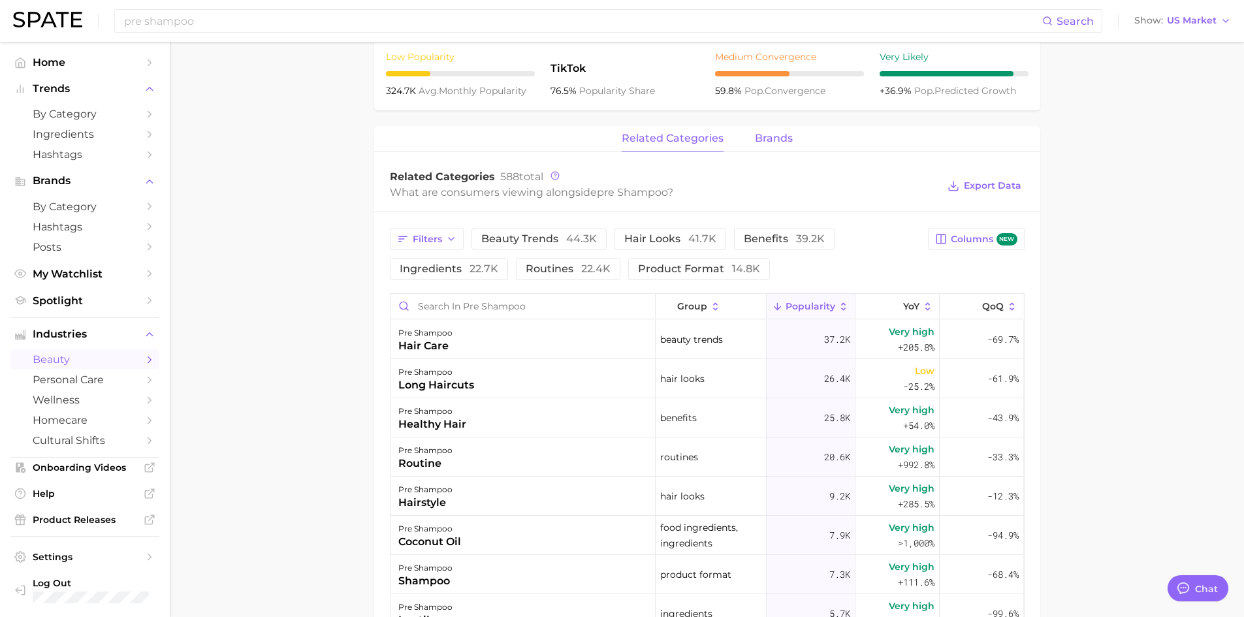
click at [765, 139] on span "brands" at bounding box center [774, 139] width 38 height 12
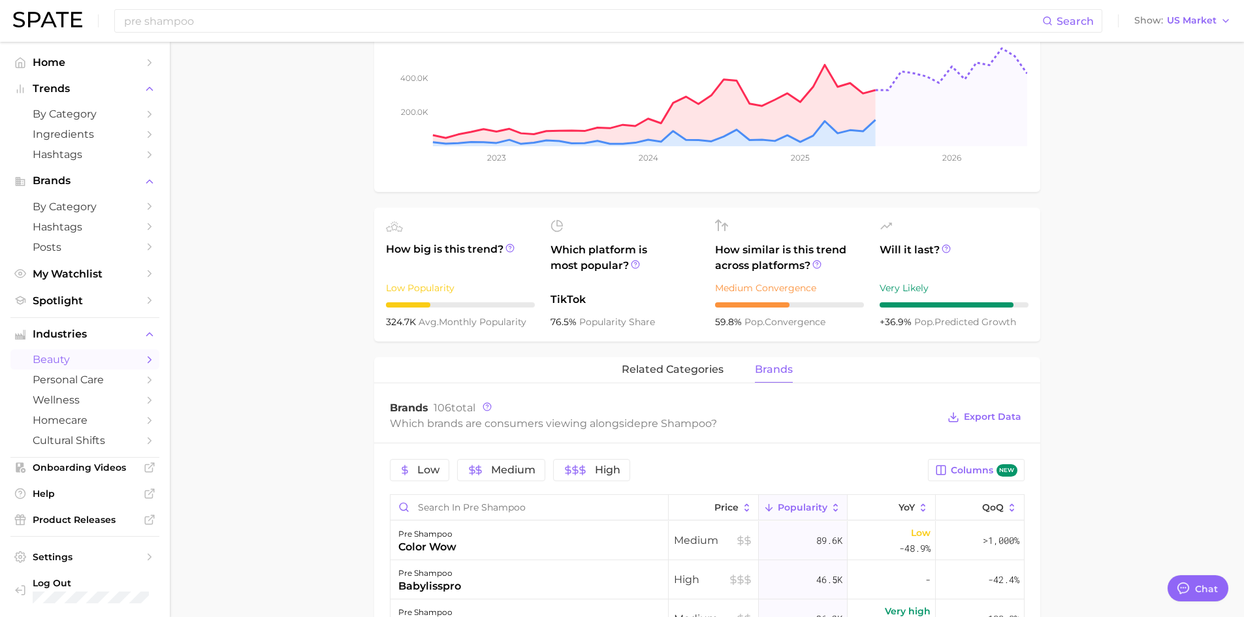
scroll to position [0, 0]
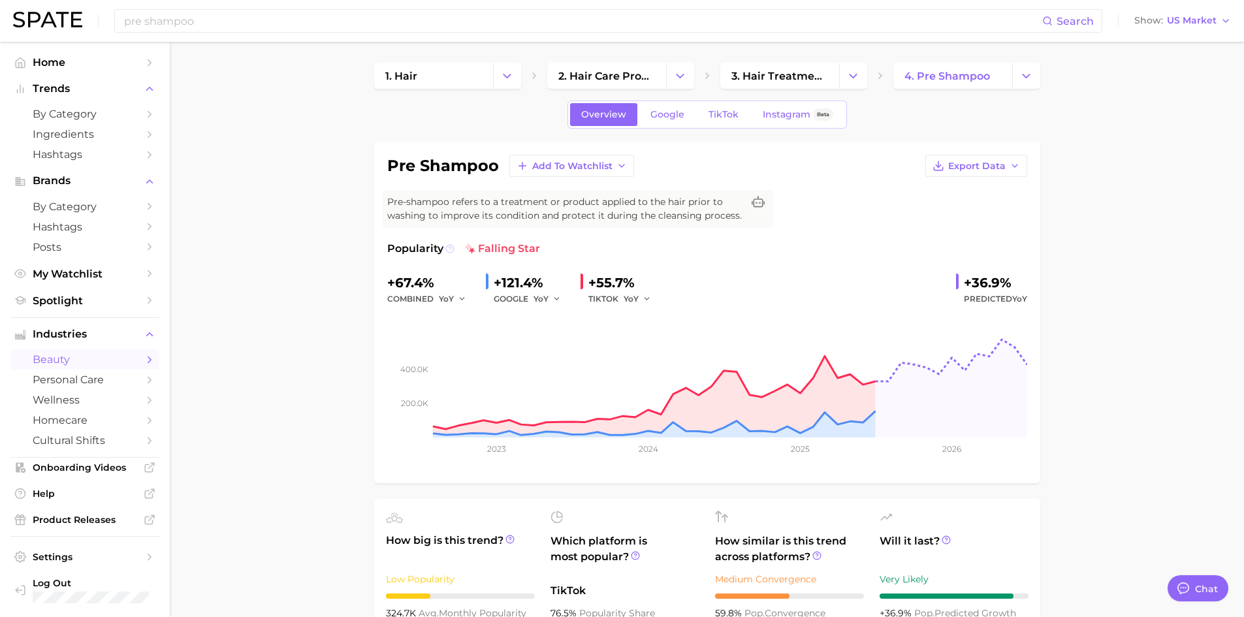
click at [452, 249] on icon at bounding box center [449, 248] width 9 height 9
